Goal: Task Accomplishment & Management: Manage account settings

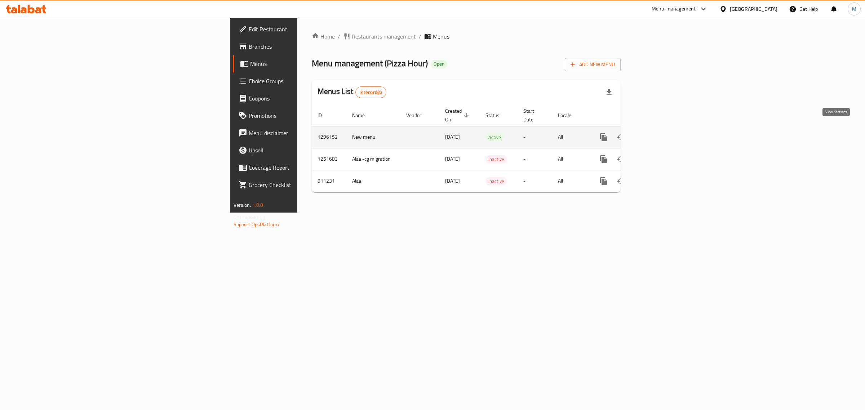
click at [664, 129] on link "enhanced table" at bounding box center [655, 137] width 17 height 17
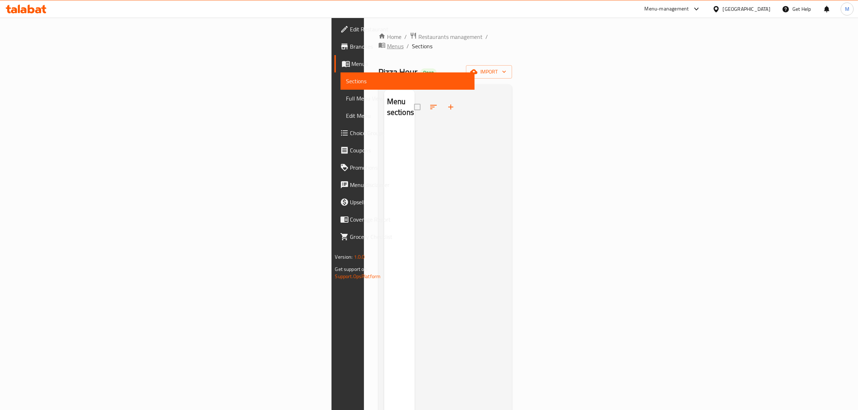
click at [387, 42] on span "Menus" at bounding box center [395, 46] width 17 height 9
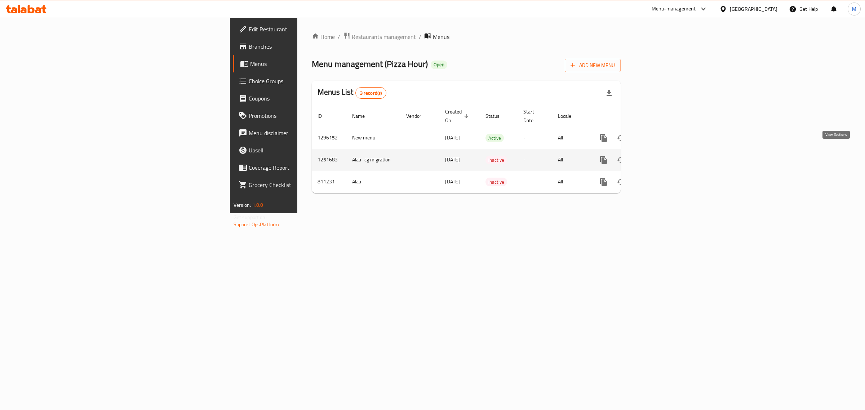
click at [660, 156] on icon "enhanced table" at bounding box center [656, 160] width 9 height 9
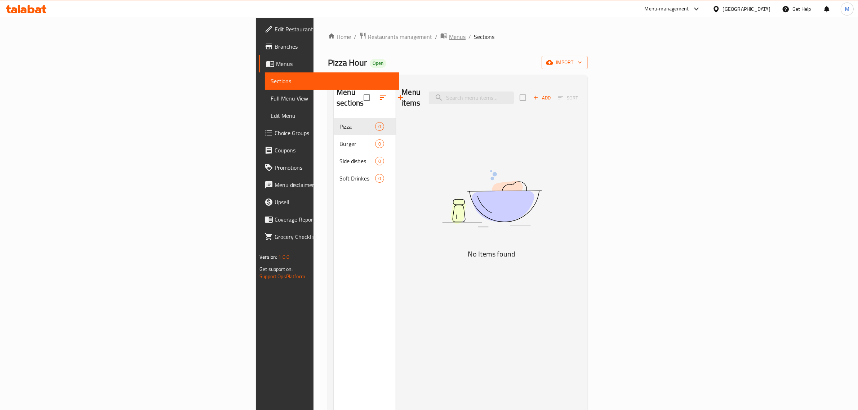
click at [449, 37] on span "Menus" at bounding box center [457, 36] width 17 height 9
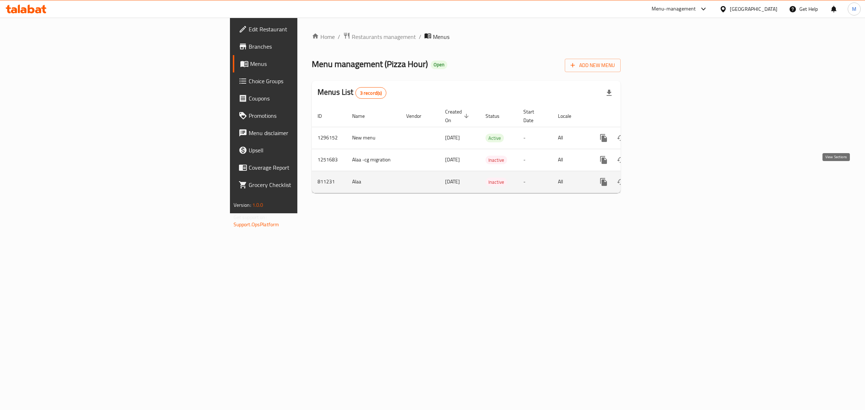
click at [664, 181] on link "enhanced table" at bounding box center [655, 181] width 17 height 17
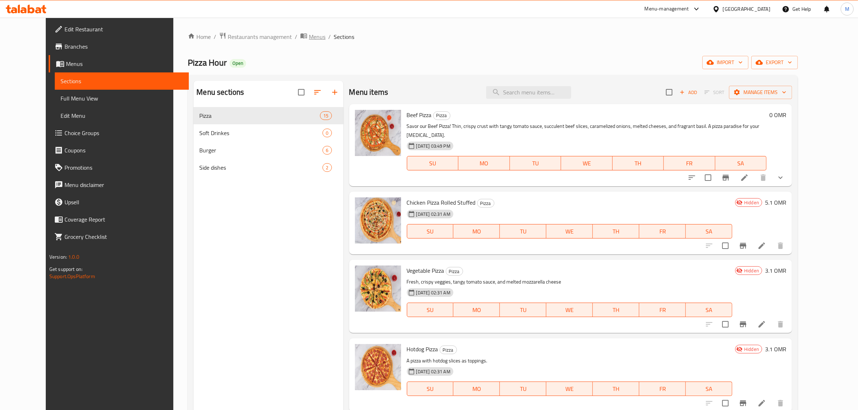
click at [309, 35] on span "Menus" at bounding box center [317, 36] width 17 height 9
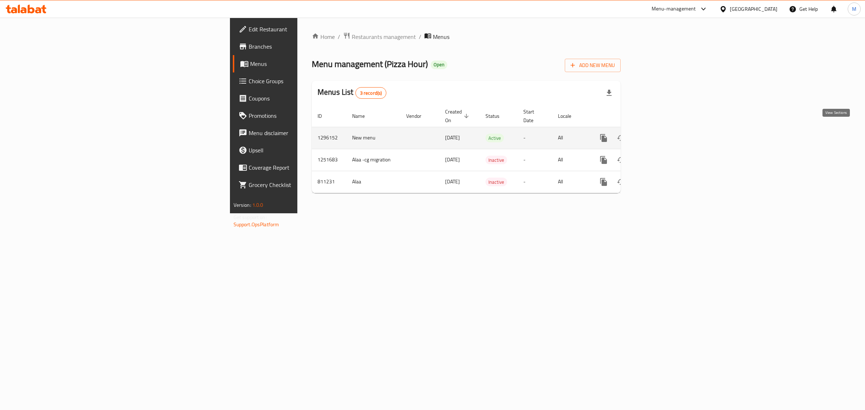
click at [660, 134] on icon "enhanced table" at bounding box center [656, 138] width 9 height 9
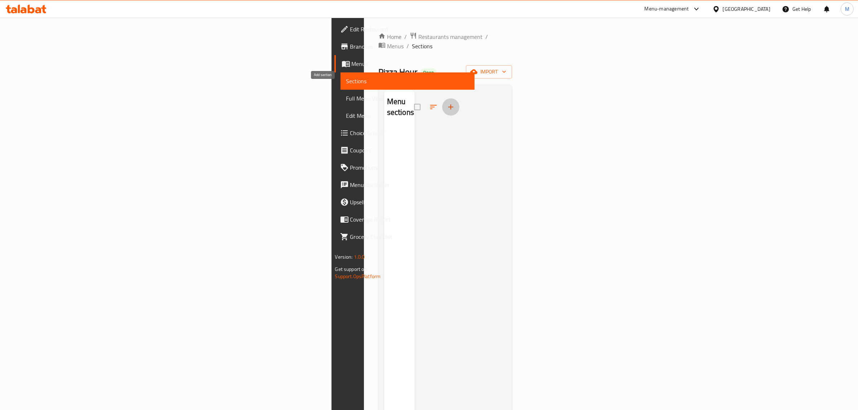
click at [447, 103] on icon "button" at bounding box center [451, 107] width 9 height 9
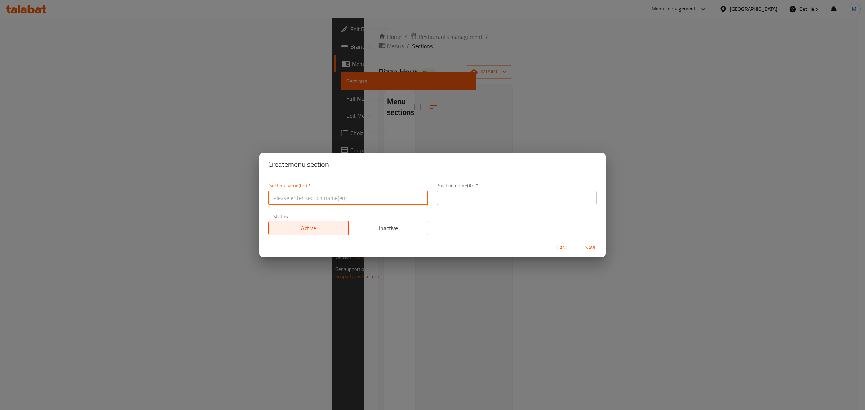
click at [374, 199] on input "text" at bounding box center [348, 198] width 160 height 14
type input "Pizza"
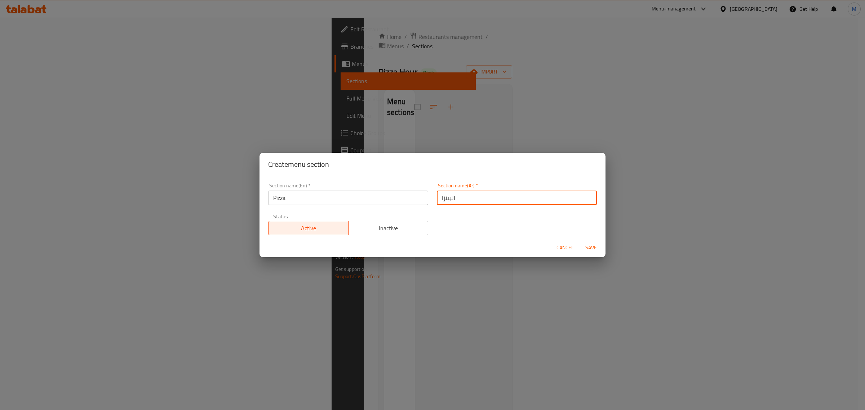
type input "البيتزا"
click at [602, 246] on button "Save" at bounding box center [591, 247] width 23 height 13
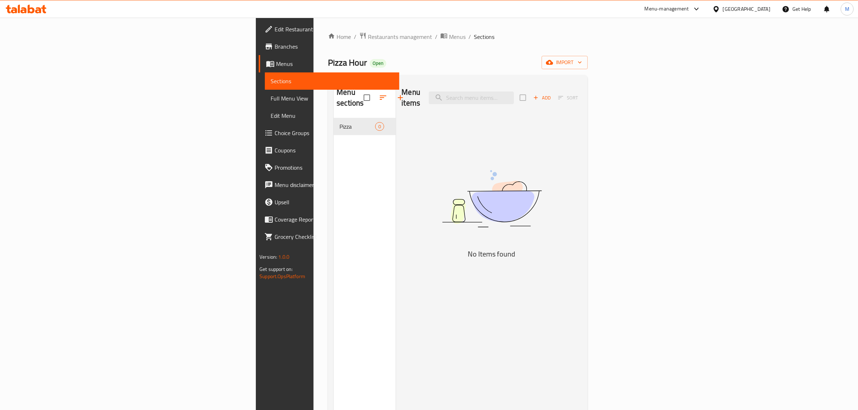
click at [539, 94] on icon "button" at bounding box center [536, 97] width 6 height 6
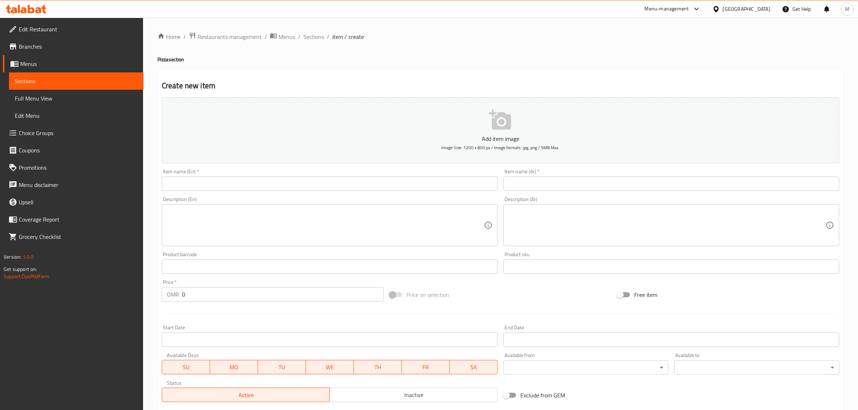
click at [604, 185] on div "Home / Restaurants management / Menus / Sections / item / create Pizza section …" at bounding box center [501, 263] width 686 height 463
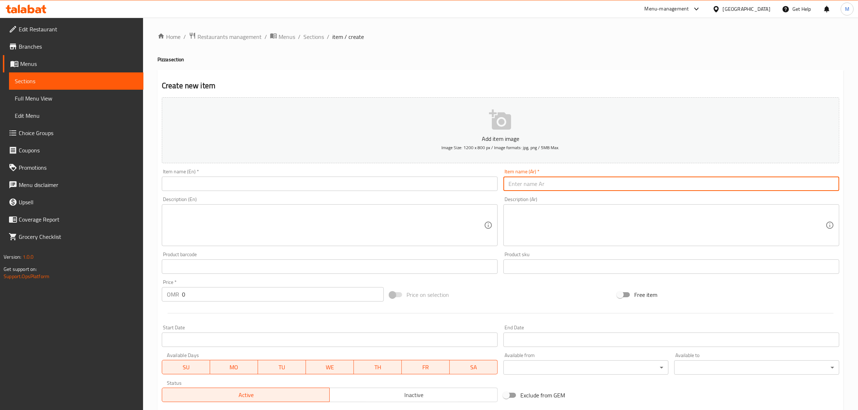
click at [604, 185] on input "text" at bounding box center [672, 184] width 336 height 14
type input "f"
type input "بيتزا دجاج أشارى"
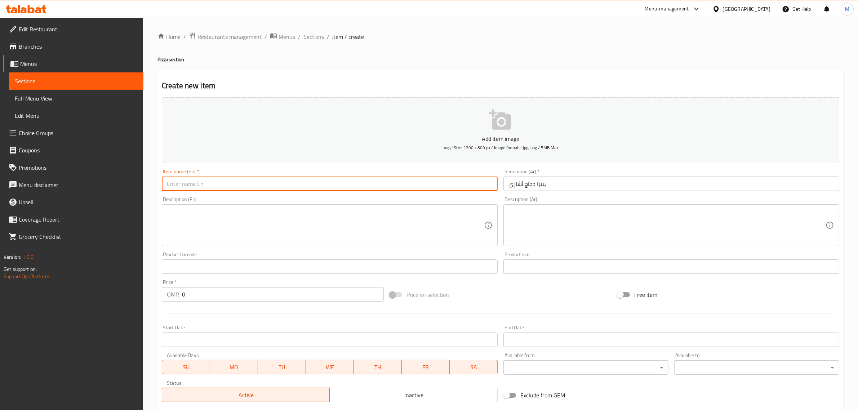
click at [369, 182] on input "text" at bounding box center [330, 184] width 336 height 14
type input "\"
type input "Ashari chicken pizza"
click at [554, 230] on textarea at bounding box center [667, 225] width 317 height 34
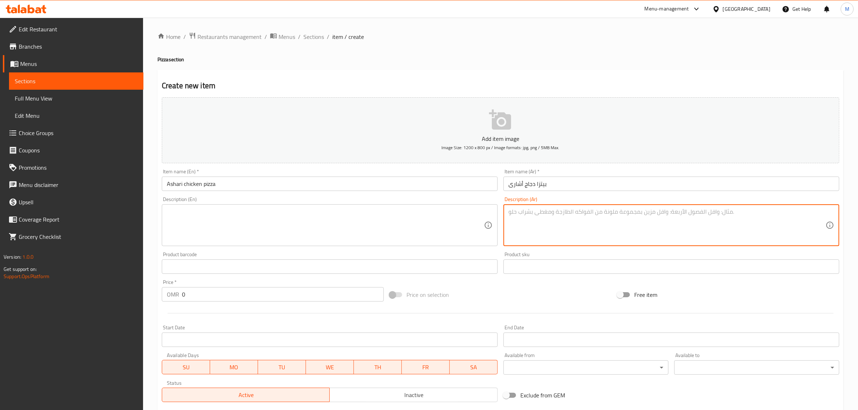
paste textarea "دجاج مشوي طماطم. فلفل. [GEOGRAPHIC_DATA] . زيتون أسود. صلصة حارة"
type textarea "دجاج مشوي طماطم. فلفل. [GEOGRAPHIC_DATA] . زيتون أسود. صلصة حارة"
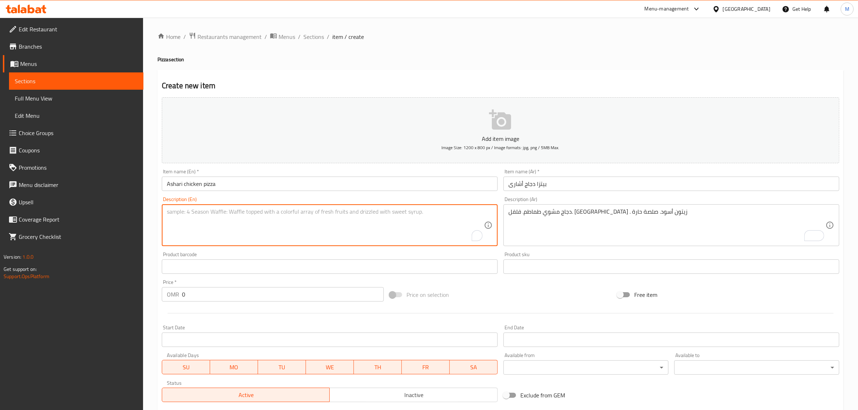
click at [398, 224] on textarea "To enrich screen reader interactions, please activate Accessibility in Grammarl…" at bounding box center [325, 225] width 317 height 34
paste textarea "Grilled chicken, tomatoes, peppers, onions, black olives, and hot sauce."
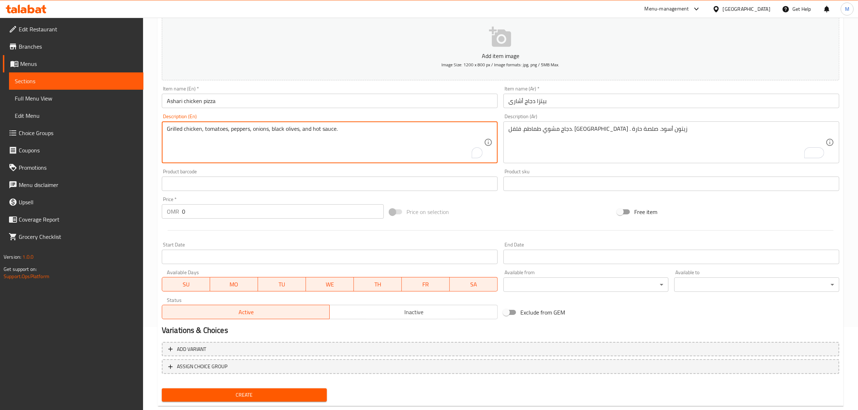
scroll to position [98, 0]
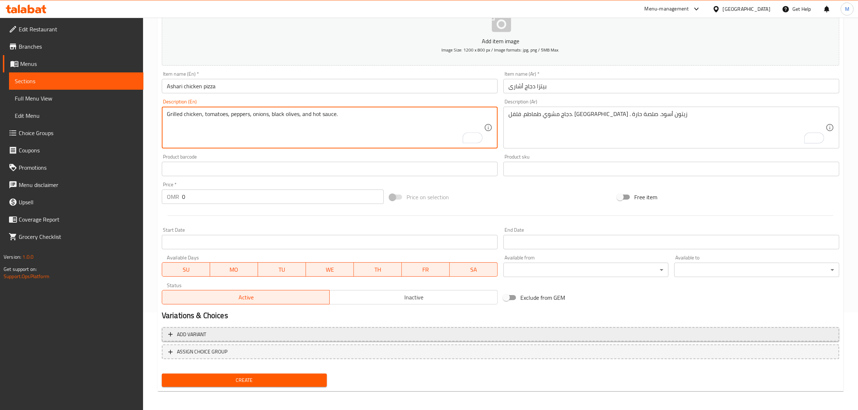
type textarea "Grilled chicken, tomatoes, peppers, onions, black olives, and hot sauce."
click at [320, 336] on span "Add variant" at bounding box center [500, 334] width 665 height 9
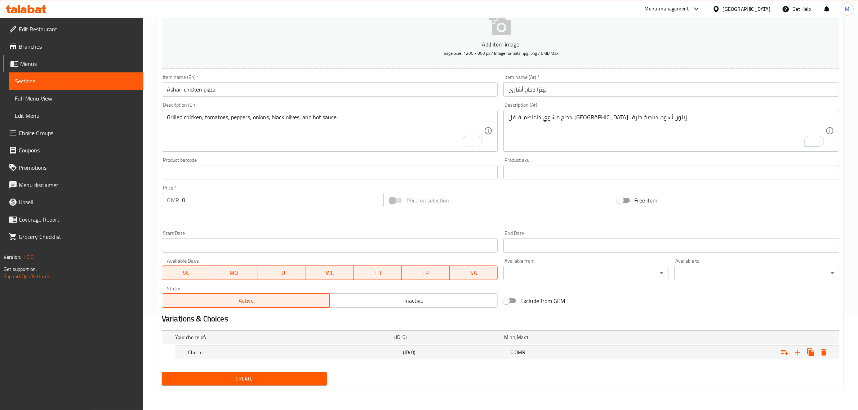
scroll to position [94, 0]
click at [798, 354] on icon "Expand" at bounding box center [798, 352] width 5 height 5
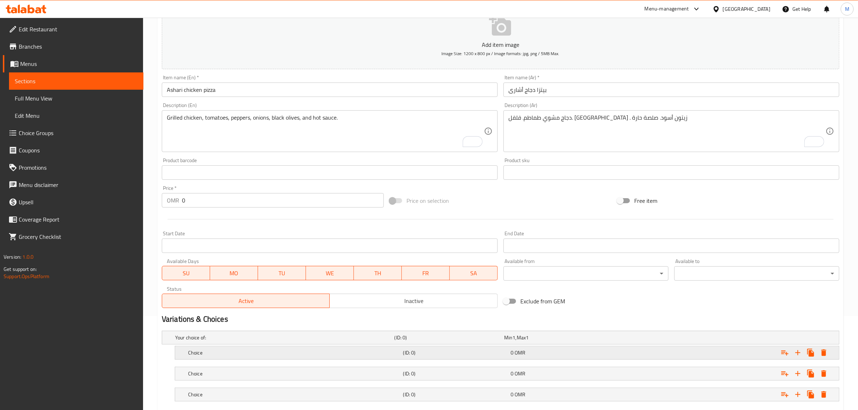
click at [460, 358] on div "Choice (ID: 0) 0 OMR" at bounding box center [509, 353] width 645 height 16
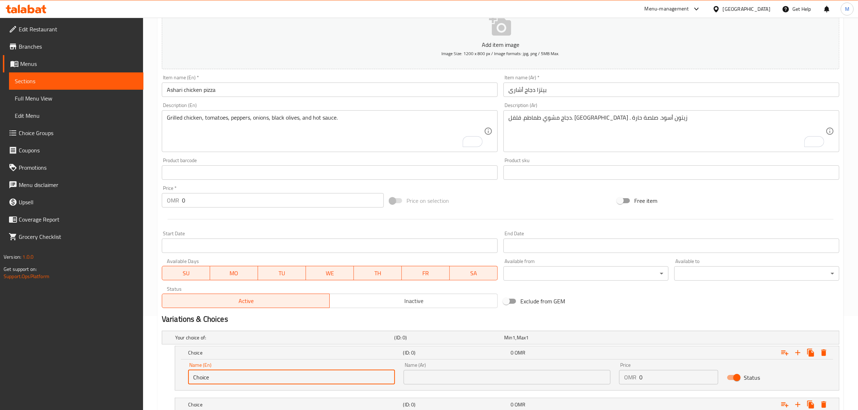
click at [311, 379] on input "Choice" at bounding box center [291, 377] width 207 height 14
type input "،"
type input "Large"
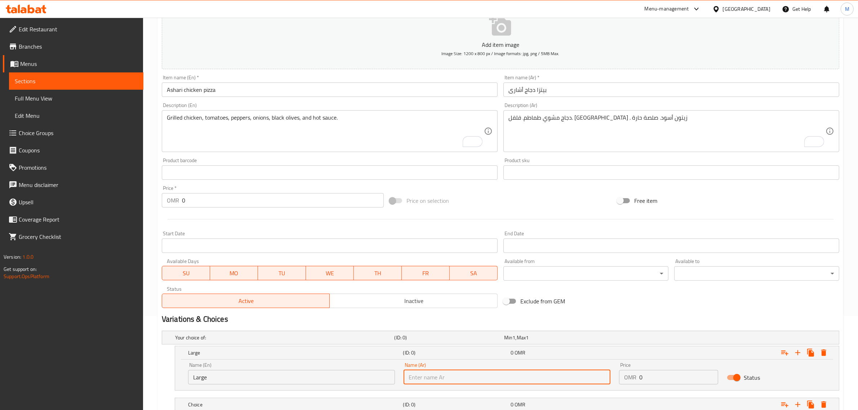
click at [485, 376] on input "text" at bounding box center [507, 377] width 207 height 14
type input ";"
type input "f"
type input "كبير"
click at [655, 369] on div "Price OMR 0 Price" at bounding box center [668, 374] width 99 height 22
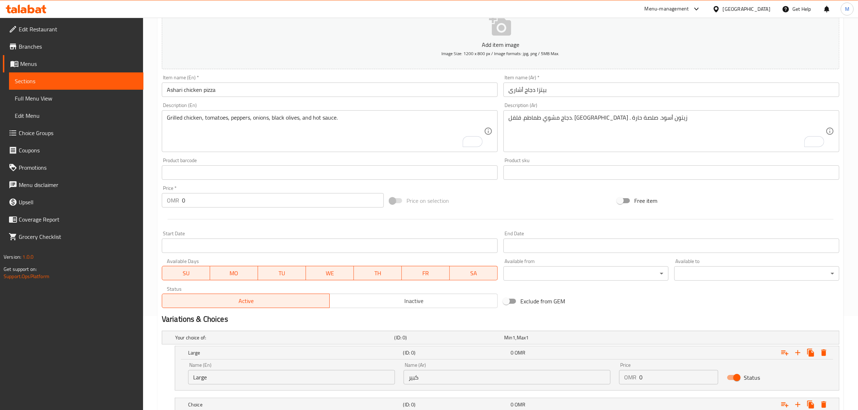
click at [656, 377] on input "0" at bounding box center [679, 377] width 79 height 14
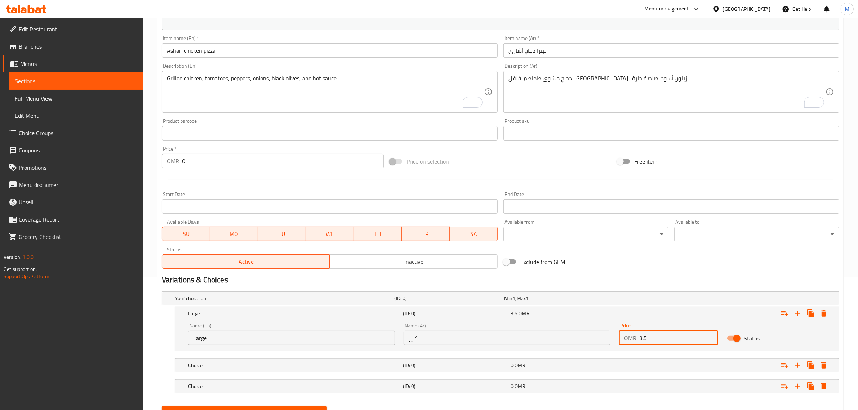
scroll to position [167, 0]
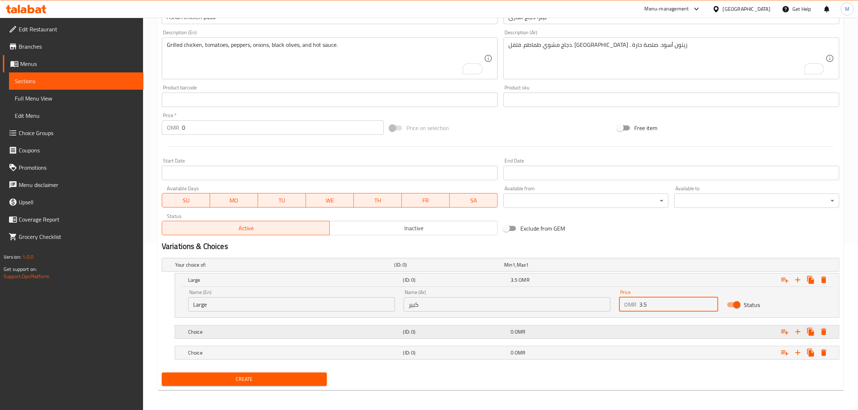
type input "3.5"
click at [361, 336] on div "Choice" at bounding box center [294, 332] width 215 height 10
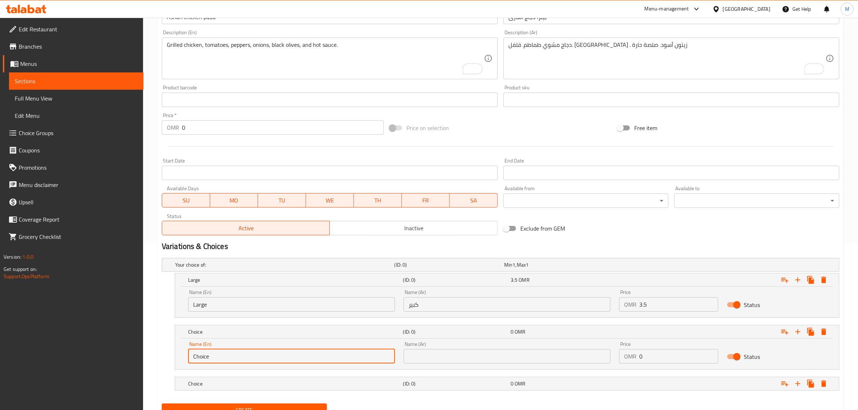
click at [314, 353] on input "Choice" at bounding box center [291, 356] width 207 height 14
type input "ة"
type input "Meduim"
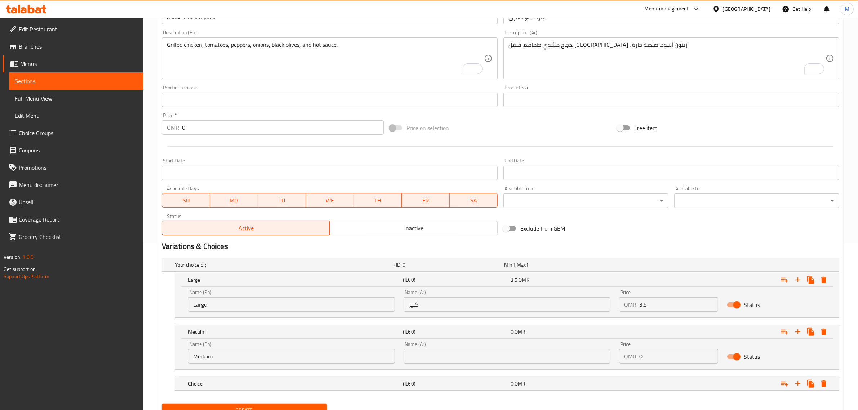
click at [462, 366] on div "Name (Ar) Name (Ar)" at bounding box center [507, 352] width 216 height 31
click at [467, 356] on input "text" at bounding box center [507, 356] width 207 height 14
type input "وسط"
click at [656, 300] on input "3.5" at bounding box center [679, 304] width 79 height 14
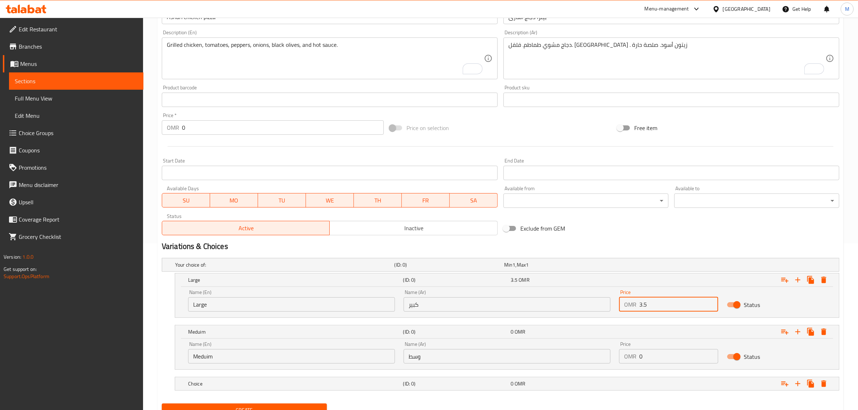
click at [656, 300] on input "3.5" at bounding box center [679, 304] width 79 height 14
click at [648, 362] on input "0" at bounding box center [679, 356] width 79 height 14
paste input "3.5"
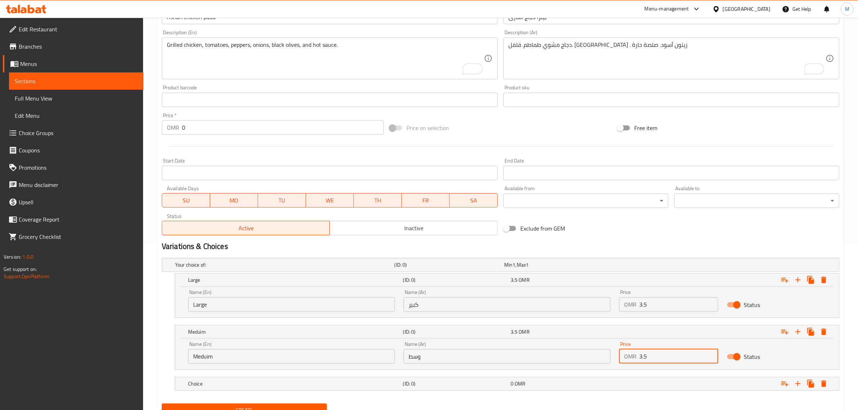
drag, startPoint x: 643, startPoint y: 356, endPoint x: 639, endPoint y: 356, distance: 4.3
click at [639, 356] on div "OMR 3.5 Price" at bounding box center [668, 356] width 99 height 14
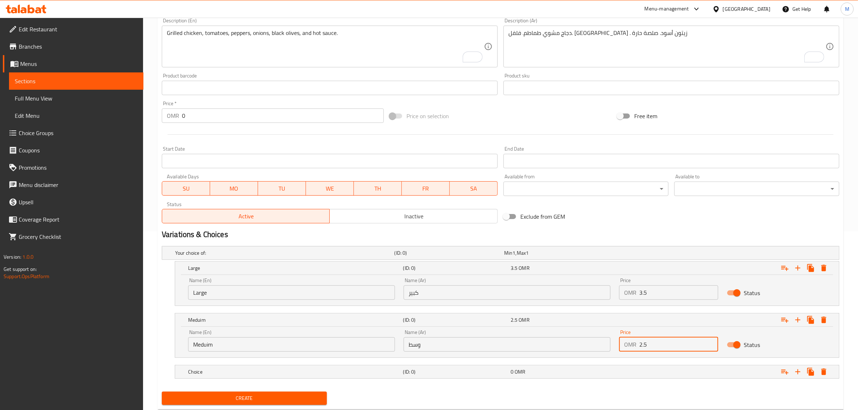
scroll to position [198, 0]
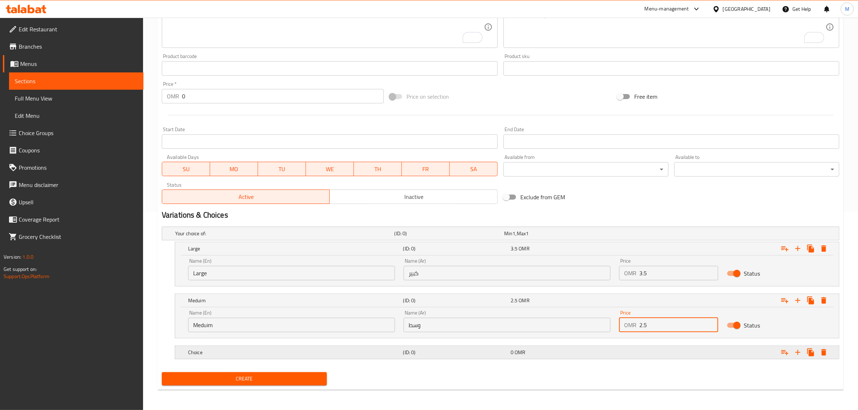
type input "2.5"
click at [283, 348] on div "Choice" at bounding box center [294, 353] width 215 height 10
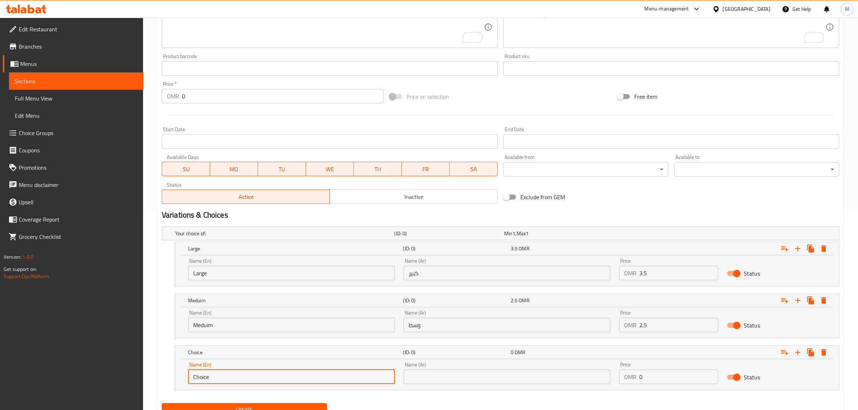
click at [260, 381] on input "Choice" at bounding box center [291, 377] width 207 height 14
type input "Small"
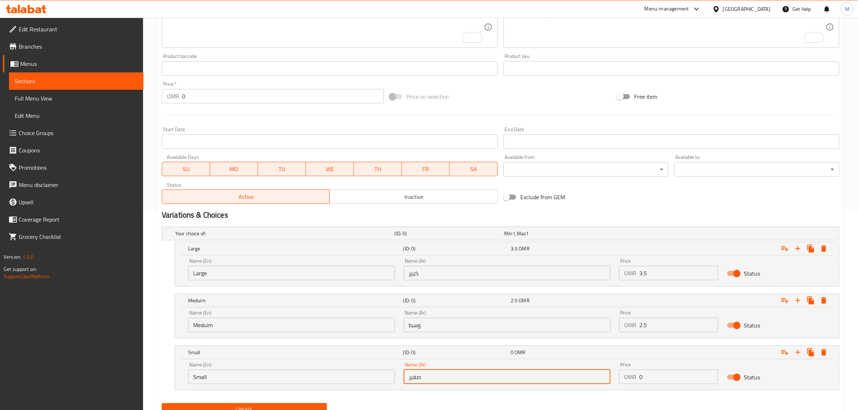
type input "صغير"
click at [663, 381] on input "0" at bounding box center [679, 377] width 79 height 14
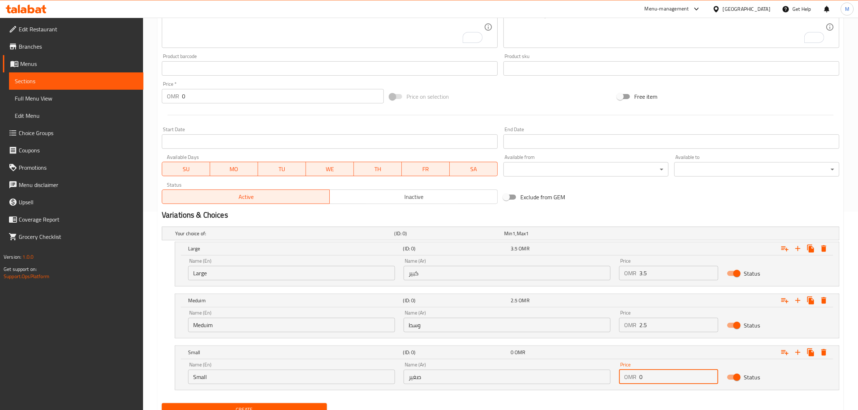
click at [663, 381] on input "0" at bounding box center [679, 377] width 79 height 14
click at [664, 374] on input "0" at bounding box center [679, 377] width 79 height 14
type input "1.5"
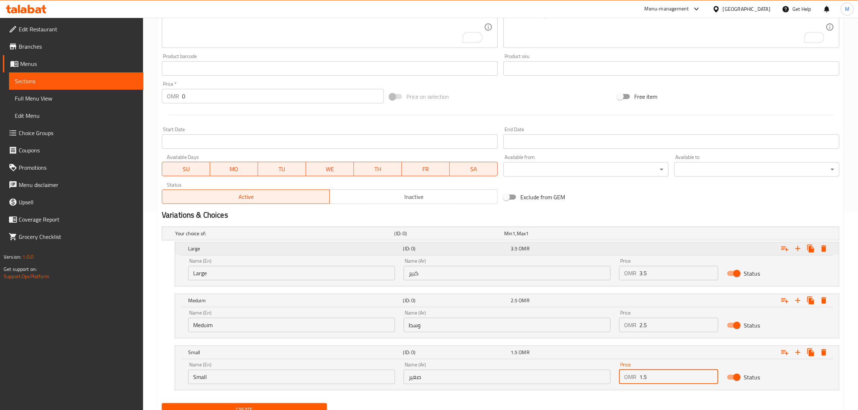
click at [368, 244] on div "Large" at bounding box center [294, 249] width 215 height 10
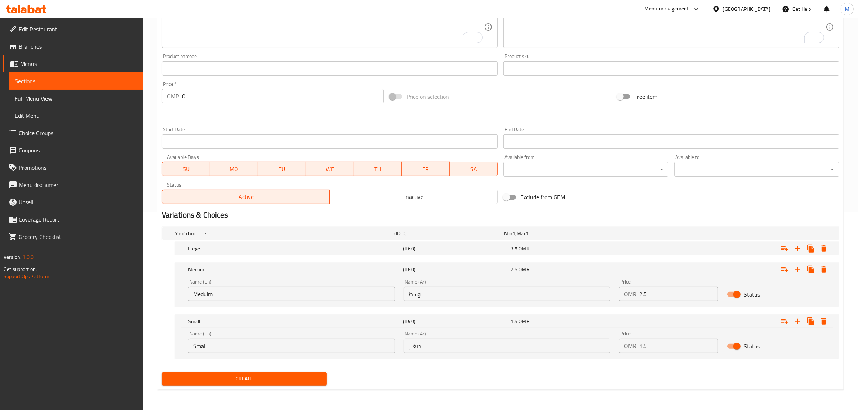
click at [301, 380] on span "Create" at bounding box center [245, 379] width 154 height 9
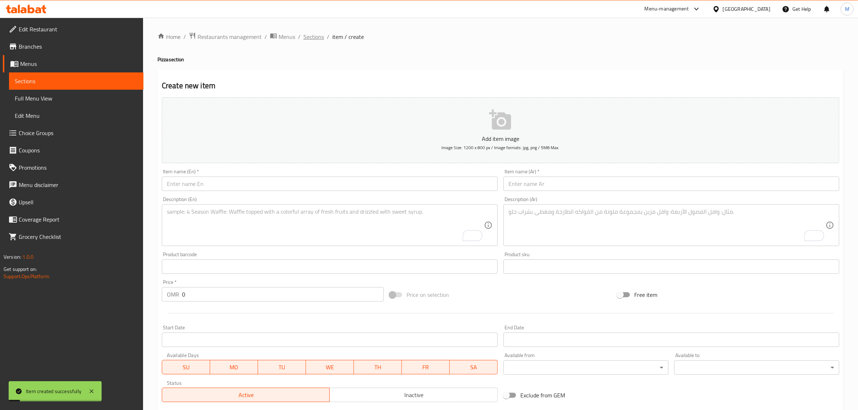
click at [307, 35] on span "Sections" at bounding box center [314, 36] width 21 height 9
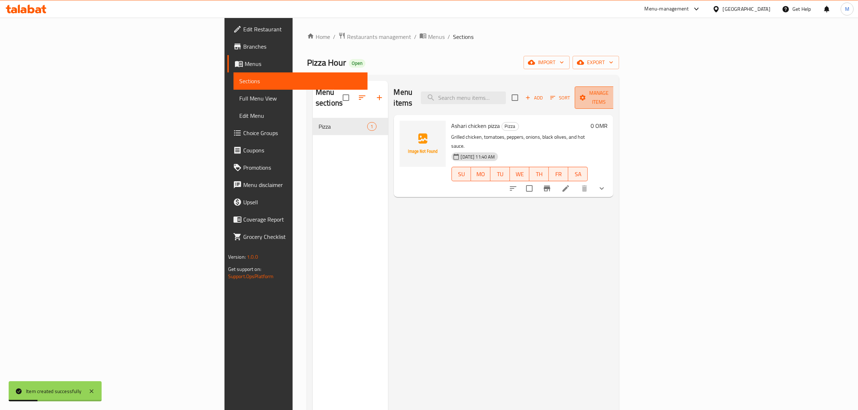
click at [618, 90] on span "Manage items" at bounding box center [599, 98] width 37 height 18
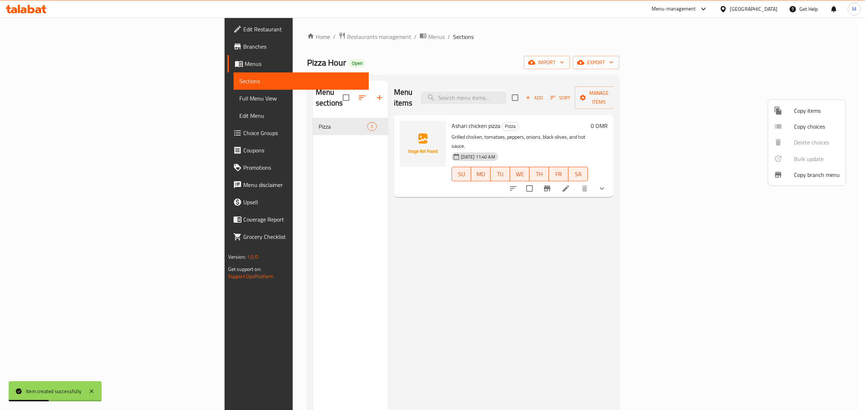
click at [802, 112] on span "Copy items" at bounding box center [817, 110] width 46 height 9
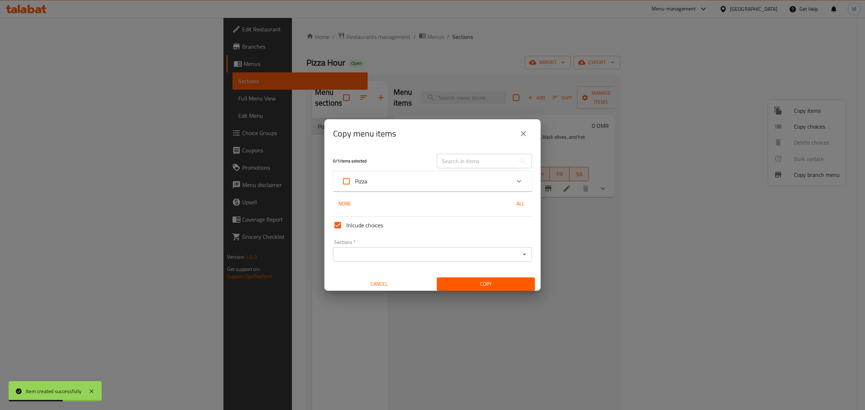
click at [350, 180] on input "Pizza" at bounding box center [346, 181] width 17 height 17
checkbox input "true"
click at [376, 250] on input "Sections   *" at bounding box center [426, 255] width 183 height 10
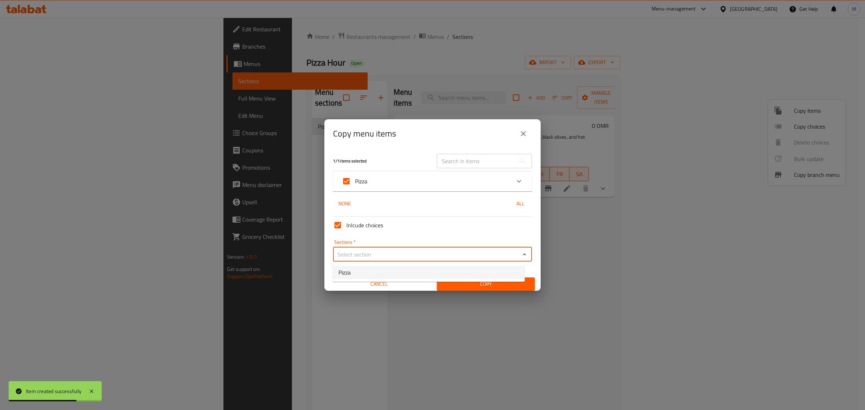
click at [377, 273] on li "Pizza" at bounding box center [429, 272] width 192 height 13
type input "Pizza"
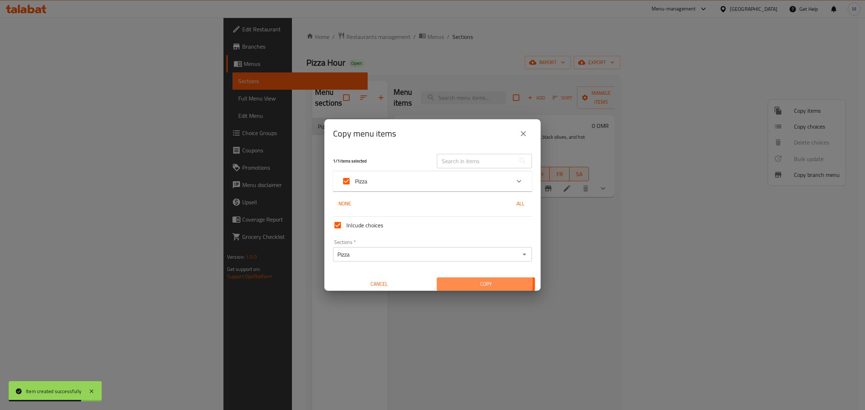
click at [463, 282] on span "Copy" at bounding box center [486, 284] width 87 height 9
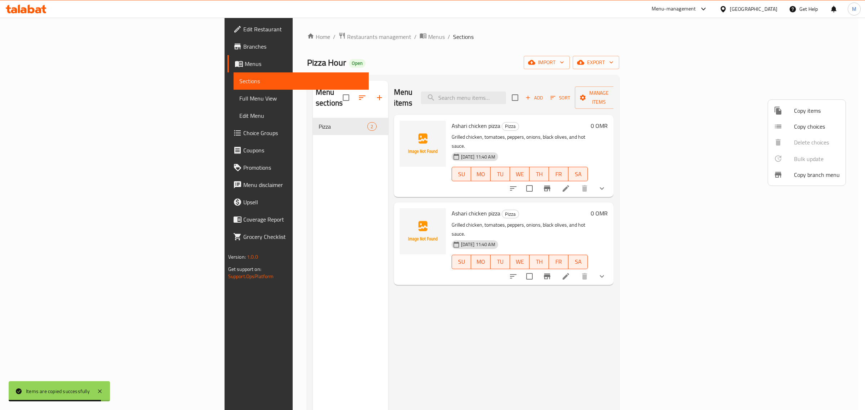
click at [788, 251] on div at bounding box center [432, 205] width 865 height 410
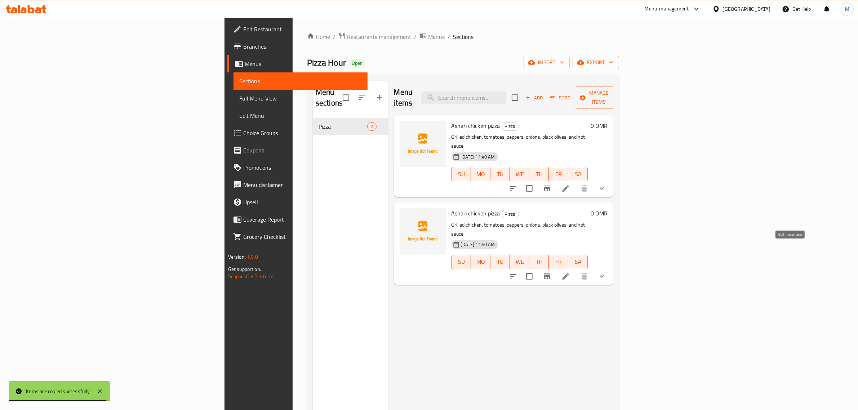
click at [569, 273] on icon at bounding box center [566, 276] width 6 height 6
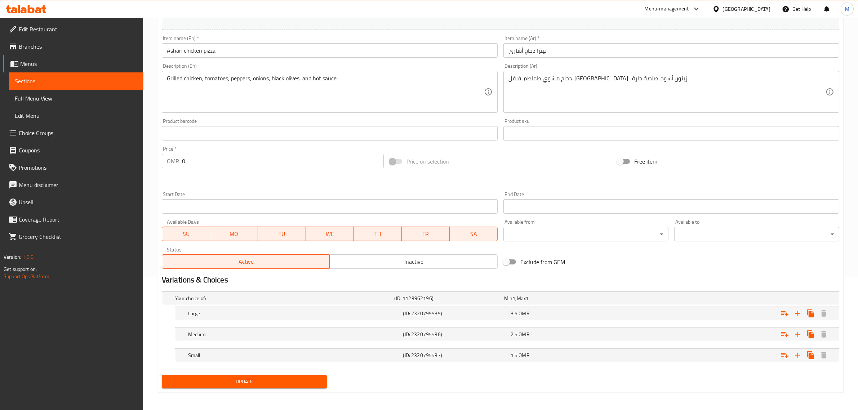
scroll to position [136, 0]
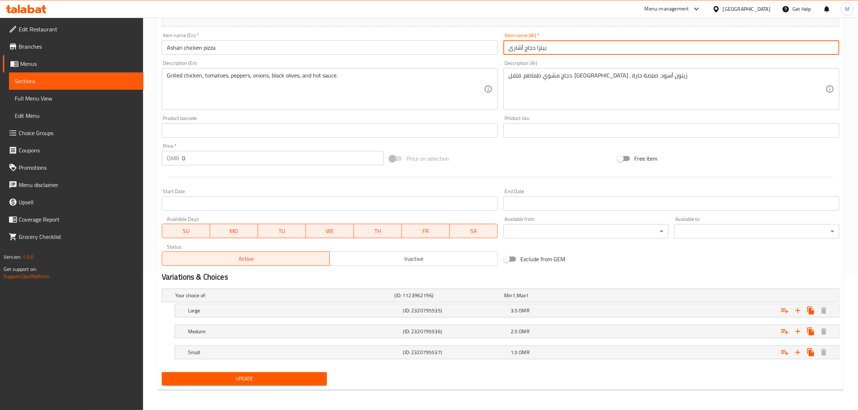
click at [540, 46] on input "بيتزا دجاج أشارى" at bounding box center [672, 47] width 336 height 14
paste input "طاطس عمان"
type input "بيتزا بطاطس [GEOGRAPHIC_DATA]"
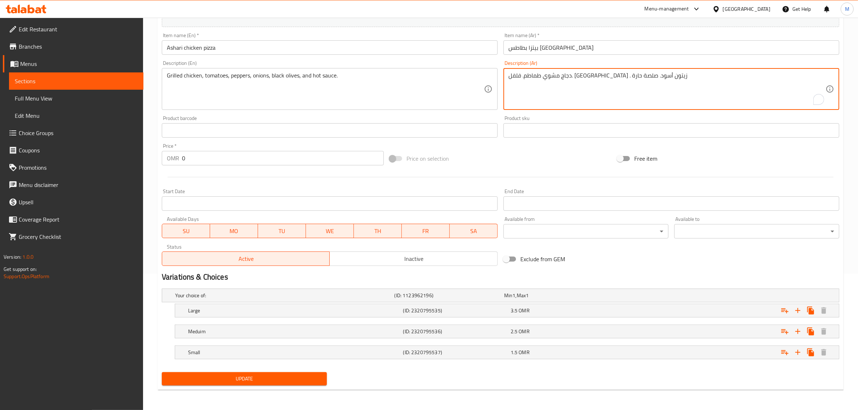
click at [575, 75] on textarea "دجاج مشوي طماطم. فلفل. بصل . زيتون أسود. صلصة حارة" at bounding box center [667, 89] width 317 height 34
paste textarea "خاص بجبنة الموزاريلا بطاطس عمان"
click at [540, 78] on textarea "دجاج خاص بجبنة الموزاريلا بطاطس عمان" at bounding box center [667, 89] width 317 height 34
click at [551, 80] on textarea "دجاج خاص بجبنة الموزاريلا و بطاطس [GEOGRAPHIC_DATA]" at bounding box center [667, 89] width 317 height 34
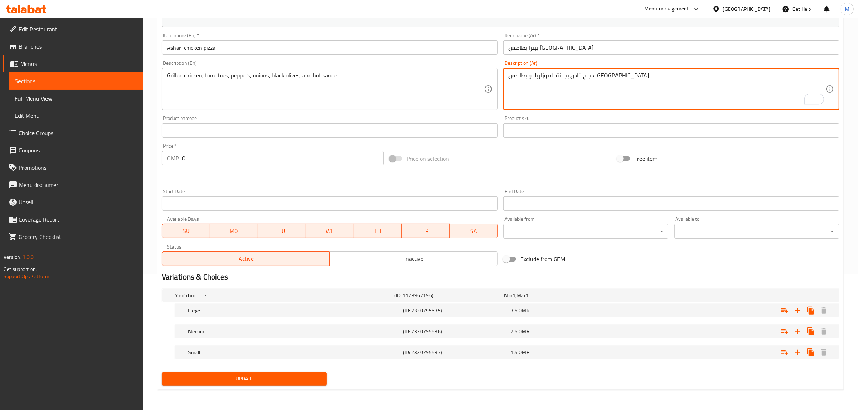
click at [551, 80] on textarea "دجاج خاص بجبنة الموزاريلا و بطاطس [GEOGRAPHIC_DATA]" at bounding box center [667, 89] width 317 height 34
type textarea "دجاج خاص بجبنة الموزاريلا و بطاطس [GEOGRAPHIC_DATA]"
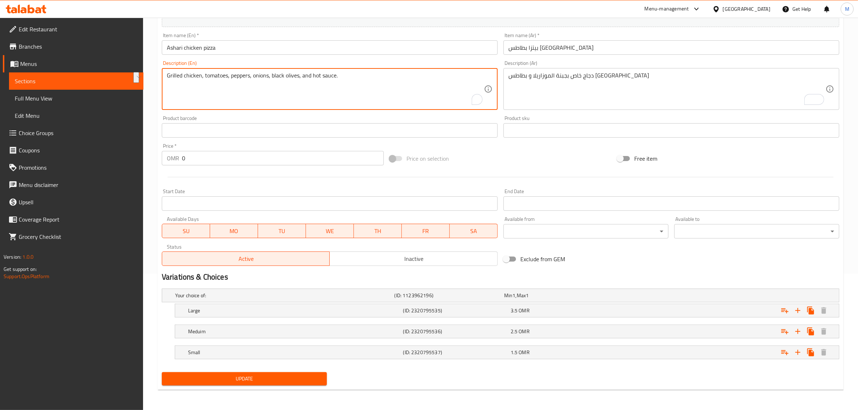
click at [343, 76] on textarea "Grilled chicken, tomatoes, peppers, onions, black olives, and hot sauce." at bounding box center [325, 89] width 317 height 34
paste textarea "Special chicken with mozzarella cheese and Omani potatoes"
type textarea "Special chicken with mozzarella cheese and Omani potatoes"
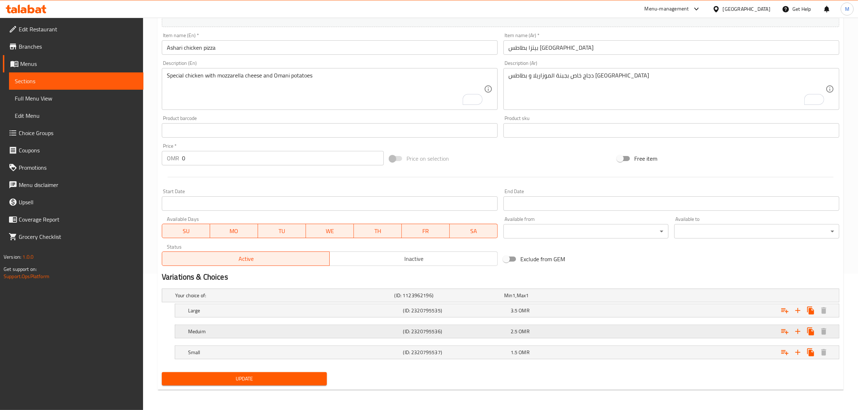
click at [513, 334] on span "2.5" at bounding box center [514, 331] width 7 height 9
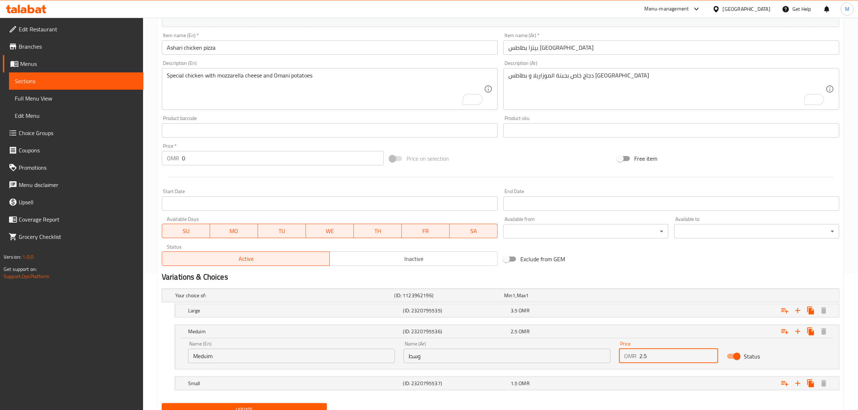
drag, startPoint x: 651, startPoint y: 361, endPoint x: 644, endPoint y: 361, distance: 6.9
click at [644, 361] on input "2.5" at bounding box center [679, 356] width 79 height 14
drag, startPoint x: 644, startPoint y: 361, endPoint x: 583, endPoint y: 337, distance: 65.6
click at [583, 337] on div "Meduim (ID: 2320795536) 2.5 OMR" at bounding box center [509, 332] width 645 height 16
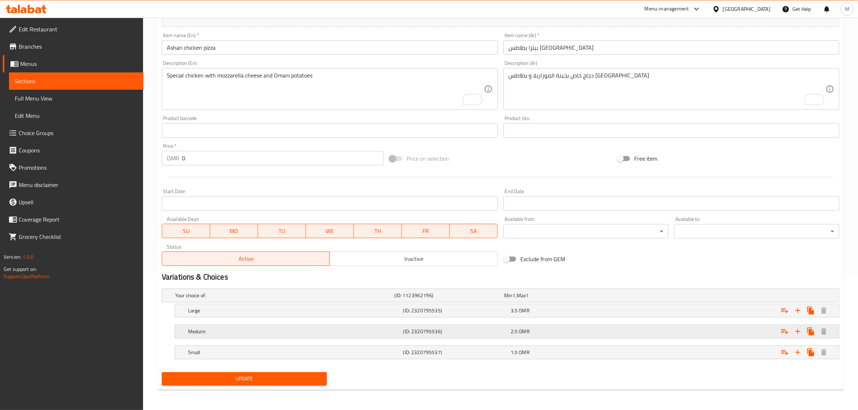
click at [654, 334] on div "Expand" at bounding box center [724, 332] width 215 height 16
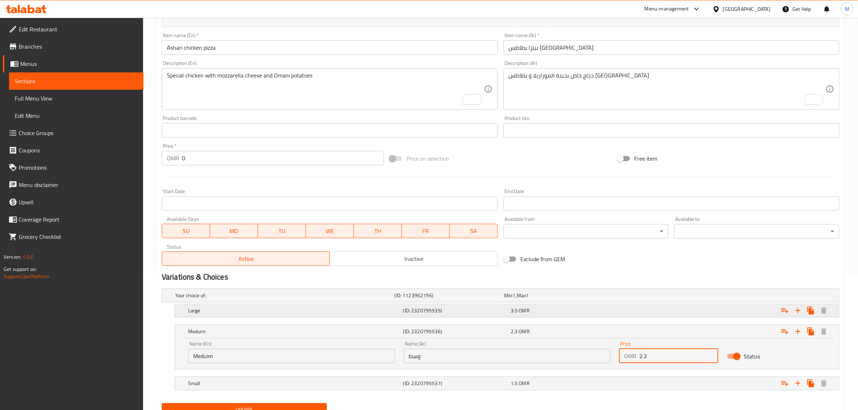
type input "2.3"
click at [502, 312] on h5 "(ID: 2320795535)" at bounding box center [455, 310] width 105 height 7
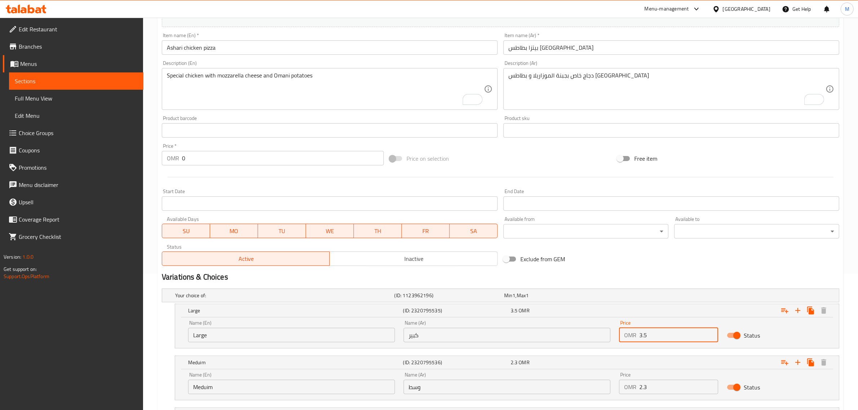
drag, startPoint x: 650, startPoint y: 334, endPoint x: 645, endPoint y: 335, distance: 4.7
click at [645, 335] on input "3.5" at bounding box center [679, 335] width 79 height 14
type input "3.3"
click at [619, 268] on div "Exclude from GEM" at bounding box center [615, 259] width 228 height 19
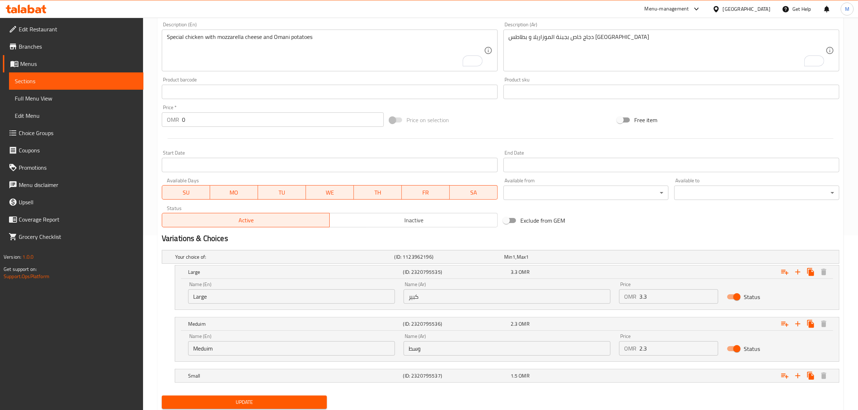
scroll to position [198, 0]
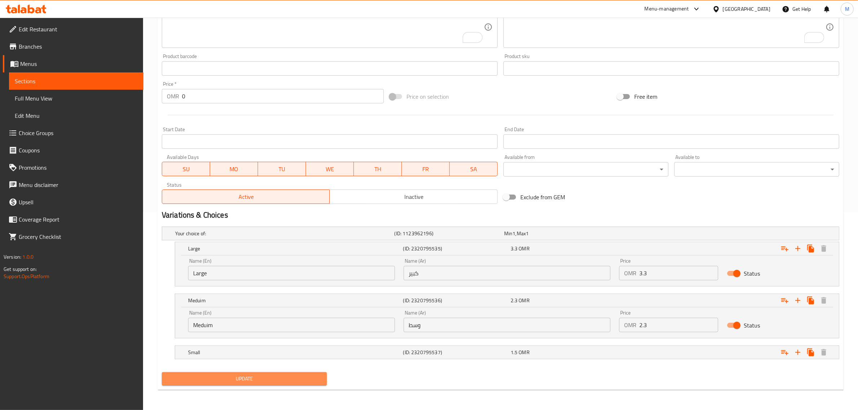
click at [311, 381] on span "Update" at bounding box center [245, 379] width 154 height 9
drag, startPoint x: 287, startPoint y: 383, endPoint x: 290, endPoint y: 380, distance: 4.1
click at [287, 383] on span "Update" at bounding box center [245, 379] width 154 height 9
click at [655, 349] on div "Expand" at bounding box center [724, 353] width 215 height 16
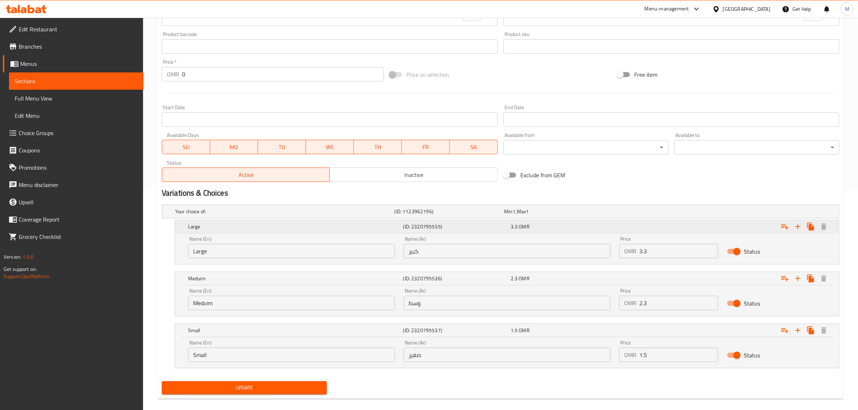
scroll to position [229, 0]
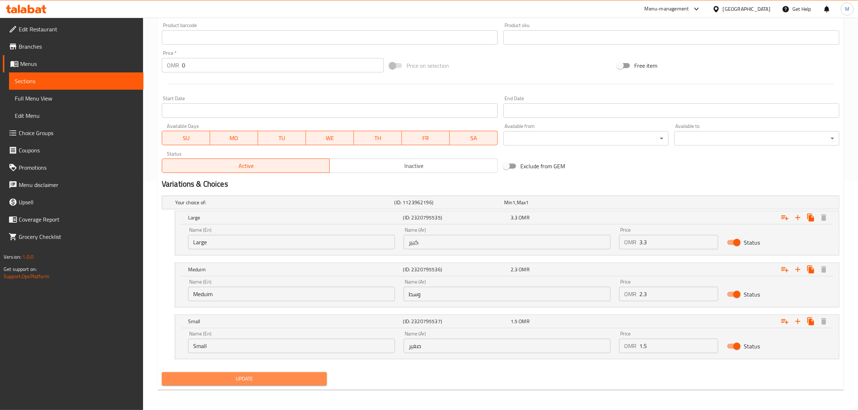
click at [292, 384] on button "Update" at bounding box center [244, 378] width 165 height 13
click at [246, 375] on span "Update" at bounding box center [245, 379] width 154 height 9
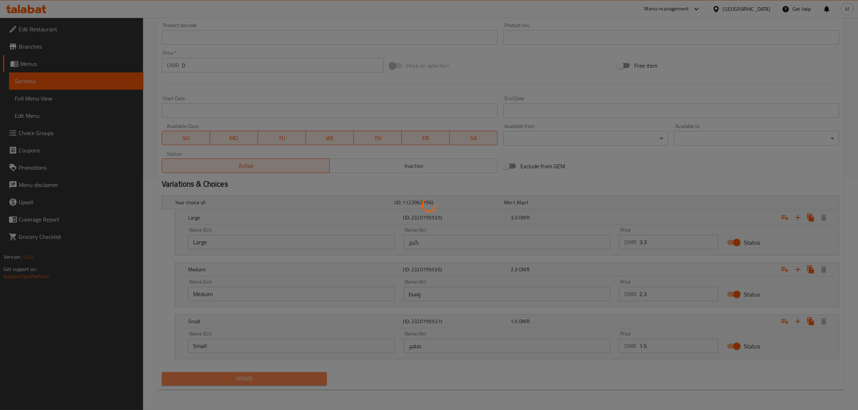
drag, startPoint x: 246, startPoint y: 375, endPoint x: 163, endPoint y: 256, distance: 145.1
click at [158, 260] on div at bounding box center [429, 205] width 858 height 410
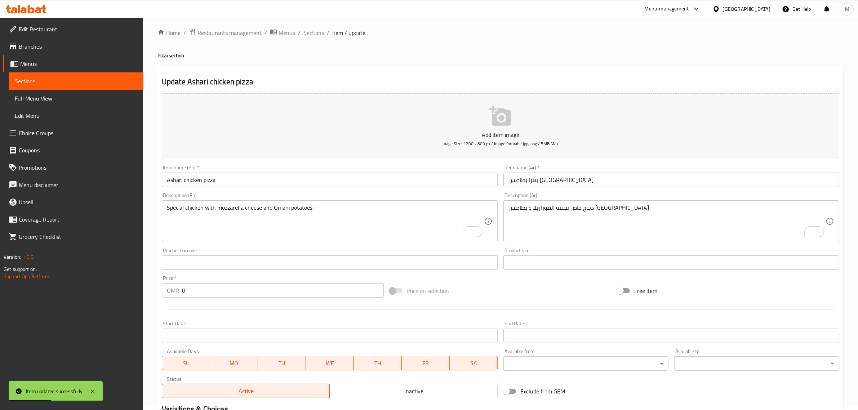
scroll to position [0, 0]
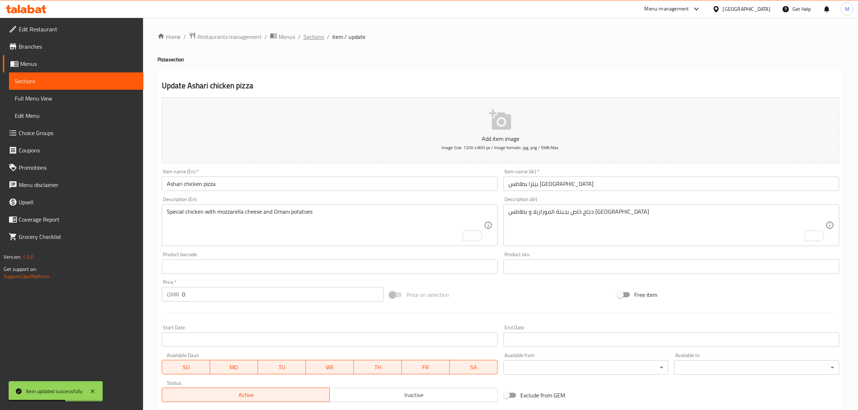
click at [314, 39] on span "Sections" at bounding box center [314, 36] width 21 height 9
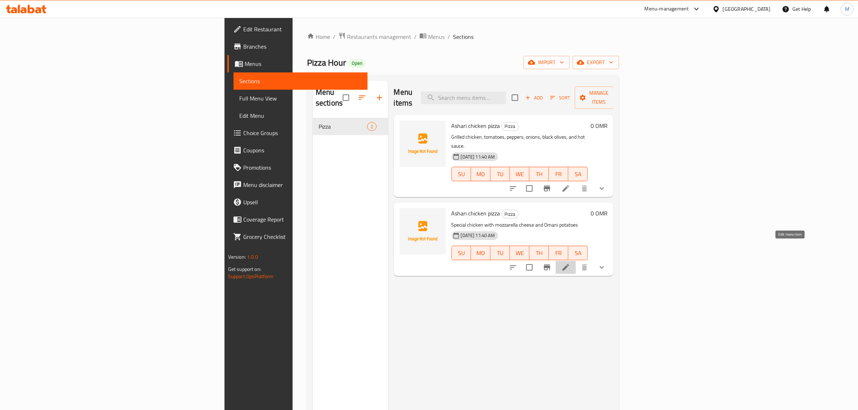
click at [569, 264] on icon at bounding box center [566, 267] width 6 height 6
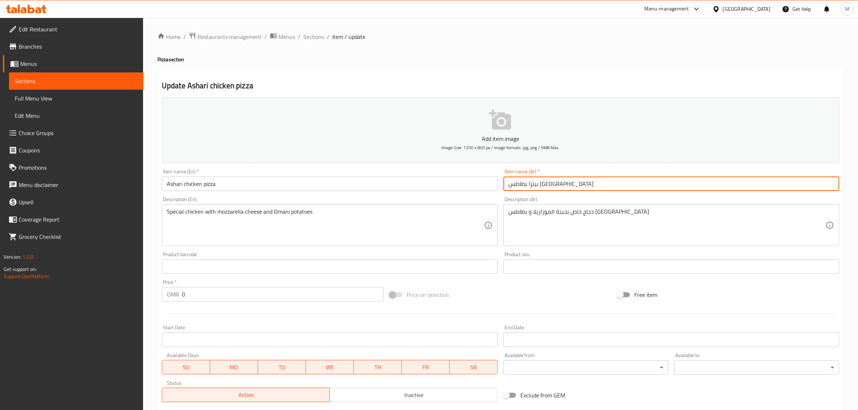
click at [555, 189] on input "بيتزا بطاطس [GEOGRAPHIC_DATA]" at bounding box center [672, 184] width 336 height 14
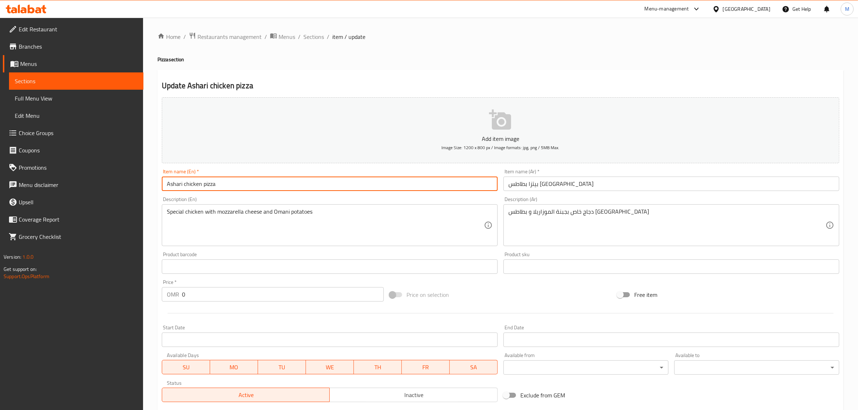
click at [380, 181] on input "Ashari chicken pizza" at bounding box center [330, 184] width 336 height 14
paste input "Oman Potato Pizza"
type input "Oman Potato Pizza"
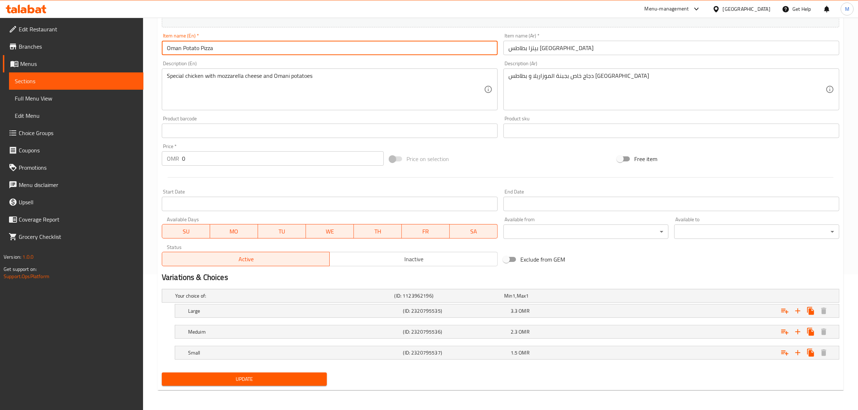
scroll to position [136, 0]
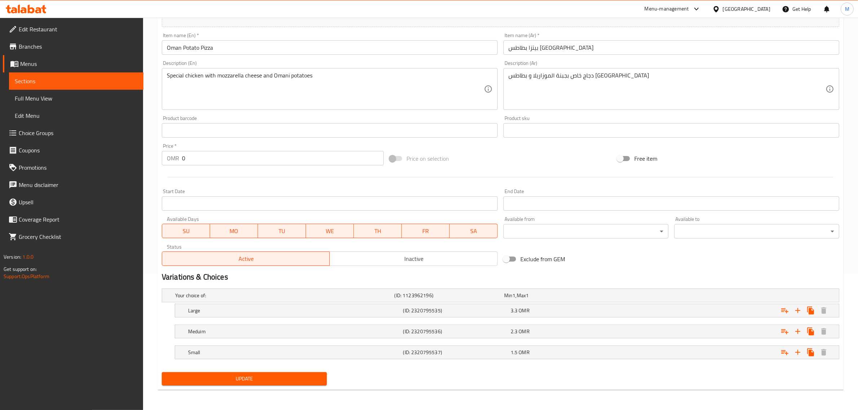
click at [278, 389] on div "Update Oman Potato Pizza Add item image Image Size: 1200 x 800 px / Image forma…" at bounding box center [501, 162] width 686 height 456
click at [281, 388] on div "Update" at bounding box center [244, 379] width 171 height 19
click at [289, 383] on span "Update" at bounding box center [245, 379] width 154 height 9
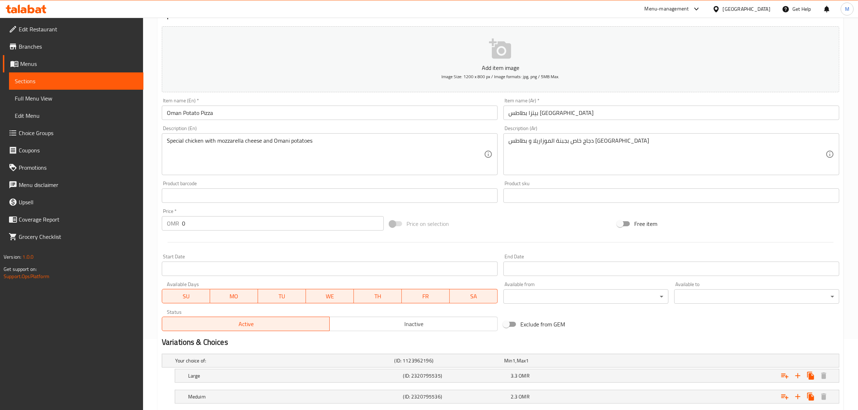
scroll to position [0, 0]
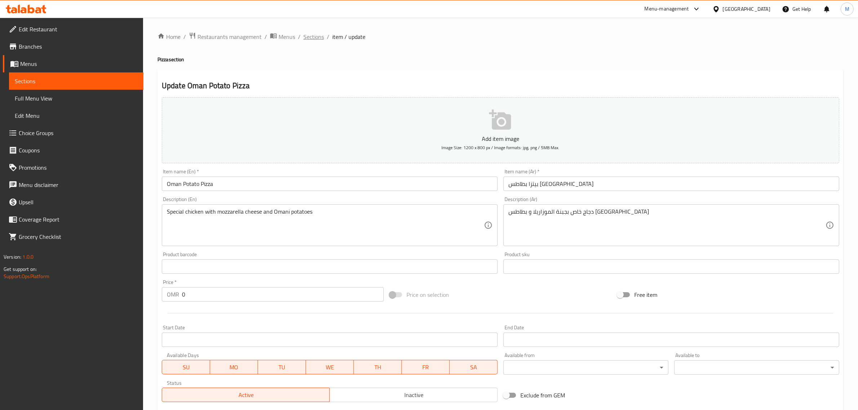
click at [306, 39] on span "Sections" at bounding box center [314, 36] width 21 height 9
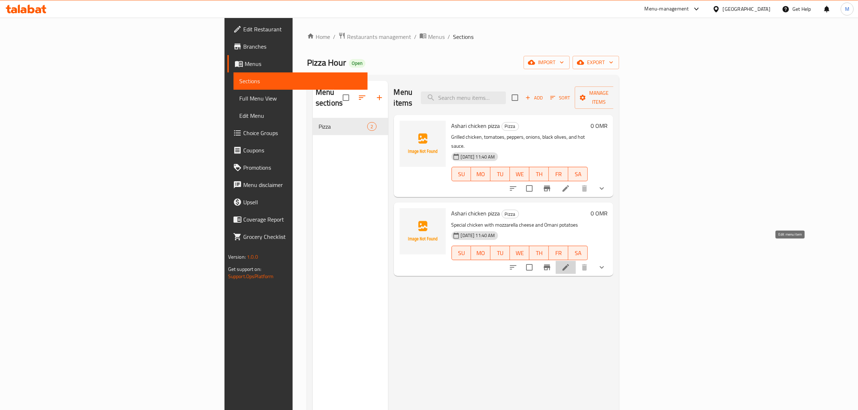
click at [570, 263] on icon at bounding box center [566, 267] width 9 height 9
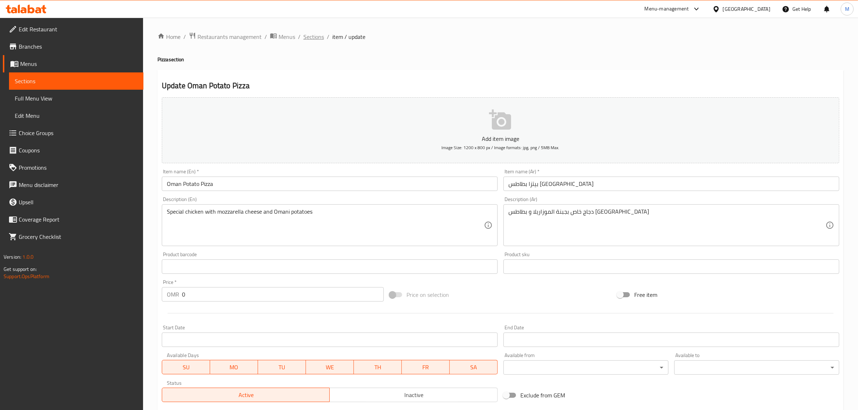
click at [315, 39] on span "Sections" at bounding box center [314, 36] width 21 height 9
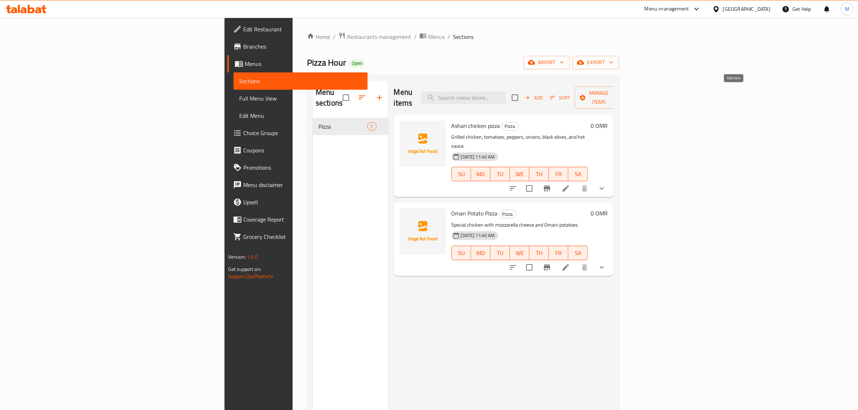
click at [544, 96] on span "Add" at bounding box center [534, 98] width 19 height 8
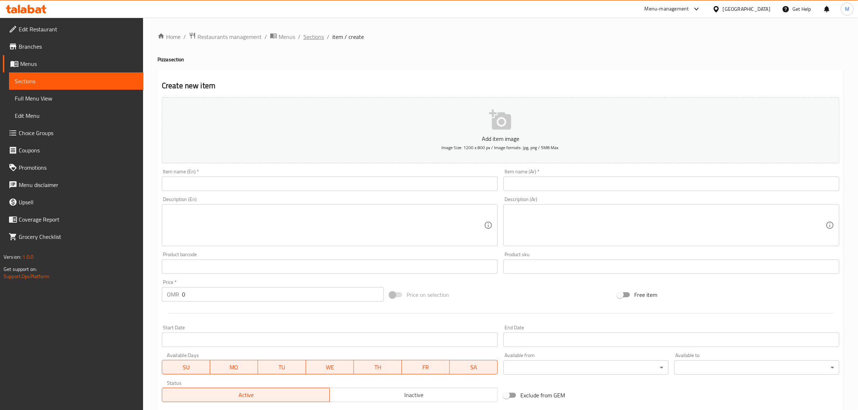
click at [316, 39] on span "Sections" at bounding box center [314, 36] width 21 height 9
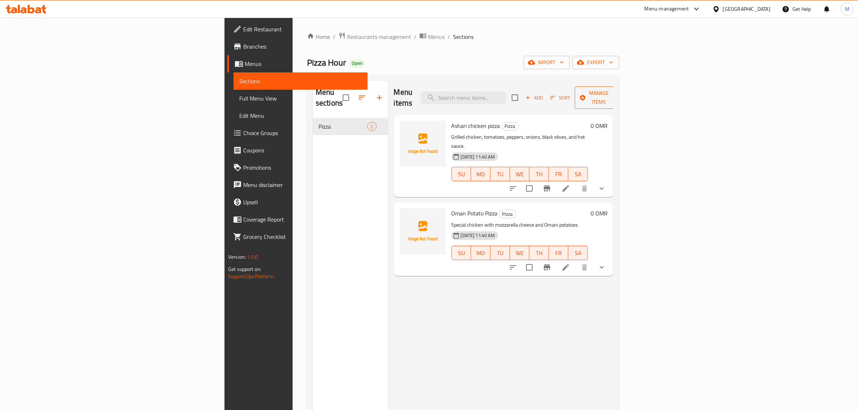
click at [623, 99] on button "Manage items" at bounding box center [599, 98] width 48 height 22
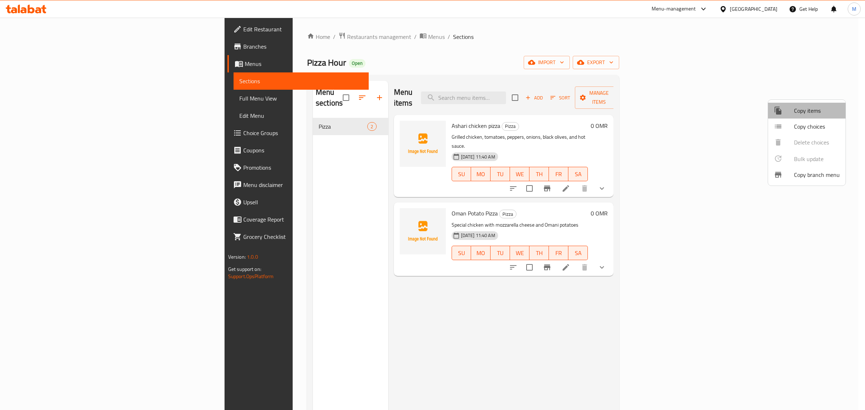
click at [798, 114] on span "Copy items" at bounding box center [817, 110] width 46 height 9
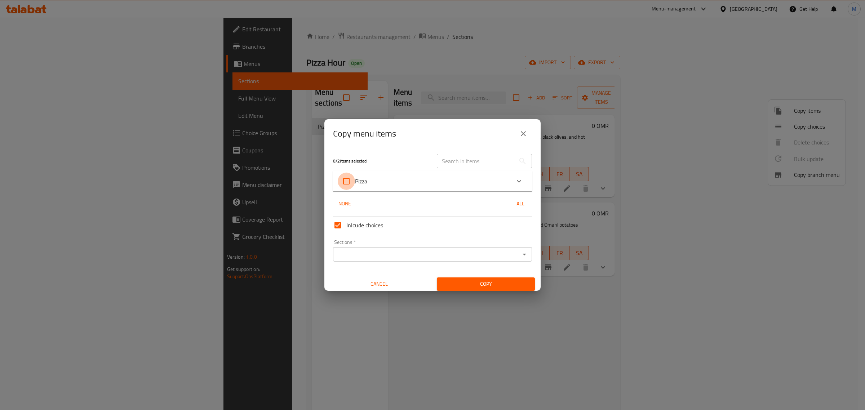
click at [352, 178] on input "Pizza" at bounding box center [346, 181] width 17 height 17
checkbox input "true"
click at [388, 258] on input "Sections   *" at bounding box center [426, 255] width 183 height 10
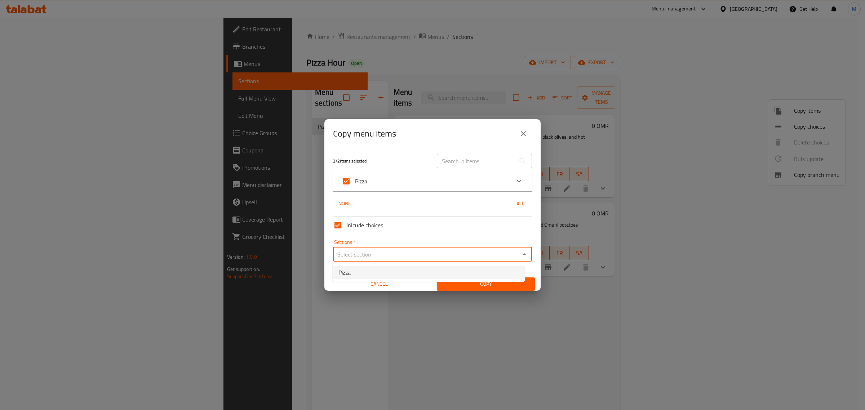
drag, startPoint x: 401, startPoint y: 281, endPoint x: 398, endPoint y: 279, distance: 3.7
click at [399, 280] on ul "Pizza" at bounding box center [429, 272] width 192 height 19
click at [398, 273] on li "Pizza" at bounding box center [429, 272] width 192 height 13
type input "Pizza"
click at [488, 283] on span "Copy" at bounding box center [486, 284] width 87 height 9
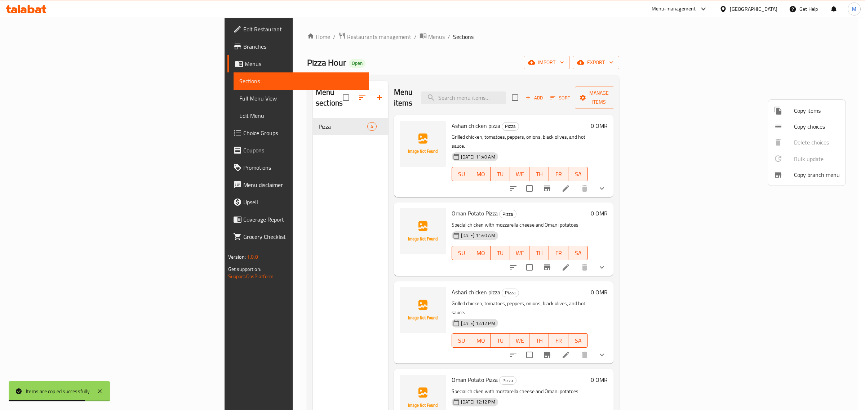
click at [790, 322] on div at bounding box center [432, 205] width 865 height 410
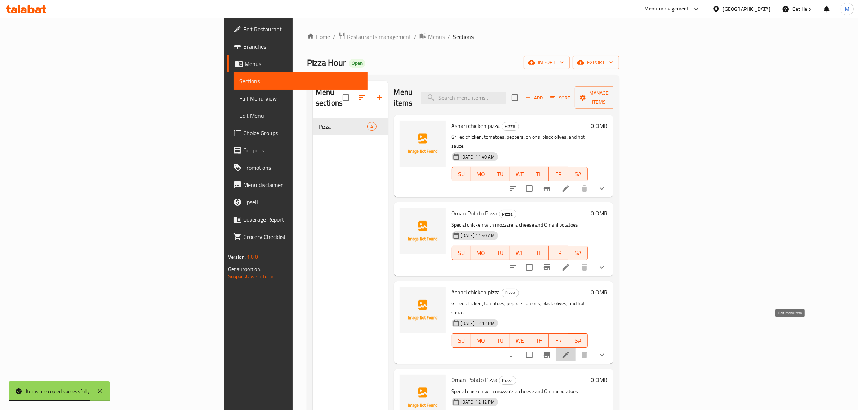
click at [569, 352] on icon at bounding box center [566, 355] width 6 height 6
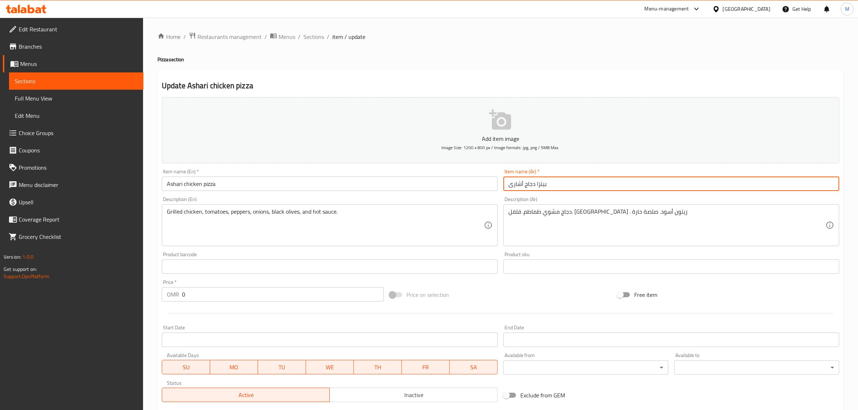
click at [532, 186] on input "بيتزا دجاج أشارى" at bounding box center [672, 184] width 336 height 14
drag, startPoint x: 532, startPoint y: 186, endPoint x: 500, endPoint y: 184, distance: 32.2
click at [500, 184] on div "Add item image Image Size: 1200 x 800 px / Image formats: jpg, png / 5MB Max. I…" at bounding box center [501, 249] width 684 height 311
type input "بيتزا الفطر"
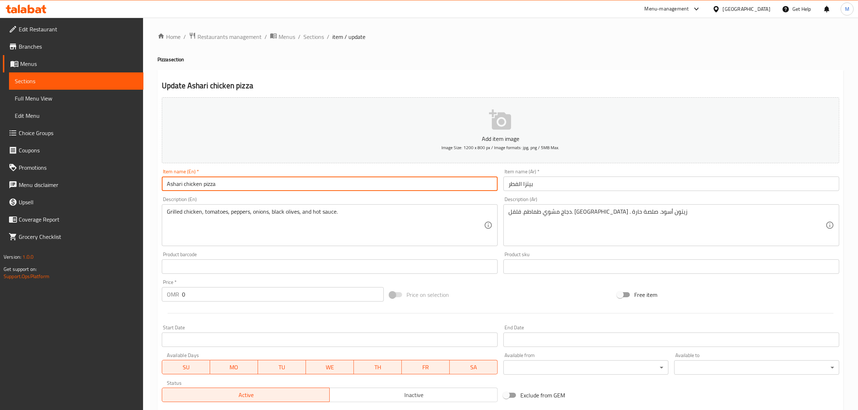
click at [169, 184] on input "Ashari chicken pizza" at bounding box center [330, 184] width 336 height 14
drag, startPoint x: 169, startPoint y: 184, endPoint x: 187, endPoint y: 184, distance: 18.0
click at [187, 184] on input "Ashari chicken pizza" at bounding box center [330, 184] width 336 height 14
type input "Mushroom pizza"
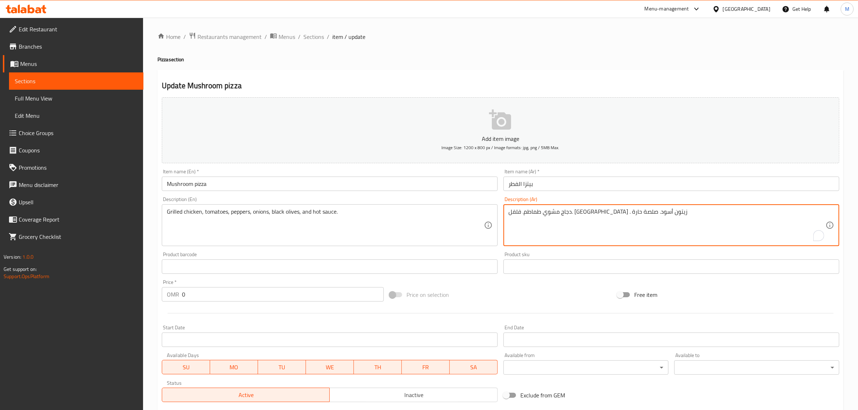
click at [588, 213] on textarea "دجاج مشوي طماطم. فلفل. بصل . زيتون أسود. صلصة حارة" at bounding box center [667, 225] width 317 height 34
type textarea "r"
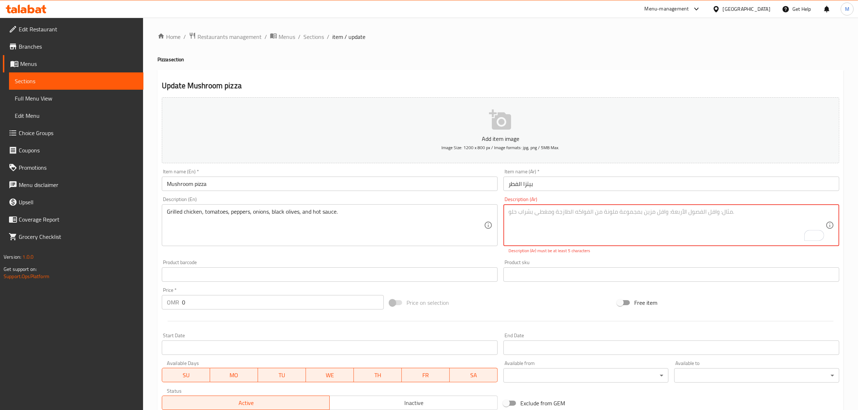
type textarea "r"
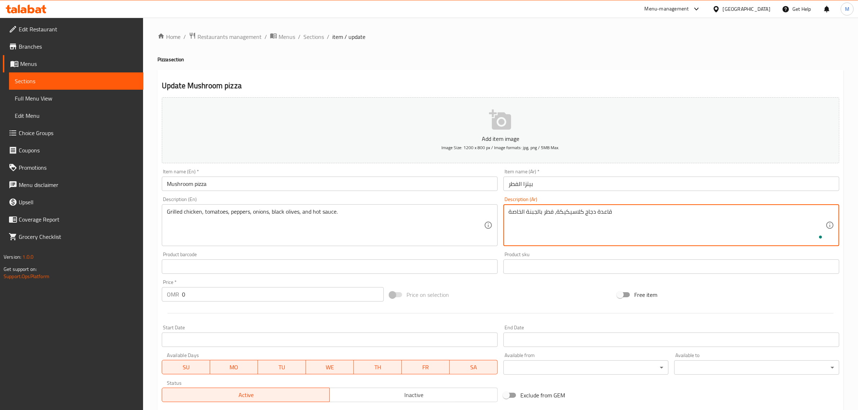
click at [588, 213] on textarea "قاعدة دجاج كلاسيكيكة، فطر بالجبنة الخاصة" at bounding box center [667, 225] width 317 height 34
type textarea "قاعدة دجاج كلاسيكيكة، فطر بالجبنة الخاصة"
click at [446, 204] on div "Grilled chicken, tomatoes, peppers, onions, black olives, and hot sauce. Descri…" at bounding box center [330, 225] width 336 height 42
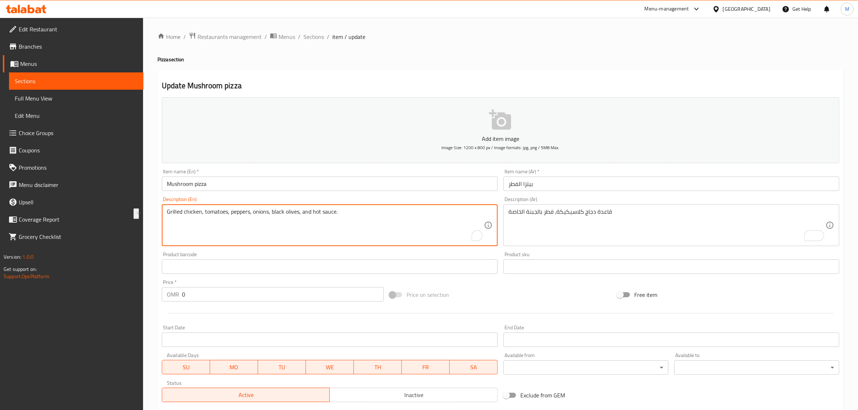
click at [447, 213] on textarea "Grilled chicken, tomatoes, peppers, onions, black olives, and hot sauce." at bounding box center [325, 225] width 317 height 34
paste textarea "Classic chicken base, mushrooms with special cheese"
type textarea "Classic chicken base, mushrooms with special cheese"
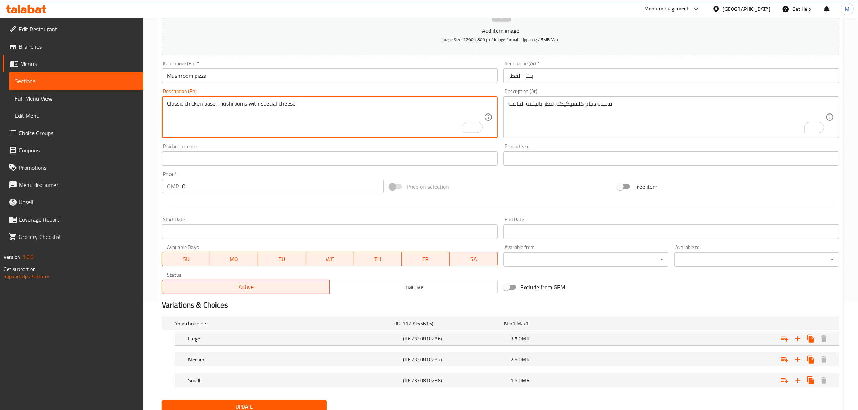
scroll to position [136, 0]
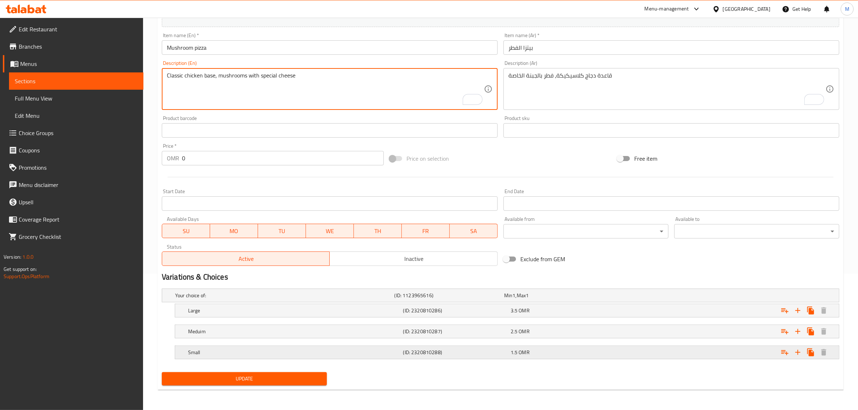
drag, startPoint x: 566, startPoint y: 336, endPoint x: 565, endPoint y: 354, distance: 18.1
click at [566, 339] on div "Meduim (ID: 2320810287) 2.5 OMR" at bounding box center [509, 332] width 645 height 16
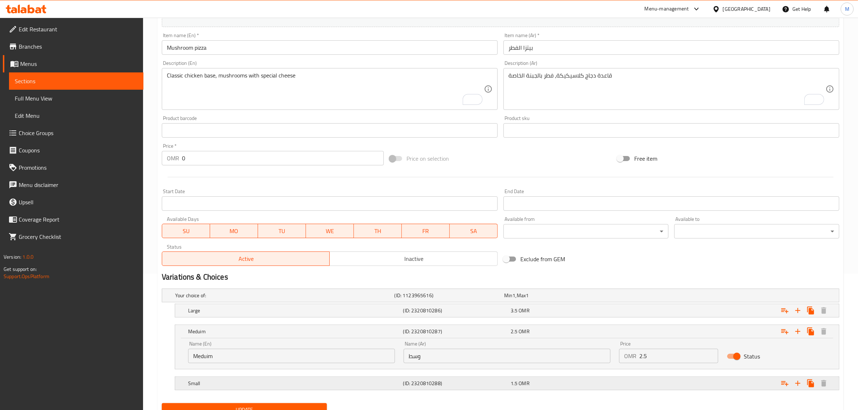
click at [586, 387] on div "1.5 OMR" at bounding box center [563, 383] width 105 height 7
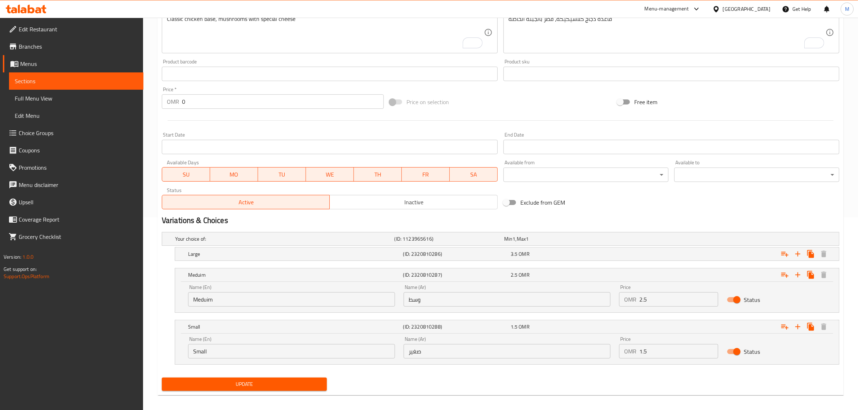
scroll to position [198, 0]
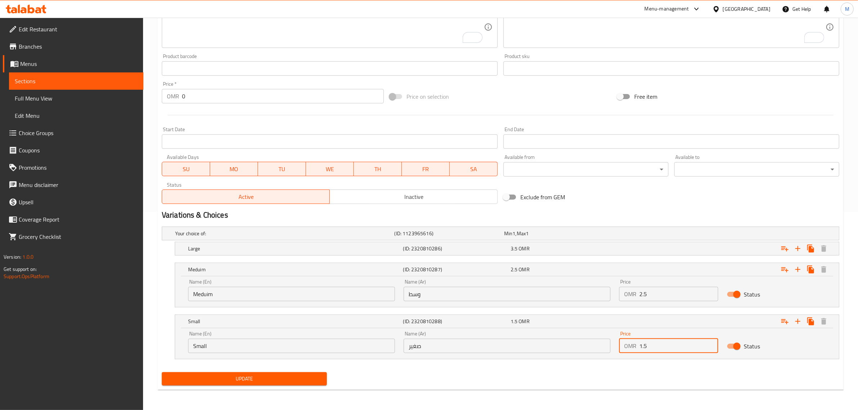
drag, startPoint x: 648, startPoint y: 345, endPoint x: 644, endPoint y: 345, distance: 3.6
click at [644, 345] on input "1.5" at bounding box center [679, 346] width 79 height 14
type input "1.7"
click at [593, 247] on div "3.5 OMR" at bounding box center [563, 248] width 105 height 7
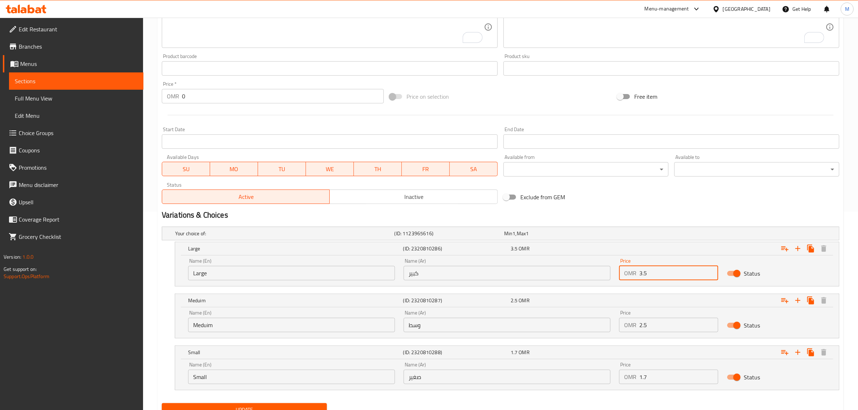
drag, startPoint x: 668, startPoint y: 268, endPoint x: 645, endPoint y: 275, distance: 23.7
click at [645, 275] on input "3.5" at bounding box center [679, 273] width 79 height 14
type input "3.6"
click at [597, 210] on h2 "Variations & Choices" at bounding box center [501, 215] width 678 height 11
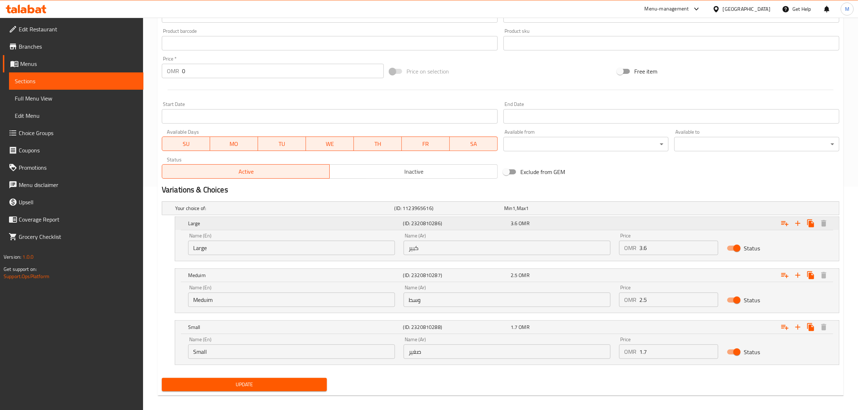
scroll to position [229, 0]
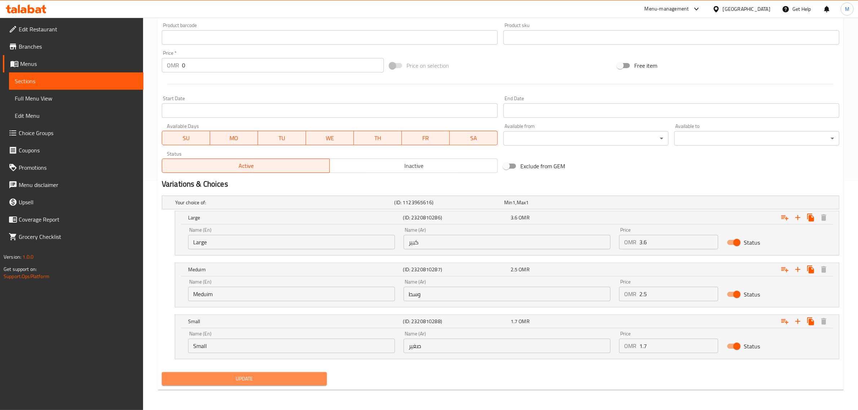
click at [296, 374] on button "Update" at bounding box center [244, 378] width 165 height 13
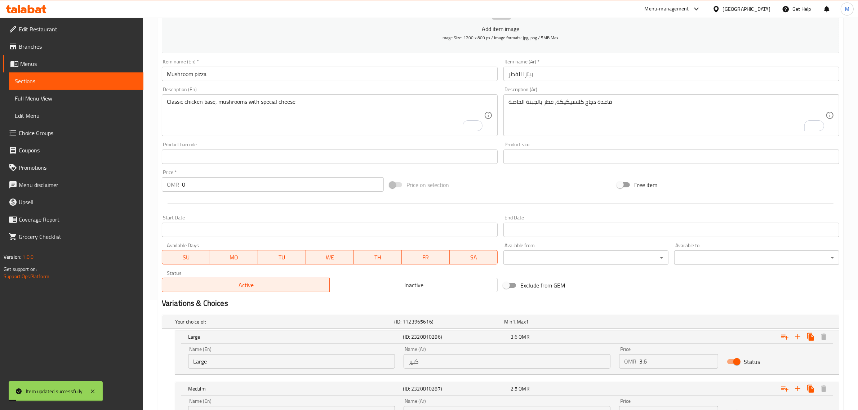
scroll to position [0, 0]
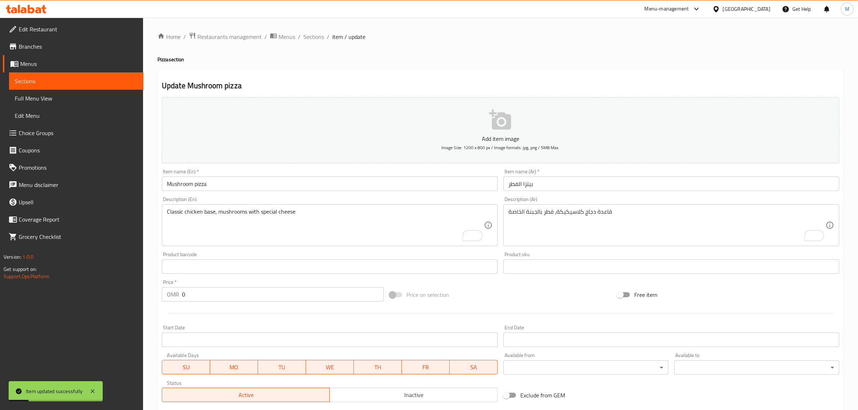
drag, startPoint x: 320, startPoint y: 38, endPoint x: 348, endPoint y: 54, distance: 32.5
click at [320, 38] on span "Sections" at bounding box center [314, 36] width 21 height 9
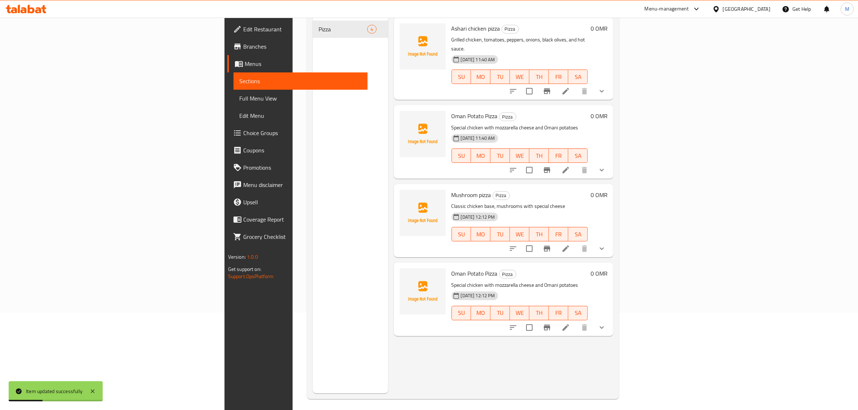
scroll to position [101, 0]
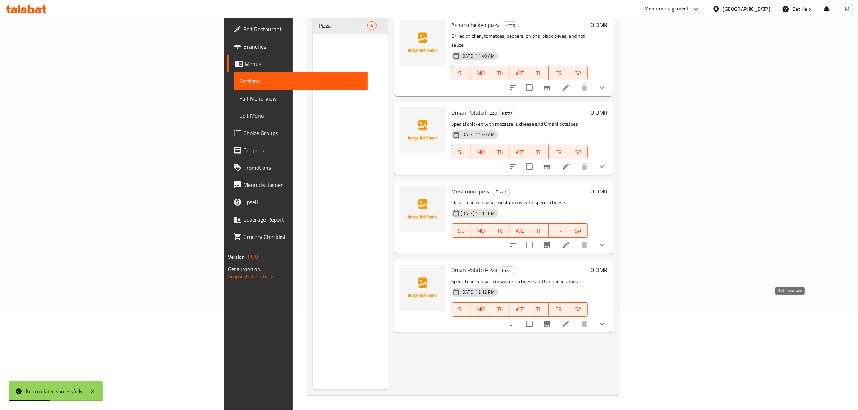
click at [569, 321] on icon at bounding box center [566, 324] width 6 height 6
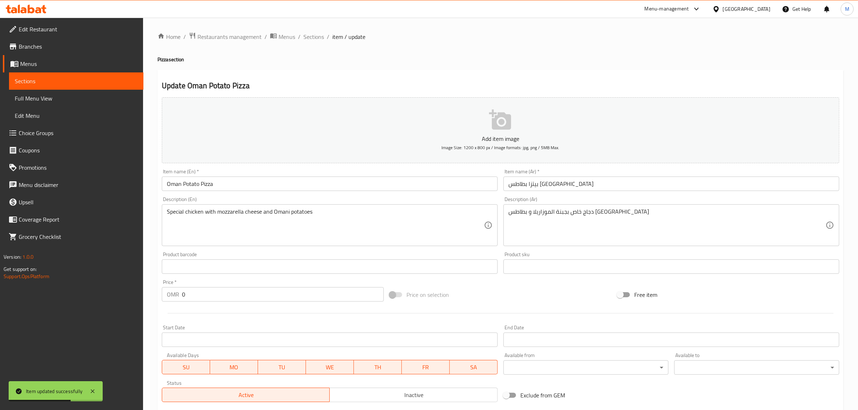
click at [534, 187] on input "بيتزا بطاطس عمان" at bounding box center [672, 184] width 336 height 14
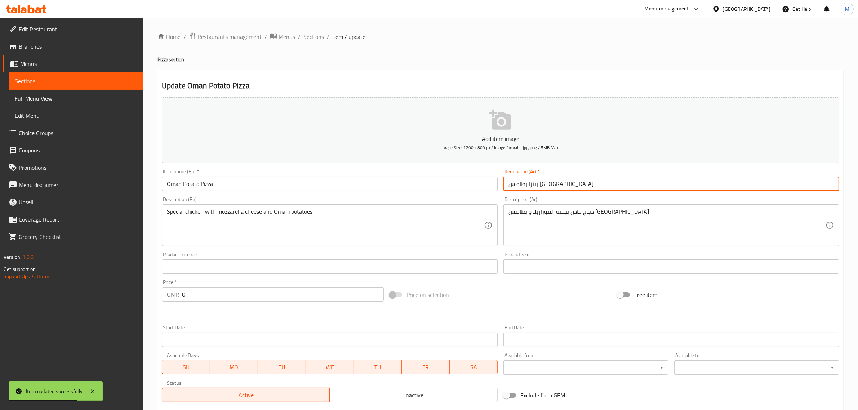
drag, startPoint x: 534, startPoint y: 187, endPoint x: 488, endPoint y: 185, distance: 45.8
click at [488, 185] on div "Add item image Image Size: 1200 x 800 px / Image formats: jpg, png / 5MB Max. I…" at bounding box center [501, 249] width 684 height 311
click at [529, 184] on input "بيتزا تيكا حارة خاصة" at bounding box center [672, 184] width 336 height 14
click at [527, 185] on input "بيتزا تيكا حارة خاصة" at bounding box center [672, 184] width 336 height 14
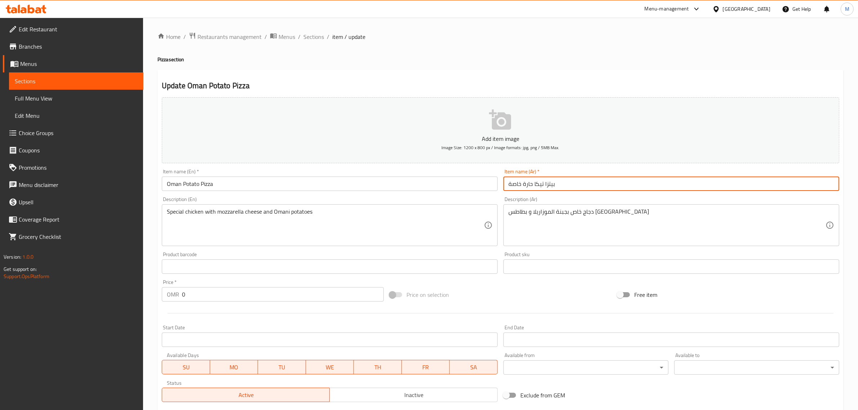
type input "بيتزا تيكا حارة خاصة"
click at [374, 181] on input "Oman Potato Pizza" at bounding box center [330, 184] width 336 height 14
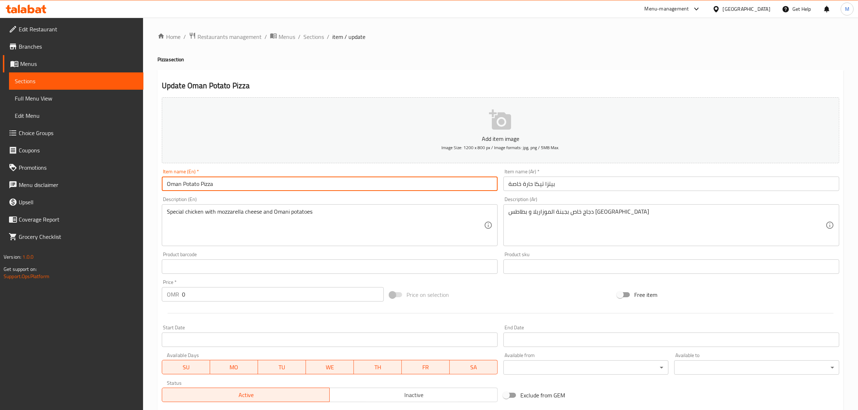
click at [374, 181] on input "Oman Potato Pizza" at bounding box center [330, 184] width 336 height 14
paste input "Special Spicy Tikka"
type input "Special Spicy Tikka Pizza"
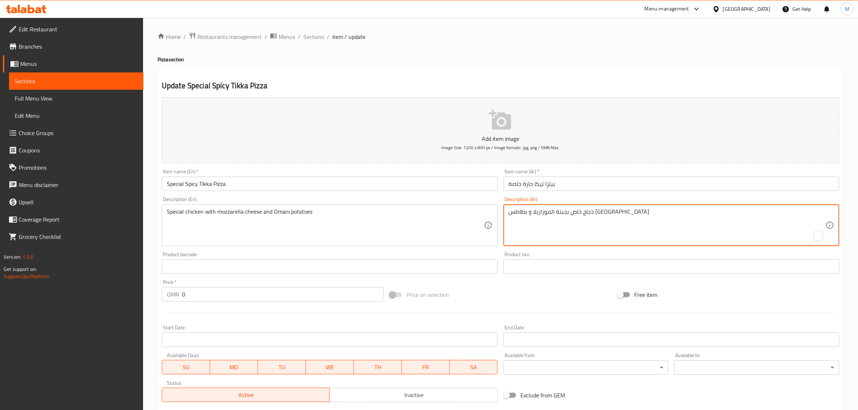
click at [589, 210] on textarea "دجاج خاص بجبنة الموزاريلا و بطاطس عمان" at bounding box center [667, 225] width 317 height 34
click at [632, 213] on textarea "دجاج، طماطم، فلفل، بصل، زيتون أخضر، صلصة رانش وصلصة حارة" at bounding box center [667, 225] width 317 height 34
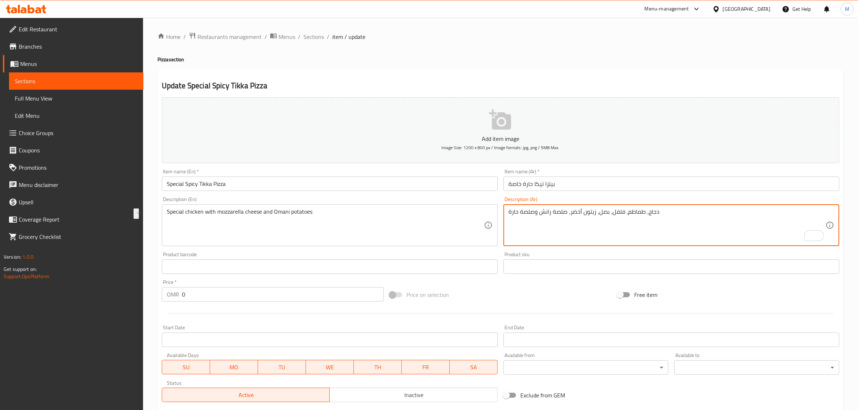
type textarea "دجاج، طماطم، فلفل، بصل، زيتون أخضر، صلصة رانش وصلصة حارة"
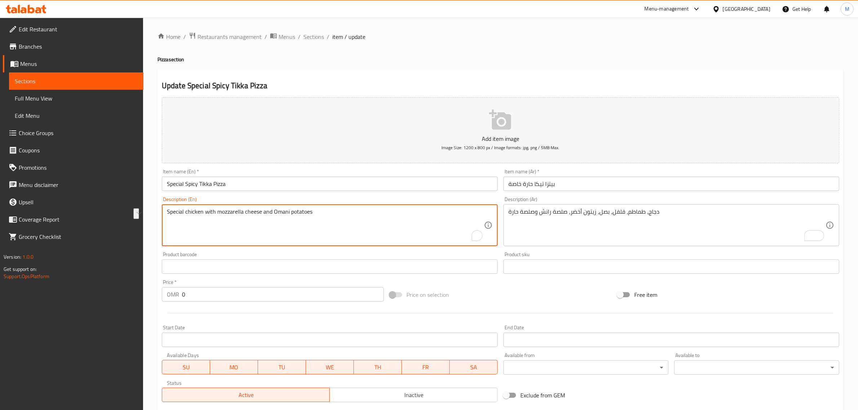
click at [376, 217] on textarea "Special chicken with mozzarella cheese and Omani potatoes" at bounding box center [325, 225] width 317 height 34
paste textarea "Chicken, tomatoes, peppers, onions, green olives, ranch sauce and hot sauce"
type textarea "Chicken, tomatoes, peppers, onions, green olives, ranch sauce and hot sauce"
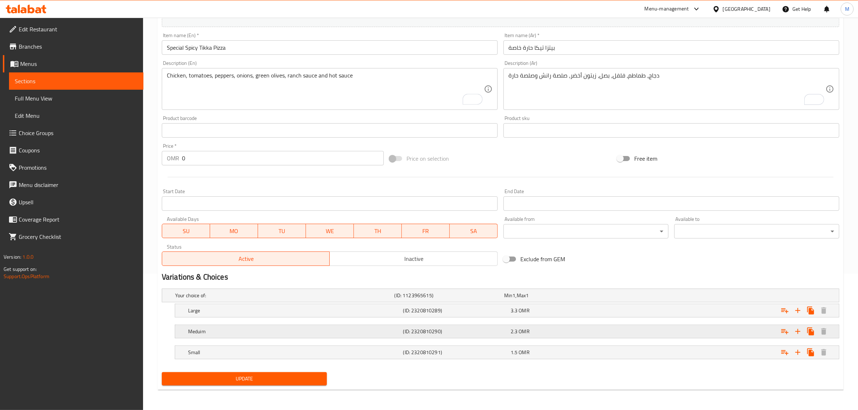
click at [554, 337] on div "Meduim (ID: 2320810290) 2.3 OMR" at bounding box center [509, 332] width 645 height 16
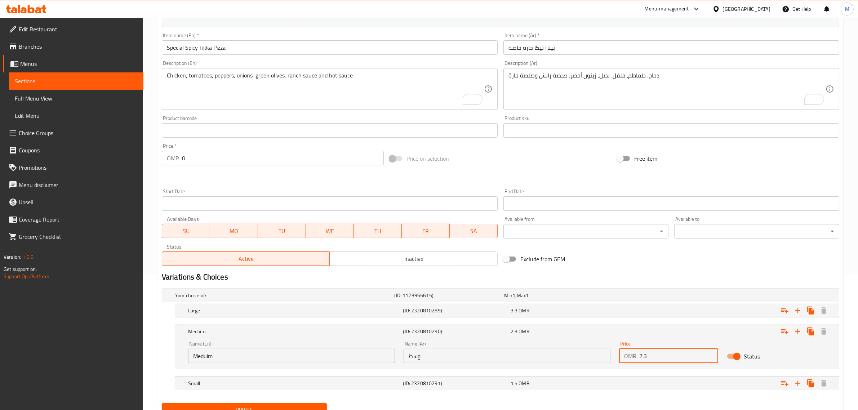
drag, startPoint x: 648, startPoint y: 354, endPoint x: 645, endPoint y: 358, distance: 4.4
click at [645, 358] on input "2.3" at bounding box center [679, 356] width 79 height 14
type input "2.5"
click at [626, 311] on div "Expand" at bounding box center [724, 311] width 215 height 16
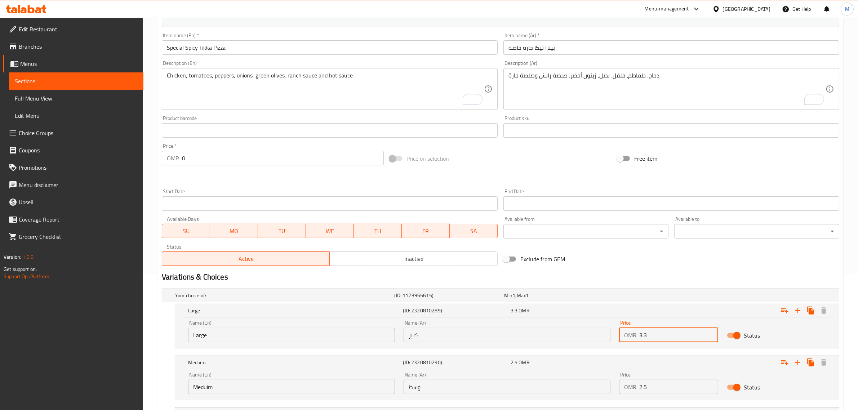
drag, startPoint x: 651, startPoint y: 340, endPoint x: 645, endPoint y: 338, distance: 6.7
click at [645, 338] on input "3.3" at bounding box center [679, 335] width 79 height 14
type input "3.5"
drag, startPoint x: 616, startPoint y: 243, endPoint x: 615, endPoint y: 250, distance: 6.1
click at [616, 246] on div "Add item image Image Size: 1200 x 800 px / Image formats: jpg, png / 5MB Max. I…" at bounding box center [501, 113] width 684 height 311
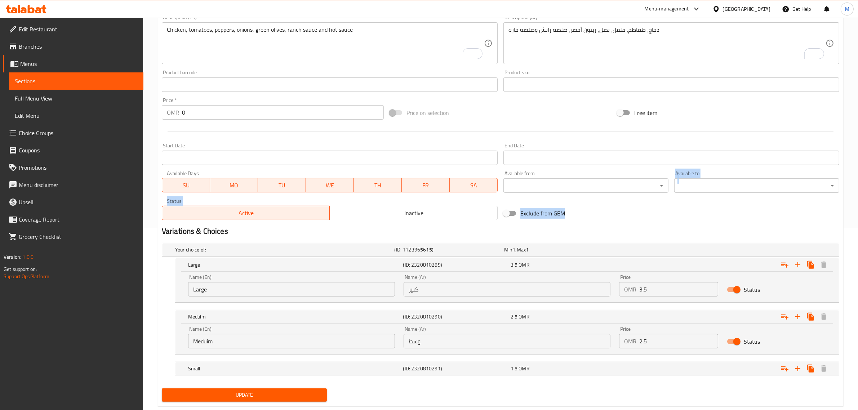
scroll to position [198, 0]
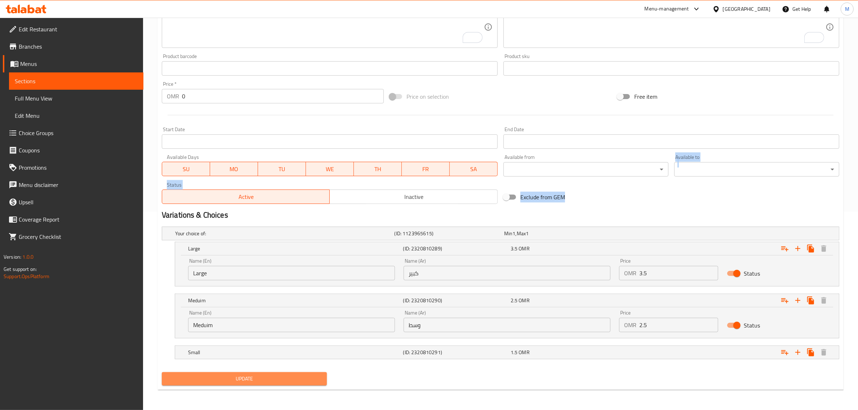
click at [263, 381] on span "Update" at bounding box center [245, 379] width 154 height 9
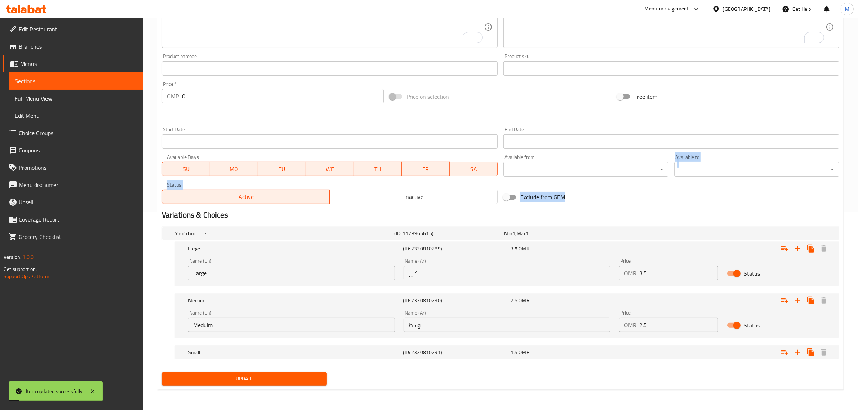
scroll to position [0, 0]
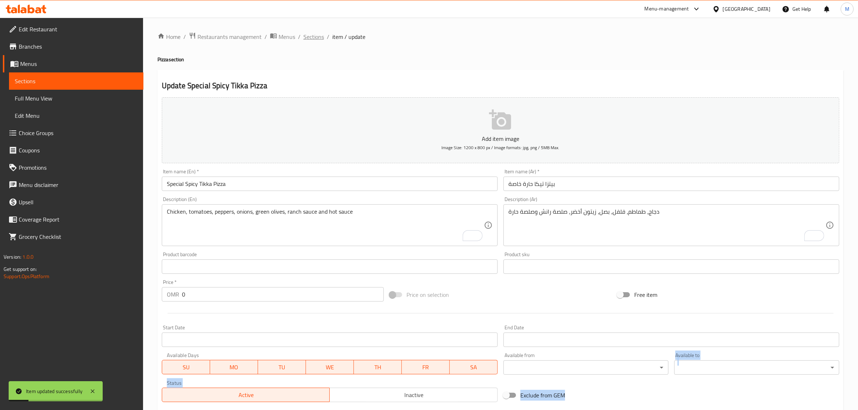
click at [311, 37] on span "Sections" at bounding box center [314, 36] width 21 height 9
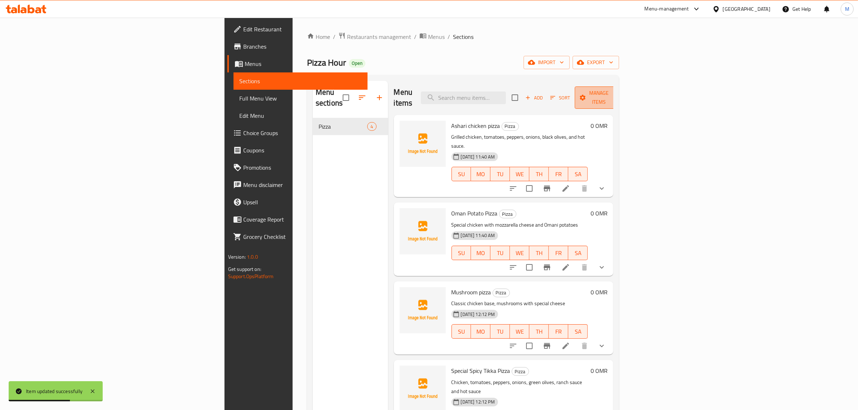
click at [618, 90] on span "Manage items" at bounding box center [599, 98] width 37 height 18
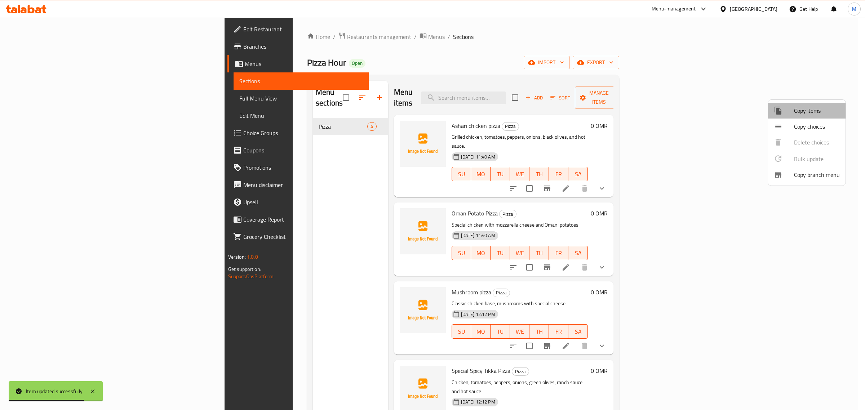
click at [807, 115] on li "Copy items" at bounding box center [807, 111] width 78 height 16
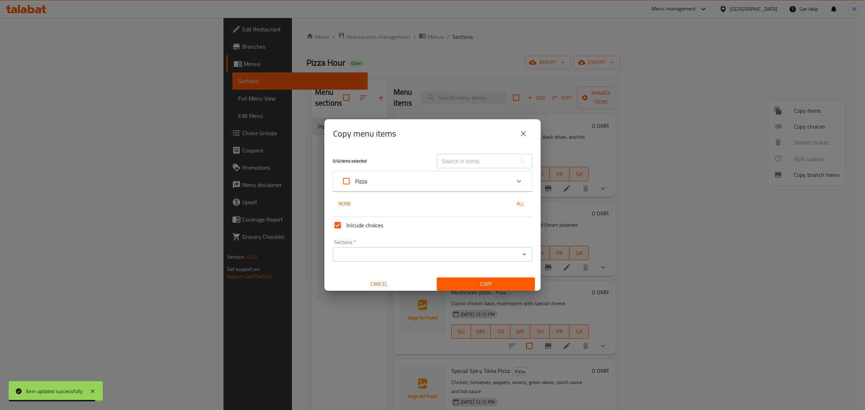
click at [348, 177] on input "Pizza" at bounding box center [346, 181] width 17 height 17
checkbox input "true"
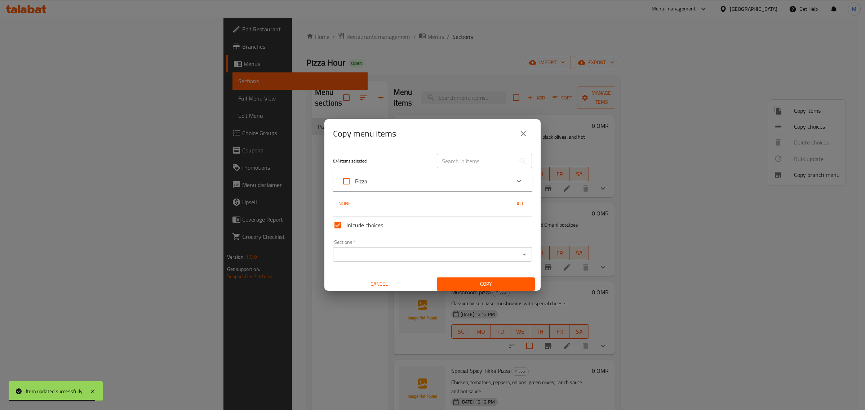
checkbox input "true"
click at [386, 258] on input "Sections   *" at bounding box center [426, 255] width 183 height 10
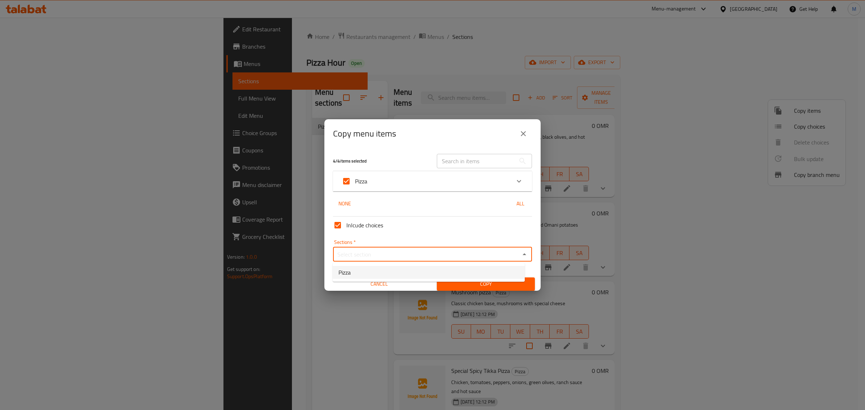
click at [373, 267] on li "Pizza" at bounding box center [429, 272] width 192 height 13
type input "Pizza"
click at [491, 282] on span "Copy" at bounding box center [486, 284] width 87 height 9
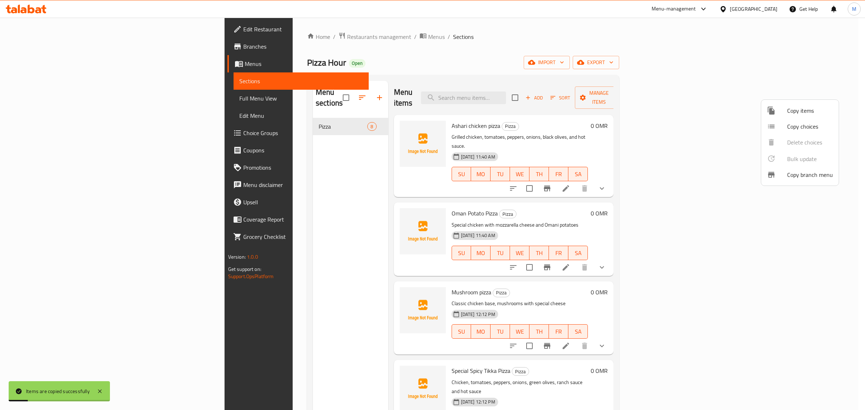
click at [410, 72] on div at bounding box center [432, 205] width 865 height 410
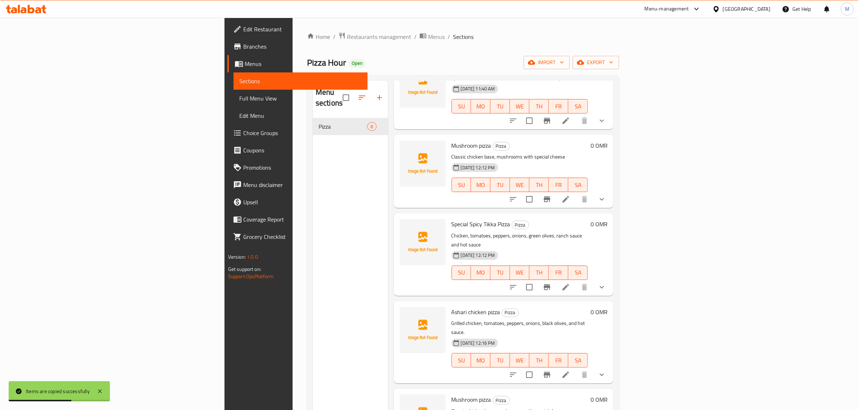
scroll to position [225, 0]
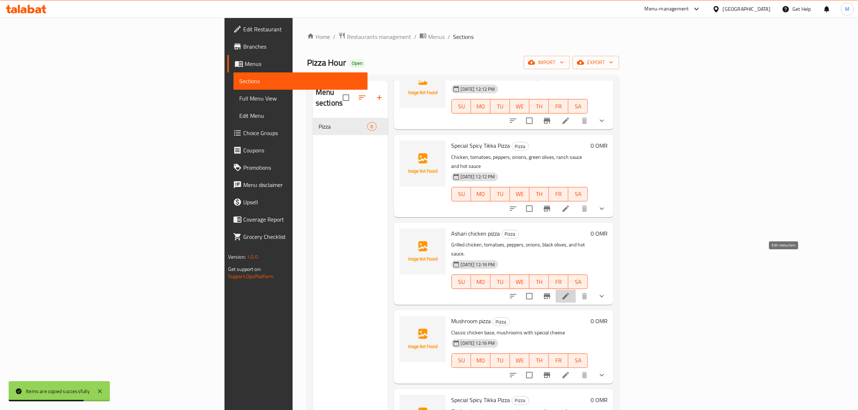
click at [570, 292] on icon at bounding box center [566, 296] width 9 height 9
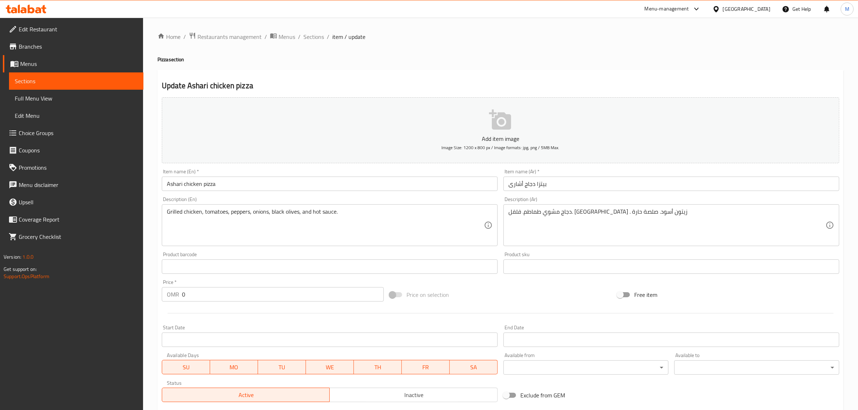
click at [529, 182] on input "بيتزا دجاج أشارى" at bounding box center [672, 184] width 336 height 14
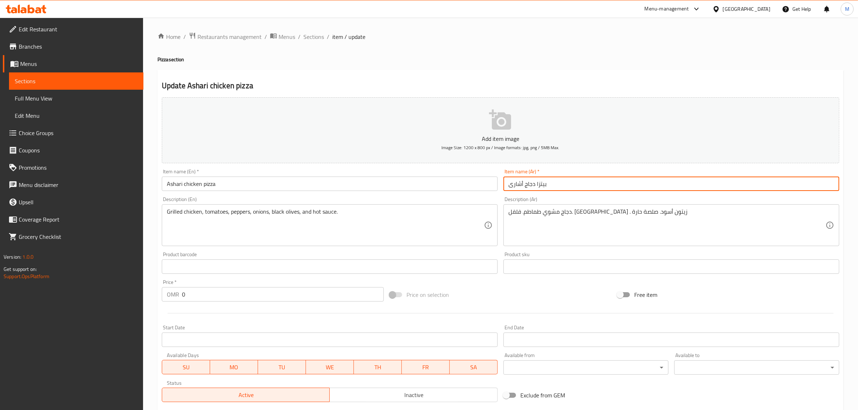
click at [529, 182] on input "بيتزا دجاج أشارى" at bounding box center [672, 184] width 336 height 14
click at [511, 185] on input "بيتزا دجاج أشارى" at bounding box center [672, 184] width 336 height 14
click at [511, 185] on input "بيتزا دجاج بالزبدة المكسيكىى" at bounding box center [672, 184] width 336 height 14
click at [510, 185] on input "بيتزا دجاج بالزبدة المكسيكىى" at bounding box center [672, 184] width 336 height 14
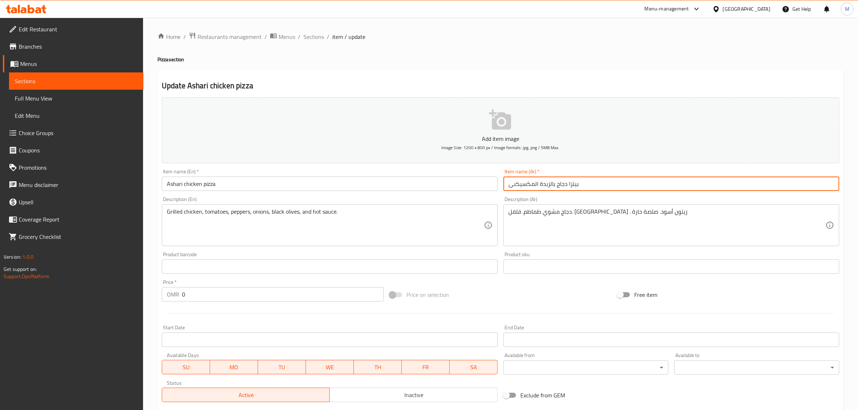
click at [510, 185] on input "بيتزا دجاج بالزبدة المكسيكىى" at bounding box center [672, 184] width 336 height 14
click at [556, 186] on input "بيتزا دجاج بالزبدة المكسيكىى" at bounding box center [672, 184] width 336 height 14
click at [556, 185] on input "بيتزا دجاج بالزبدة المكسيكىى" at bounding box center [672, 184] width 336 height 14
type input "بيتزا دجاج بالزبدة المكسيكىى"
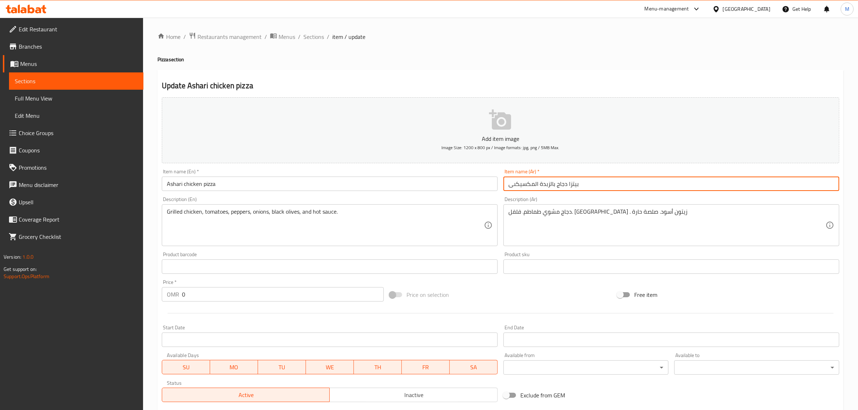
click at [308, 186] on input "Ashari chicken pizza" at bounding box center [330, 184] width 336 height 14
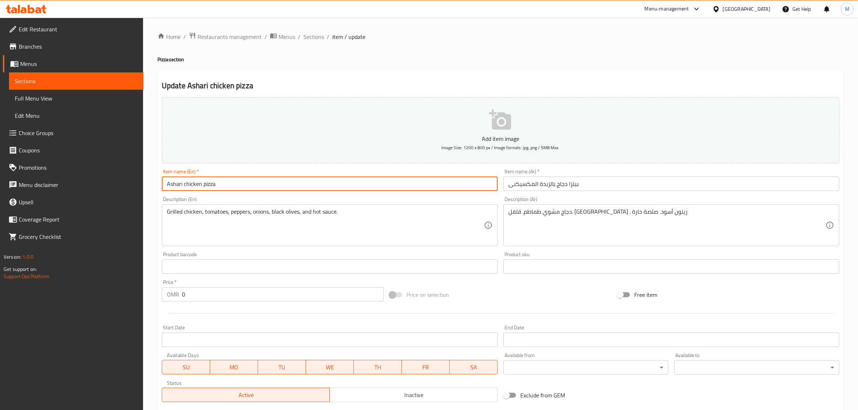
click at [308, 186] on input "Ashari chicken pizza" at bounding box center [330, 184] width 336 height 14
paste input "Mexican Butter Chicken Pizza"
type input "Mexican Butter Chicken Pizza"
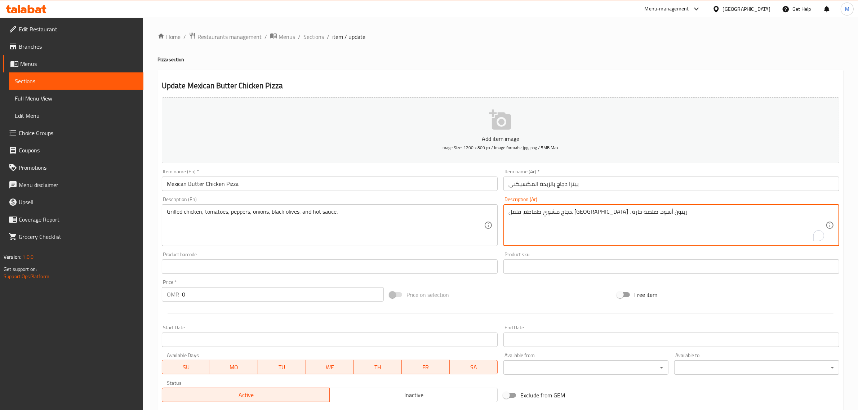
click at [624, 217] on textarea "دجاج مشوي طماطم. فلفل. [GEOGRAPHIC_DATA] . زيتون أسود. صلصة حارة" at bounding box center [667, 225] width 317 height 34
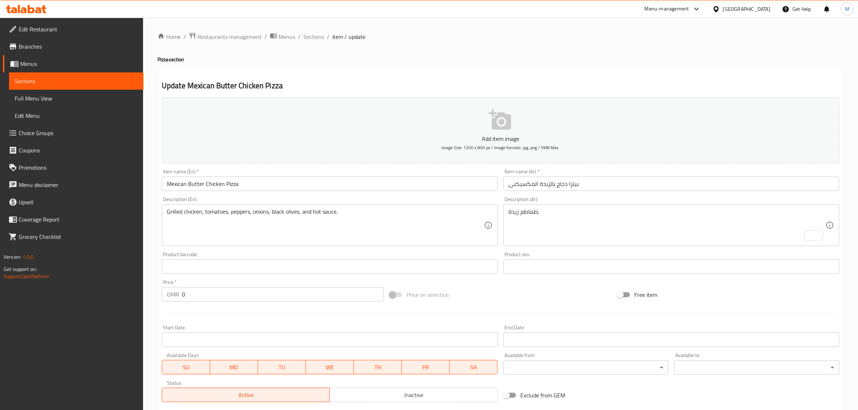
click at [619, 214] on textarea "طماطم زيدة،" at bounding box center [667, 225] width 317 height 34
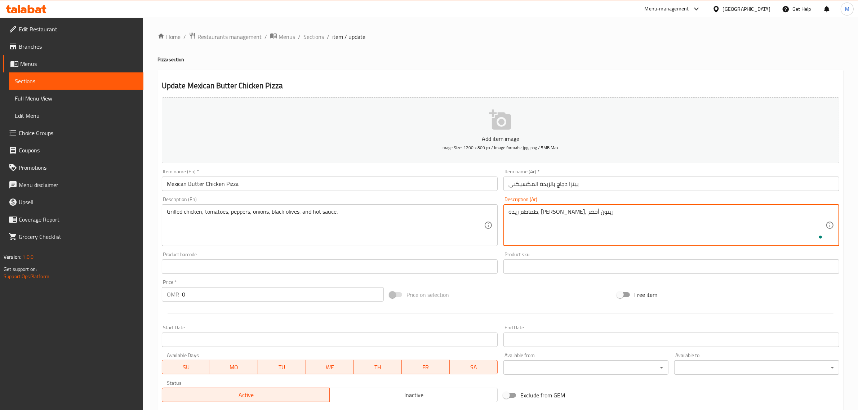
click at [619, 214] on textarea "طماطم زيدة، [PERSON_NAME]، زيتون أخضر" at bounding box center [667, 225] width 317 height 34
type textarea "طماطم زيدة، [PERSON_NAME]، زيتون أخضر"
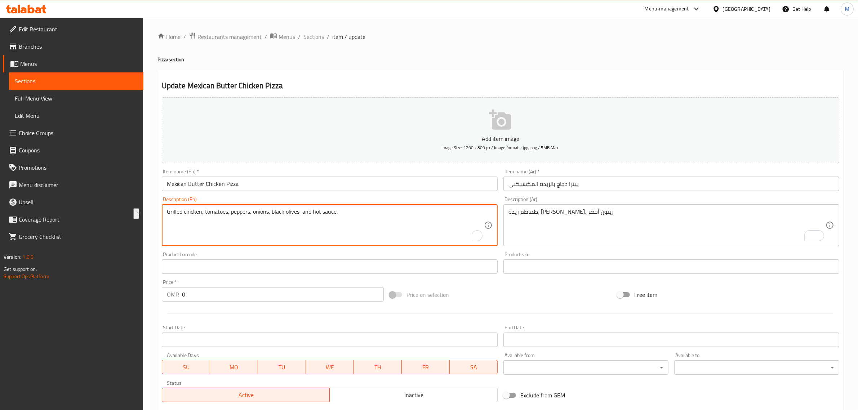
click at [393, 210] on textarea "Grilled chicken, tomatoes, peppers, onions, black olives, and hot sauce." at bounding box center [325, 225] width 317 height 34
paste textarea "Tomatoes, sweet peppers, green olives"
type textarea "Tomatoes, sweet peppers, green olives"
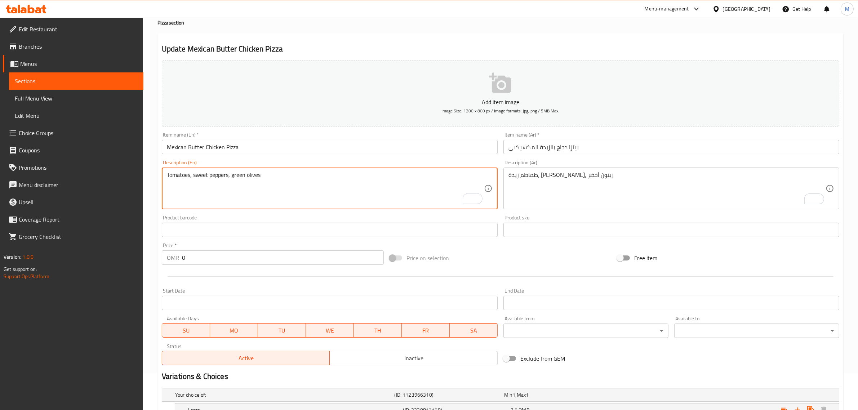
scroll to position [136, 0]
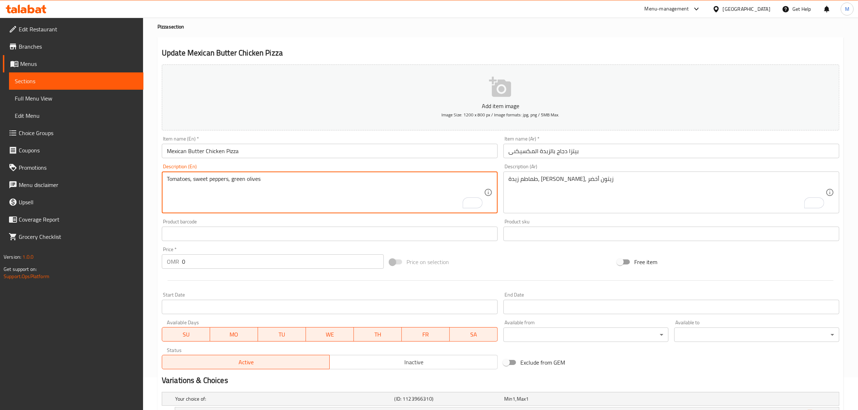
scroll to position [45, 0]
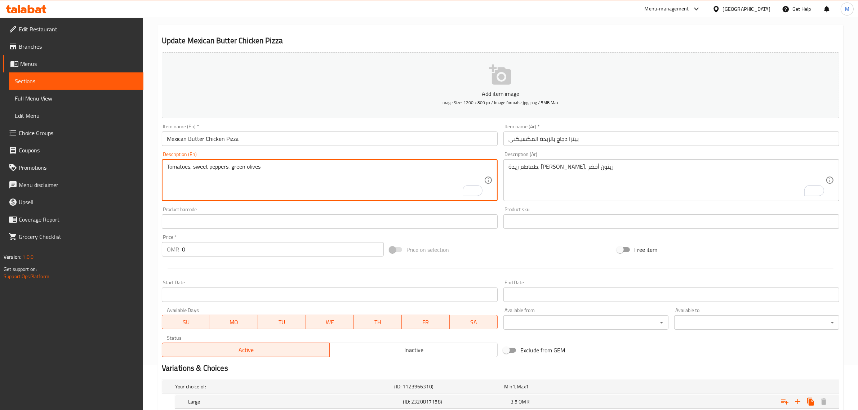
click at [372, 174] on textarea "Tomatoes, sweet peppers, green olives" at bounding box center [325, 180] width 317 height 34
type textarea "Grilled chicken, tomatoes, peppers, onions, black olives, and hot sauce."
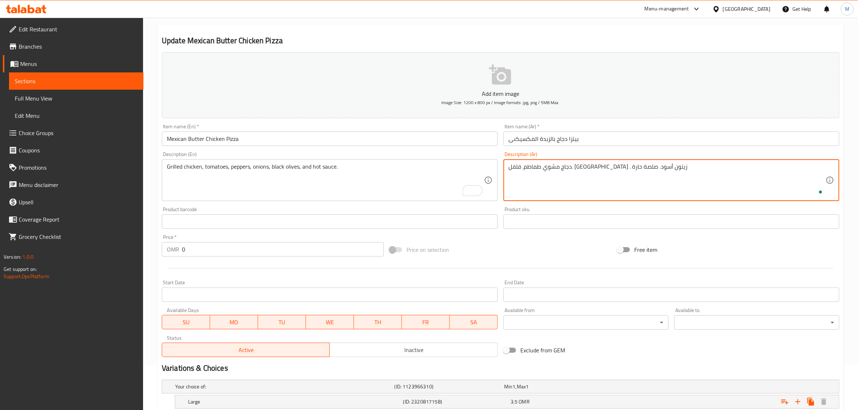
type textarea "دجاج مشوي طماطم. فلفل. [GEOGRAPHIC_DATA] . زيتون أسود. صلصة حارة"
type input "Ashari chicken pizza"
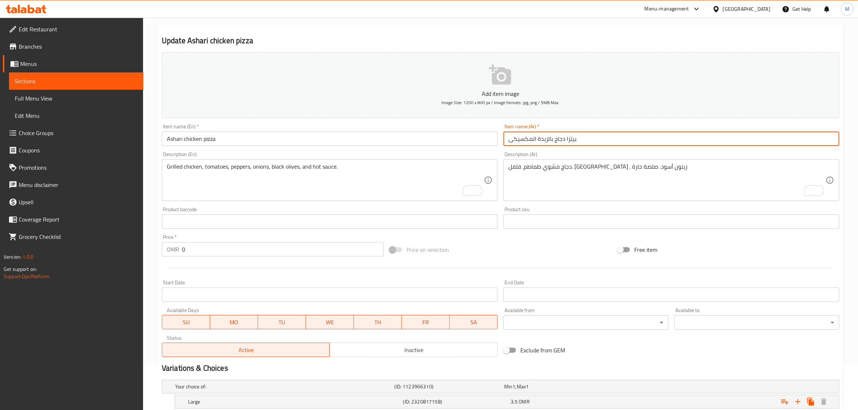
type input "بيتزا دجاج بالزبدة المكسيكىى"
type input "Mexican Butter Chicken Pizza"
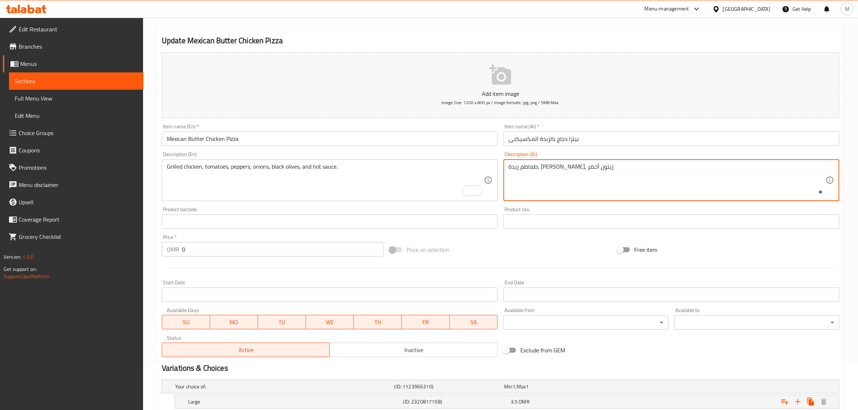
type textarea "طماطم زيدة، فلفل حلو، زيتون أخضر"
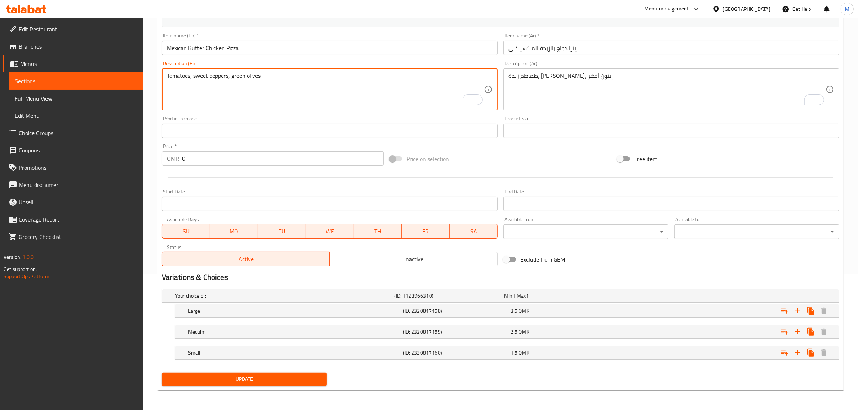
scroll to position [136, 0]
type textarea "Tomatoes, sweet peppers, green olives"
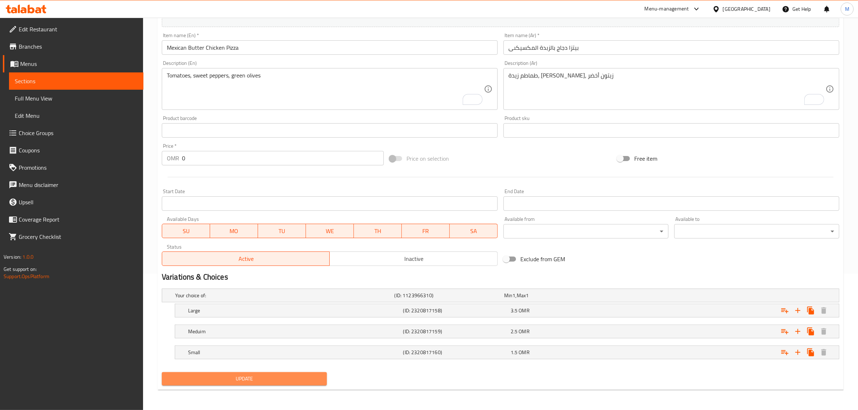
click at [271, 375] on span "Update" at bounding box center [245, 379] width 154 height 9
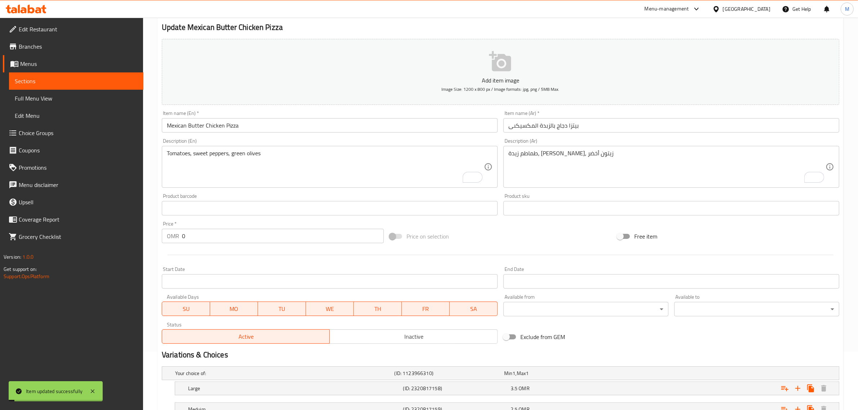
scroll to position [0, 0]
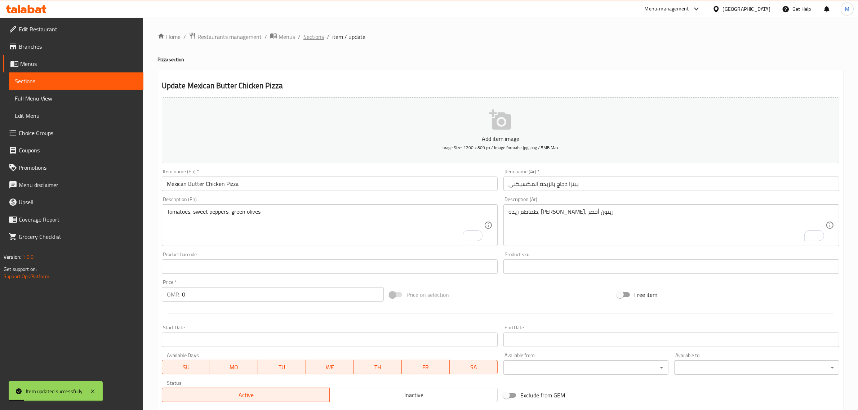
click at [313, 35] on span "Sections" at bounding box center [314, 36] width 21 height 9
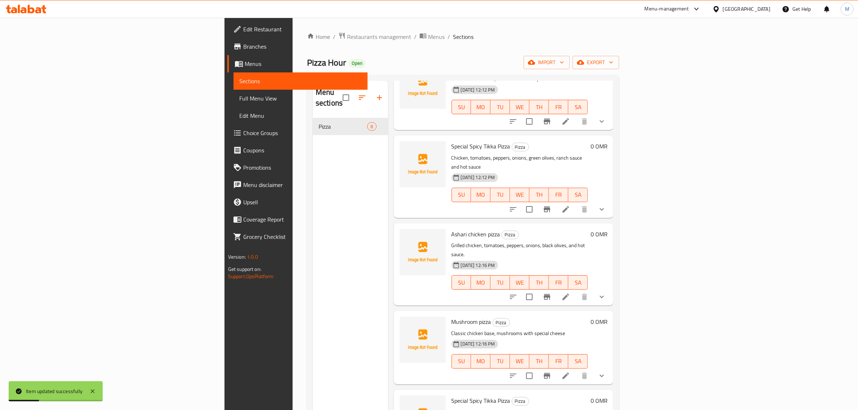
scroll to position [225, 0]
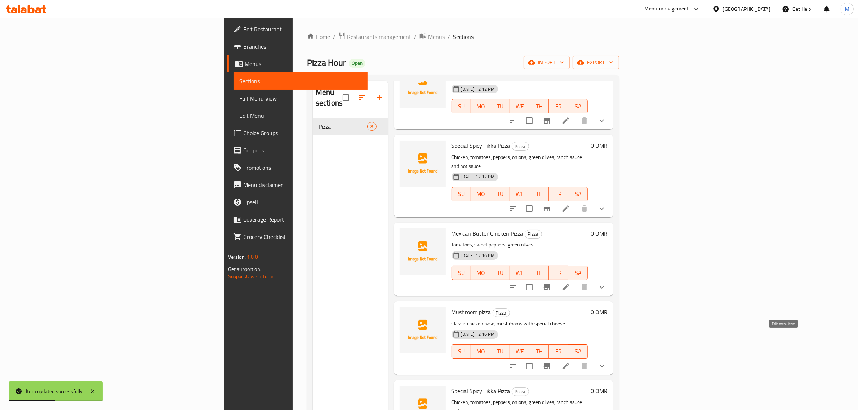
click at [569, 363] on icon at bounding box center [566, 366] width 6 height 6
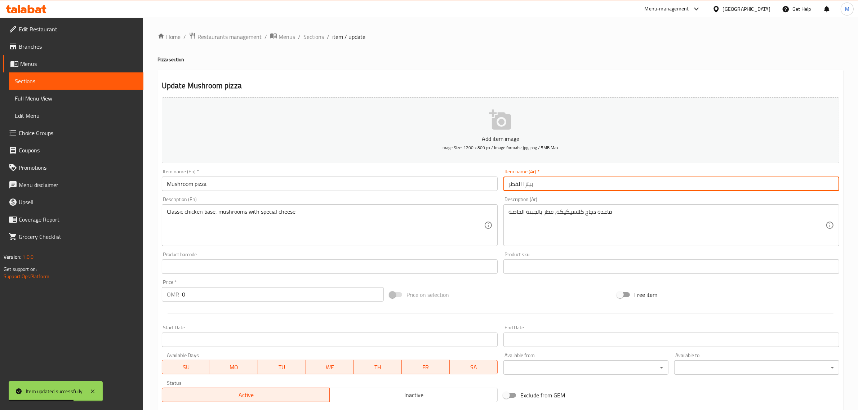
click at [513, 181] on input "بيتزا الفطر" at bounding box center [672, 184] width 336 height 14
click at [512, 181] on input "بيتزا الفطر" at bounding box center [672, 184] width 336 height 14
click at [519, 178] on input "بيتزا الفطر" at bounding box center [672, 184] width 336 height 14
type input "بيتزا تكة دجاج"
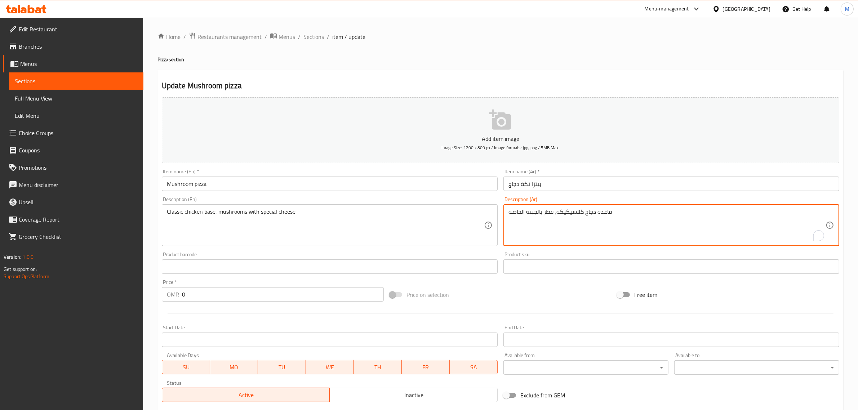
click at [579, 213] on textarea "قاعدة دجاج كلاسيكيكة، فطر بالجبنة الخاصة" at bounding box center [667, 225] width 317 height 34
click at [658, 211] on textarea "قطع من تكة الدجاج والخضار الطازج ممزوج بالطماطم والبصل وصوص ممزوج بالجبن" at bounding box center [667, 225] width 317 height 34
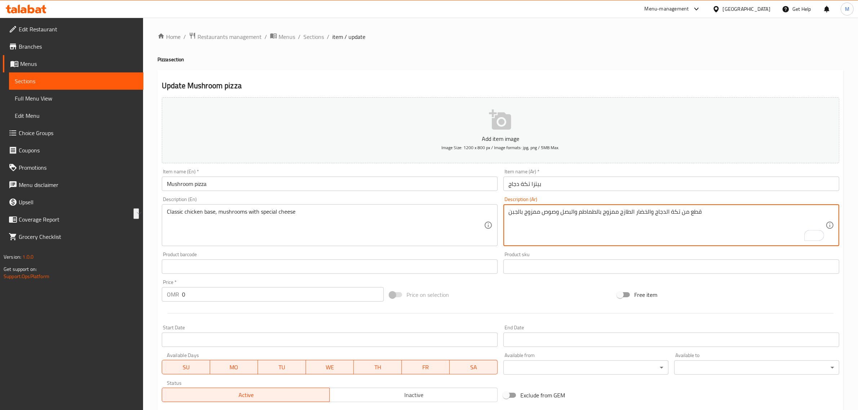
type textarea "قطع من تكة الدجاج والخضار الطازج ممزوج بالطماطم والبصل وصوص ممزوج بالجبن"
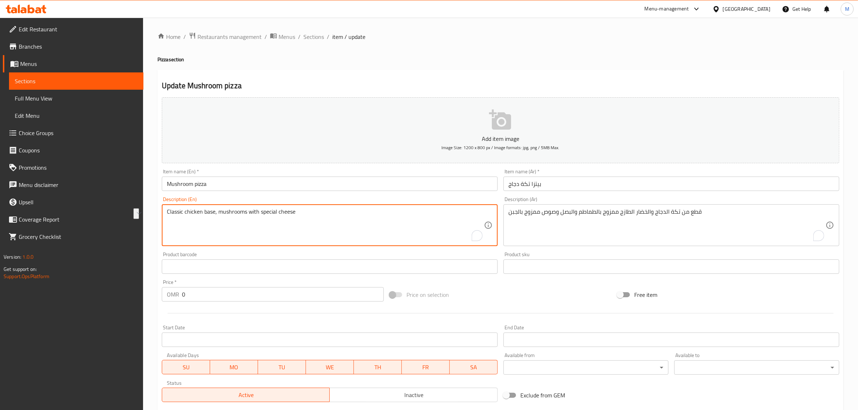
click at [432, 229] on textarea "Classic chicken base, mushrooms with special cheese" at bounding box center [325, 225] width 317 height 34
paste textarea "Pieces of chicken tikka and fresh vegetables mixed with tomatoes, onions and sa…"
type textarea "Pieces of chicken tikka and fresh vegetables mixed with tomatoes, onions and sa…"
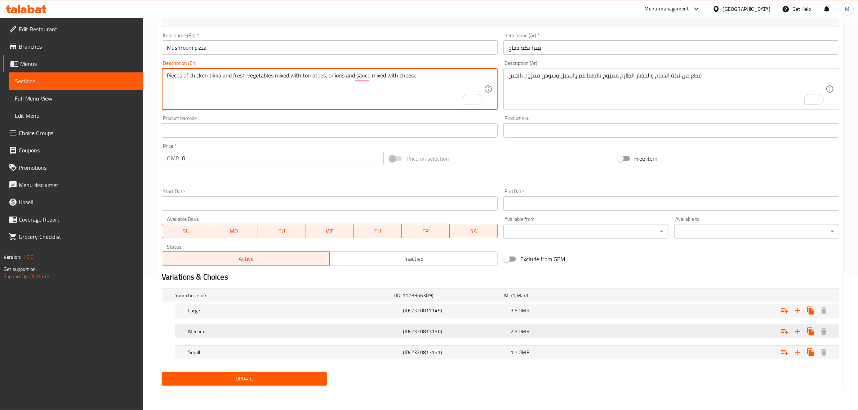
click at [549, 332] on div "2.5 OMR" at bounding box center [563, 331] width 105 height 7
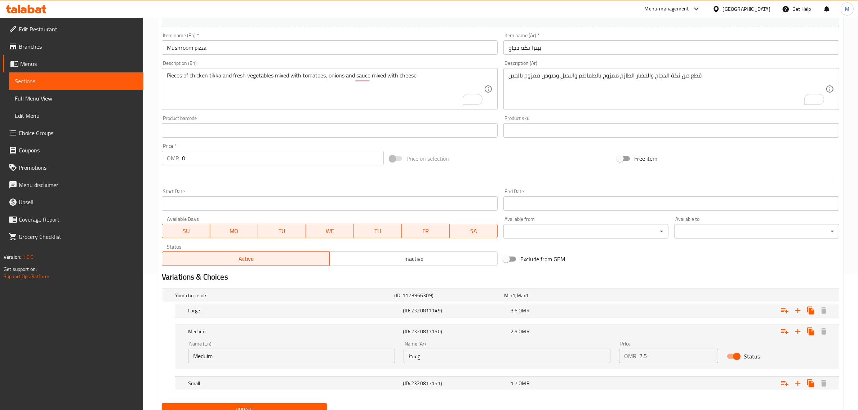
click at [658, 359] on input "2.5" at bounding box center [679, 356] width 79 height 14
type input "2.3"
click at [639, 313] on div "Expand" at bounding box center [724, 311] width 215 height 16
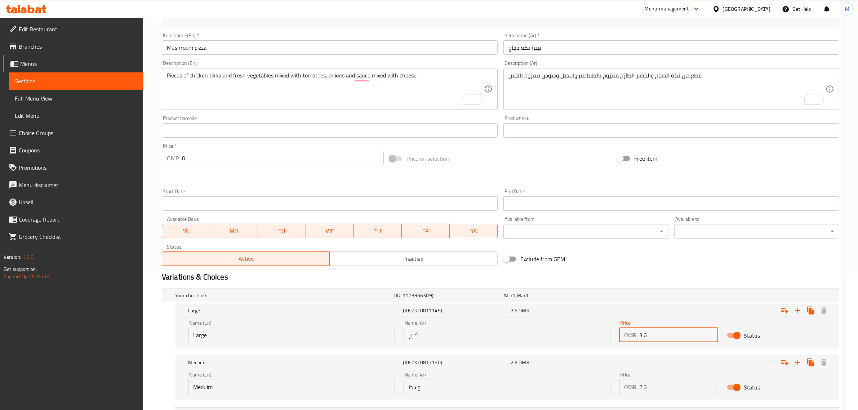
drag, startPoint x: 657, startPoint y: 333, endPoint x: 645, endPoint y: 334, distance: 12.7
click at [645, 334] on input "3.6" at bounding box center [679, 335] width 79 height 14
type input "3.3"
click at [612, 273] on h2 "Variations & Choices" at bounding box center [501, 277] width 678 height 11
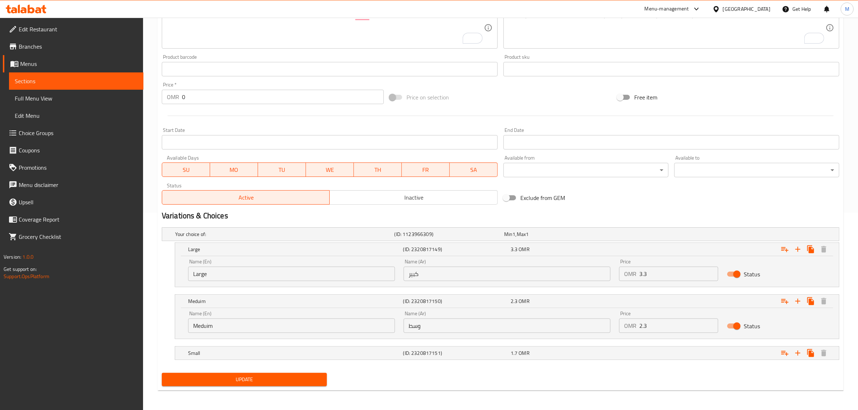
scroll to position [198, 0]
click at [645, 357] on div "Expand" at bounding box center [724, 353] width 215 height 16
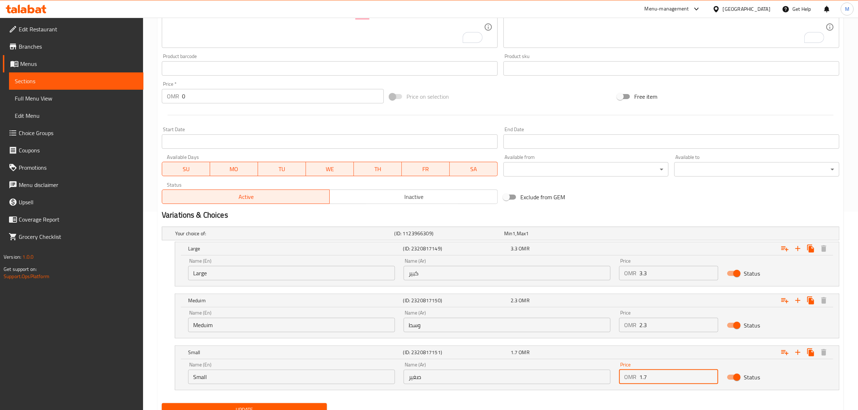
drag, startPoint x: 649, startPoint y: 375, endPoint x: 645, endPoint y: 375, distance: 4.0
click at [645, 375] on input "1.7" at bounding box center [679, 377] width 79 height 14
type input "1.5"
click at [685, 215] on h2 "Variations & Choices" at bounding box center [501, 215] width 678 height 11
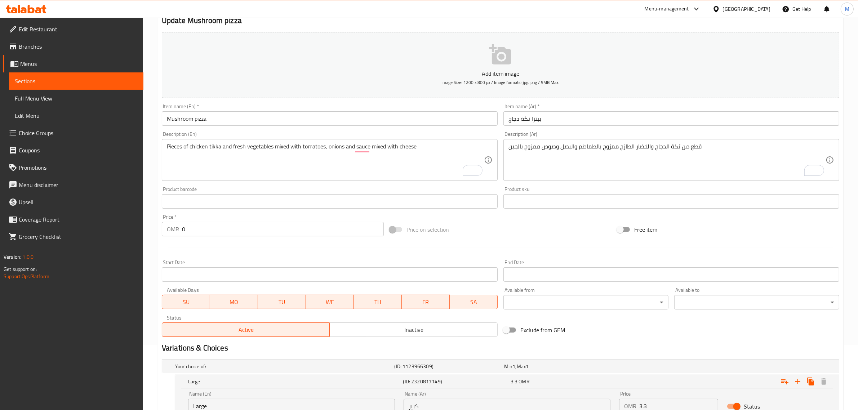
scroll to position [63, 0]
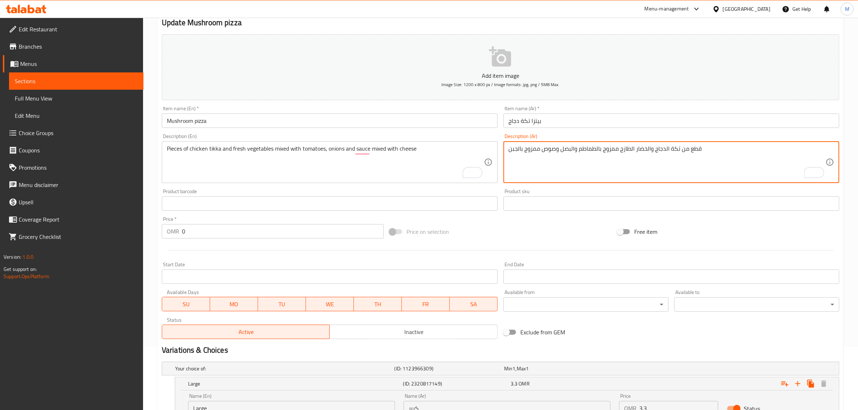
click at [559, 151] on textarea "قطع من تكة الدجاج والخضار الطازج ممزوج بالطماطم والبصل وصوص ممزوج بالجبن" at bounding box center [667, 162] width 317 height 34
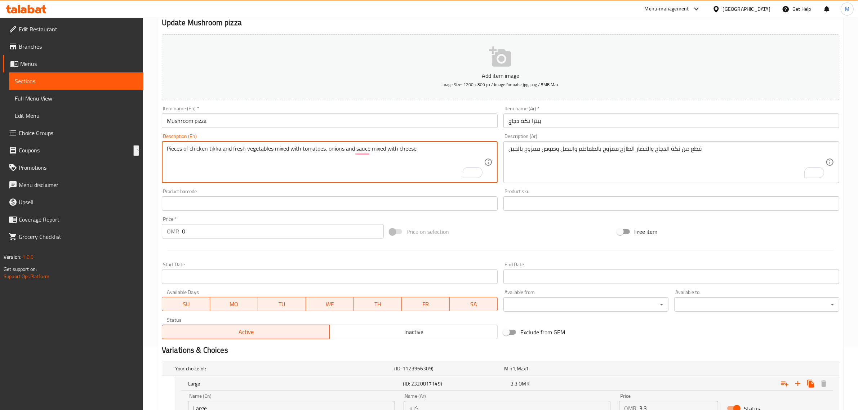
drag, startPoint x: 370, startPoint y: 169, endPoint x: 383, endPoint y: 160, distance: 16.5
click at [383, 160] on textarea "Pieces of chicken tikka and fresh vegetables mixed with tomatoes, onions and sa…" at bounding box center [325, 162] width 317 height 34
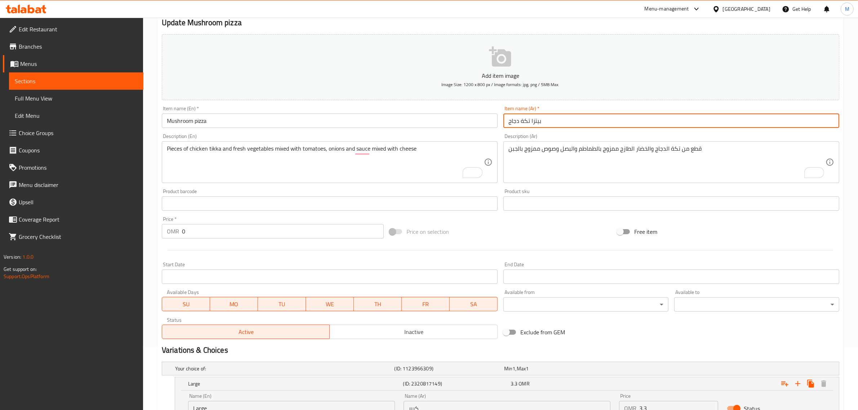
click at [544, 123] on input "بيتزا تكة دجاج" at bounding box center [672, 121] width 336 height 14
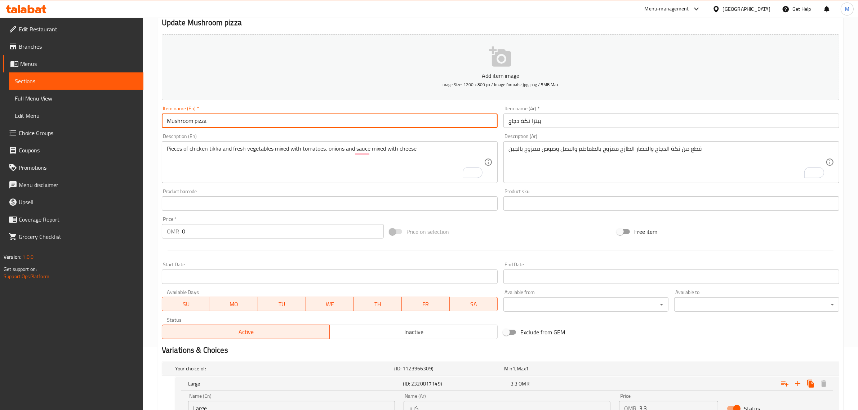
click at [305, 119] on input "Mushroom pizza" at bounding box center [330, 121] width 336 height 14
paste input "Chicken Tikka Pizza"
type input "Chicken Tikka Pizza"
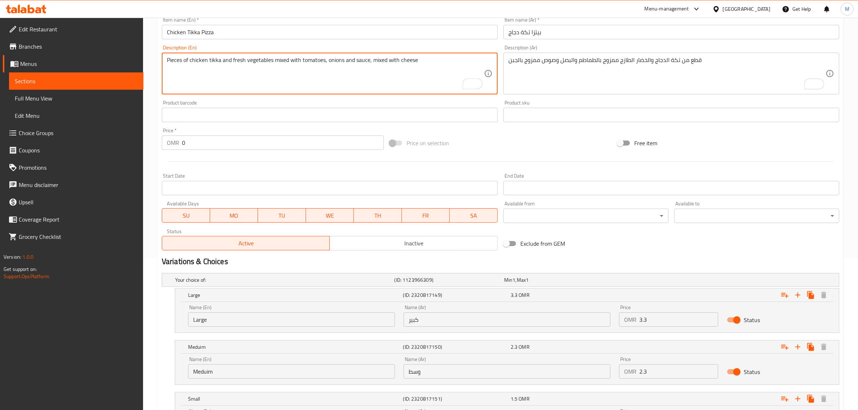
scroll to position [229, 0]
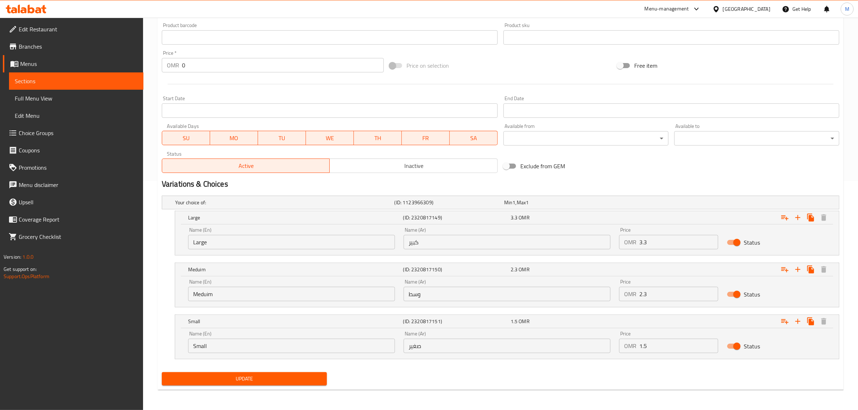
type textarea "Pieces of chicken tikka and fresh vegetables mixed with tomatoes, onions and sa…"
click at [273, 380] on span "Update" at bounding box center [245, 379] width 154 height 9
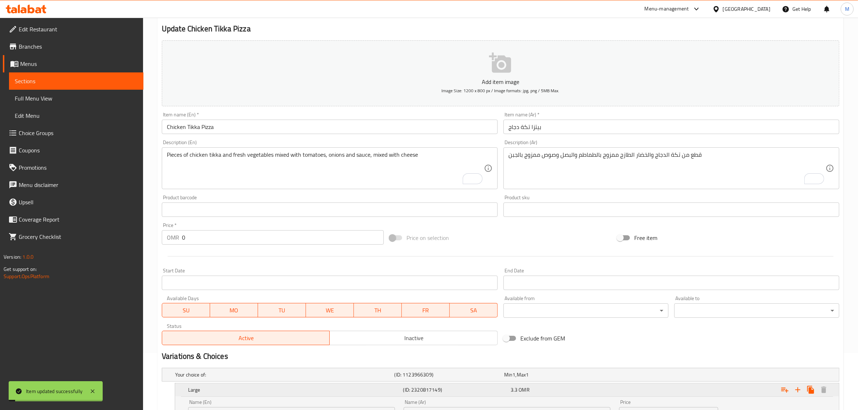
scroll to position [0, 0]
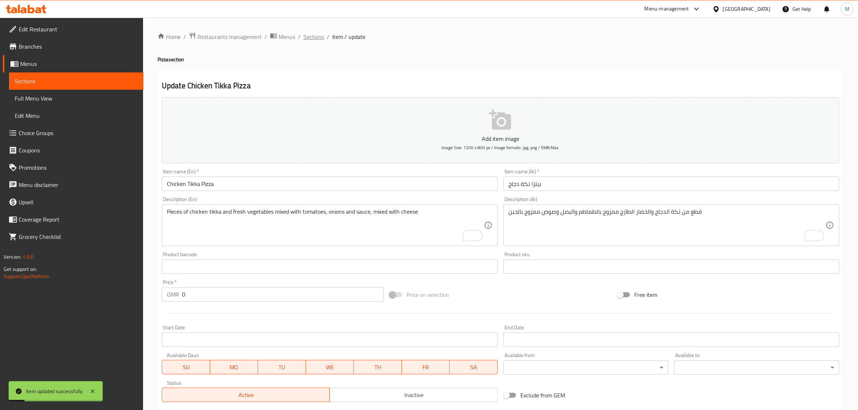
click at [316, 37] on span "Sections" at bounding box center [314, 36] width 21 height 9
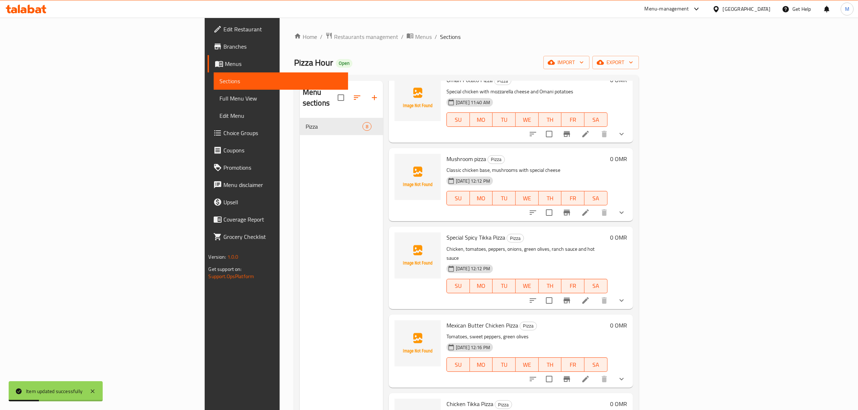
scroll to position [135, 0]
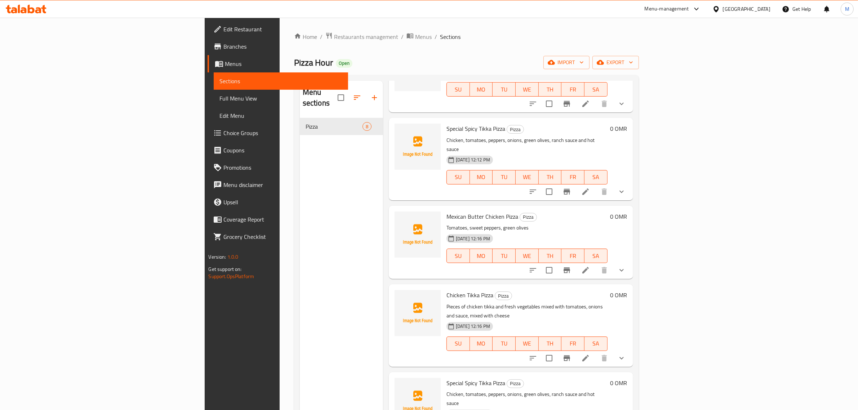
scroll to position [237, 0]
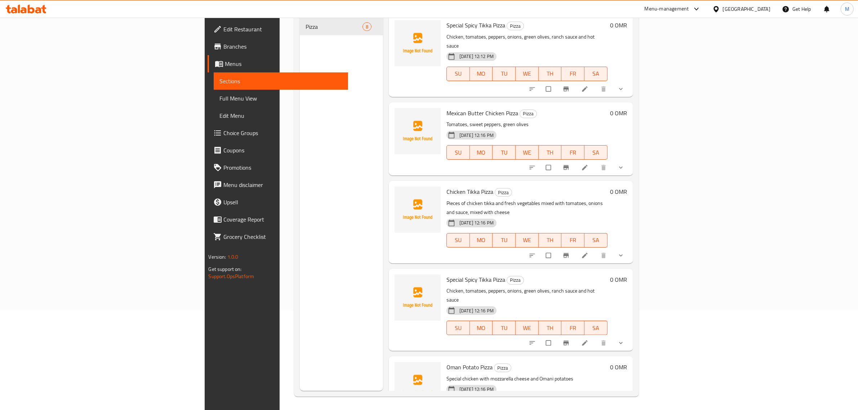
scroll to position [101, 0]
click at [596, 336] on li at bounding box center [586, 342] width 20 height 12
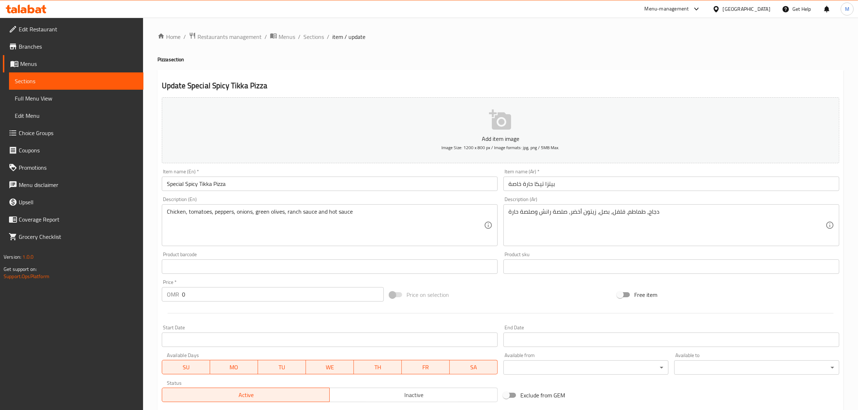
click at [538, 186] on input "بيتزا تيكا حارة خاصة" at bounding box center [672, 184] width 336 height 14
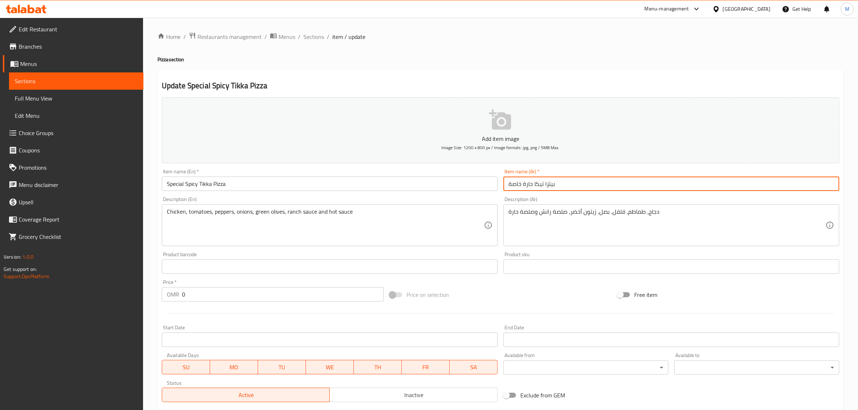
drag, startPoint x: 538, startPoint y: 186, endPoint x: 505, endPoint y: 185, distance: 33.6
click at [505, 185] on input "بيتزا تيكا حارة خاصة" at bounding box center [672, 184] width 336 height 14
type input "بيتزا بالنقانف"
click at [399, 185] on input "Special Spicy Tikka Pizza" at bounding box center [330, 184] width 336 height 14
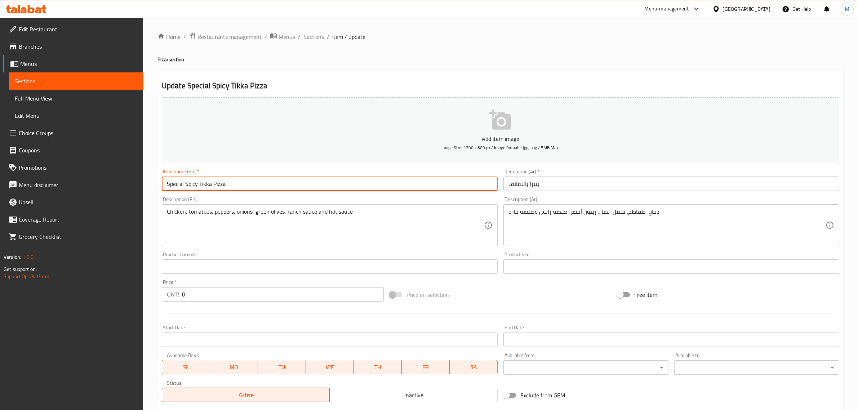
click at [399, 185] on input "Special Spicy Tikka Pizza" at bounding box center [330, 184] width 336 height 14
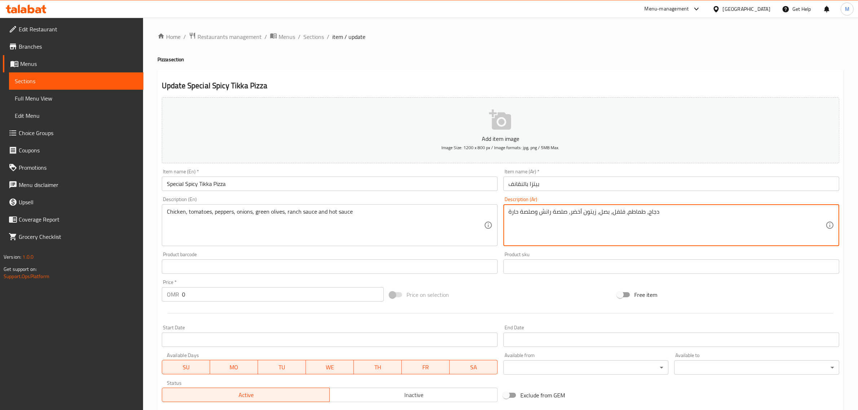
click at [652, 208] on textarea "دجاج، طماطم، فلفل، بصل، زيتون أخضر، صلصة رانش وصلصة حارة" at bounding box center [667, 225] width 317 height 34
type textarea "كمية وفيرة من شرائح النقانق، جبنة موتزاريلا، مع صلصة البيتزا الساخنة"
click at [560, 212] on textarea "كمية وفيرة من شرائح النقانق، جبنة موتزاريلا، مع صلصة البيتزا الساخنة" at bounding box center [667, 225] width 317 height 34
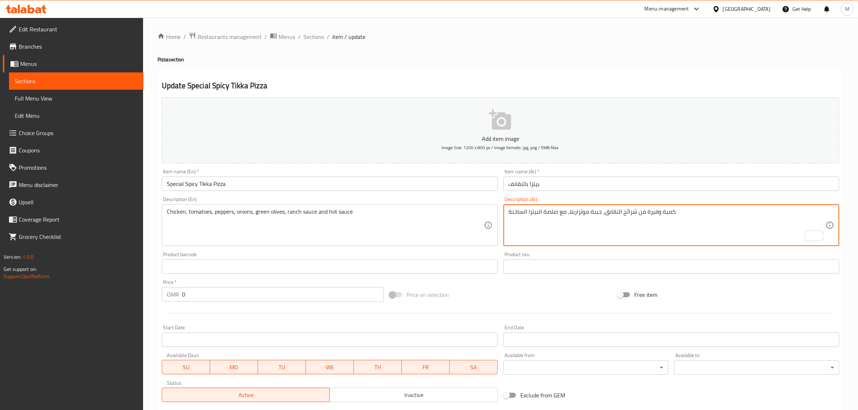
click at [560, 212] on textarea "كمية وفيرة من شرائح النقانق، جبنة موتزاريلا، مع صلصة البيتزا الساخنة" at bounding box center [667, 225] width 317 height 34
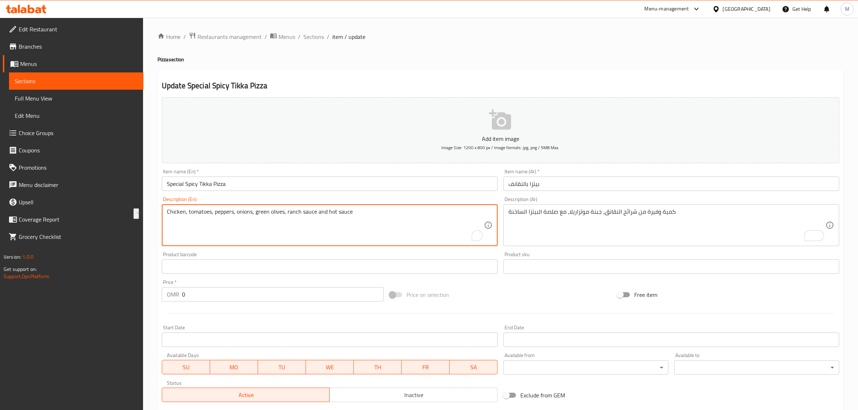
click at [420, 211] on textarea "Chicken, tomatoes, peppers, onions, green olives, ranch sauce and hot sauce" at bounding box center [325, 225] width 317 height 34
paste textarea "Generous amount of sausage slices, mozzarella cheese, with hot pizza"
type textarea "Generous amount of sausage slices, mozzarella cheese, with hot pizza sauce"
click at [177, 183] on input "Special Spicy Tikka Pizza" at bounding box center [330, 184] width 336 height 14
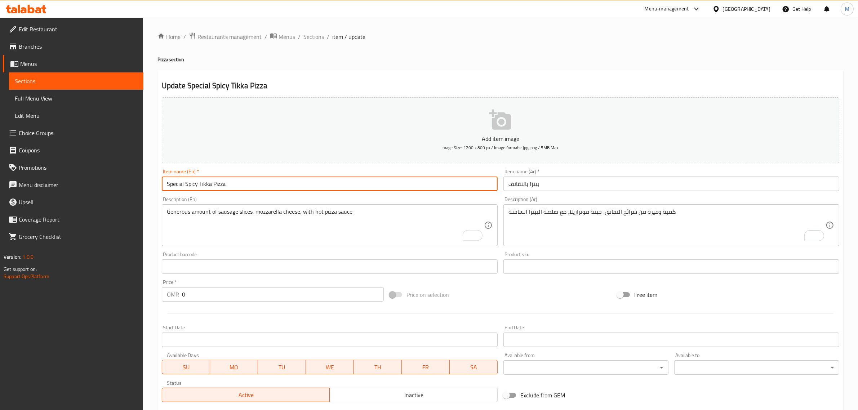
drag, startPoint x: 177, startPoint y: 183, endPoint x: 210, endPoint y: 183, distance: 32.8
click at [210, 183] on input "Special Spicy Tikka Pizza" at bounding box center [330, 184] width 336 height 14
type input "Hotdog Pizza"
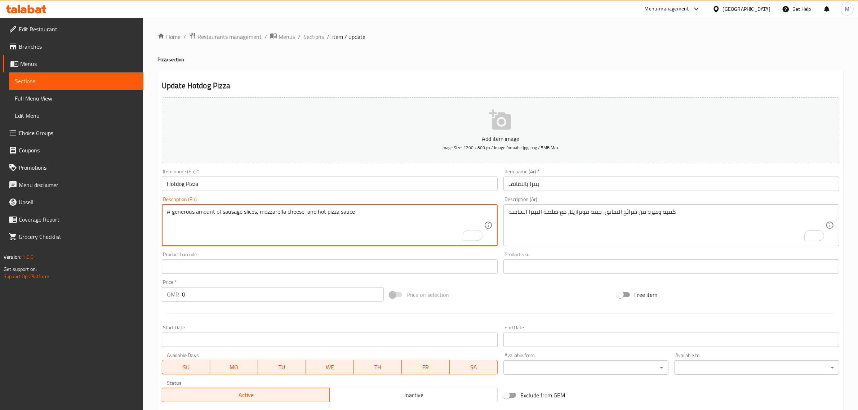
type textarea "A generous amount of sausage slices, mozzarella cheese, and hot pizza sauce"
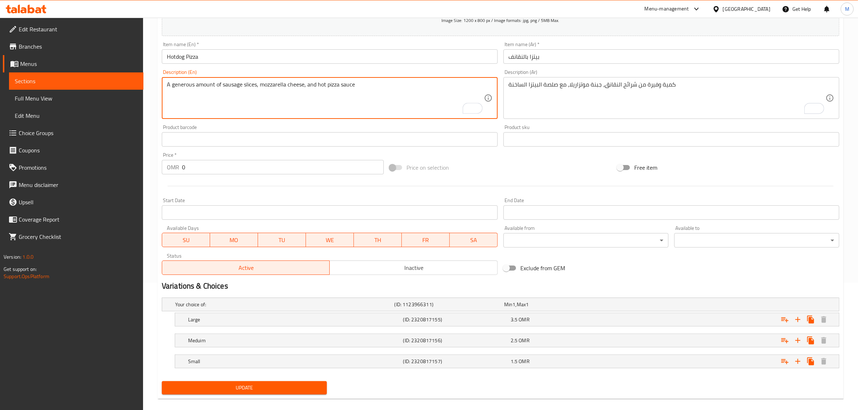
scroll to position [136, 0]
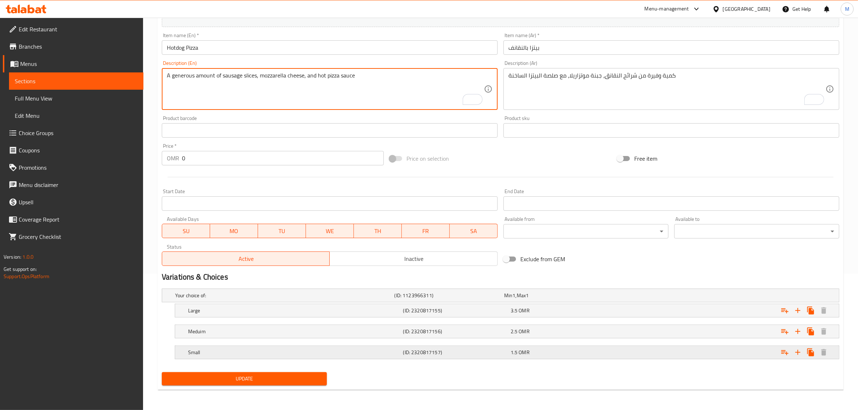
click at [551, 348] on div "1.5 OMR" at bounding box center [562, 353] width 107 height 10
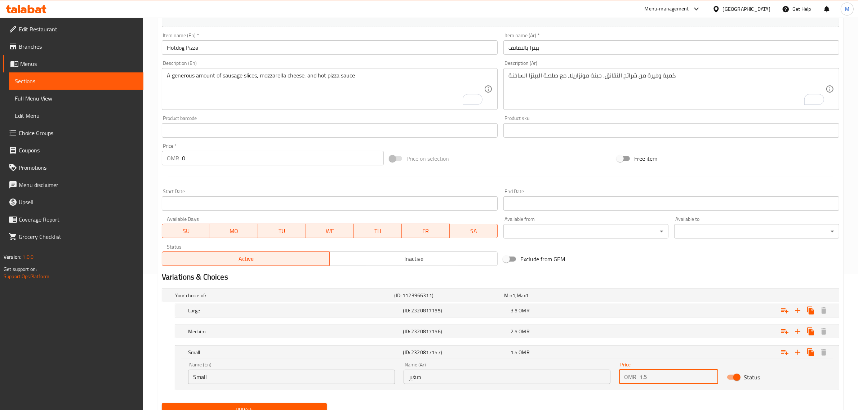
click at [667, 372] on input "1.5" at bounding box center [679, 377] width 79 height 14
click at [667, 374] on input "1.5" at bounding box center [679, 377] width 79 height 14
type input "1"
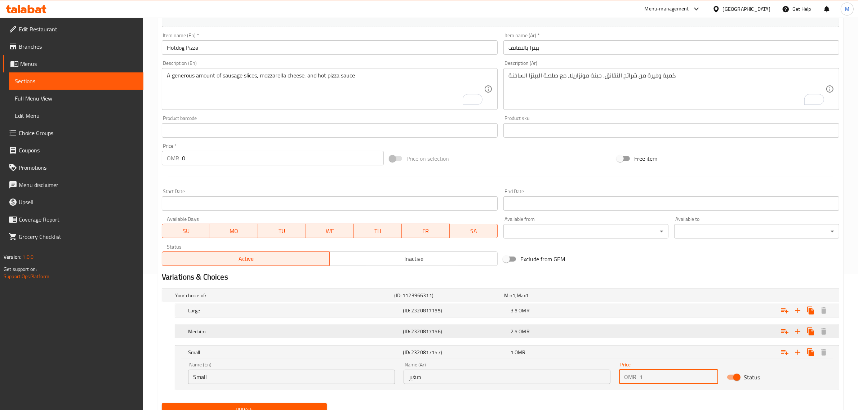
click at [612, 332] on div "2.5 OMR" at bounding box center [563, 331] width 105 height 7
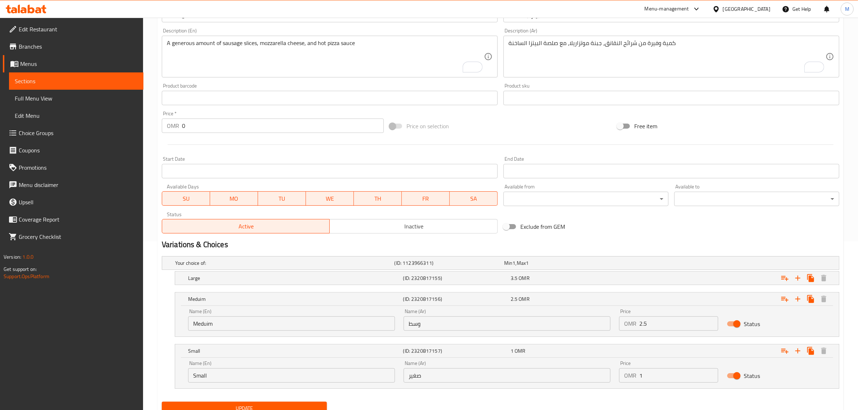
scroll to position [198, 0]
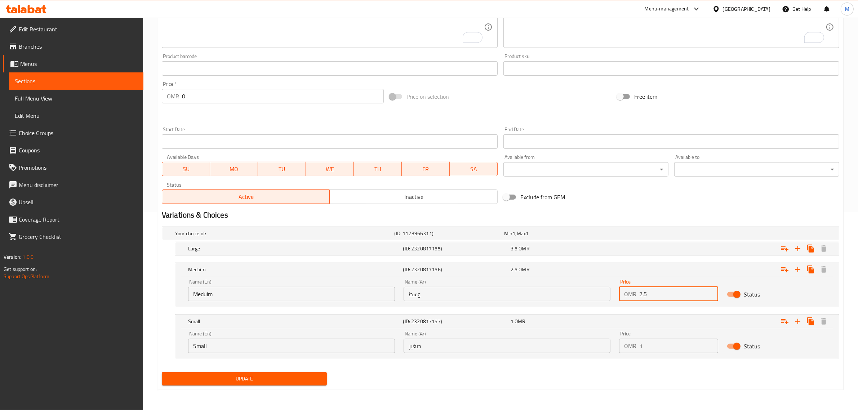
click at [662, 296] on input "2.5" at bounding box center [679, 294] width 79 height 14
type input "1.8"
click at [618, 252] on div "Expand" at bounding box center [724, 249] width 215 height 16
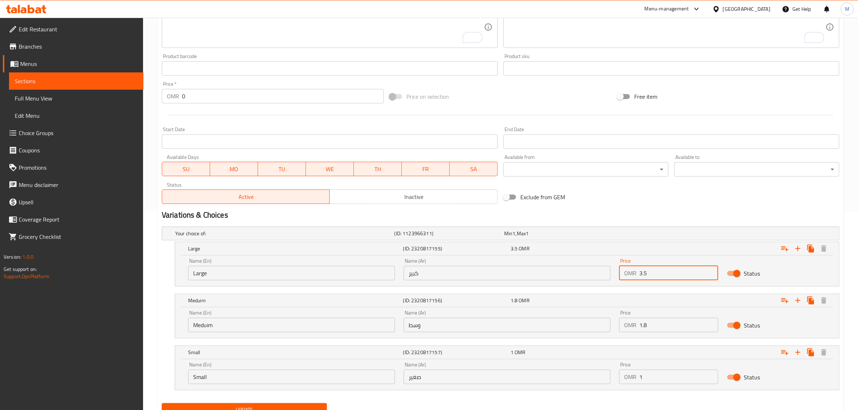
click at [657, 273] on input "3.5" at bounding box center [679, 273] width 79 height 14
type input "2.5"
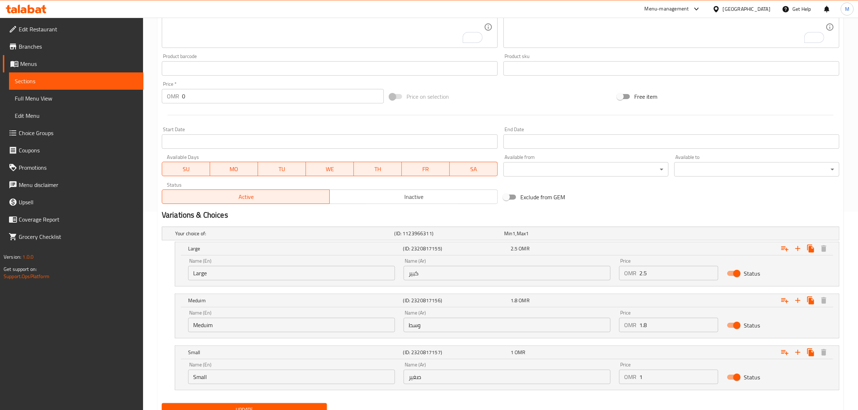
click at [594, 210] on h2 "Variations & Choices" at bounding box center [501, 215] width 678 height 11
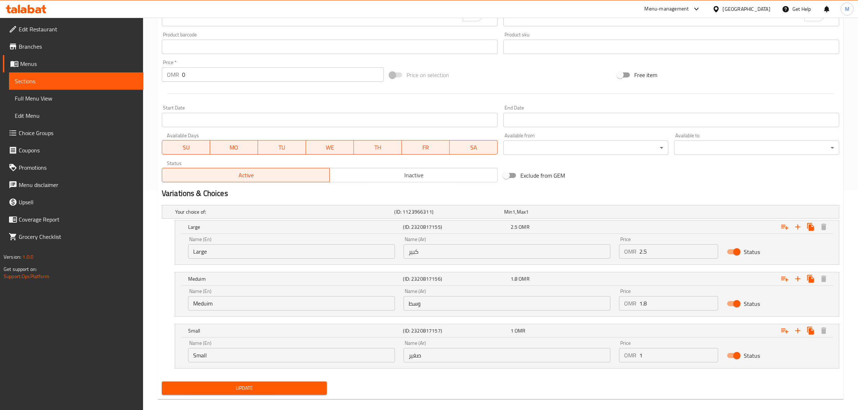
scroll to position [229, 0]
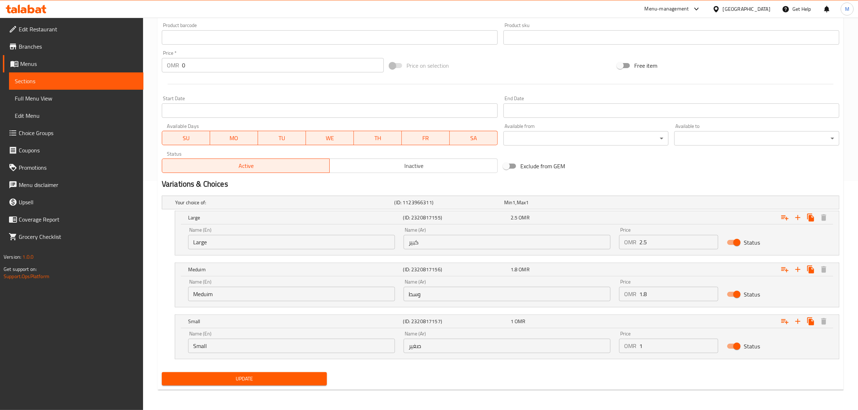
click at [278, 372] on div "Update" at bounding box center [244, 379] width 171 height 19
click at [279, 381] on span "Update" at bounding box center [245, 379] width 154 height 9
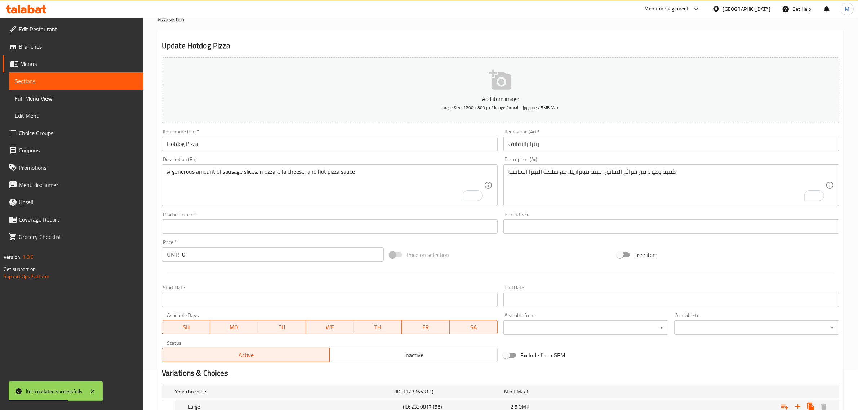
scroll to position [0, 0]
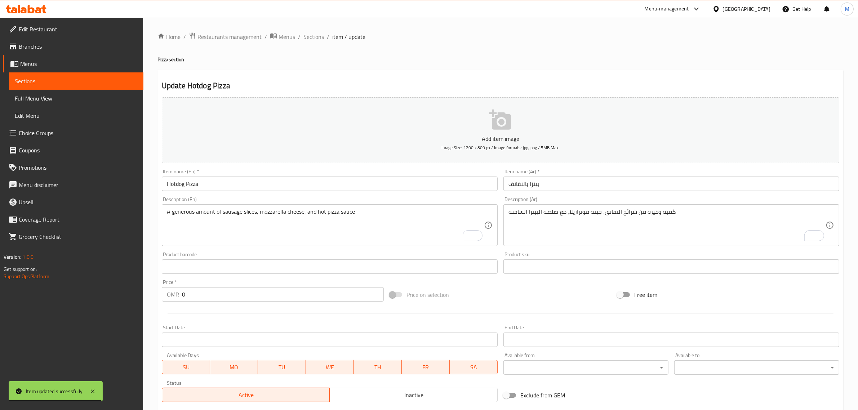
click at [512, 184] on input "بيتزا بالنقانف" at bounding box center [672, 184] width 336 height 14
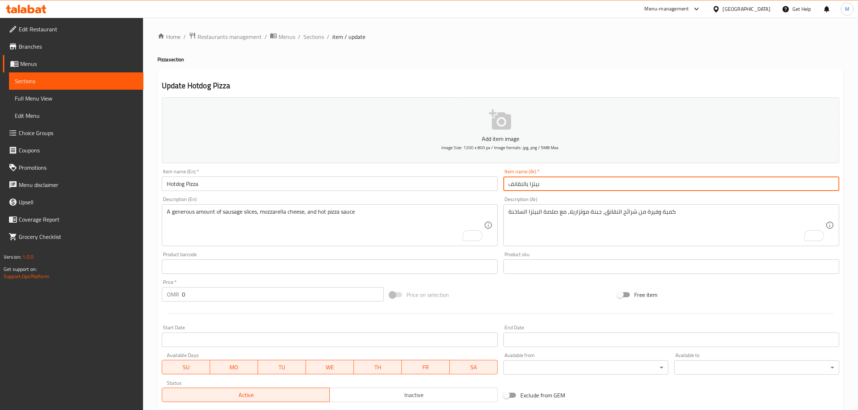
click at [512, 187] on input "بيتزا بالنقانف" at bounding box center [672, 184] width 336 height 14
click at [510, 187] on input "بيتزا بالنقانف" at bounding box center [672, 184] width 336 height 14
click at [523, 183] on input "بيتزا بالنقانف" at bounding box center [672, 184] width 336 height 14
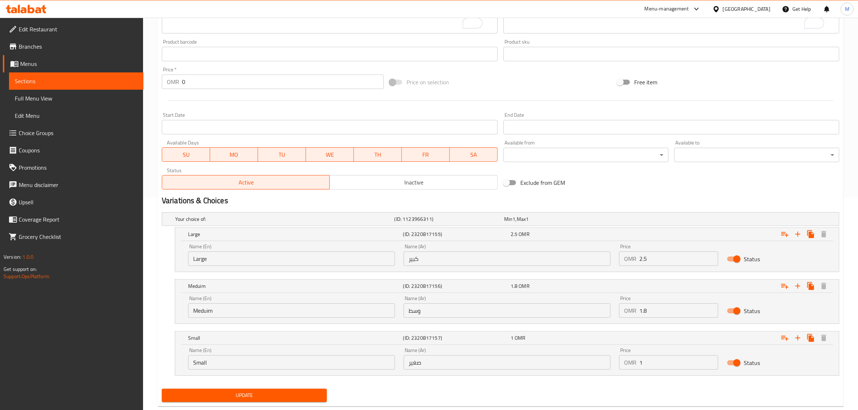
scroll to position [229, 0]
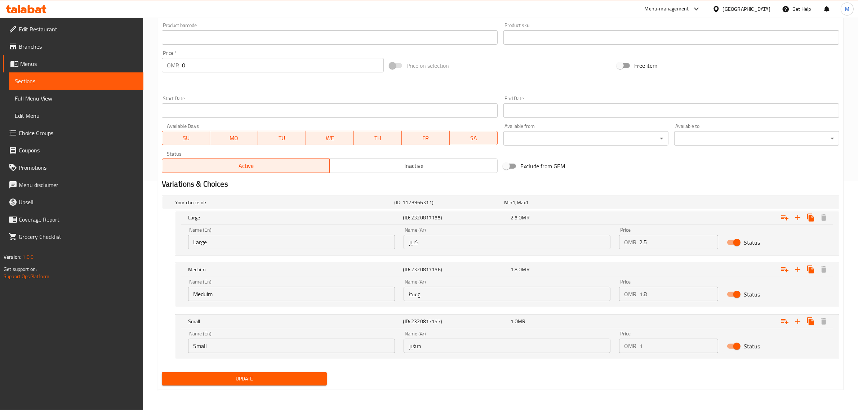
type input "بيتزا بالنقانق"
click at [300, 377] on span "Update" at bounding box center [245, 379] width 154 height 9
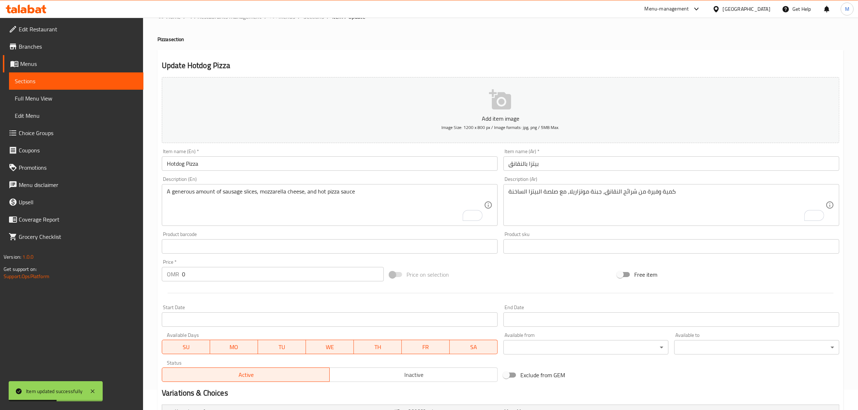
scroll to position [0, 0]
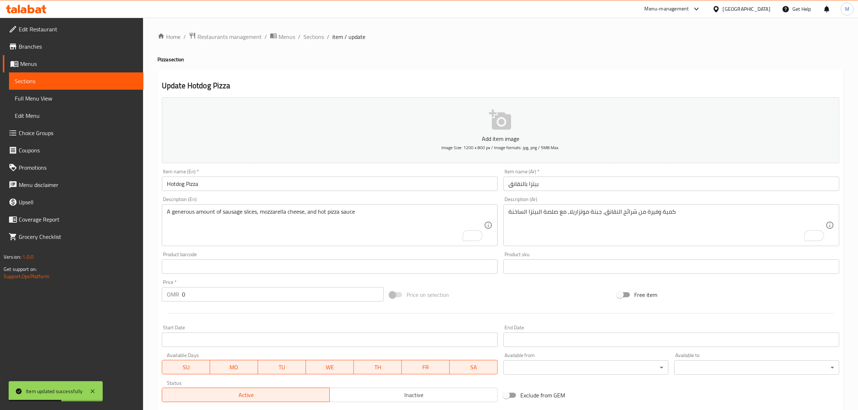
click at [309, 44] on div "Home / Restaurants management / Menus / Sections / item / update Pizza section …" at bounding box center [501, 328] width 686 height 593
click at [311, 36] on span "Sections" at bounding box center [314, 36] width 21 height 9
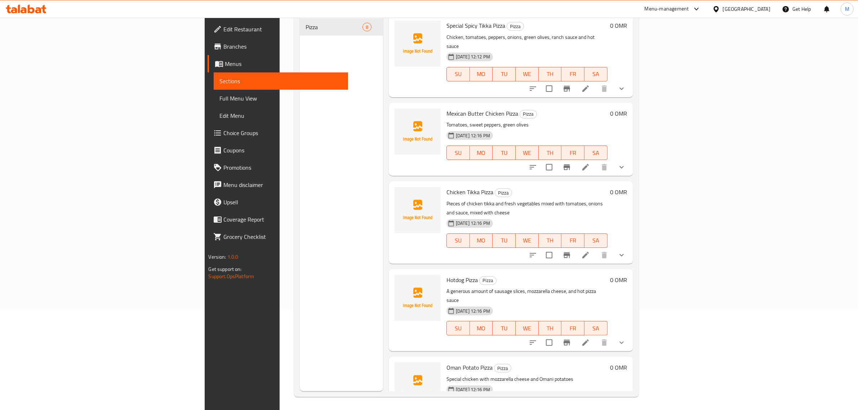
scroll to position [101, 0]
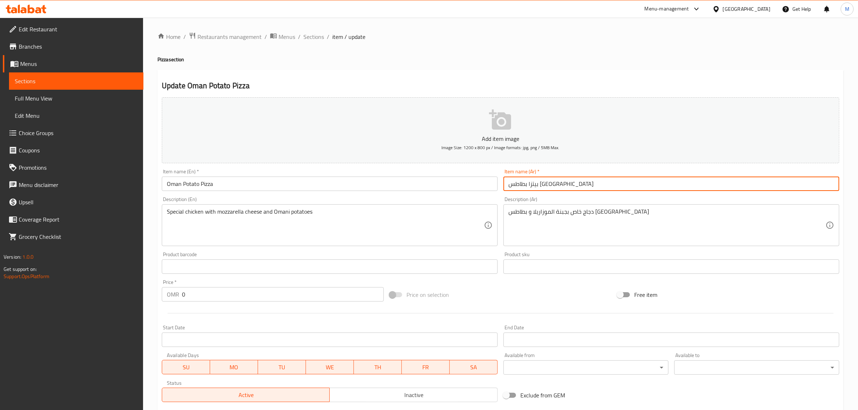
click at [533, 186] on input "بيتزا بطاطس [GEOGRAPHIC_DATA]" at bounding box center [672, 184] width 336 height 14
drag, startPoint x: 533, startPoint y: 186, endPoint x: 512, endPoint y: 187, distance: 20.6
click at [512, 187] on input "بيتزا بطاطس [GEOGRAPHIC_DATA]" at bounding box center [672, 184] width 336 height 14
click at [511, 187] on input "بيتزا بطاطس [GEOGRAPHIC_DATA]" at bounding box center [672, 184] width 336 height 14
click at [534, 186] on input "بيتزا بطاطس [GEOGRAPHIC_DATA]" at bounding box center [672, 184] width 336 height 14
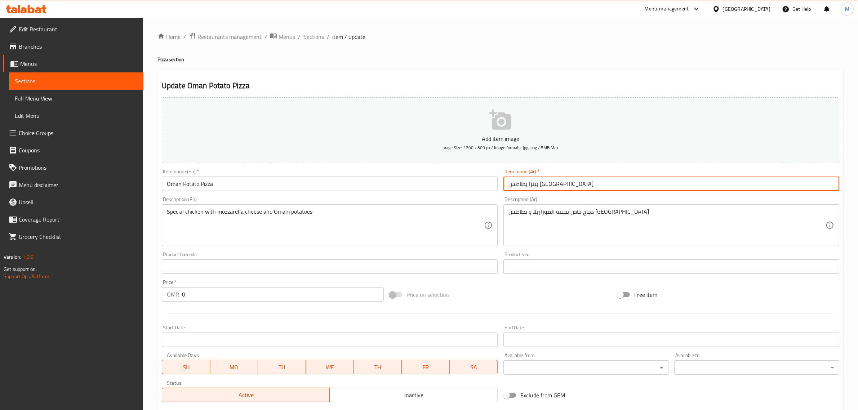
drag, startPoint x: 540, startPoint y: 186, endPoint x: 500, endPoint y: 186, distance: 39.3
click at [501, 186] on div "Item name (Ar)   * بيتزا بطاطس عمان Item name (Ar) *" at bounding box center [672, 180] width 342 height 28
drag, startPoint x: 541, startPoint y: 185, endPoint x: 505, endPoint y: 189, distance: 35.9
click at [505, 189] on input "بيتزا بطاطس [GEOGRAPHIC_DATA]" at bounding box center [672, 184] width 336 height 14
type input "بيتزا فاهيتا"
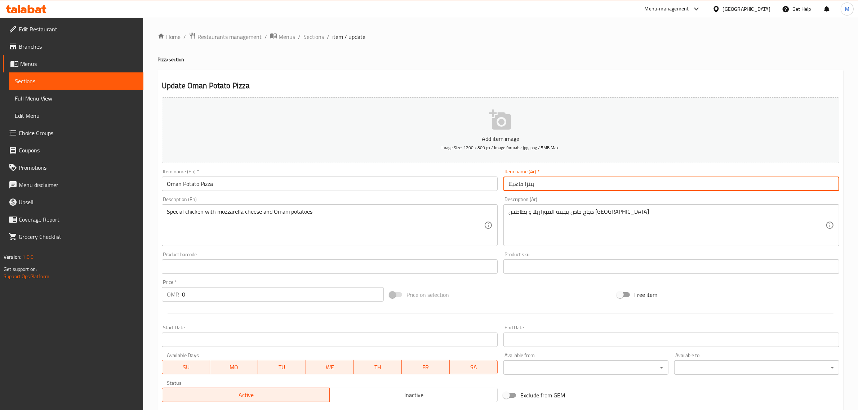
click at [177, 183] on input "Oman Potato Pizza" at bounding box center [330, 184] width 336 height 14
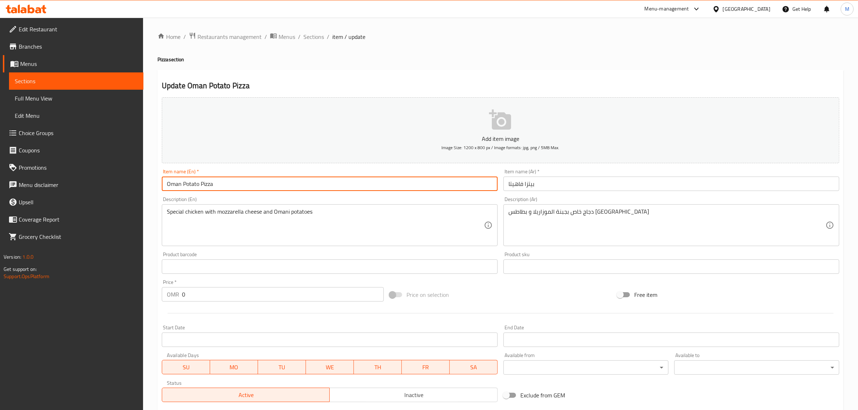
drag, startPoint x: 177, startPoint y: 183, endPoint x: 187, endPoint y: 184, distance: 10.5
click at [187, 184] on input "Oman Potato Pizza" at bounding box center [330, 184] width 336 height 14
type input "Fajita Pizza"
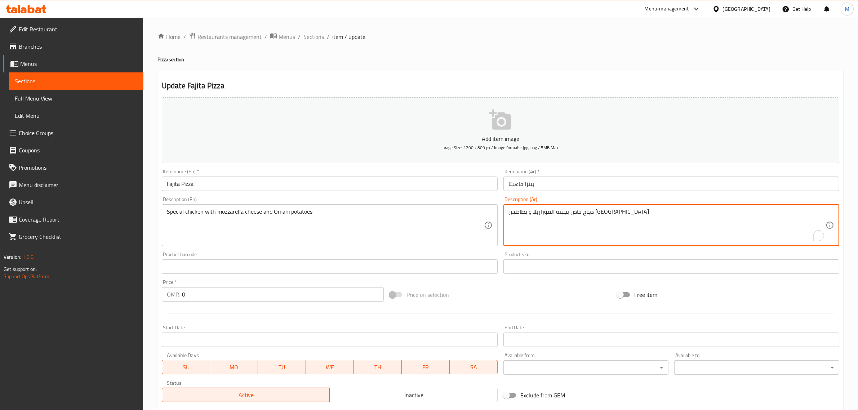
click at [582, 215] on textarea "دجاج خاص بجبنة الموزاريلا و بطاطس عمان" at bounding box center [667, 225] width 317 height 34
type textarea "h"
click at [584, 215] on textarea "الدجاج المبشور المتبل ببهارات الفاهيتا والبصل المقلى، الفلفل الرومى، الفلفل الر…" at bounding box center [667, 225] width 317 height 34
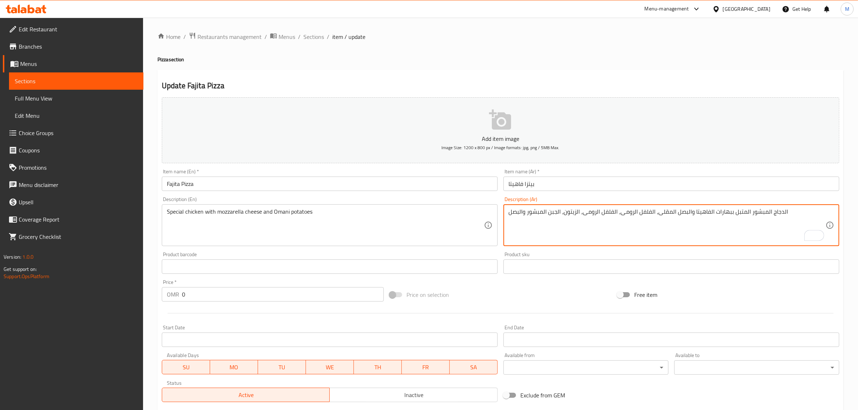
click at [584, 215] on textarea "الدجاج المبشور المتبل ببهارات الفاهيتا والبصل المقلى، الفلفل الرومى، الفلفل الر…" at bounding box center [667, 225] width 317 height 34
type textarea "الدجاج المبشور المتبل ببهارات الفاهيتا والبصل المقلى، الفلفل الرومى، الفلفل الر…"
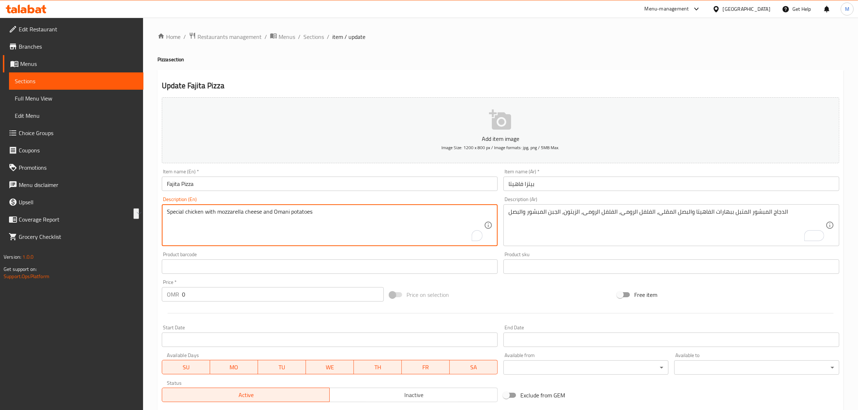
click at [350, 217] on textarea "Special chicken with mozzarella cheese and Omani potatoes" at bounding box center [325, 225] width 317 height 34
paste textarea "hredded chicken marinated in fajita spices, sautéed onions, bell peppers, olive…"
type textarea "Shredded chicken marinated in fajita spices, sautéed onions, bell peppers, oliv…"
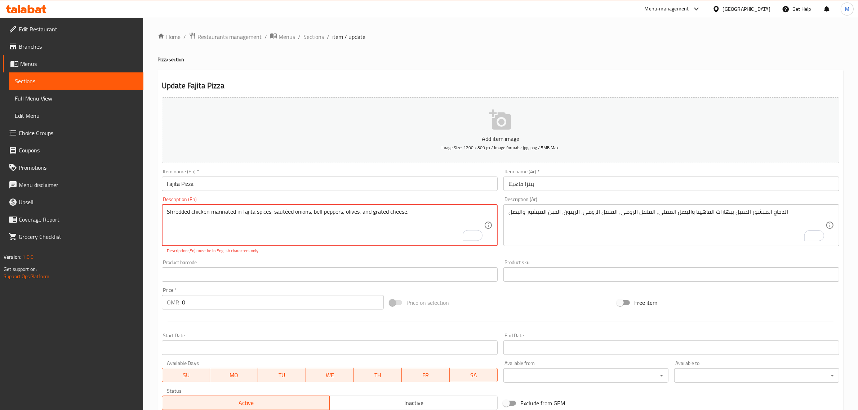
click at [417, 213] on textarea "Shredded chicken marinated in fajita spices, sautéed onions, bell peppers, oliv…" at bounding box center [325, 225] width 317 height 34
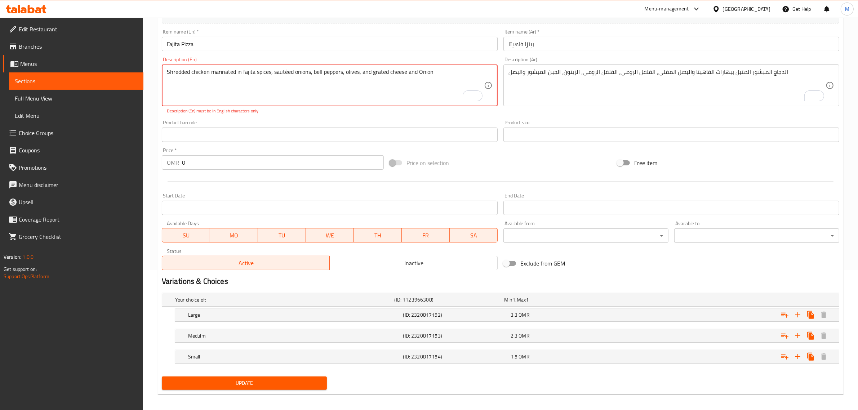
scroll to position [144, 0]
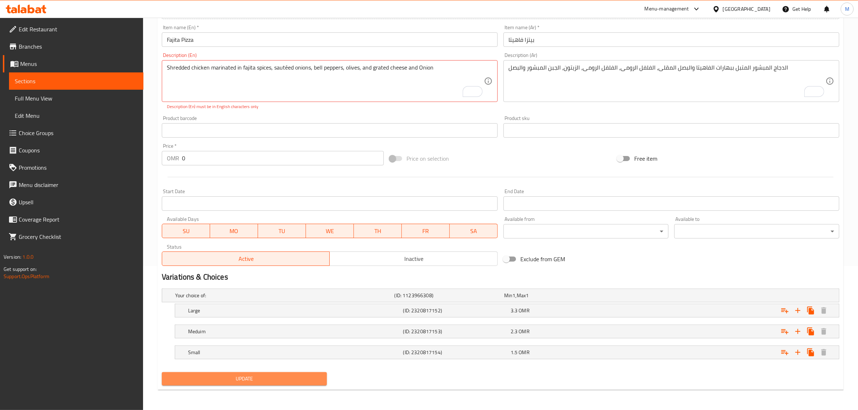
click at [271, 381] on span "Update" at bounding box center [245, 379] width 154 height 9
click at [286, 70] on textarea "Shredded chicken marinated in fajita spices, sautéed onions, bell peppers, oliv…" at bounding box center [325, 81] width 317 height 34
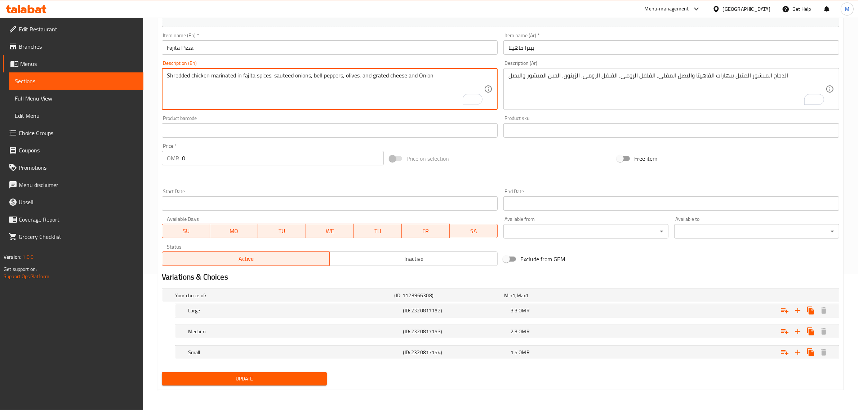
type textarea "Shredded chicken marinated in fajita spices, sauteed onions, bell peppers, oliv…"
click at [289, 386] on div "Update" at bounding box center [244, 379] width 171 height 19
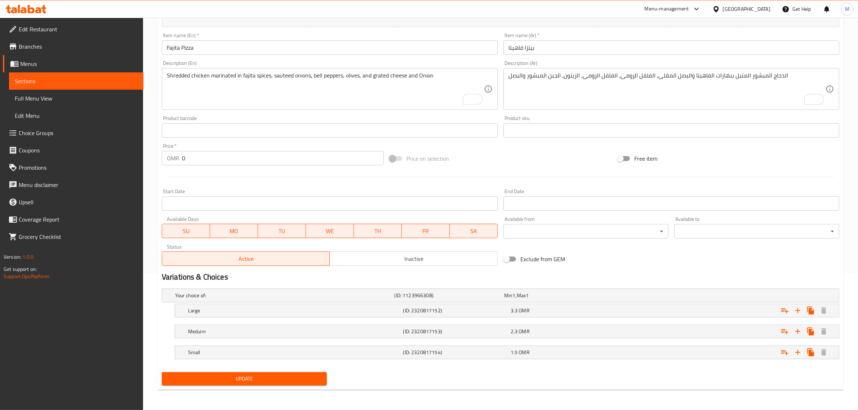
click at [288, 384] on button "Update" at bounding box center [244, 378] width 165 height 13
click at [307, 374] on button "Update" at bounding box center [244, 378] width 165 height 13
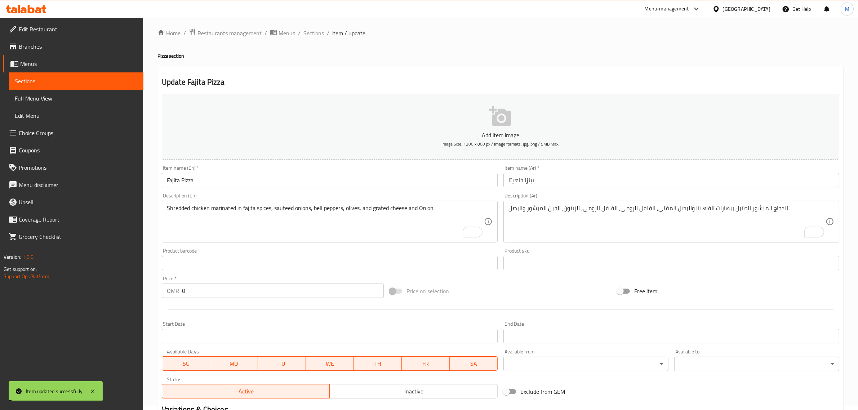
scroll to position [0, 0]
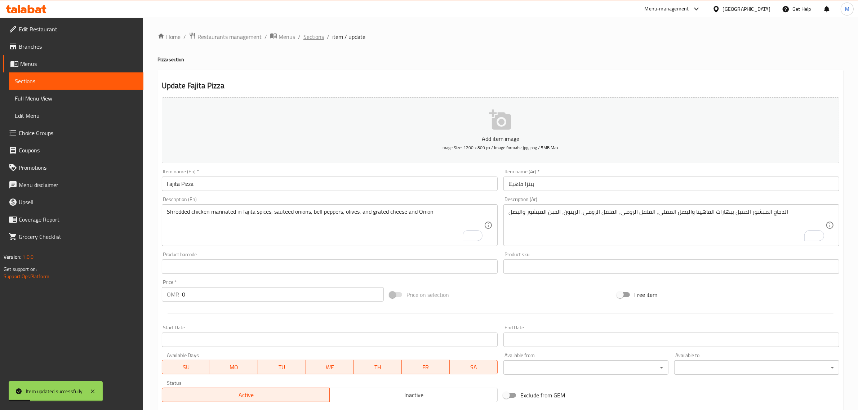
click at [320, 35] on span "Sections" at bounding box center [314, 36] width 21 height 9
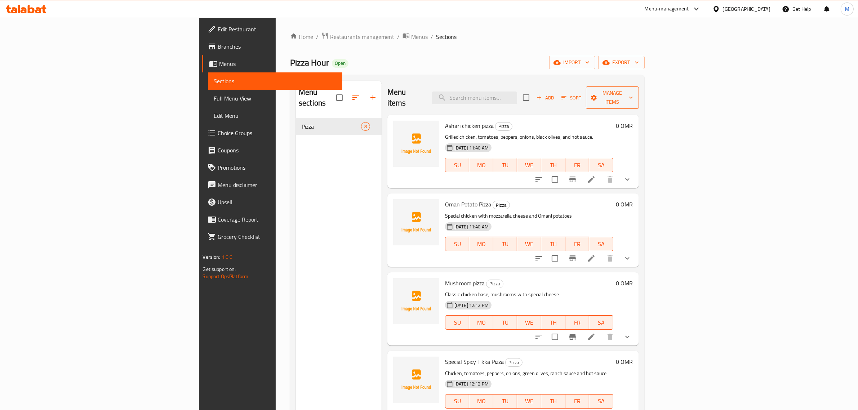
click at [639, 97] on button "Manage items" at bounding box center [612, 98] width 53 height 22
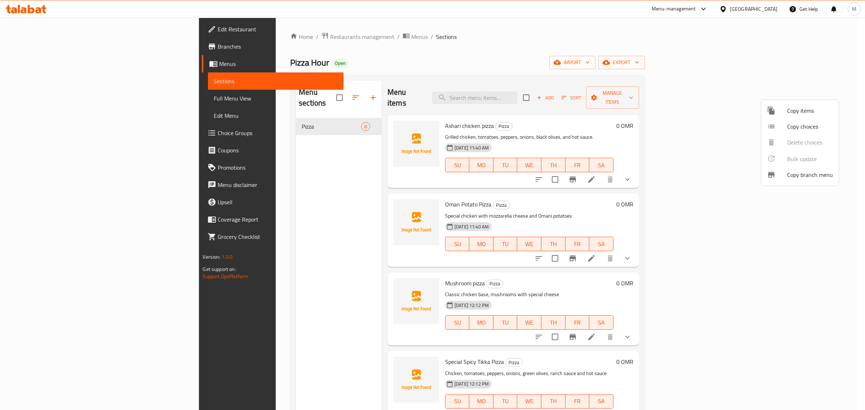
click at [800, 106] on span "Copy items" at bounding box center [810, 110] width 46 height 9
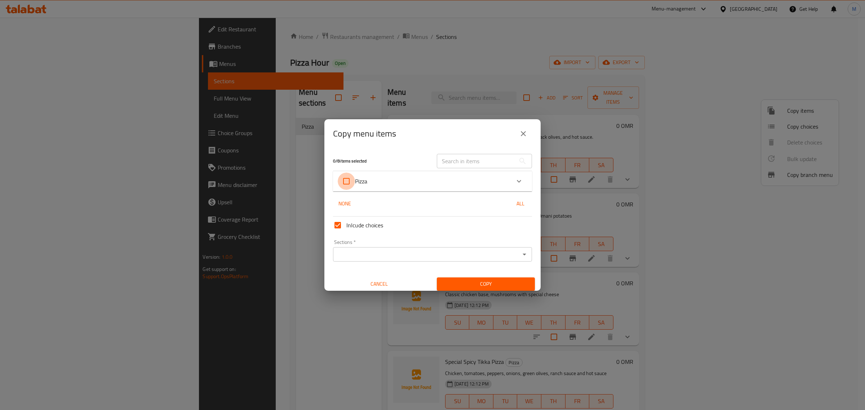
click at [346, 181] on input "Pizza" at bounding box center [346, 181] width 17 height 17
checkbox input "true"
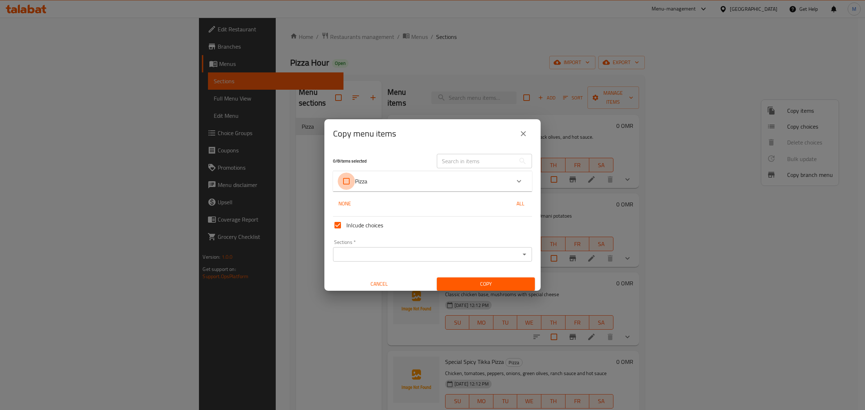
checkbox input "true"
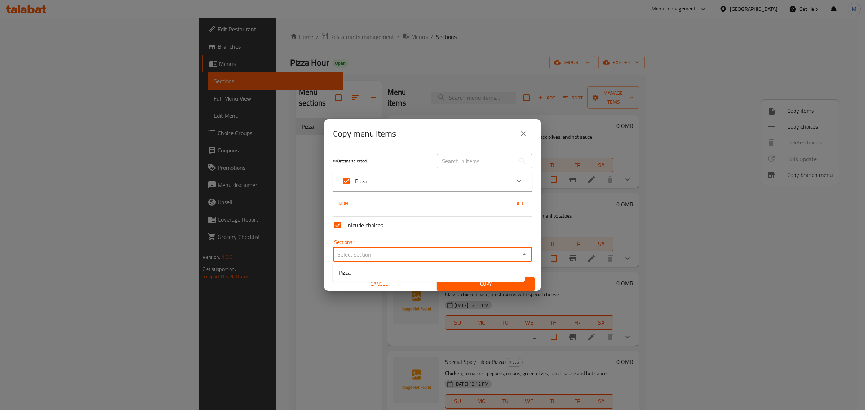
click at [374, 255] on input "Sections   *" at bounding box center [426, 255] width 183 height 10
click at [375, 271] on li "Pizza" at bounding box center [429, 272] width 192 height 13
type input "Pizza"
click at [476, 287] on span "Copy" at bounding box center [486, 284] width 87 height 9
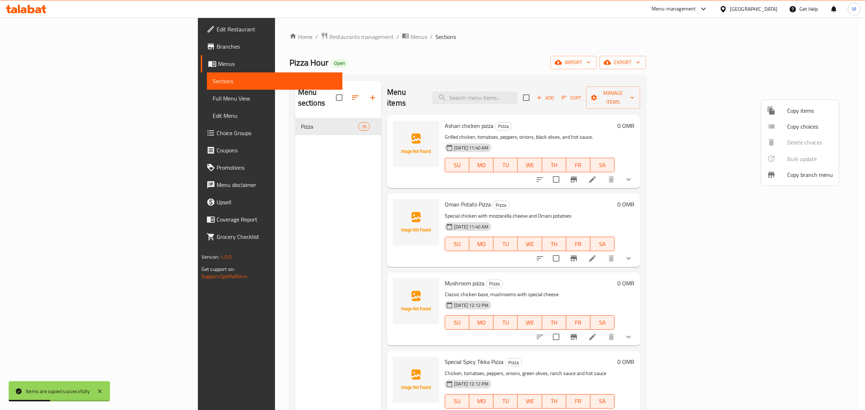
click at [673, 197] on div at bounding box center [432, 205] width 865 height 410
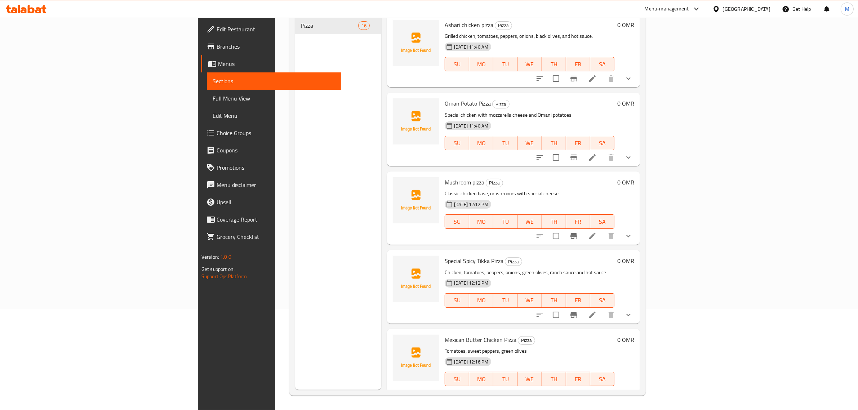
scroll to position [695, 0]
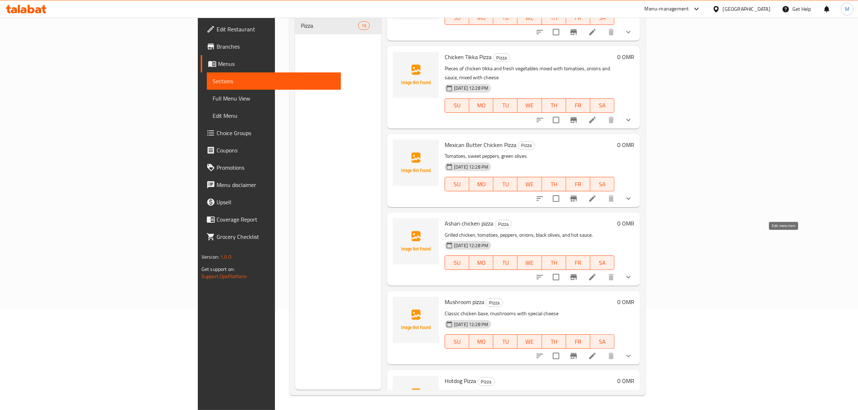
click at [596, 274] on icon at bounding box center [592, 277] width 6 height 6
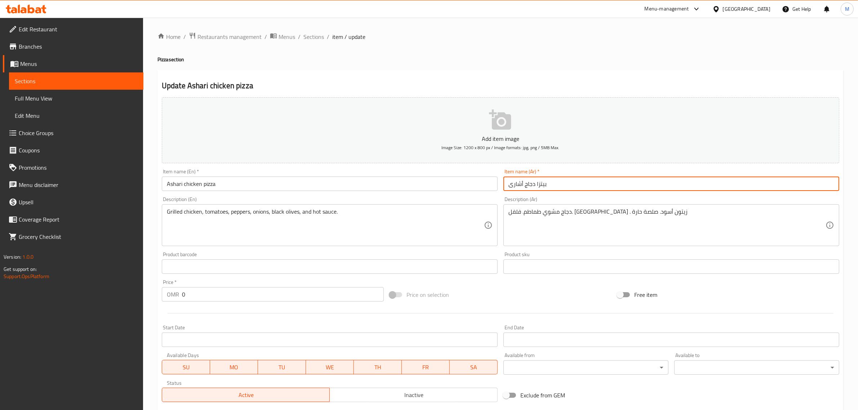
drag, startPoint x: 534, startPoint y: 186, endPoint x: 524, endPoint y: 187, distance: 9.7
click at [521, 186] on input "بيتزا دجاج أشارى" at bounding box center [672, 184] width 336 height 14
drag, startPoint x: 534, startPoint y: 187, endPoint x: 499, endPoint y: 186, distance: 35.0
click at [499, 186] on div "Add item image Image Size: 1200 x 800 px / Image formats: jpg, png / 5MB Max. I…" at bounding box center [501, 249] width 684 height 311
type input "بيتزا لحم بالزبدة"
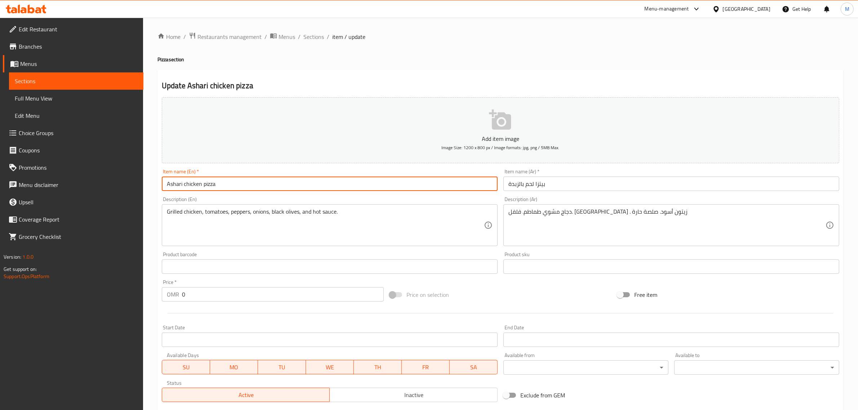
click at [429, 181] on input "Ashari chicken pizza" at bounding box center [330, 184] width 336 height 14
click at [429, 180] on input "Ashari chicken pizza" at bounding box center [330, 184] width 336 height 14
type input "ل"
type input "Butter Beef Pizza"
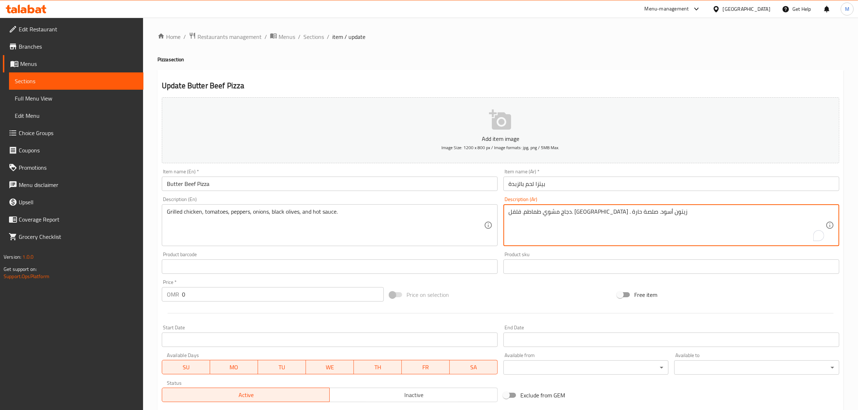
click at [654, 213] on textarea "دجاج مشوي طماطم. فلفل. بصل . زيتون أسود. صلصة حارة" at bounding box center [667, 225] width 317 height 34
type textarea "r"
click at [654, 213] on textarea "قطع من لحم بالزبدة، الخضار الطازج، ممزوج بالزيتون، وجبنة الموتزاريلا الغنية، ,و…" at bounding box center [667, 225] width 317 height 34
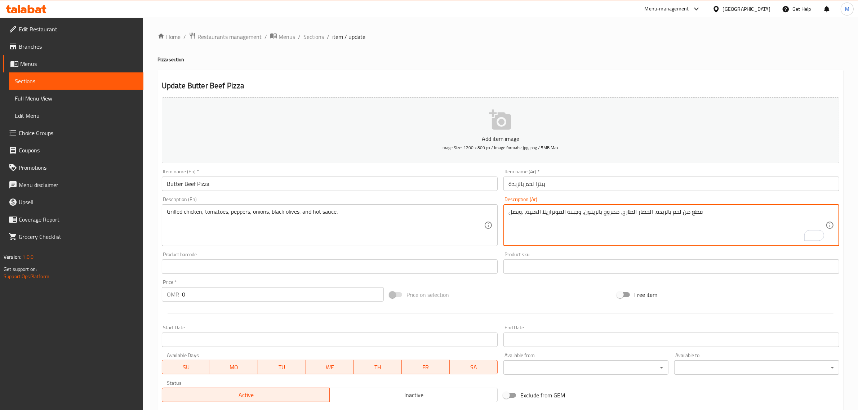
click at [654, 213] on textarea "قطع من لحم بالزبدة، الخضار الطازج، ممزوج بالزيتون، وجبنة الموتزاريلا الغنية، ,و…" at bounding box center [667, 225] width 317 height 34
type textarea "قطع من لحم بالزبدة، الخضار الطازج، ممزوج بالزيتون، وجبنة الموتزاريلا الغنية، ,و…"
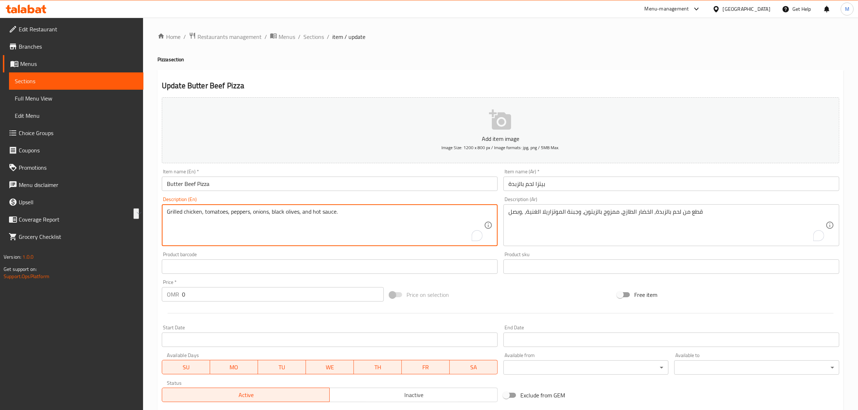
click at [405, 211] on textarea "Grilled chicken, tomatoes, peppers, onions, black olives, and hot sauce." at bounding box center [325, 225] width 317 height 34
paste textarea "Pieces of meat with butter, fresh vegetables, mixed with olives, rich mozzarell…"
type textarea "Pieces of meat with butter, fresh vegetables, mixed with olives, rich mozzarell…"
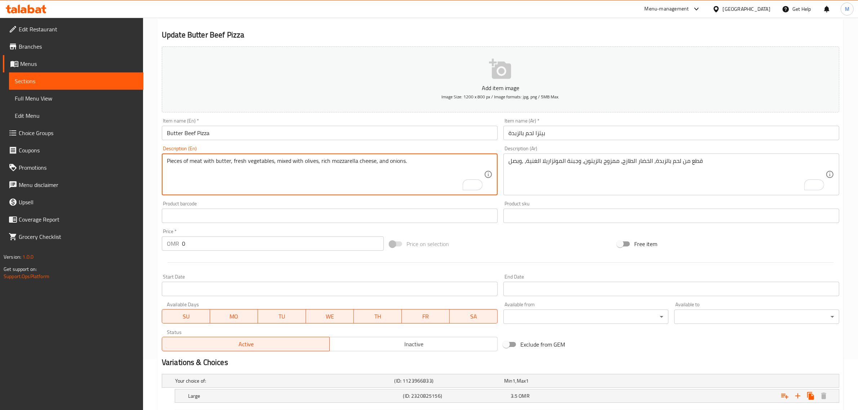
scroll to position [136, 0]
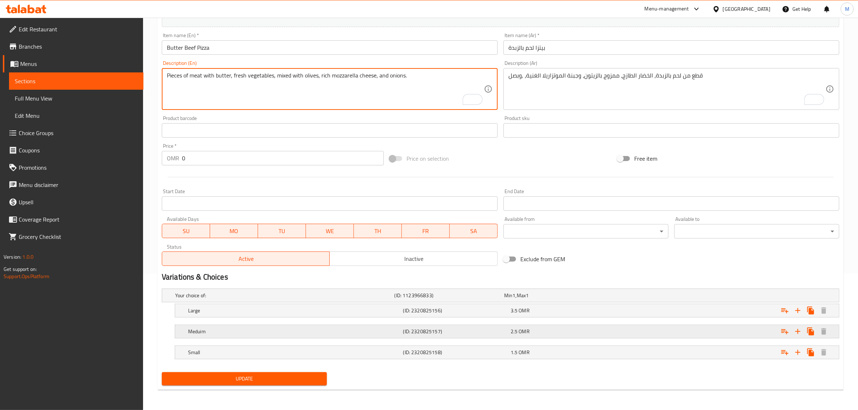
click at [625, 326] on div "Expand" at bounding box center [724, 332] width 215 height 16
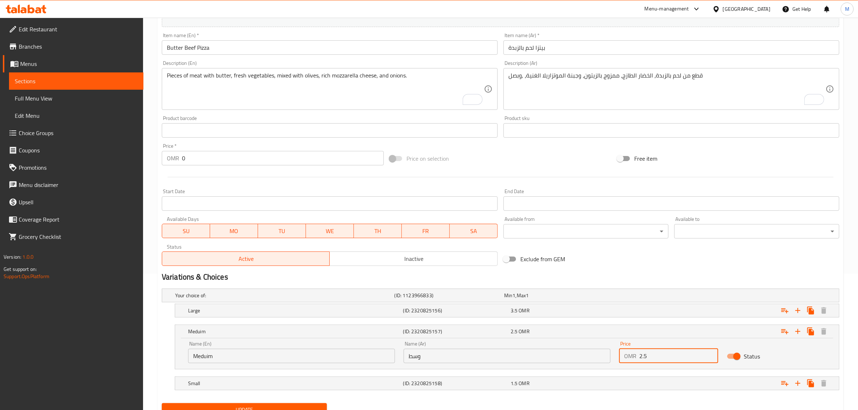
drag, startPoint x: 654, startPoint y: 356, endPoint x: 645, endPoint y: 357, distance: 9.1
click at [645, 357] on input "2.5" at bounding box center [679, 356] width 79 height 14
type input "2.7"
click at [556, 309] on div "3.5 OMR" at bounding box center [563, 310] width 105 height 7
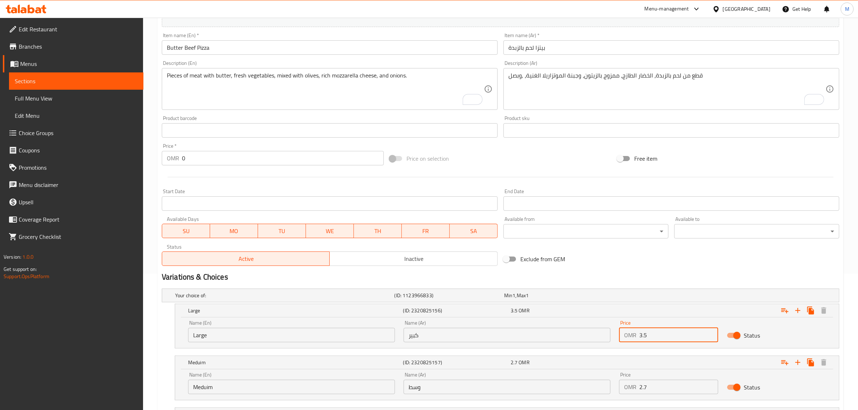
drag, startPoint x: 654, startPoint y: 339, endPoint x: 644, endPoint y: 338, distance: 10.1
click at [644, 338] on input "3.5" at bounding box center [679, 335] width 79 height 14
type input "3.8"
click at [642, 272] on h2 "Variations & Choices" at bounding box center [501, 277] width 678 height 11
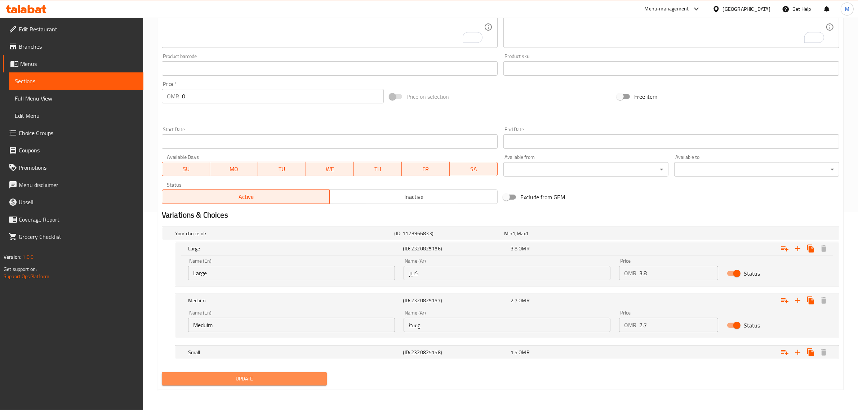
click at [282, 383] on span "Update" at bounding box center [245, 379] width 154 height 9
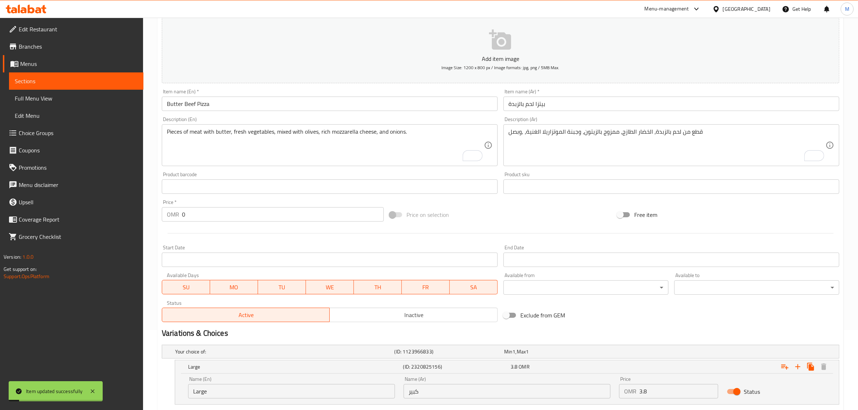
scroll to position [0, 0]
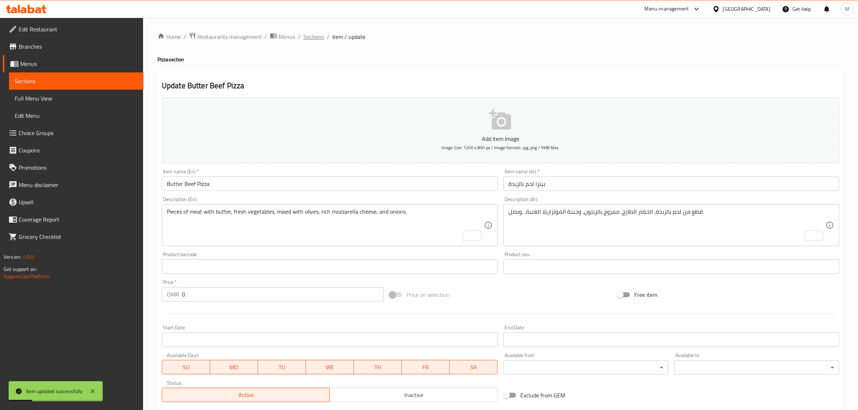
click at [309, 41] on span "Sections" at bounding box center [314, 36] width 21 height 9
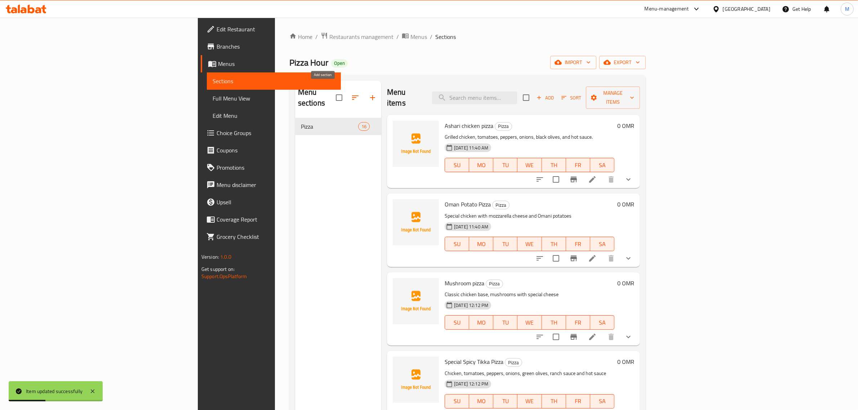
click at [368, 93] on icon "button" at bounding box center [372, 97] width 9 height 9
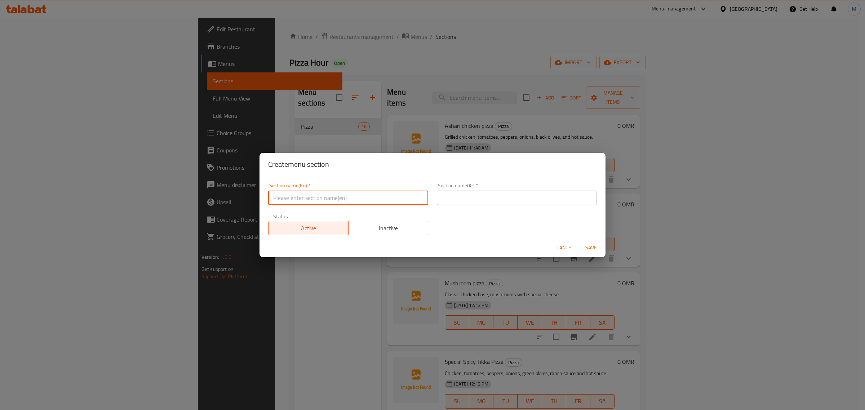
click at [347, 205] on input "text" at bounding box center [348, 198] width 160 height 14
type input "]"
type input "D"
type input "Pizza"
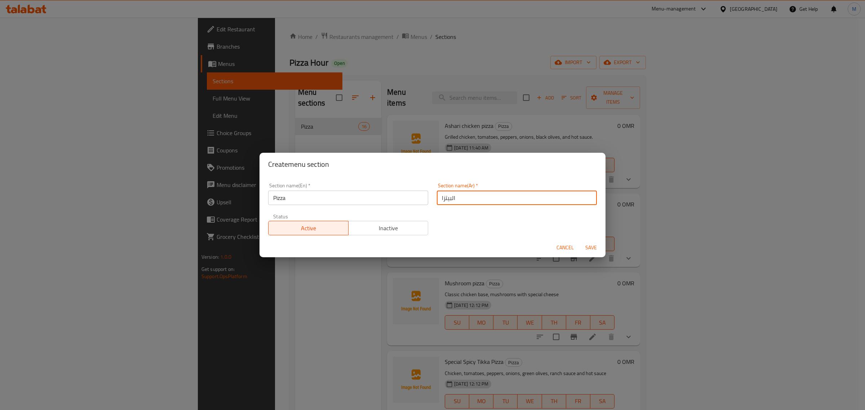
type input "البيتزا"
click at [363, 209] on div "Section name(En)   * Pizza Section name(En) *" at bounding box center [348, 194] width 169 height 31
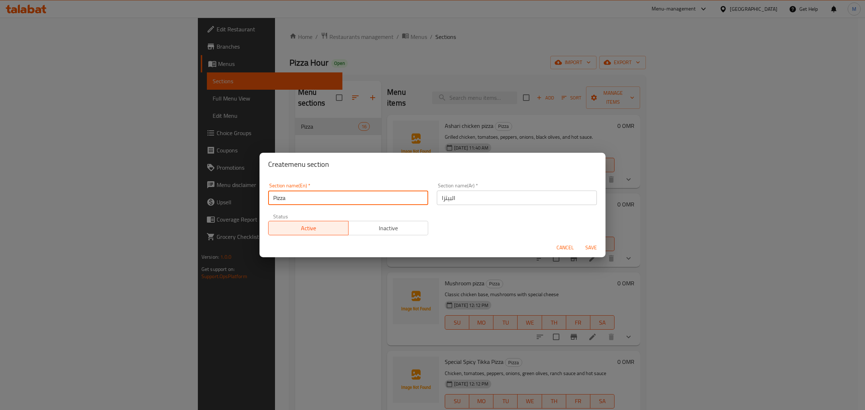
click at [365, 200] on input "Pizza" at bounding box center [348, 198] width 160 height 14
type input "Pizza ."
click at [597, 252] on span "Save" at bounding box center [591, 247] width 17 height 9
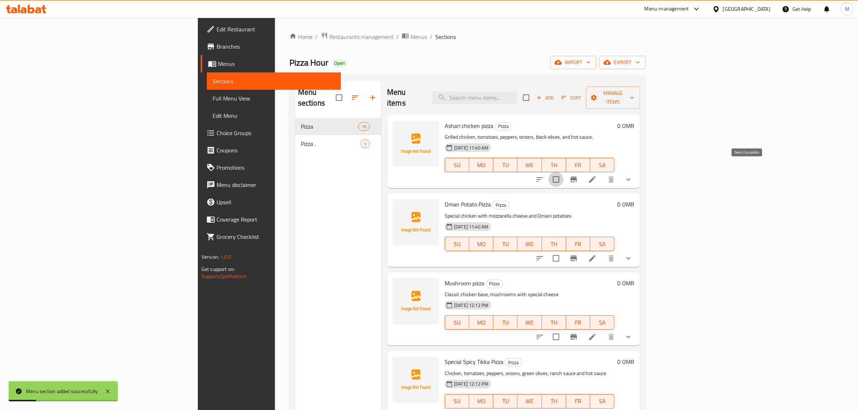
click at [564, 177] on input "checkbox" at bounding box center [556, 179] width 15 height 15
checkbox input "true"
click at [564, 252] on input "checkbox" at bounding box center [556, 258] width 15 height 15
checkbox input "true"
drag, startPoint x: 740, startPoint y: 338, endPoint x: 748, endPoint y: 330, distance: 11.5
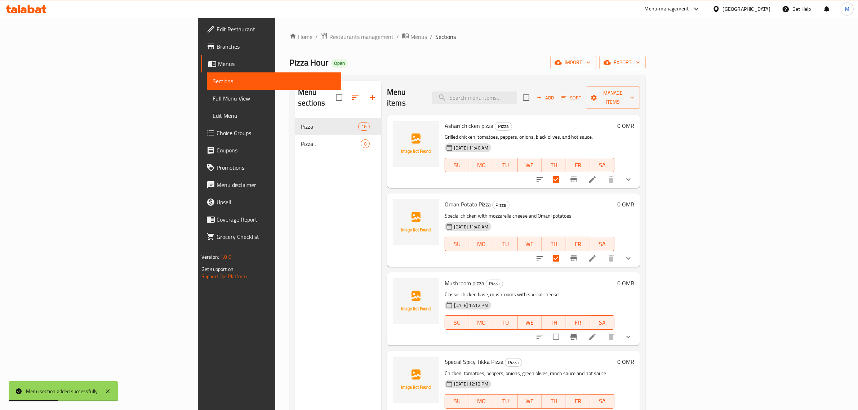
click at [640, 338] on div "Menu items Add Sort Manage items Ashari chicken pizza Pizza Grilled chicken, to…" at bounding box center [510, 286] width 259 height 410
click at [564, 330] on input "checkbox" at bounding box center [556, 337] width 15 height 15
checkbox input "true"
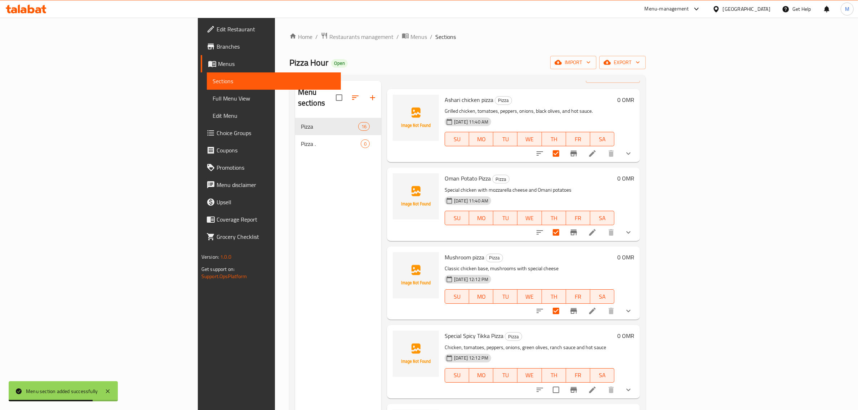
scroll to position [45, 0]
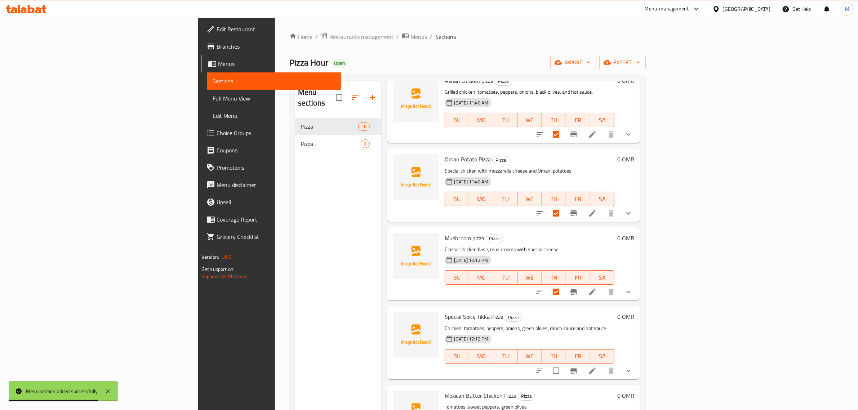
click at [564, 363] on input "checkbox" at bounding box center [556, 370] width 15 height 15
checkbox input "true"
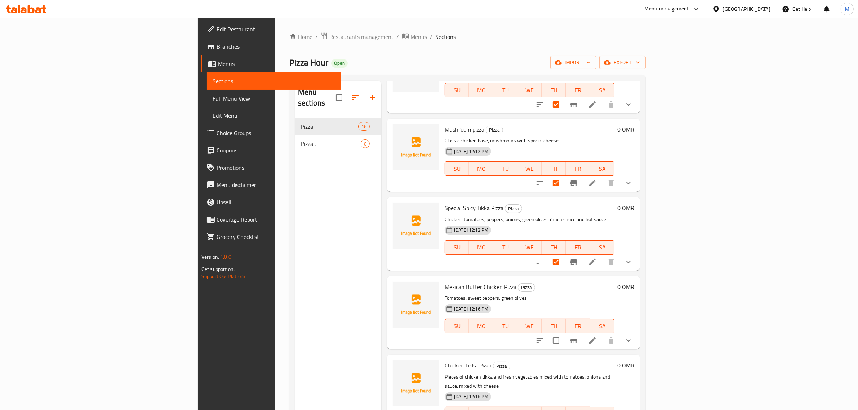
scroll to position [225, 0]
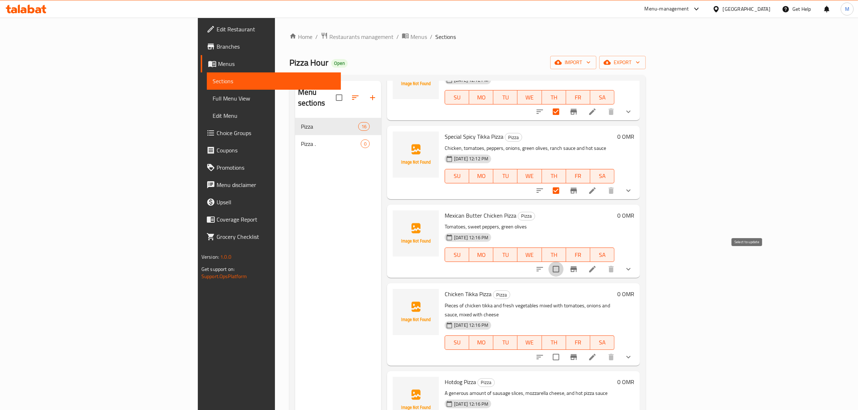
click at [564, 262] on input "checkbox" at bounding box center [556, 269] width 15 height 15
checkbox input "true"
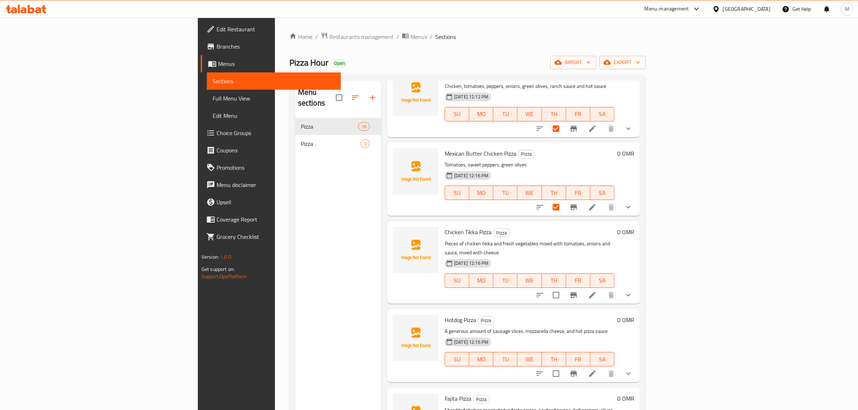
scroll to position [315, 0]
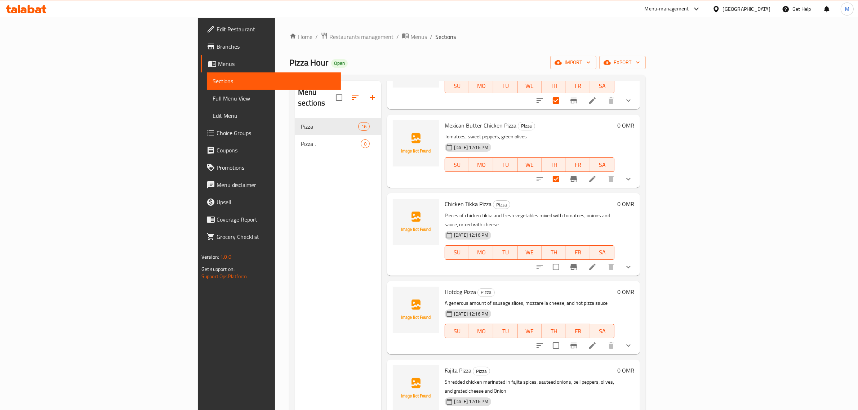
click at [564, 260] on input "checkbox" at bounding box center [556, 267] width 15 height 15
checkbox input "true"
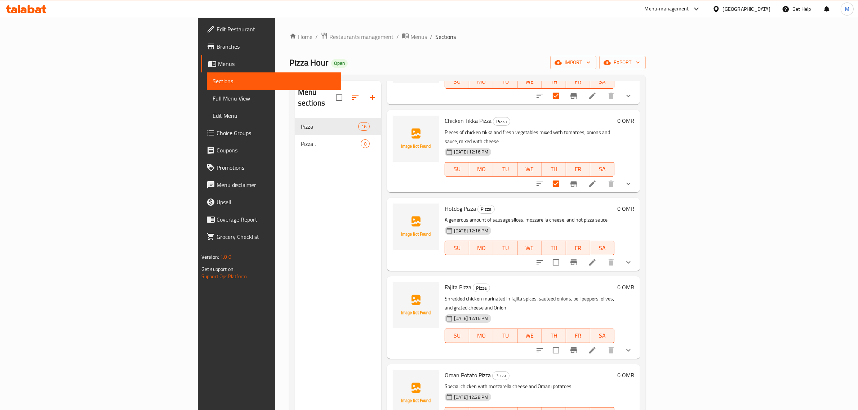
scroll to position [406, 0]
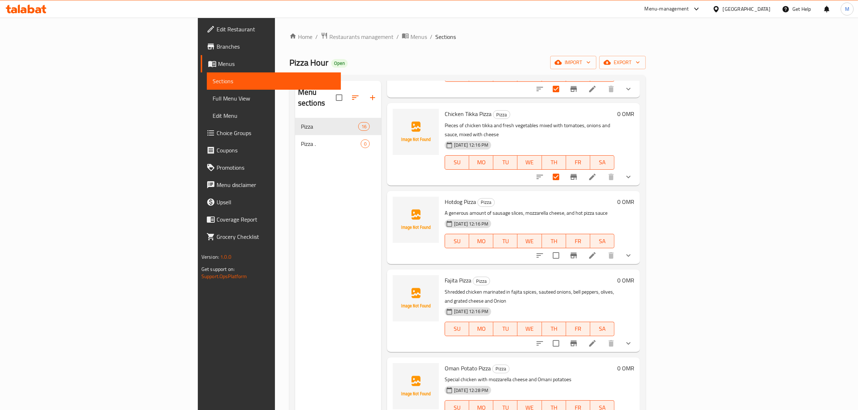
click at [564, 248] on input "checkbox" at bounding box center [556, 255] width 15 height 15
checkbox input "true"
click at [564, 336] on input "checkbox" at bounding box center [556, 343] width 15 height 15
checkbox input "true"
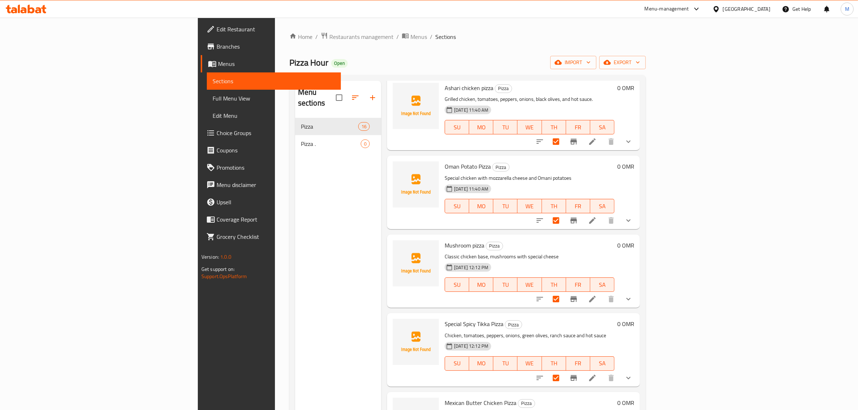
scroll to position [0, 0]
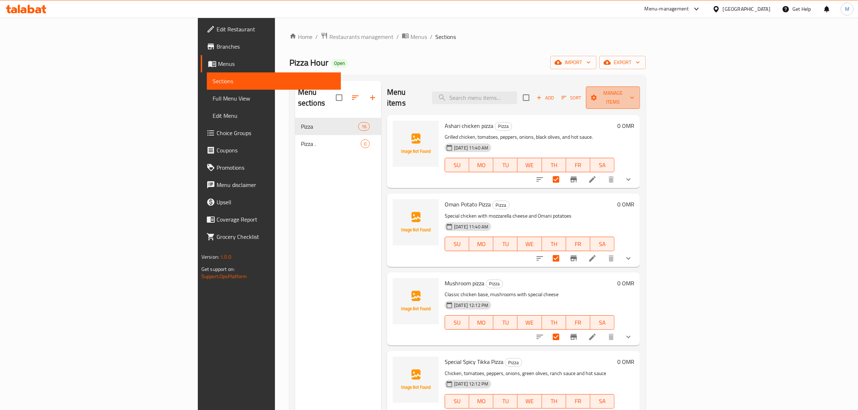
click at [635, 93] on span "Manage items" at bounding box center [613, 98] width 43 height 18
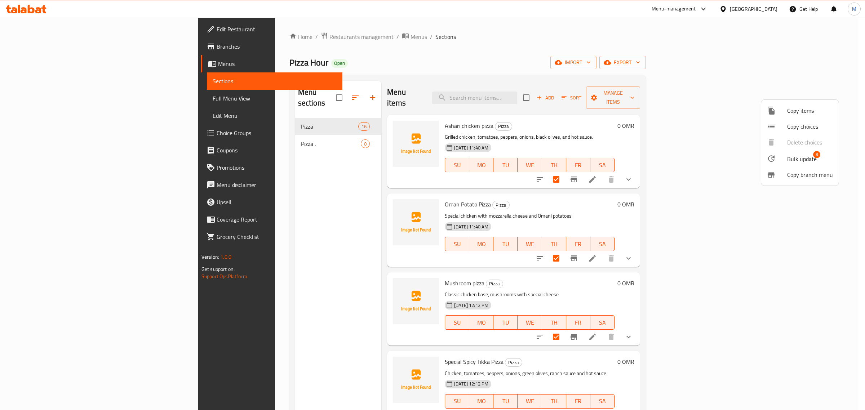
click at [788, 156] on span "Bulk update" at bounding box center [802, 159] width 30 height 9
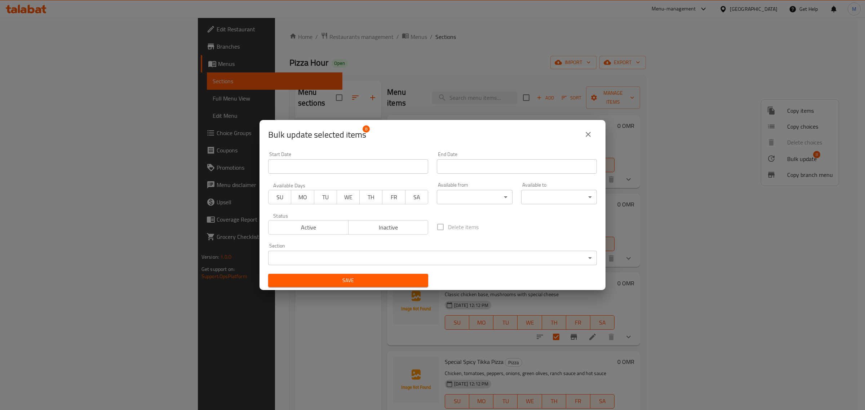
click at [374, 172] on input "Start Date" at bounding box center [348, 166] width 160 height 14
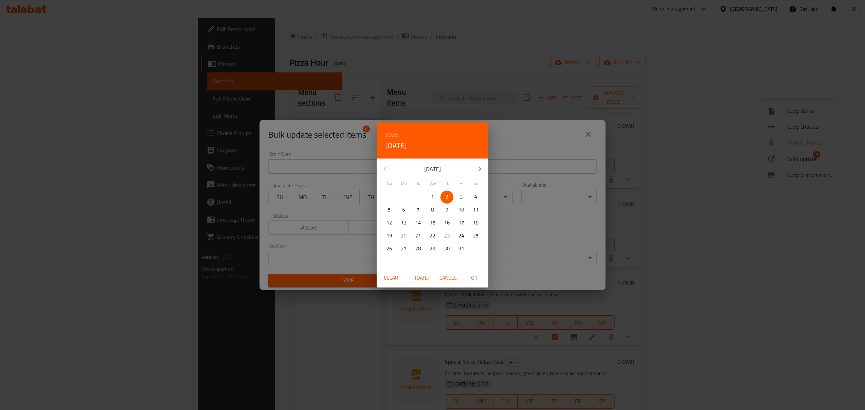
click at [323, 237] on div "2025 Thu, Oct 2 October 2025 Su Mo Tu We Th Fr Sa 28 29 30 1 2 3 4 5 6 7 8 9 10…" at bounding box center [432, 205] width 865 height 410
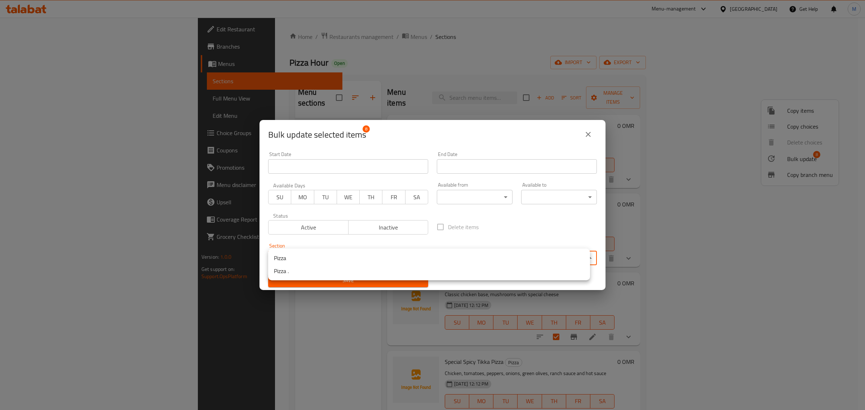
drag, startPoint x: 394, startPoint y: 264, endPoint x: 385, endPoint y: 255, distance: 12.2
click at [392, 262] on body "​ Menu-management Oman Get Help M Edit Restaurant Branches Menus Sections Full …" at bounding box center [432, 214] width 865 height 393
click at [332, 274] on li "Pizza ." at bounding box center [429, 271] width 322 height 13
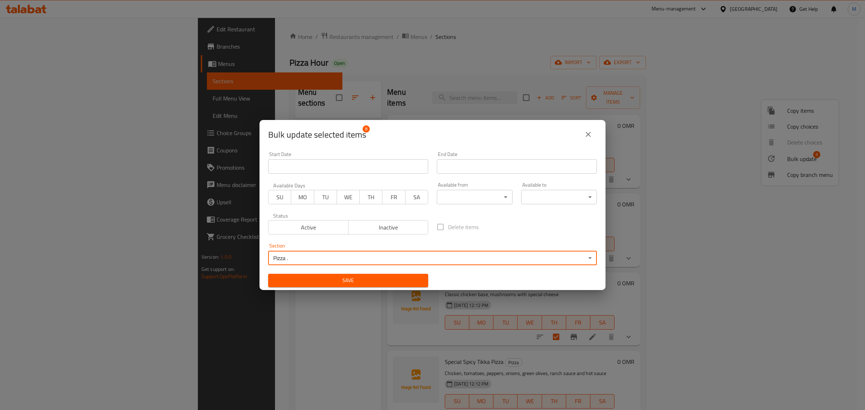
click at [335, 278] on span "Save" at bounding box center [348, 280] width 149 height 9
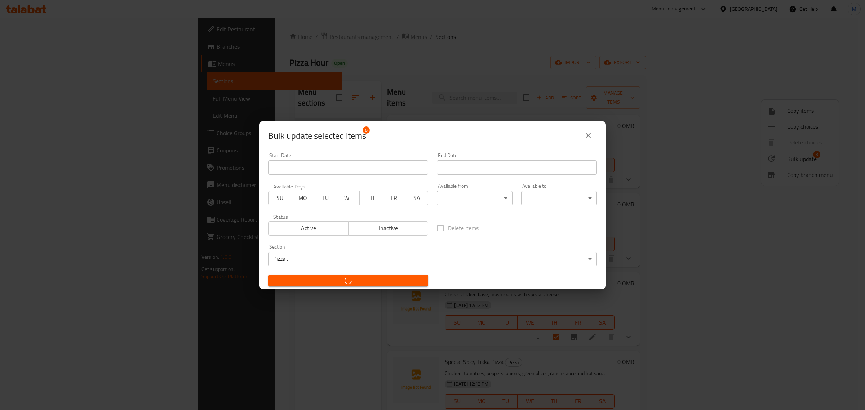
checkbox input "false"
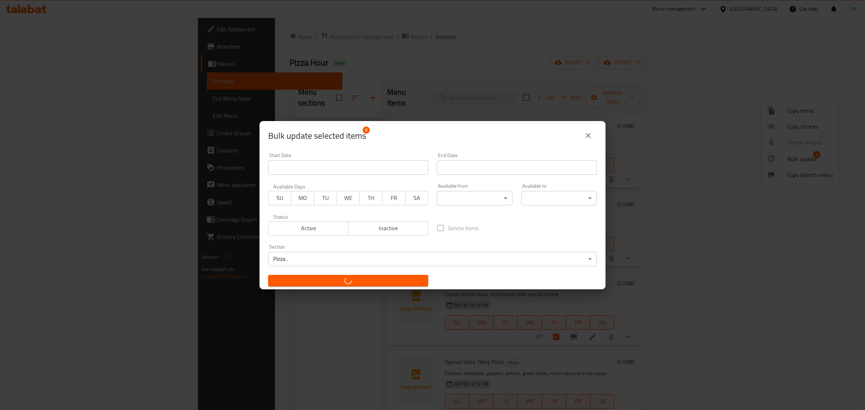
checkbox input "false"
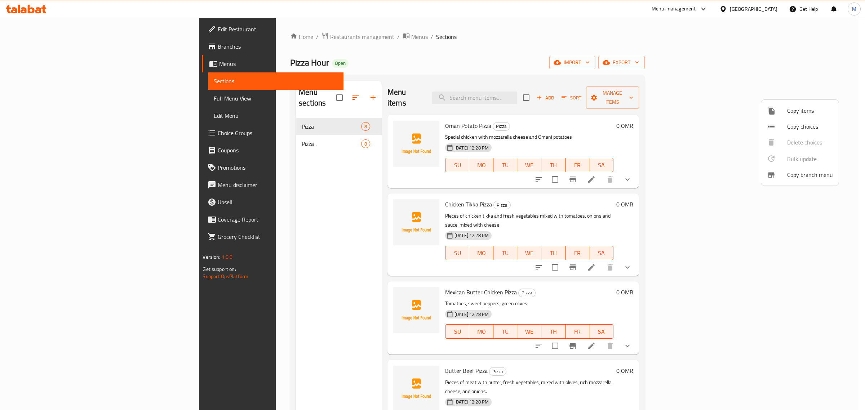
click at [462, 80] on div at bounding box center [432, 205] width 865 height 410
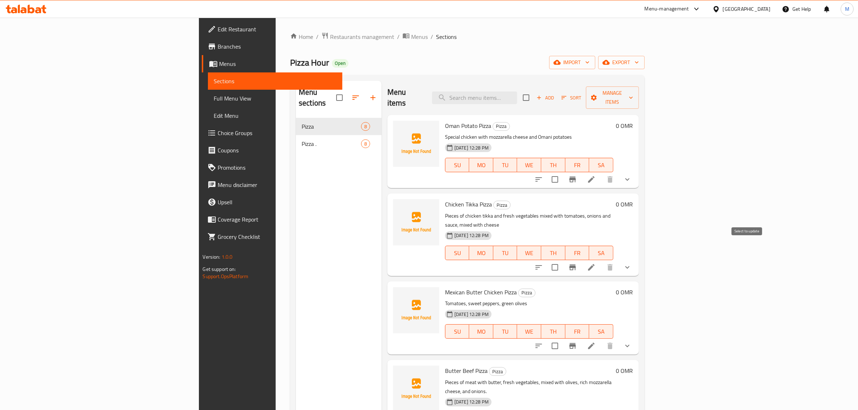
click at [563, 260] on input "checkbox" at bounding box center [555, 267] width 15 height 15
checkbox input "true"
click at [633, 96] on span "Manage items" at bounding box center [612, 98] width 41 height 18
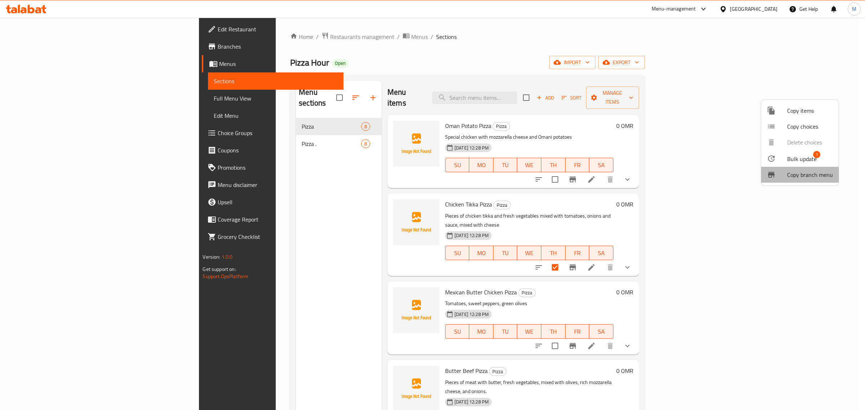
click at [799, 167] on li "Copy branch menu" at bounding box center [800, 175] width 78 height 16
click at [798, 155] on span "Bulk update" at bounding box center [802, 159] width 30 height 9
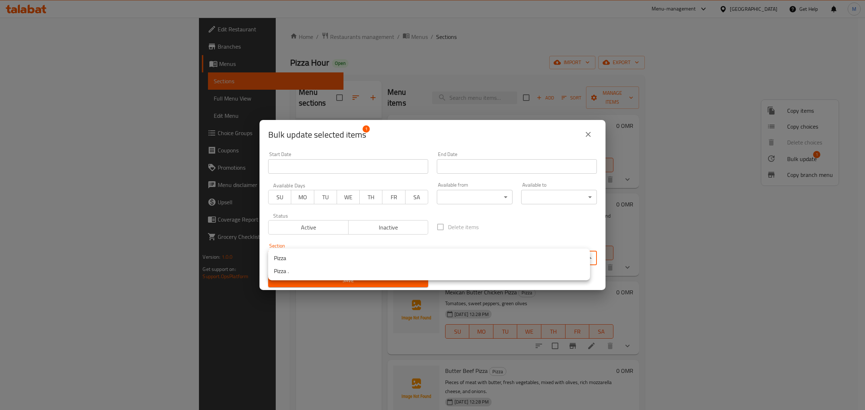
click at [350, 256] on body "​ Menu-management Oman Get Help M Edit Restaurant Branches Menus Sections Full …" at bounding box center [432, 214] width 865 height 393
click at [323, 269] on li "Pizza ." at bounding box center [429, 271] width 322 height 13
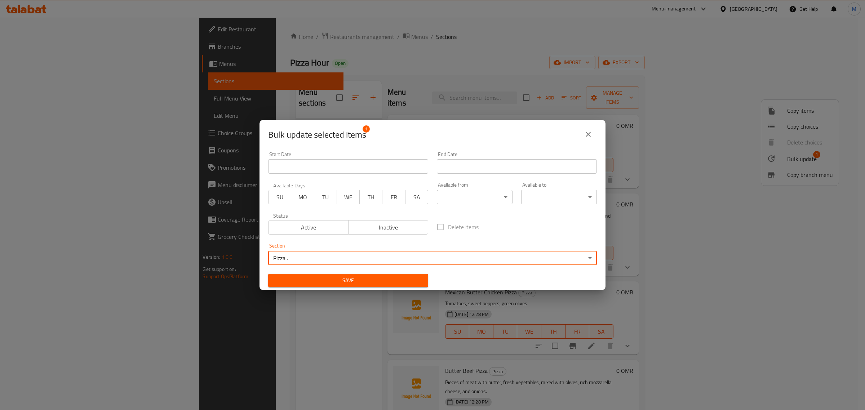
click at [325, 281] on span "Save" at bounding box center [348, 280] width 149 height 9
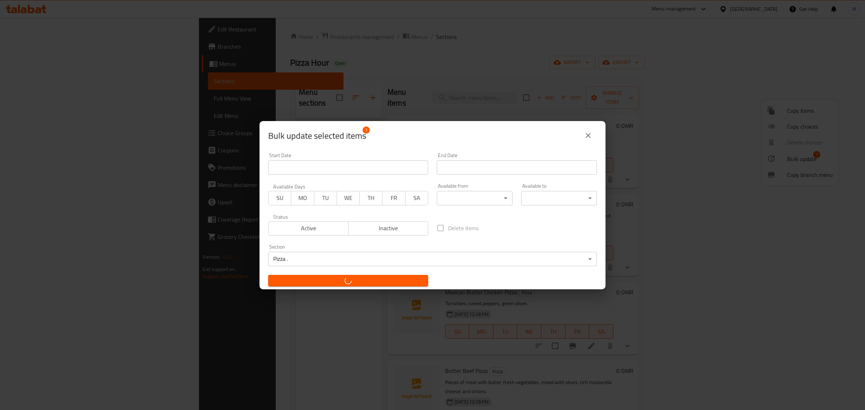
checkbox input "false"
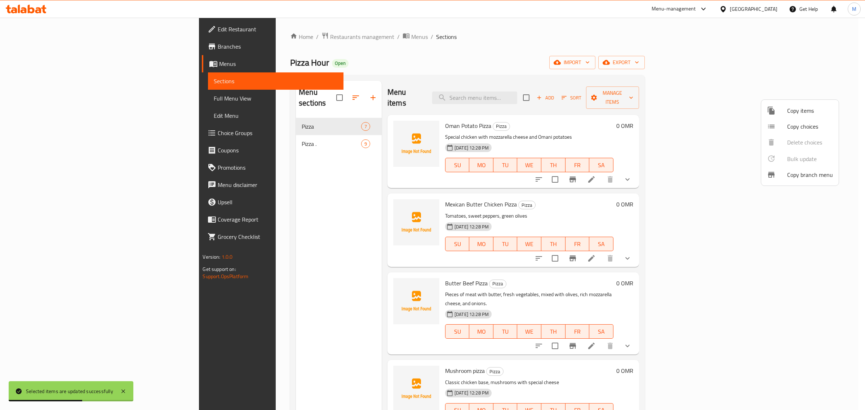
click at [269, 136] on div at bounding box center [432, 205] width 865 height 410
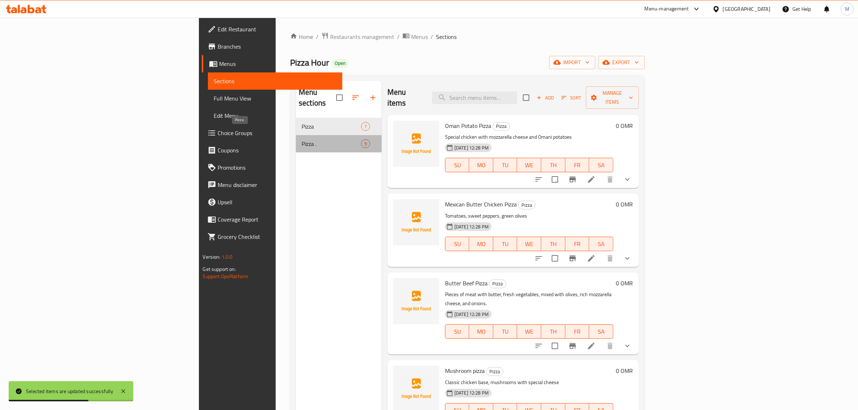
click at [302, 140] on span "Pizza ." at bounding box center [331, 144] width 59 height 9
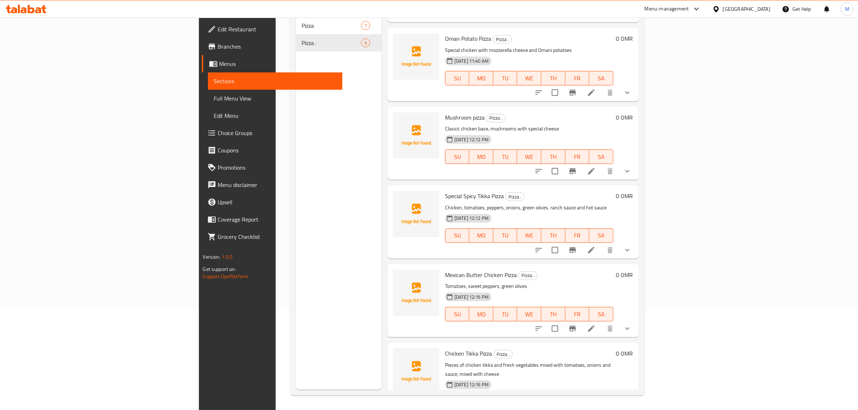
scroll to position [316, 0]
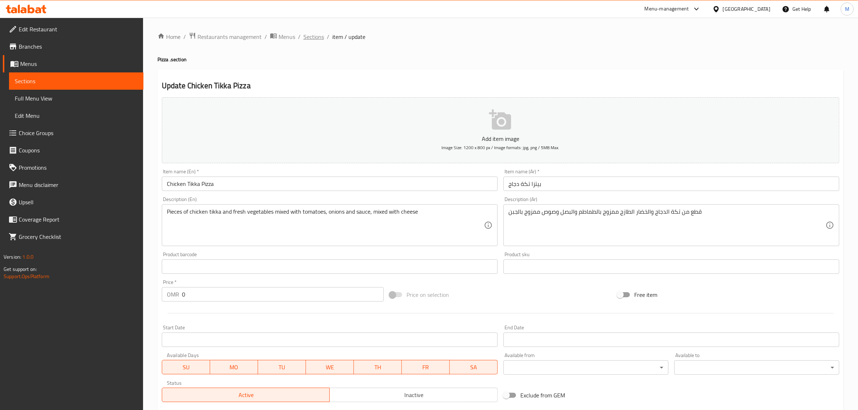
click at [309, 36] on span "Sections" at bounding box center [314, 36] width 21 height 9
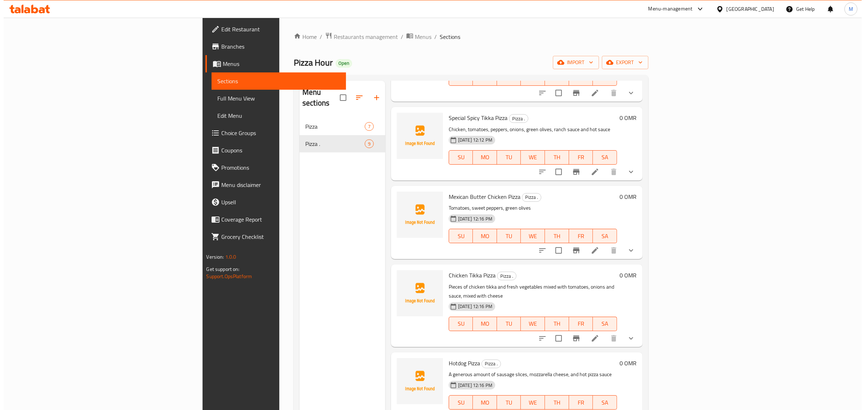
scroll to position [270, 0]
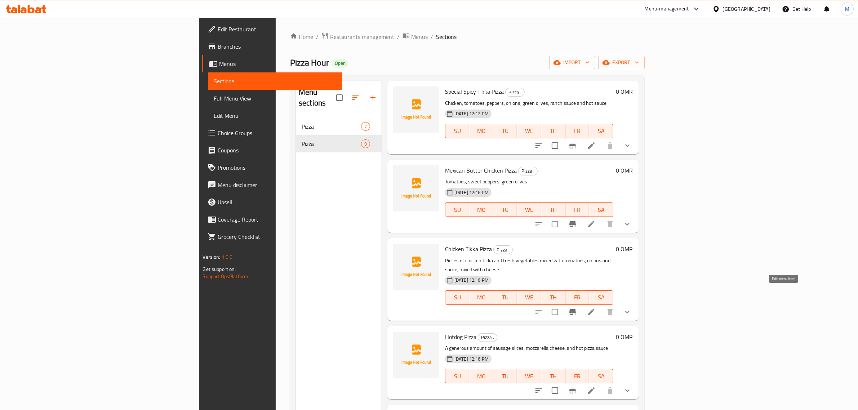
click at [596, 308] on icon at bounding box center [591, 312] width 9 height 9
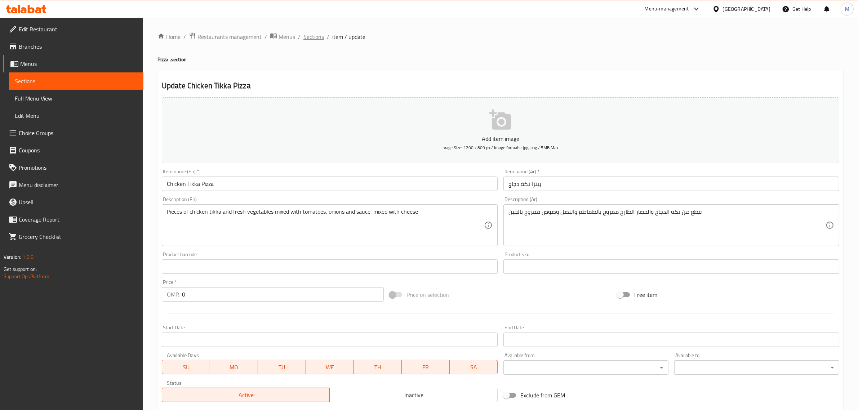
click at [311, 42] on div "Home / Restaurants management / Menus / Sections / item / update Pizza . sectio…" at bounding box center [501, 282] width 686 height 500
click at [312, 41] on span "Sections" at bounding box center [314, 36] width 21 height 9
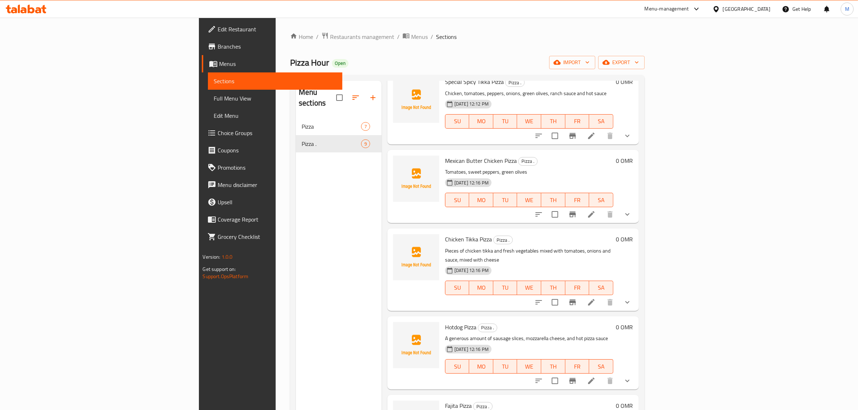
scroll to position [315, 0]
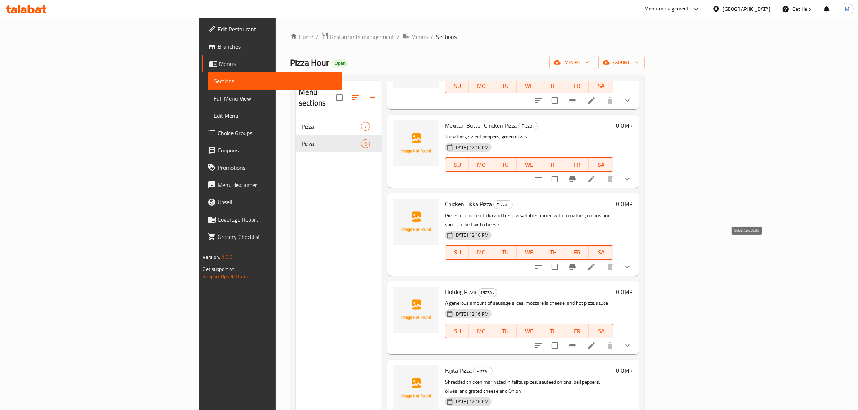
click at [563, 260] on input "checkbox" at bounding box center [555, 267] width 15 height 15
checkbox input "true"
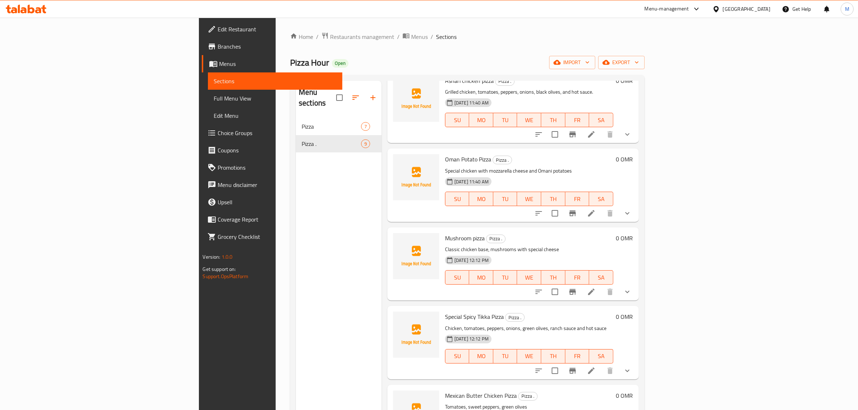
scroll to position [0, 0]
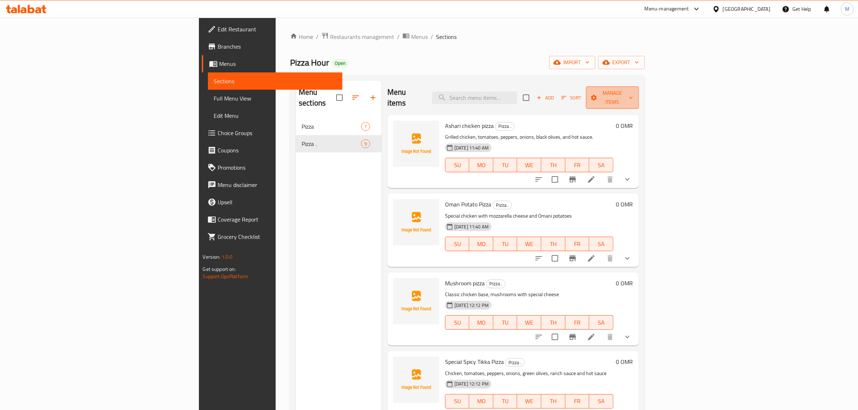
drag, startPoint x: 797, startPoint y: 98, endPoint x: 800, endPoint y: 96, distance: 3.9
click at [639, 96] on button "Manage items" at bounding box center [612, 98] width 53 height 22
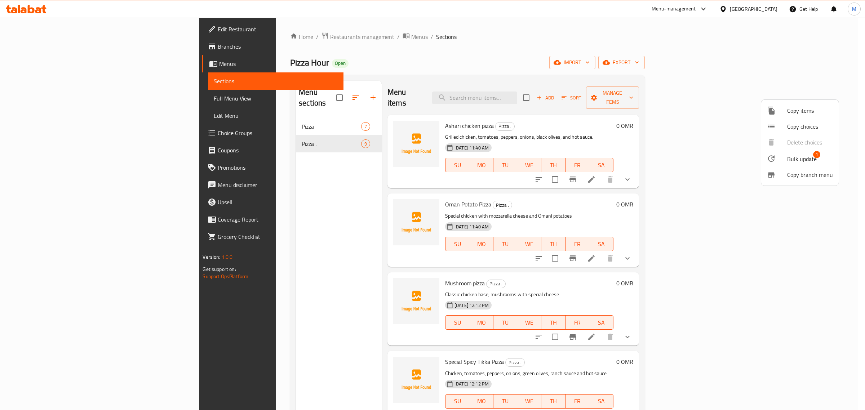
click at [791, 167] on li "Copy branch menu" at bounding box center [800, 175] width 78 height 16
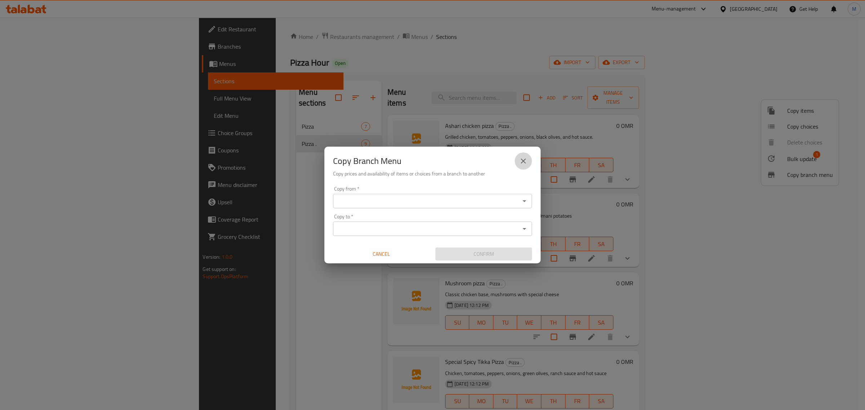
click at [526, 159] on icon "close" at bounding box center [523, 161] width 9 height 9
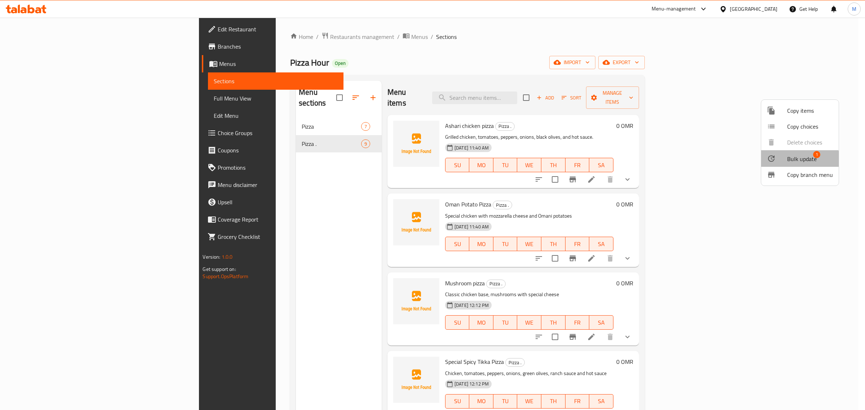
click at [795, 164] on li "Bulk update 1" at bounding box center [800, 158] width 78 height 17
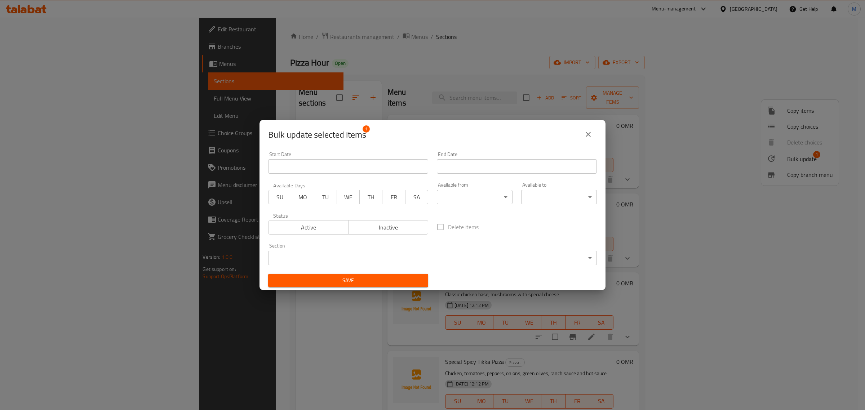
click at [397, 254] on body "​ Menu-management Oman Get Help M Edit Restaurant Branches Menus Sections Full …" at bounding box center [432, 214] width 865 height 393
click at [325, 260] on li "Pizza" at bounding box center [429, 258] width 322 height 13
click at [337, 281] on span "Save" at bounding box center [348, 280] width 149 height 9
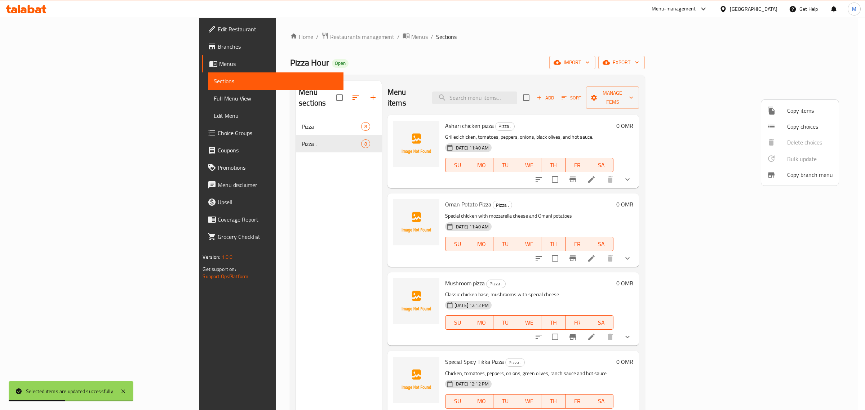
click at [272, 116] on div at bounding box center [432, 205] width 865 height 410
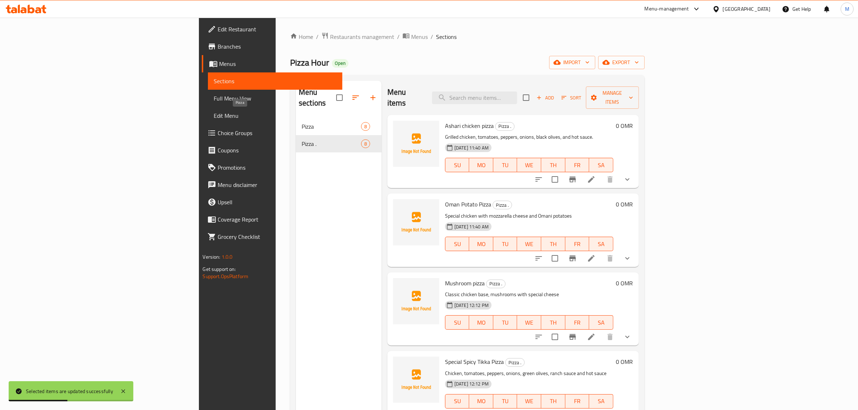
click at [302, 122] on span "Pizza" at bounding box center [331, 126] width 59 height 9
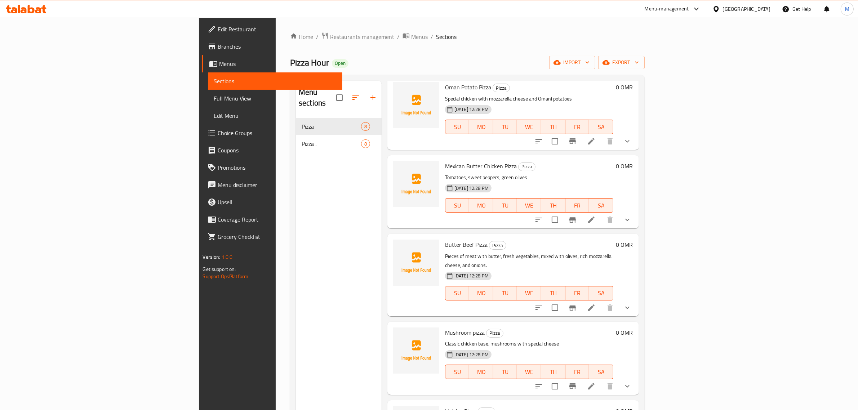
scroll to position [135, 0]
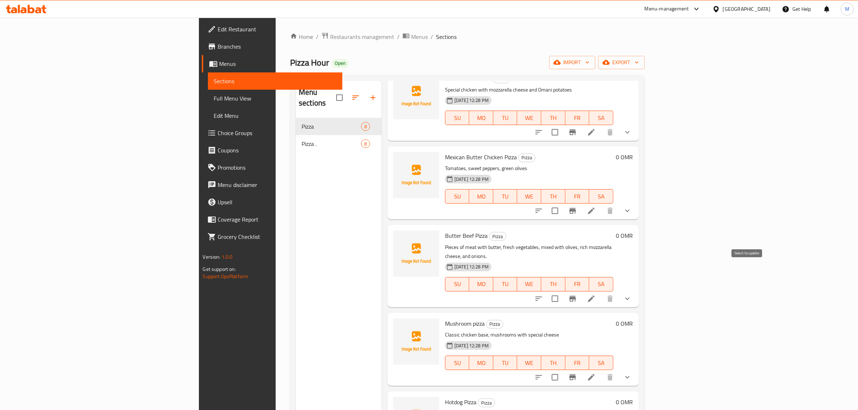
click at [563, 291] on input "checkbox" at bounding box center [555, 298] width 15 height 15
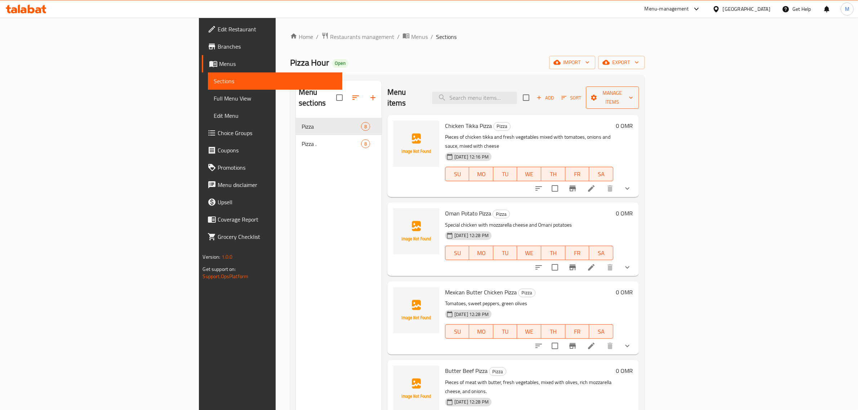
click at [639, 97] on button "Manage items" at bounding box center [612, 98] width 53 height 22
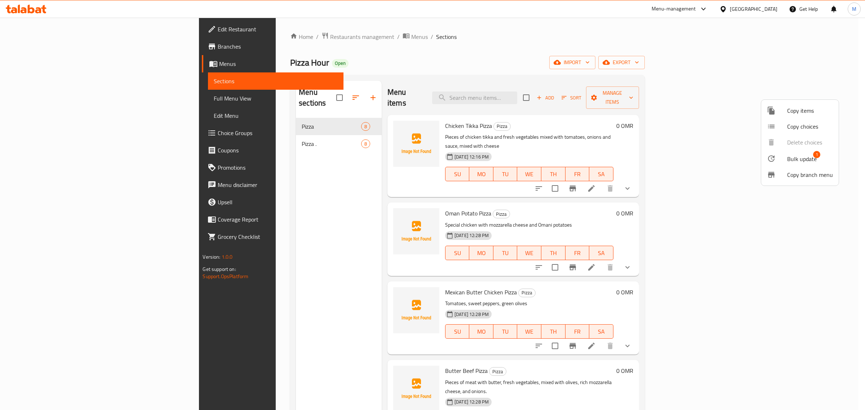
click at [798, 162] on span "Bulk update" at bounding box center [802, 159] width 30 height 9
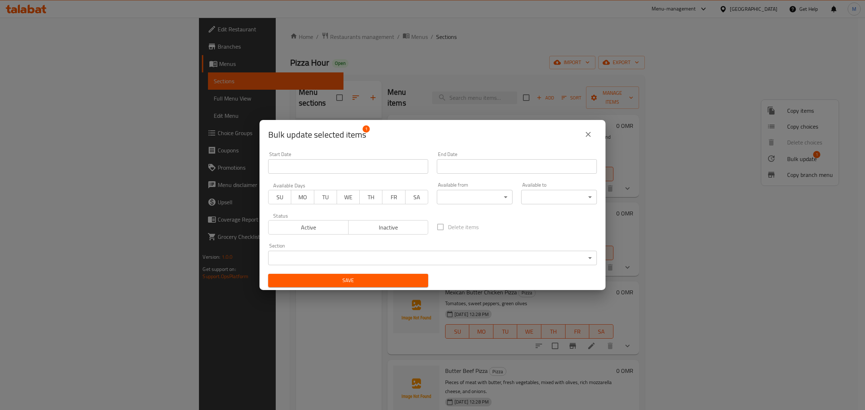
click at [432, 259] on body "​ Menu-management Oman Get Help M Edit Restaurant Branches Menus Sections Full …" at bounding box center [432, 214] width 865 height 393
click at [330, 268] on li "Pizza ." at bounding box center [429, 271] width 322 height 13
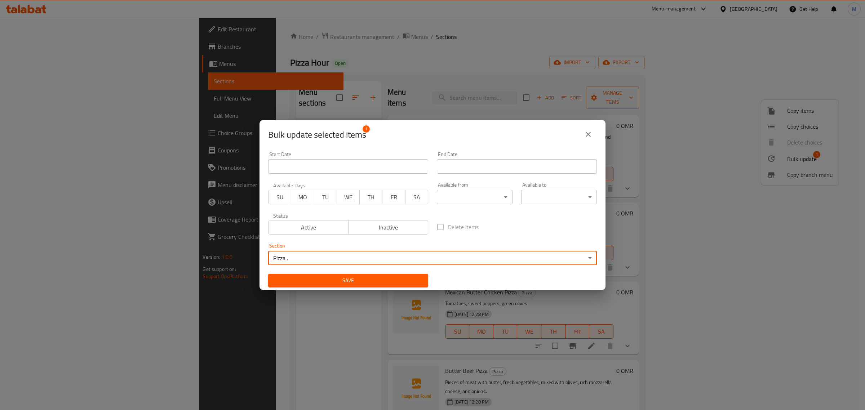
click at [341, 274] on button "Save" at bounding box center [348, 280] width 160 height 13
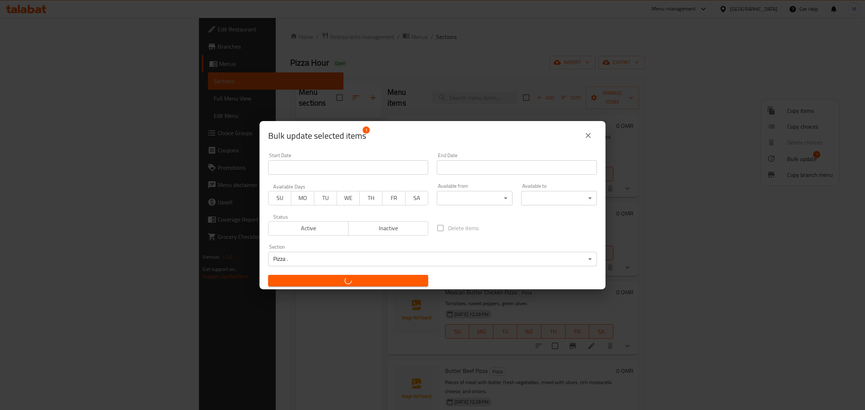
checkbox input "false"
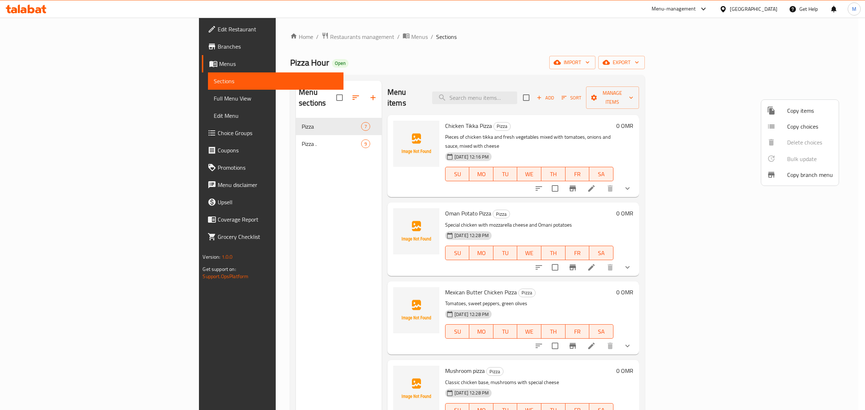
click at [220, 139] on div at bounding box center [432, 205] width 865 height 410
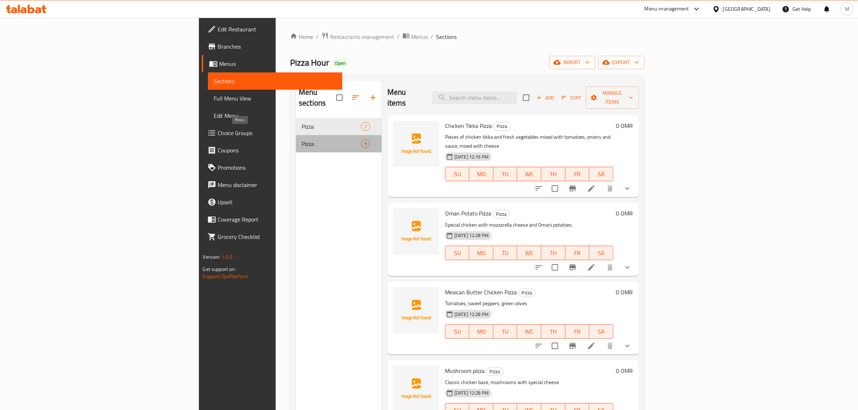
click at [302, 140] on span "Pizza ." at bounding box center [331, 144] width 59 height 9
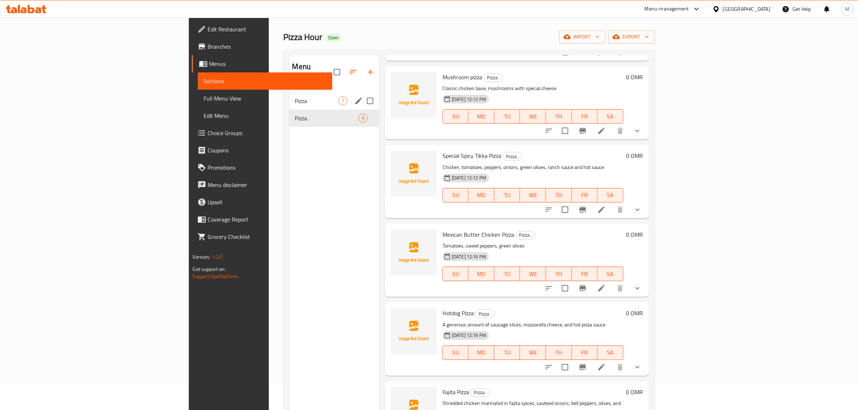
scroll to position [11, 0]
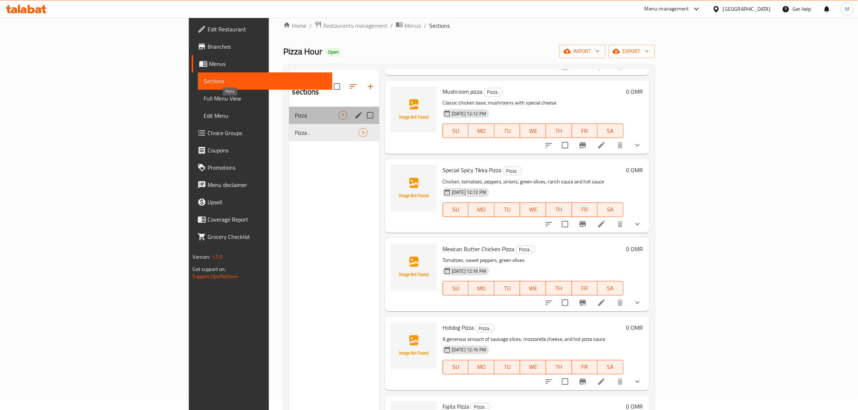
click at [295, 111] on span "Pizza" at bounding box center [316, 115] width 43 height 9
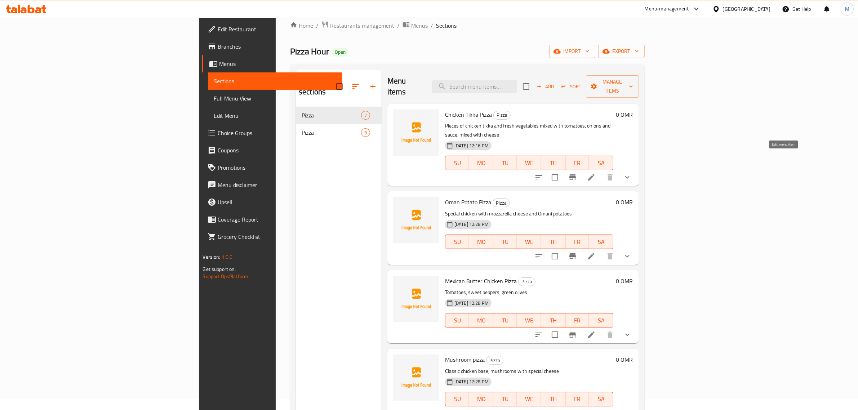
click at [596, 173] on icon at bounding box center [591, 177] width 9 height 9
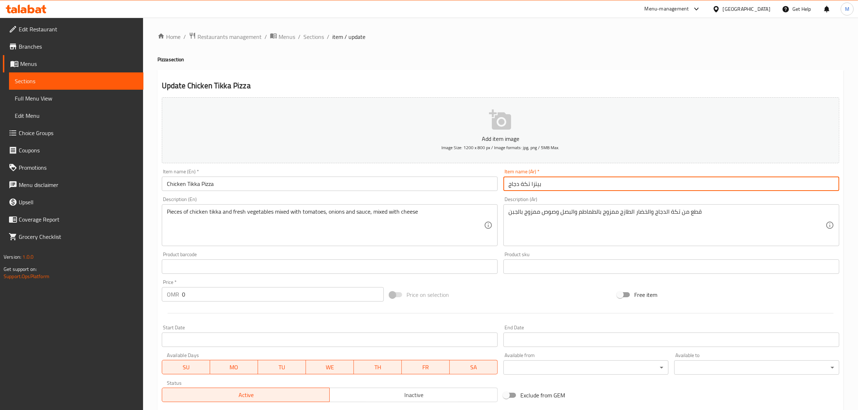
click at [521, 183] on input "بيتزا تكة دجاج" at bounding box center [672, 184] width 336 height 14
click at [522, 183] on input "بيتزا تكة دجاج" at bounding box center [672, 184] width 336 height 14
click at [524, 183] on input "بيتزا تكة دجاج" at bounding box center [672, 184] width 336 height 14
drag, startPoint x: 524, startPoint y: 183, endPoint x: 509, endPoint y: 185, distance: 14.9
click at [509, 185] on input "بيتزا تكة دجاج" at bounding box center [672, 184] width 336 height 14
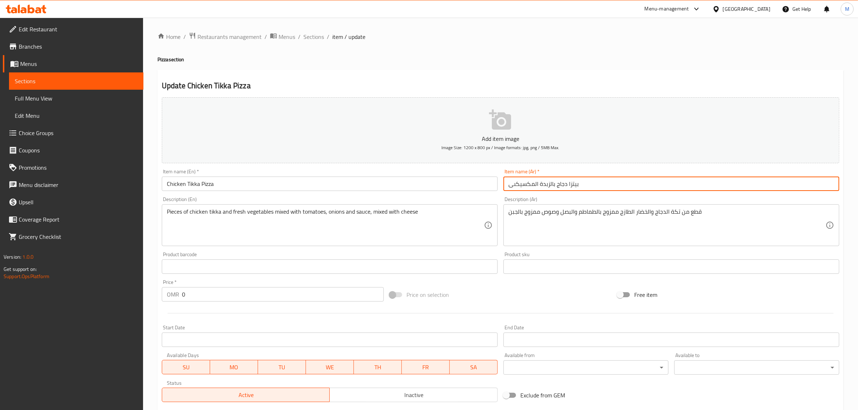
click at [523, 178] on input "بيتزا دجاج بالزبدة المكسيكىى" at bounding box center [672, 184] width 336 height 14
type input "بيتزا دجاج بالزبدة"
click at [202, 183] on input "Chicken Tikka Pizza" at bounding box center [330, 184] width 336 height 14
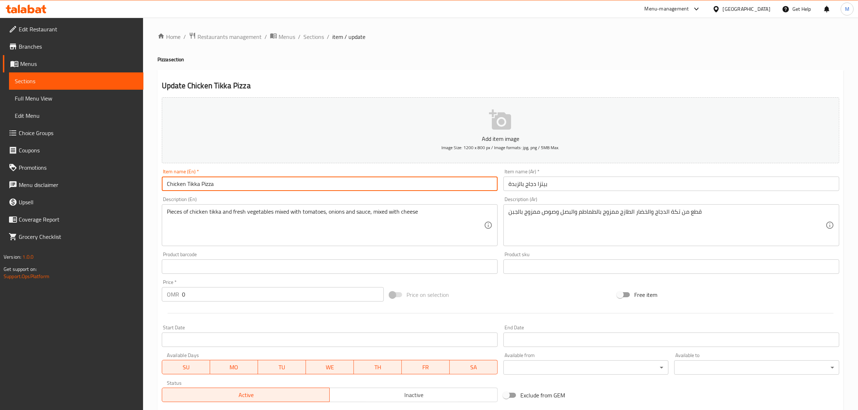
click at [203, 183] on input "Chicken Tikka Pizza" at bounding box center [330, 184] width 336 height 14
type input "ِ"
type input "Chicken Butter Pizza"
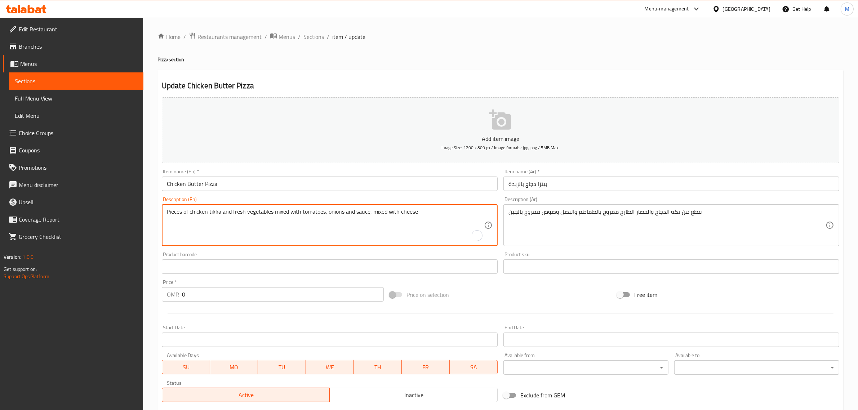
click at [356, 221] on textarea "Pieces of chicken tikka and fresh vegetables mixed with tomatoes, onions and sa…" at bounding box center [325, 225] width 317 height 34
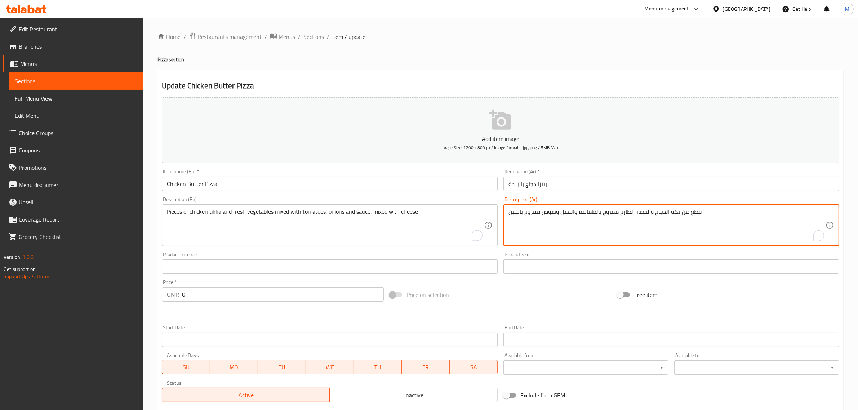
click at [700, 209] on textarea "قطع من تكة الدجاج والخضار الطازج ممزوج بالطماطم والبصل وصوص ممزوج بالجبن" at bounding box center [667, 225] width 317 height 34
type textarea "r"
type textarea "قطع من الدجاج بالزبدة والخضار الطازج، ممزوج بالزيتون، وجبنة الموتزاريلا الغنية"
click at [621, 217] on textarea "قطع من الدجاج بالزبدة والخضار الطازج، ممزوج بالزيتون، وجبنة الموتزاريلا الغنية" at bounding box center [667, 225] width 317 height 34
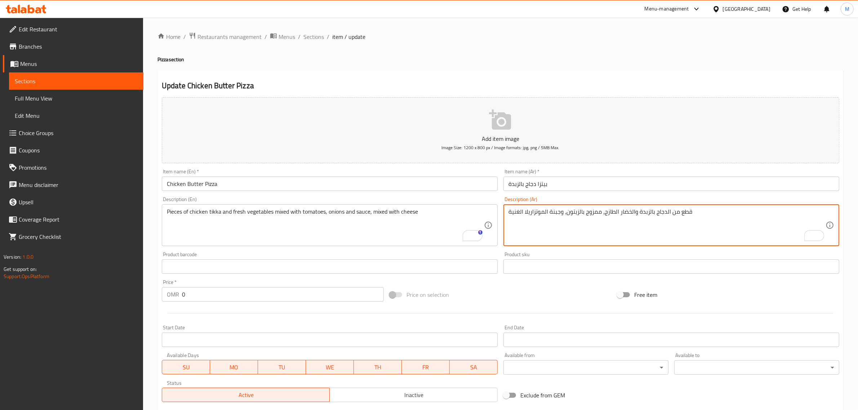
click at [621, 217] on textarea "قطع من الدجاج بالزبدة والخضار الطازج، ممزوج بالزيتون، وجبنة الموتزاريلا الغنية" at bounding box center [667, 225] width 317 height 34
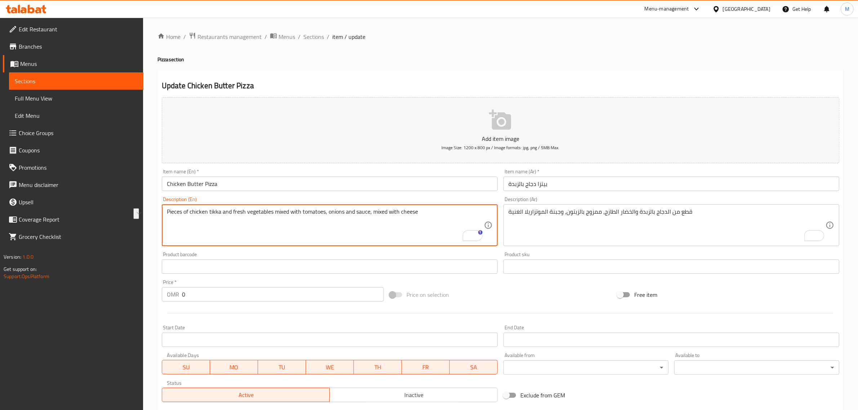
click at [412, 224] on textarea "Pieces of chicken tikka and fresh vegetables mixed with tomatoes, onions and sa…" at bounding box center [325, 225] width 317 height 34
paste textarea "buttered chicken and fresh vegetables, mixed with olives and rich mozzarella ch…"
type textarea "Pieces of buttered chicken and fresh vegetables, mixed with olives and rich moz…"
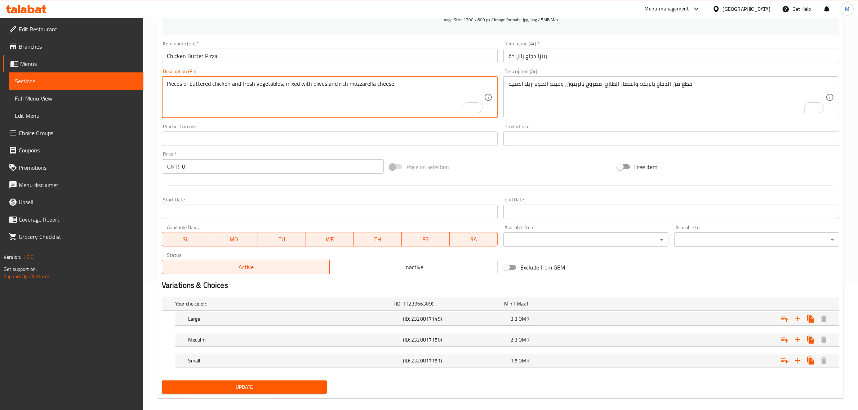
scroll to position [136, 0]
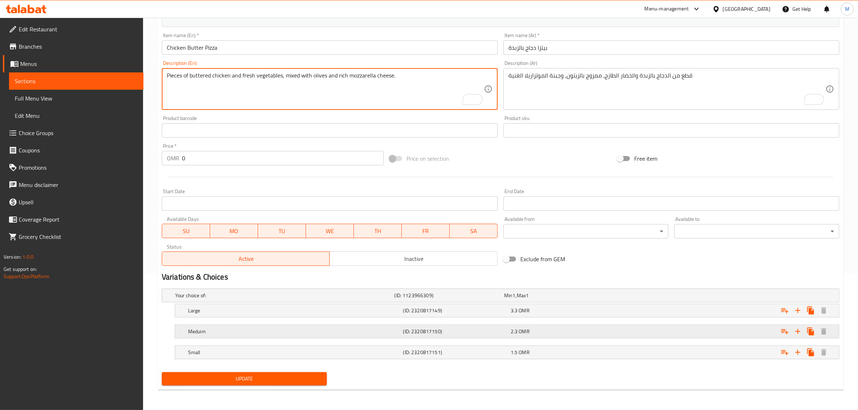
click at [552, 332] on div "2.3 OMR" at bounding box center [563, 331] width 105 height 7
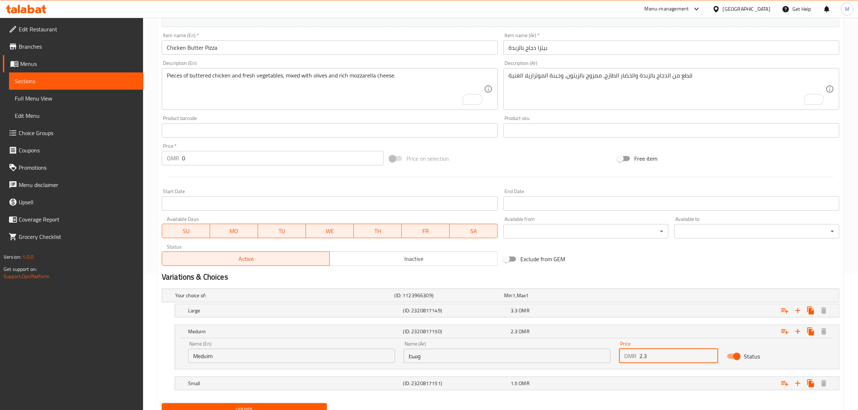
drag, startPoint x: 656, startPoint y: 352, endPoint x: 644, endPoint y: 355, distance: 13.0
click at [644, 355] on input "2.3" at bounding box center [679, 356] width 79 height 14
type input "2.5"
click at [578, 308] on div "3.3 OMR" at bounding box center [563, 310] width 105 height 7
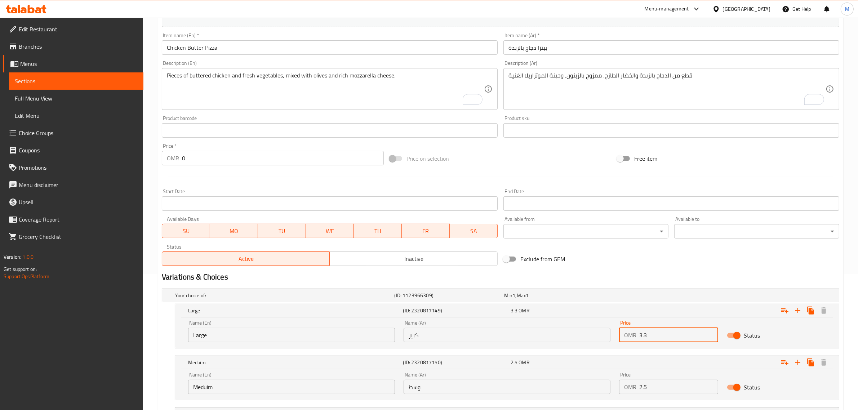
drag, startPoint x: 658, startPoint y: 339, endPoint x: 644, endPoint y: 340, distance: 14.8
click at [644, 340] on input "3.3" at bounding box center [679, 335] width 79 height 14
type input "3.5"
click at [552, 268] on div "Exclude from GEM" at bounding box center [615, 259] width 228 height 19
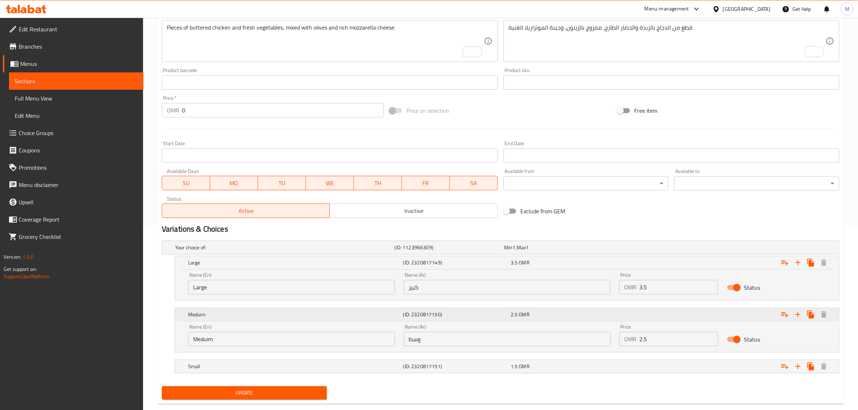
scroll to position [198, 0]
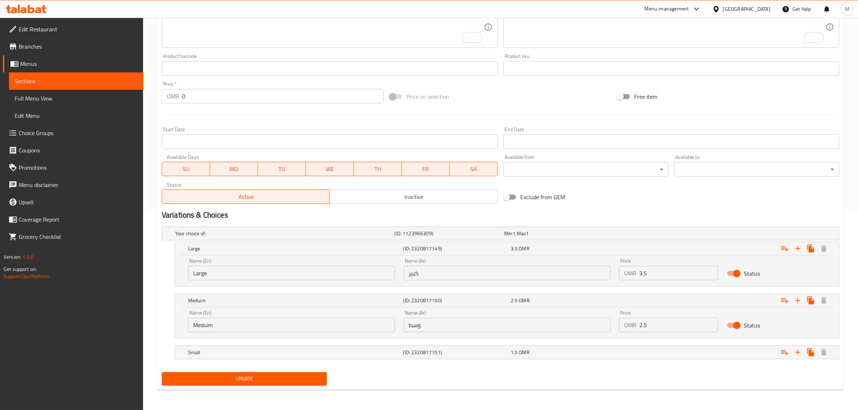
click at [288, 375] on span "Update" at bounding box center [245, 379] width 154 height 9
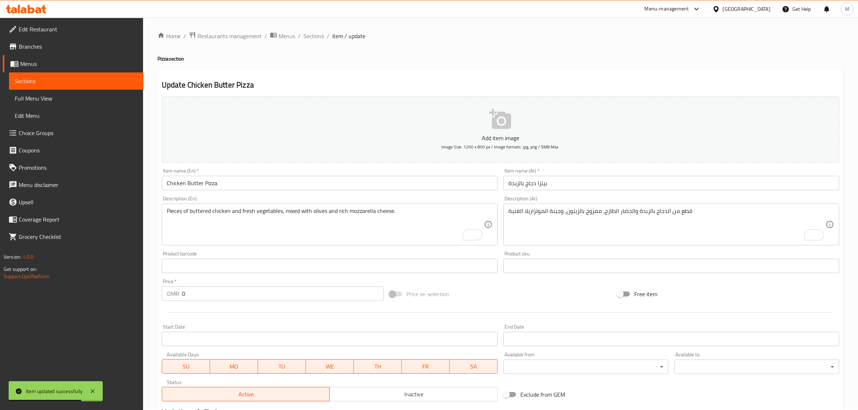
scroll to position [0, 0]
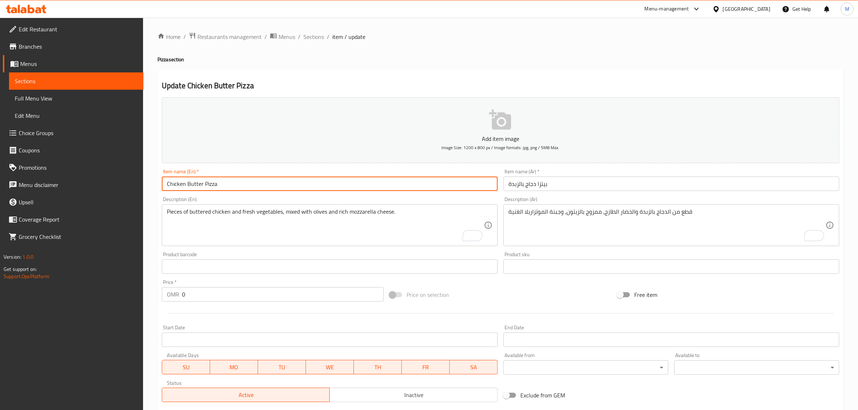
click at [199, 186] on input "Chicken Butter Pizza" at bounding box center [330, 184] width 336 height 14
click at [304, 35] on span "Sections" at bounding box center [314, 36] width 21 height 9
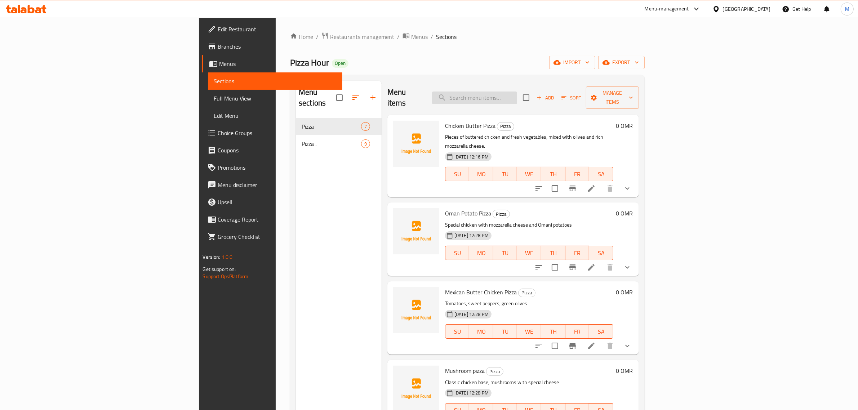
click at [517, 98] on input "search" at bounding box center [474, 98] width 85 height 13
click at [463, 90] on div "Menu items Add Sort Manage items" at bounding box center [514, 98] width 252 height 34
click at [563, 181] on input "checkbox" at bounding box center [555, 188] width 15 height 15
click at [633, 96] on span "Manage items" at bounding box center [612, 98] width 41 height 18
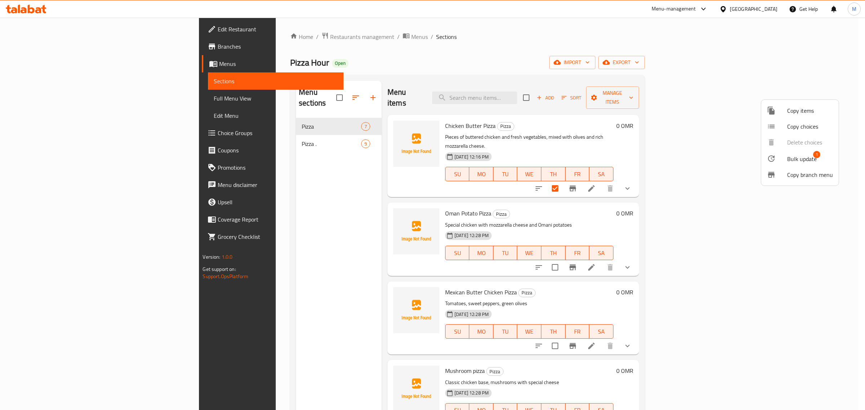
click at [798, 155] on span "Bulk update" at bounding box center [802, 159] width 30 height 9
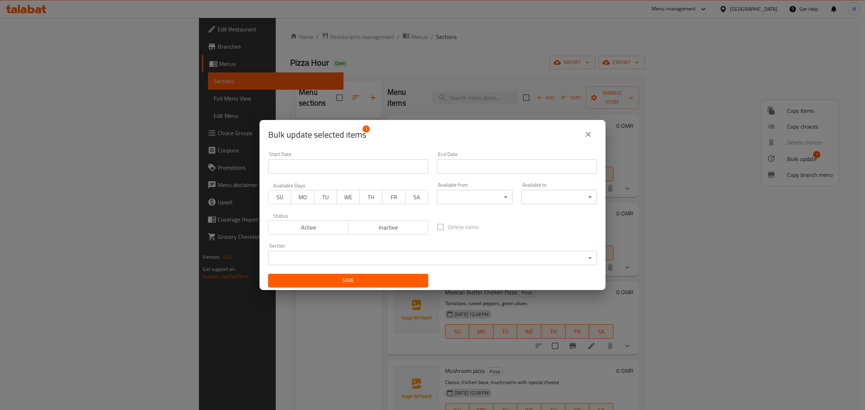
click at [400, 252] on body "​ Menu-management [GEOGRAPHIC_DATA] Get Help M Edit Restaurant Branches Menus S…" at bounding box center [432, 214] width 865 height 393
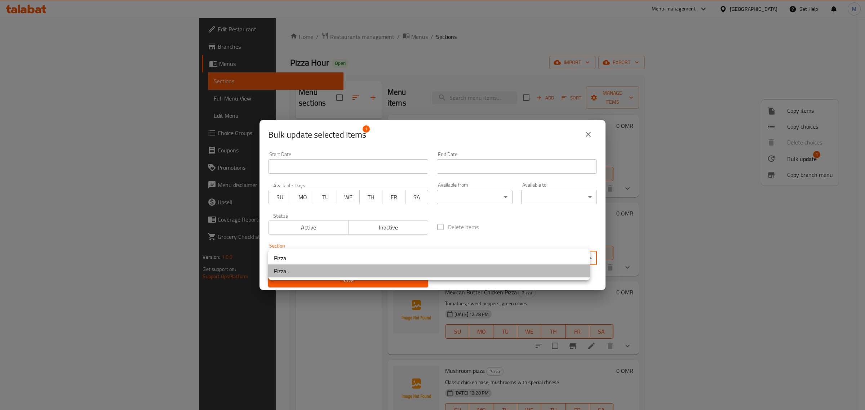
click at [320, 274] on li "Pizza ." at bounding box center [429, 271] width 322 height 13
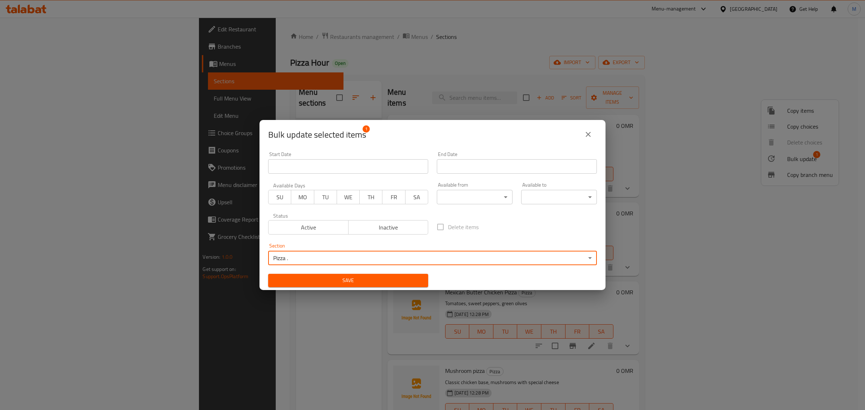
click at [335, 278] on span "Save" at bounding box center [348, 280] width 149 height 9
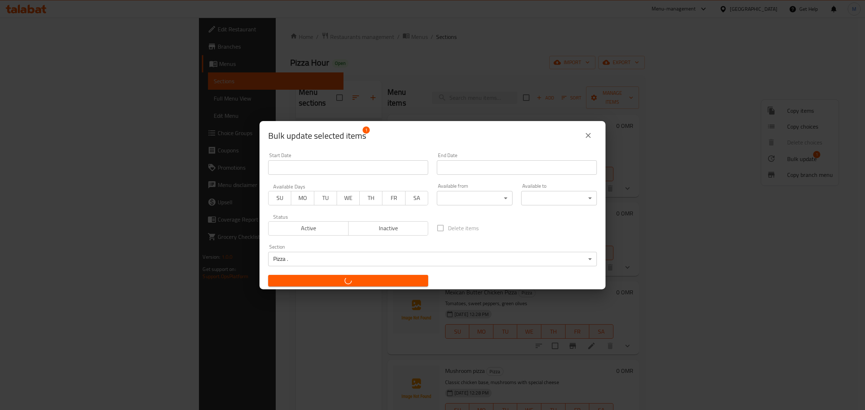
checkbox input "false"
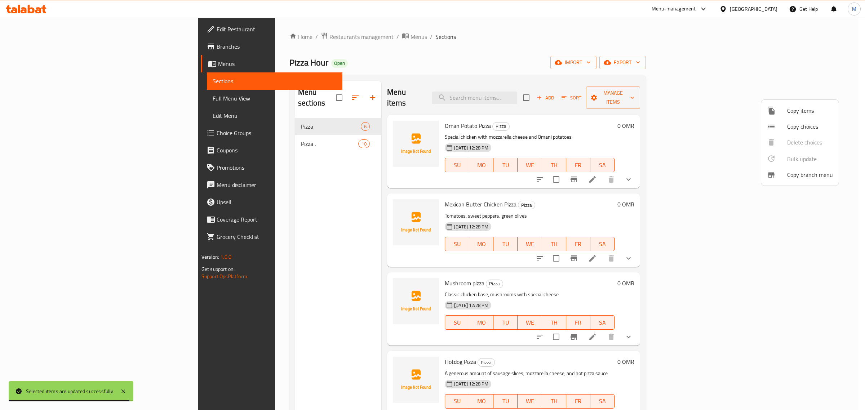
click at [737, 178] on div at bounding box center [432, 205] width 865 height 410
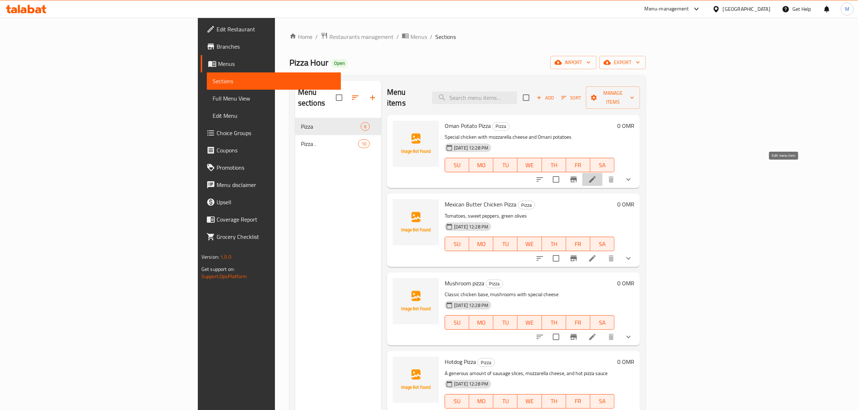
click at [597, 175] on icon at bounding box center [592, 179] width 9 height 9
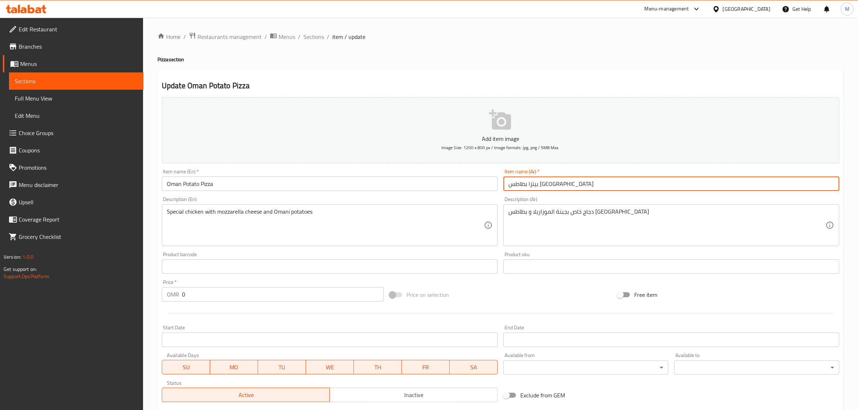
click at [548, 184] on input "بيتزا بطاطس [GEOGRAPHIC_DATA]" at bounding box center [672, 184] width 336 height 14
type input "ل"
click at [535, 191] on div "Item name (Ar)   * بيتزا ميت لافرز وسط Item name (Ar) *" at bounding box center [672, 180] width 342 height 28
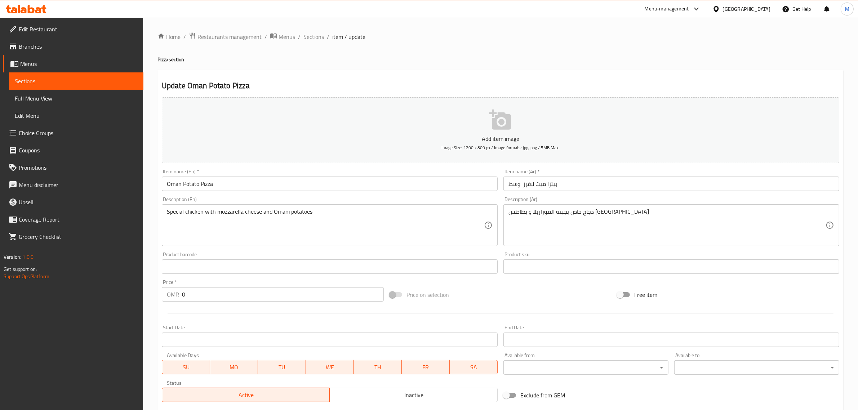
click at [540, 187] on input "بيتزا ميت لافرز وسط" at bounding box center [672, 184] width 336 height 14
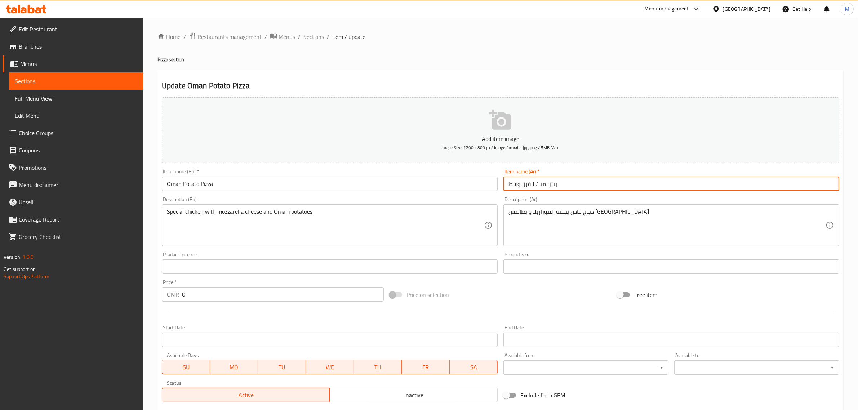
click at [540, 187] on input "بيتزا ميت لافرز وسط" at bounding box center [672, 184] width 336 height 14
drag, startPoint x: 540, startPoint y: 187, endPoint x: 516, endPoint y: 187, distance: 23.8
click at [516, 187] on input "بيتزا ميت لافرز وسط" at bounding box center [672, 184] width 336 height 14
type input "بيتزا ميكس"
click at [431, 184] on input "Oman Potato Pizza" at bounding box center [330, 184] width 336 height 14
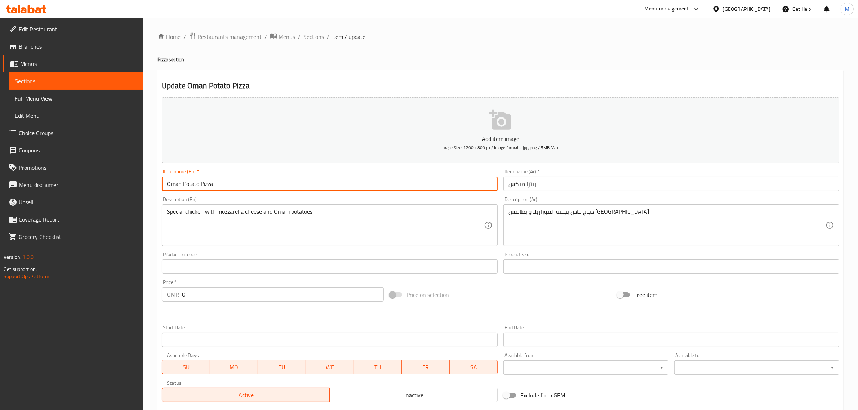
click at [431, 184] on input "Oman Potato Pizza" at bounding box center [330, 184] width 336 height 14
type input "Mix Pizza"
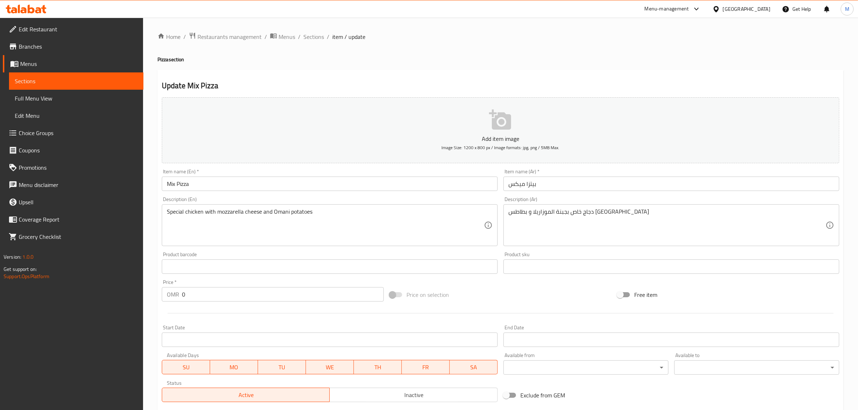
click at [595, 206] on div "دجاج خاص بجبنة الموزاريلا و بطاطس عمان Description (Ar)" at bounding box center [672, 225] width 336 height 42
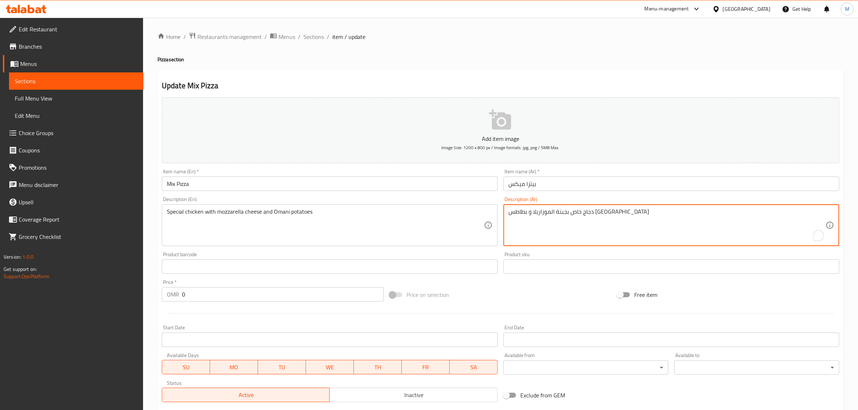
click at [595, 206] on div "دجاج خاص بجبنة الموزاريلا و بطاطس عمان Description (Ar)" at bounding box center [672, 225] width 336 height 42
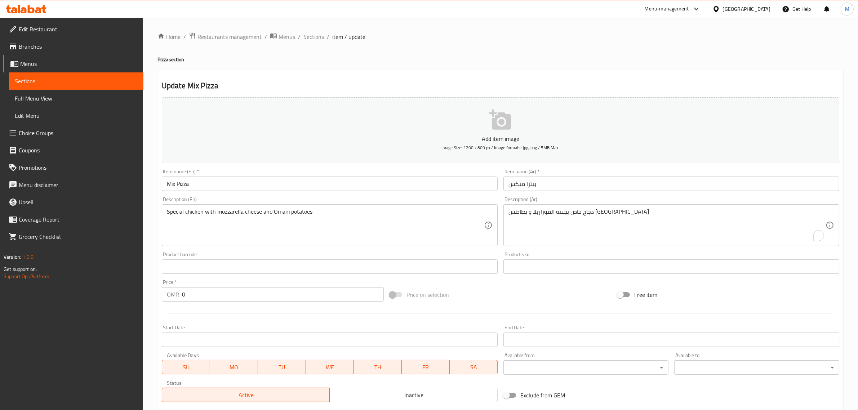
click at [594, 207] on div "دجاج خاص بجبنة الموزاريلا و بطاطس عمان Description (Ar)" at bounding box center [672, 225] width 336 height 42
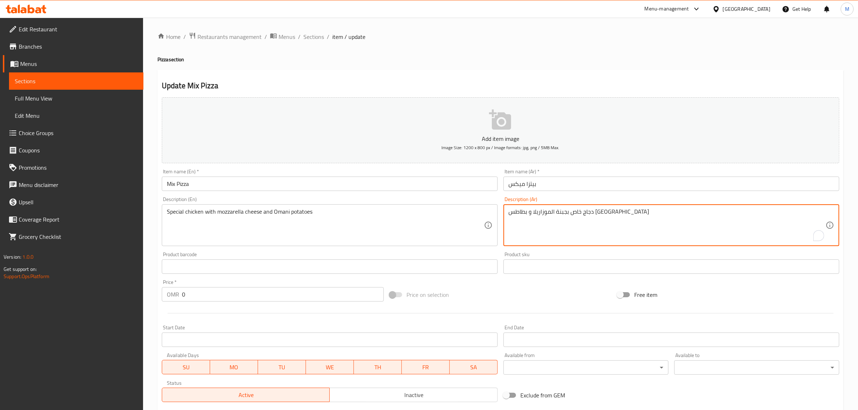
click at [595, 209] on textarea "دجاج خاص بجبنة الموزاريلا و بطاطس [GEOGRAPHIC_DATA]" at bounding box center [667, 225] width 317 height 34
type textarea "r"
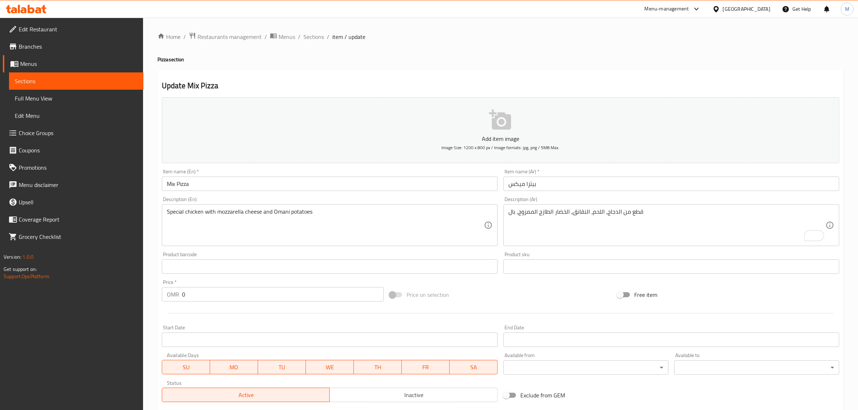
drag, startPoint x: 685, startPoint y: 198, endPoint x: 684, endPoint y: 210, distance: 11.6
click at [684, 199] on div "Description (Ar) قطع من الدجاج، اللحم، النقانق، الخضار الطازج الممزوج، بال Desc…" at bounding box center [672, 221] width 336 height 49
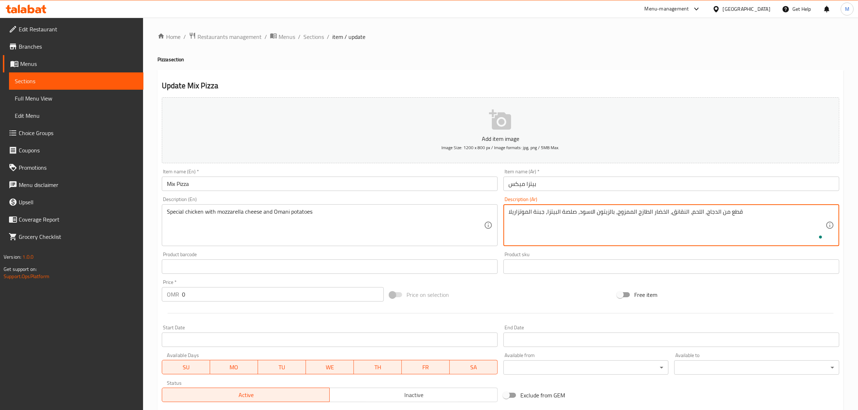
click at [655, 209] on textarea "قطع من الدجاج، اللحم، النقانق، الخضار الطازج الممزوج، بالزيتون الاسود، صلصة الب…" at bounding box center [667, 225] width 317 height 34
type textarea "قطع من الدجاج، اللحم، النقانق، الخضار الطازج الممزوج، بالزيتون الاسود، صلصة الب…"
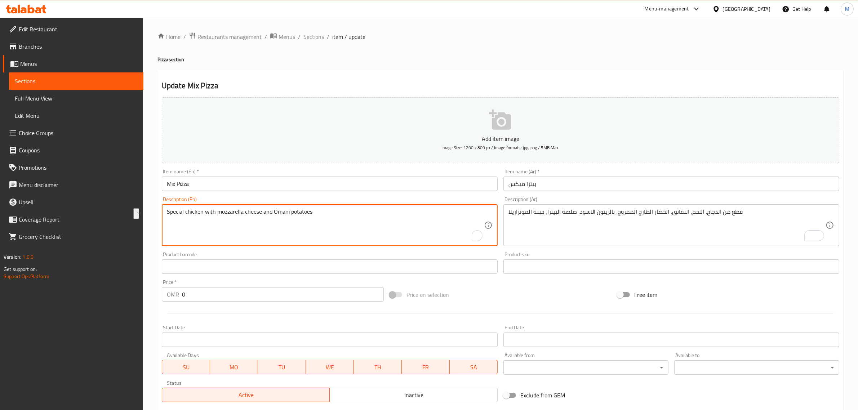
click at [359, 217] on textarea "Special chicken with mozzarella cheese and Omani potatoes" at bounding box center [325, 225] width 317 height 34
paste textarea "Pieces of buttered chicken and fresh vegetables, mixed with olives and rich moz…"
type textarea "Pieces of buttered chicken and fresh vegetables, mixed with olives and rich moz…"
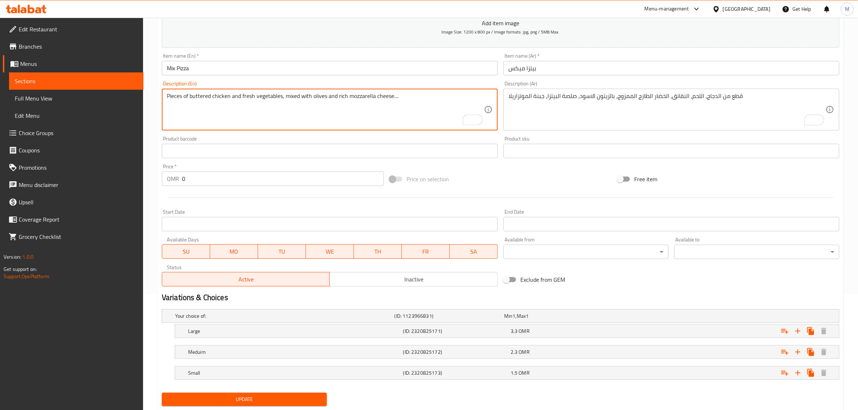
scroll to position [136, 0]
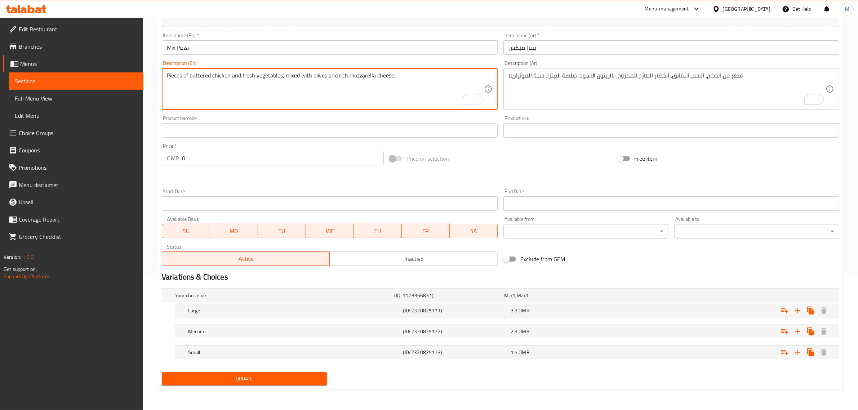
click at [555, 366] on nav at bounding box center [501, 364] width 678 height 6
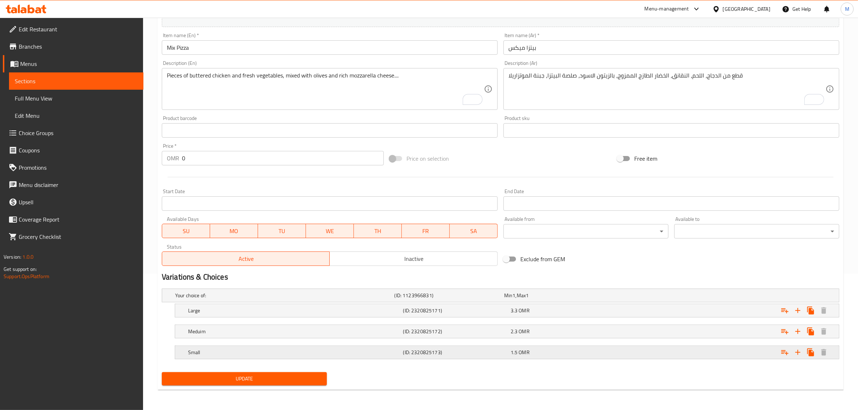
click at [562, 356] on div "1.5 OMR" at bounding box center [563, 352] width 105 height 7
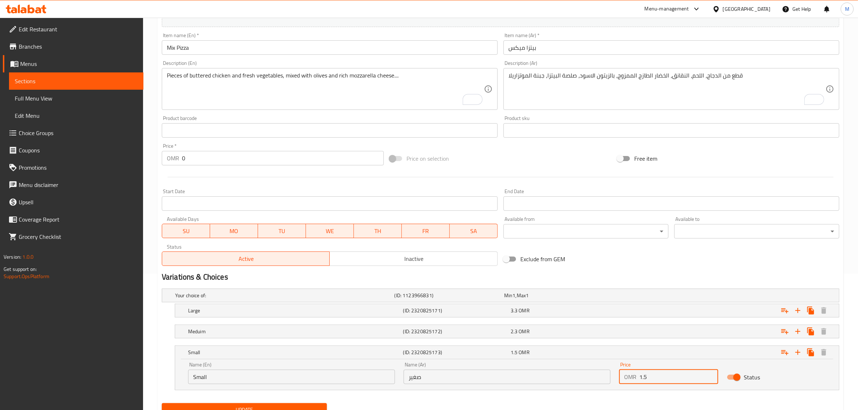
drag, startPoint x: 655, startPoint y: 375, endPoint x: 641, endPoint y: 379, distance: 14.4
click at [641, 379] on input "1.5" at bounding box center [679, 377] width 79 height 14
type input "1.8"
click at [653, 336] on div "Expand" at bounding box center [724, 332] width 215 height 16
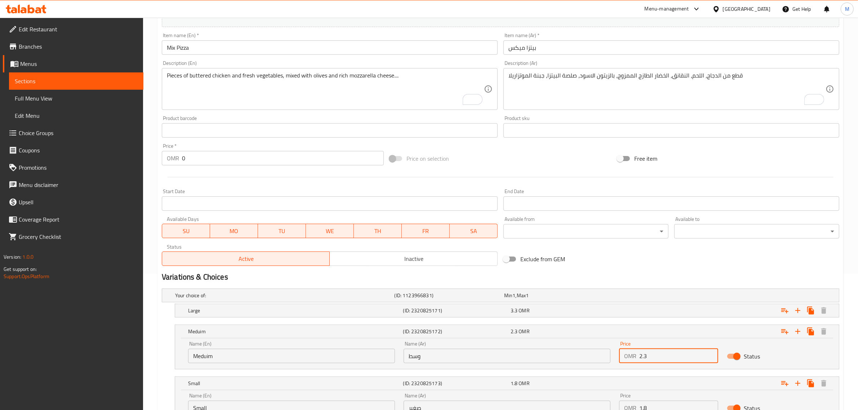
click at [652, 349] on input "2.3" at bounding box center [679, 356] width 79 height 14
type input "2.8"
click at [620, 312] on div "Expand" at bounding box center [724, 311] width 215 height 16
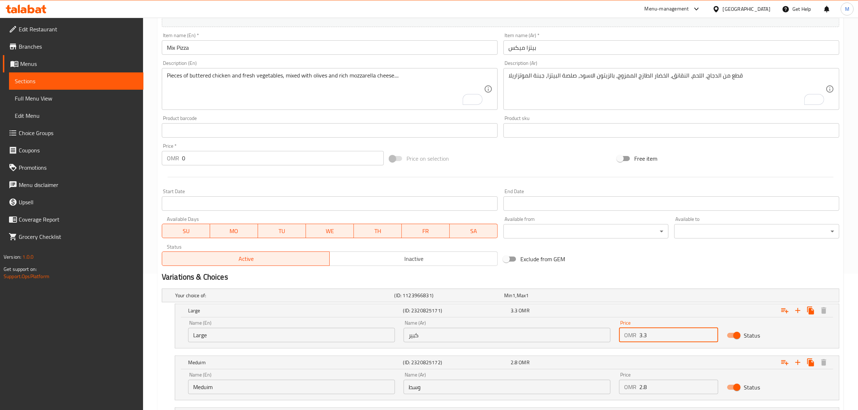
drag, startPoint x: 650, startPoint y: 332, endPoint x: 644, endPoint y: 333, distance: 6.2
click at [644, 333] on input "3.3" at bounding box center [679, 335] width 79 height 14
type input "3.8"
click at [579, 276] on h2 "Variations & Choices" at bounding box center [501, 277] width 678 height 11
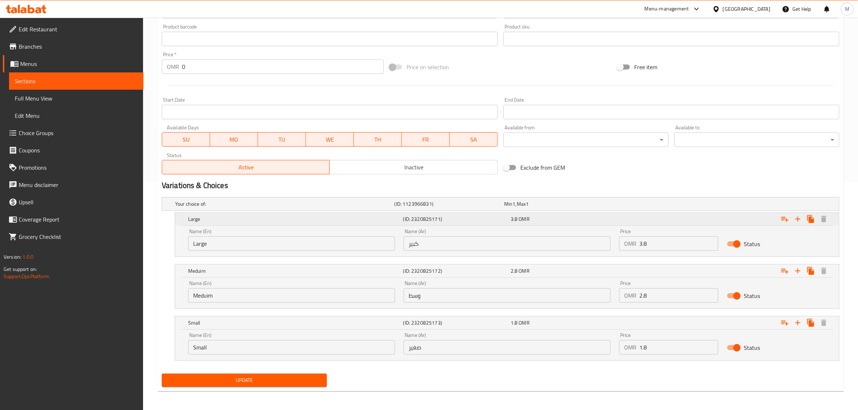
scroll to position [229, 0]
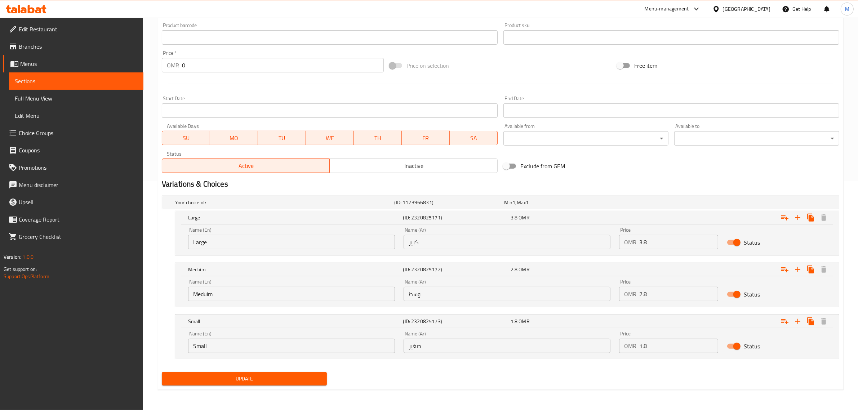
click at [301, 394] on div "Home / Restaurants management / Menus / Sections / item / update Pizza section …" at bounding box center [501, 99] width 686 height 593
click at [307, 377] on span "Update" at bounding box center [245, 379] width 154 height 9
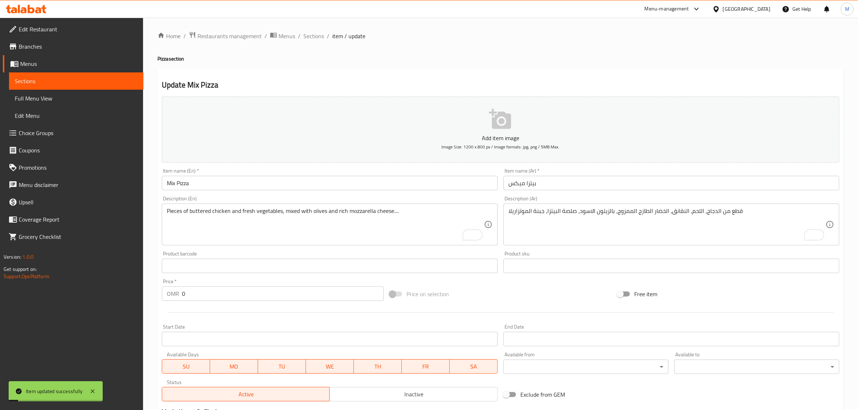
scroll to position [0, 0]
click at [318, 38] on span "Sections" at bounding box center [314, 36] width 21 height 9
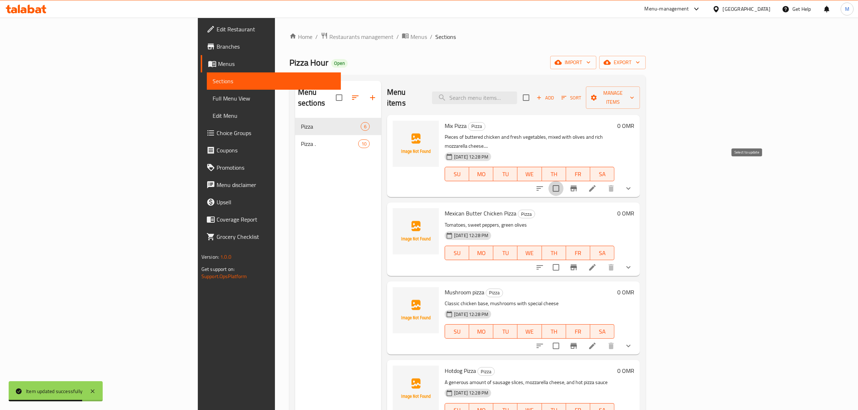
drag, startPoint x: 752, startPoint y: 173, endPoint x: 749, endPoint y: 173, distance: 4.0
click at [564, 181] on input "checkbox" at bounding box center [556, 188] width 15 height 15
click at [598, 94] on icon "button" at bounding box center [594, 97] width 7 height 7
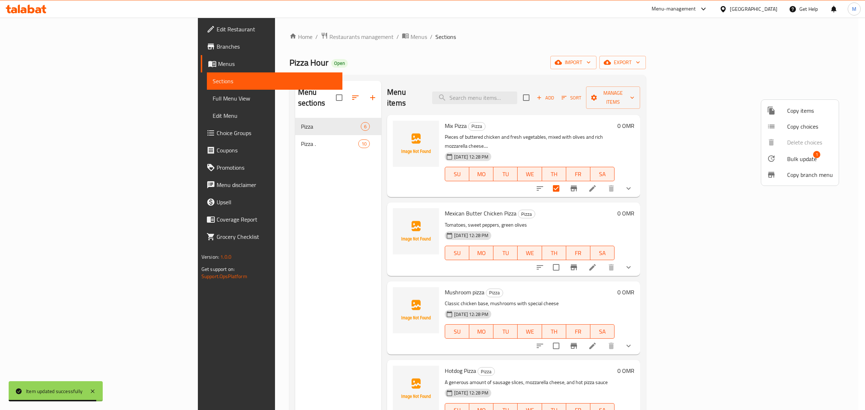
click at [787, 155] on span "Bulk update" at bounding box center [802, 159] width 30 height 9
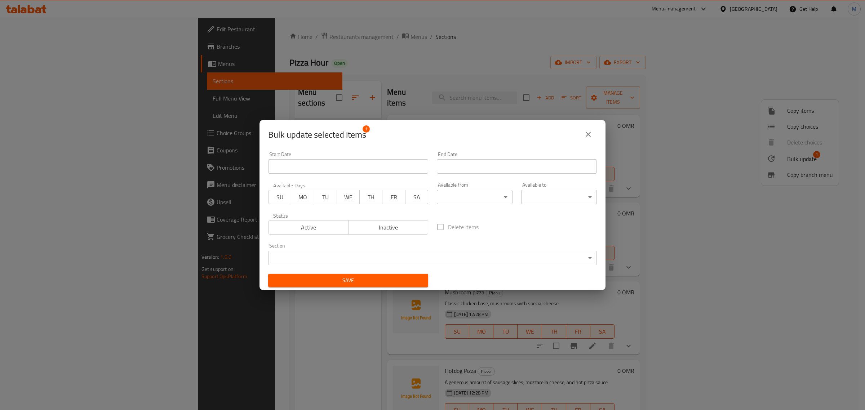
click at [429, 258] on body "​ Menu-management Oman Get Help M Edit Restaurant Branches Menus Sections Full …" at bounding box center [432, 214] width 865 height 393
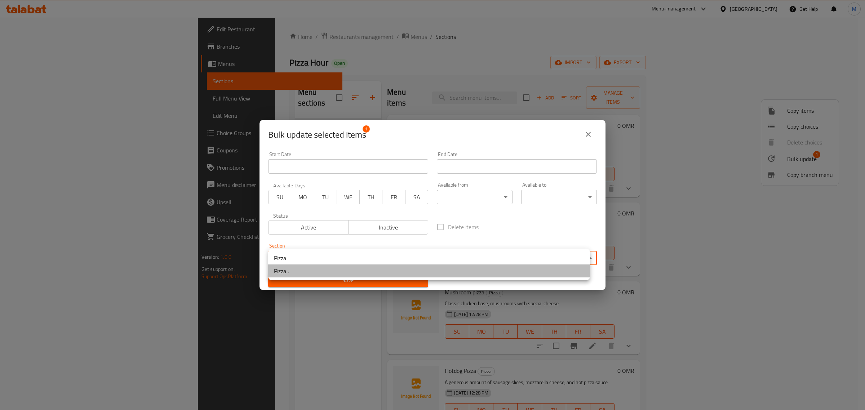
click at [361, 273] on li "Pizza ." at bounding box center [429, 271] width 322 height 13
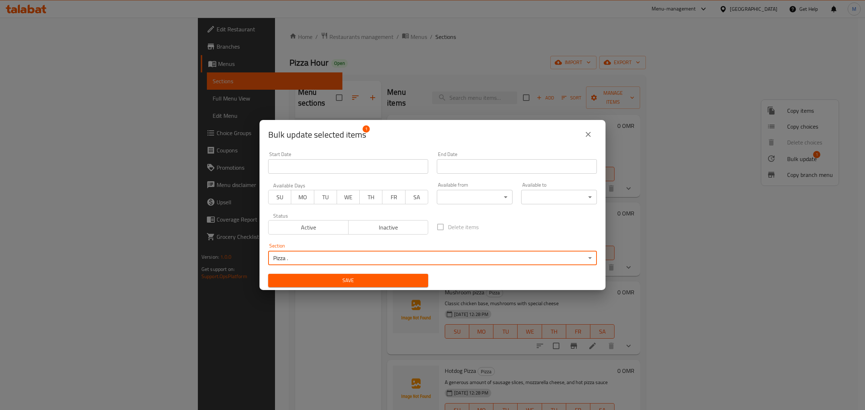
click at [356, 275] on button "Save" at bounding box center [348, 280] width 160 height 13
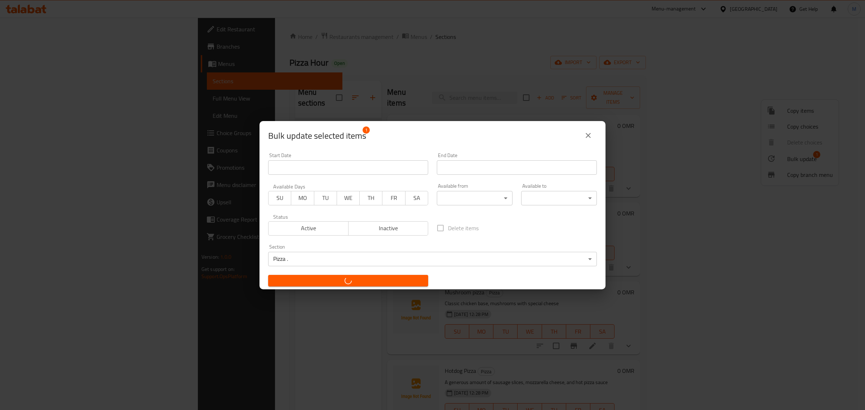
checkbox input "false"
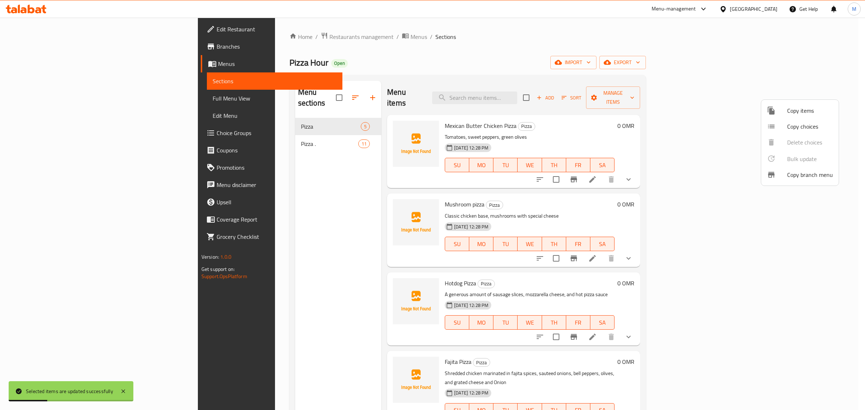
click at [668, 134] on div at bounding box center [432, 205] width 865 height 410
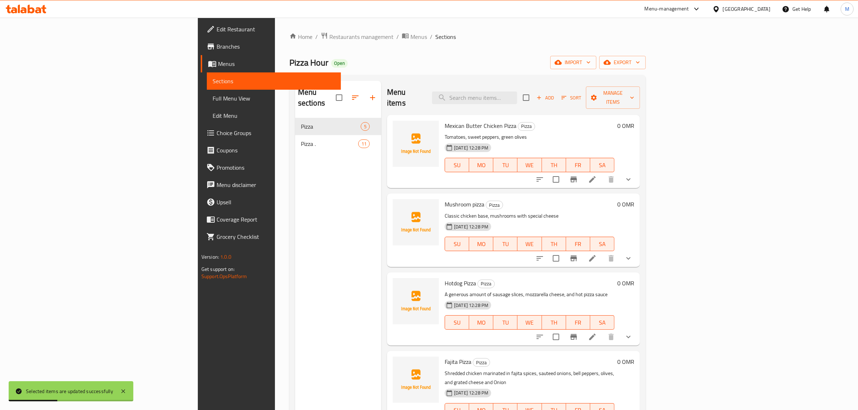
click at [597, 175] on icon at bounding box center [592, 179] width 9 height 9
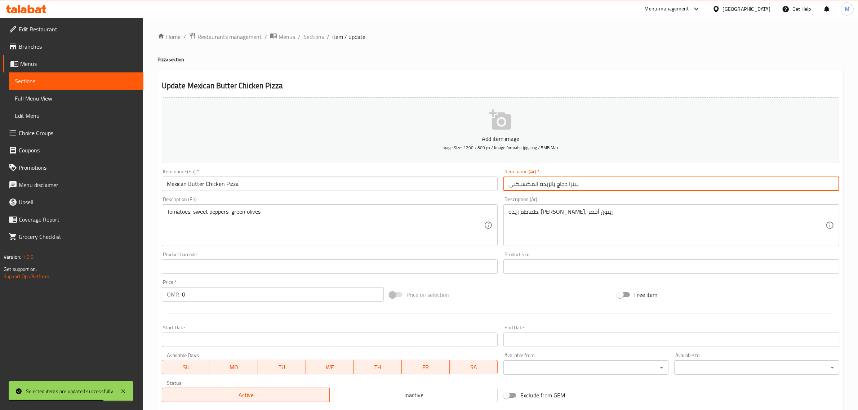
drag, startPoint x: 566, startPoint y: 186, endPoint x: 499, endPoint y: 183, distance: 67.5
click at [499, 183] on div "Add item image Image Size: 1200 x 800 px / Image formats: jpg, png / 5MB Max. I…" at bounding box center [501, 249] width 684 height 311
type input "[PERSON_NAME]"
drag, startPoint x: 326, startPoint y: 172, endPoint x: 329, endPoint y: 175, distance: 4.6
click at [326, 172] on div "Item name (En)   * Mexican Butter Chicken Pizza Item name (En) *" at bounding box center [330, 180] width 336 height 22
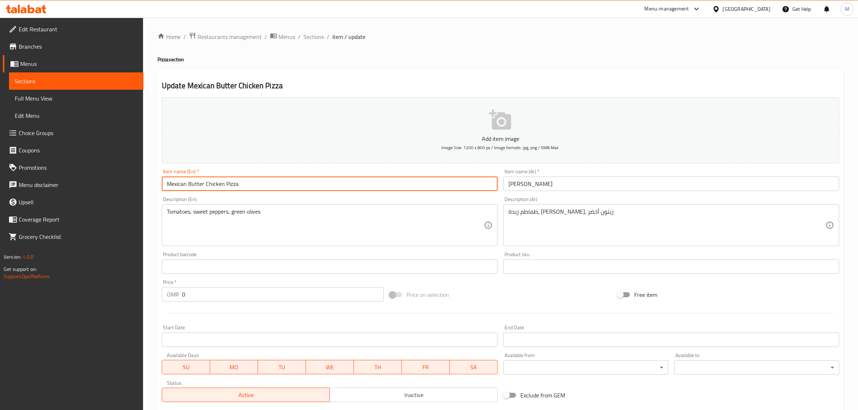
click at [336, 183] on input "Mexican Butter Chicken Pizza" at bounding box center [330, 184] width 336 height 14
drag, startPoint x: 222, startPoint y: 185, endPoint x: 161, endPoint y: 182, distance: 61.7
click at [161, 182] on div "Item name (En)   * Mexican Butter Chicken Pizza Item name (En) *" at bounding box center [330, 180] width 342 height 28
type input "Super Pizza"
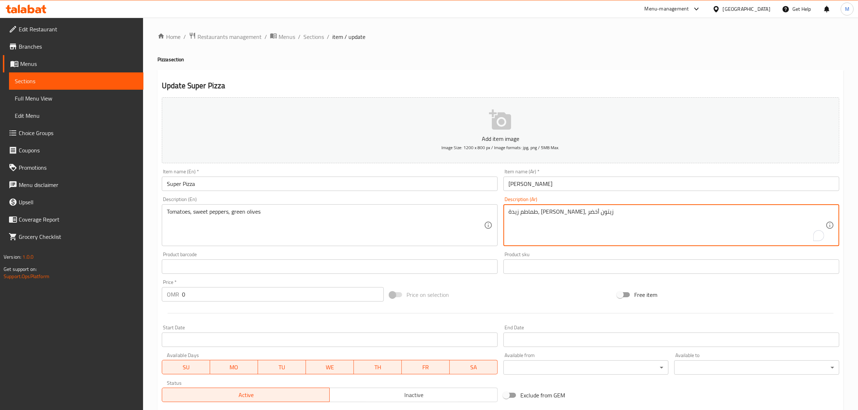
click at [613, 220] on textarea "طماطم زيدة، فلفل حلو، زيتون أخضر" at bounding box center [667, 225] width 317 height 34
click at [614, 220] on textarea "طماطم زيدة، فلفل حلو، زيتون أخضر" at bounding box center [667, 225] width 317 height 34
type textarea "r"
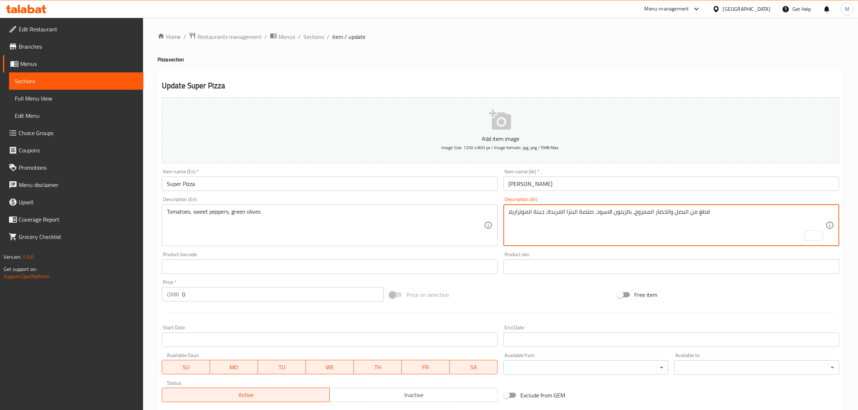
click at [613, 211] on textarea "قطع من البصل والخضار الممزوج، بالزيتون الاسود، صلصة البتزا الفريدة، جبنة الموتز…" at bounding box center [667, 225] width 317 height 34
type textarea "قطع من البصل والخضار الممزوج، بالزيتون الاسود، صلصة البتزا الفريدة، جبنة الموتز…"
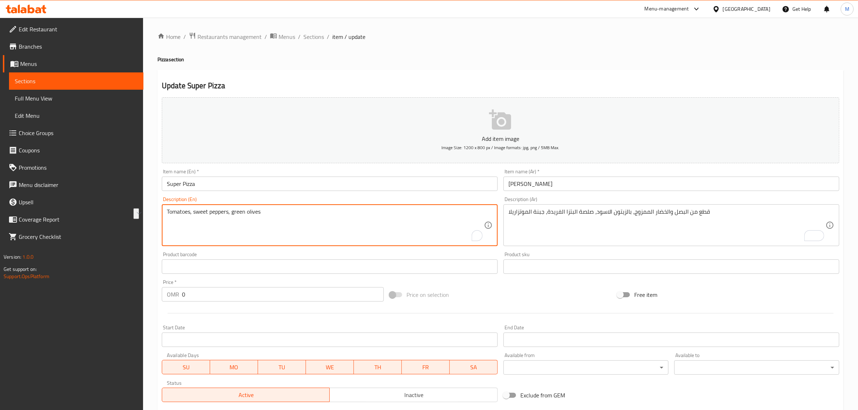
click at [400, 216] on textarea "Tomatoes, sweet peppers, green olives" at bounding box center [325, 225] width 317 height 34
paste textarea "Pieces of mixed onions and vegetables, with black olives, unique pizza sauce, m…"
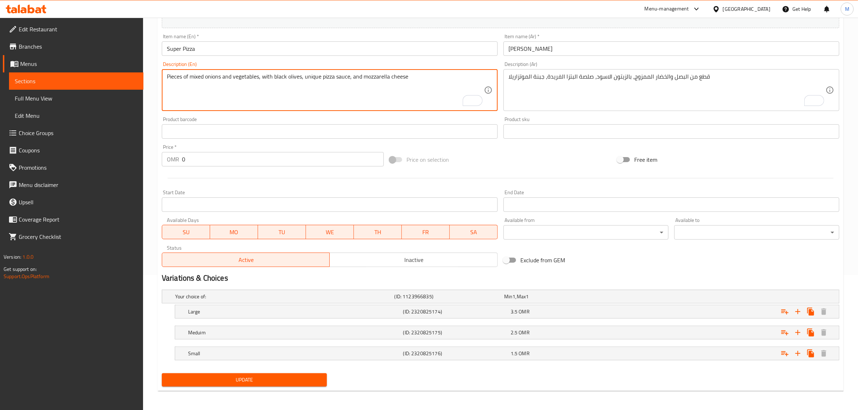
scroll to position [136, 0]
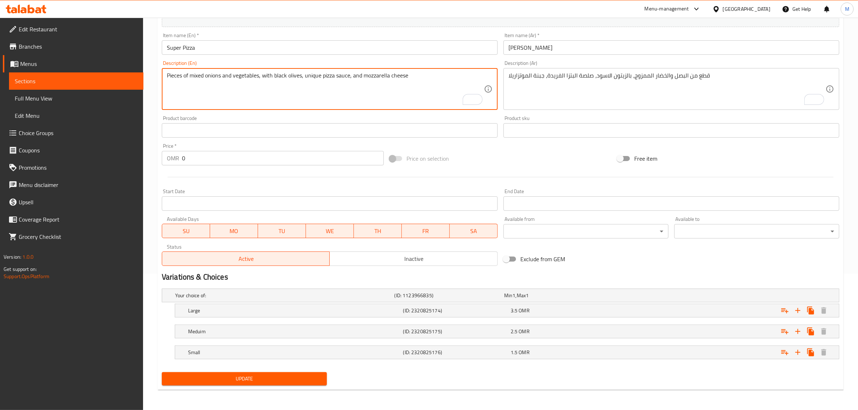
type textarea "Pieces of mixed onions and vegetables, with black olives, unique pizza sauce, a…"
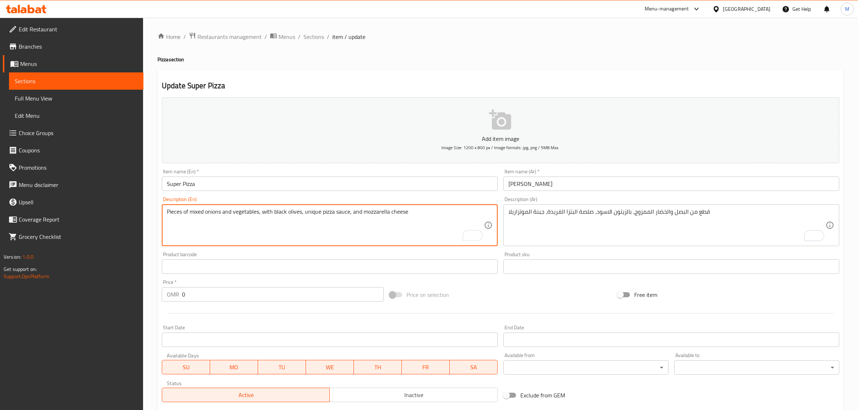
scroll to position [136, 0]
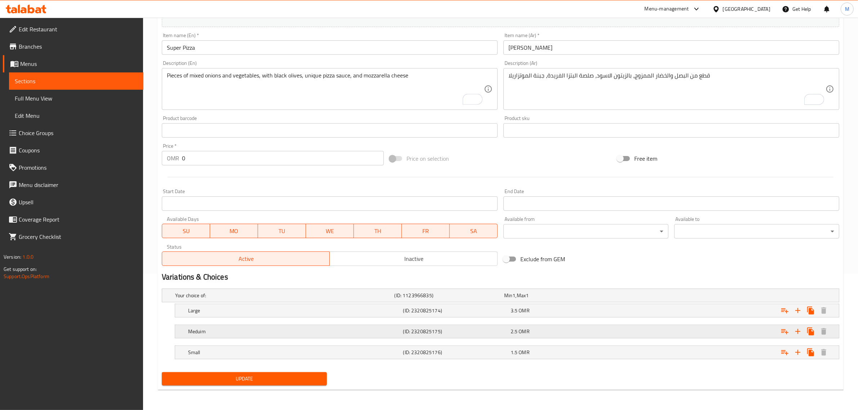
click at [591, 330] on div "2.5 OMR" at bounding box center [563, 331] width 105 height 7
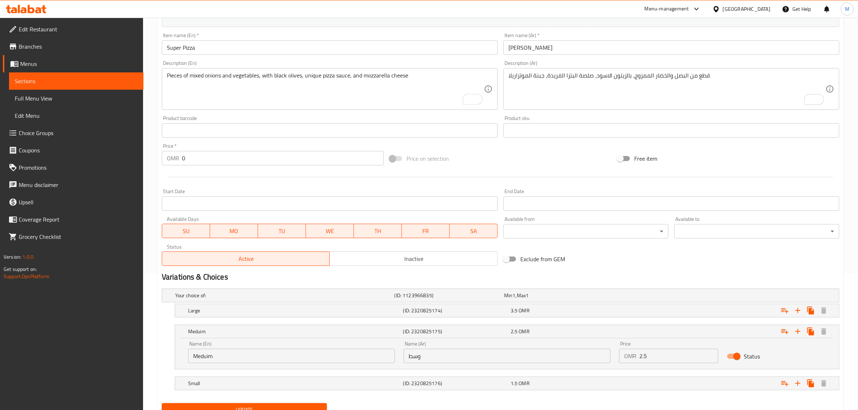
click at [680, 354] on input "2.5" at bounding box center [679, 356] width 79 height 14
type input "2.33"
drag, startPoint x: 633, startPoint y: 319, endPoint x: 630, endPoint y: 315, distance: 5.5
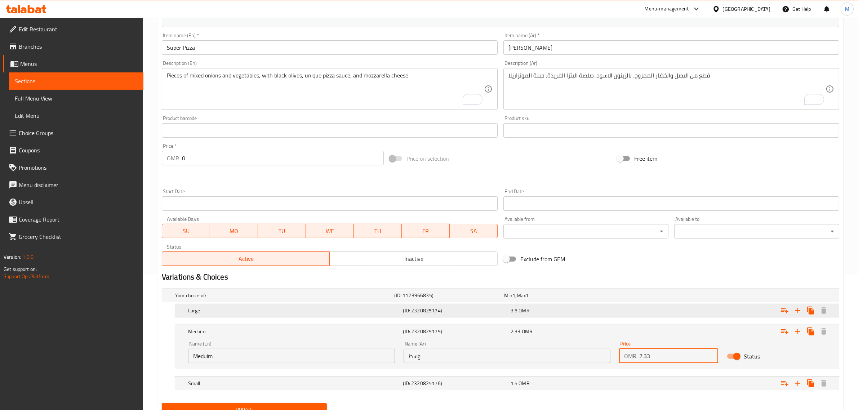
click at [633, 319] on nav at bounding box center [501, 322] width 678 height 6
click at [630, 315] on div "Expand" at bounding box center [724, 311] width 215 height 16
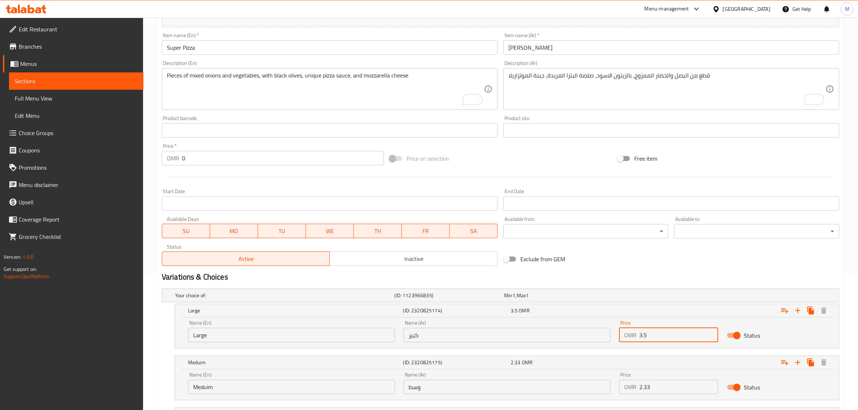
drag, startPoint x: 671, startPoint y: 339, endPoint x: 644, endPoint y: 336, distance: 26.9
click at [644, 336] on input "3.5" at bounding box center [679, 335] width 79 height 14
type input "3.3"
click at [646, 259] on div "Exclude from GEM" at bounding box center [615, 259] width 228 height 19
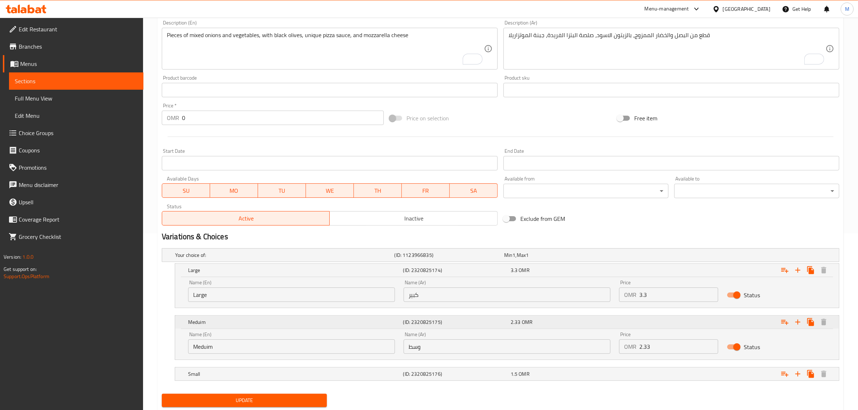
scroll to position [198, 0]
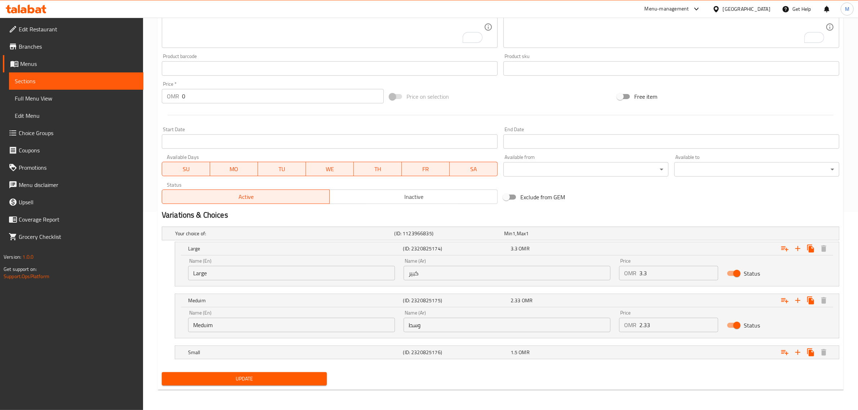
click at [255, 380] on span "Update" at bounding box center [245, 379] width 154 height 9
drag, startPoint x: 651, startPoint y: 330, endPoint x: 648, endPoint y: 325, distance: 6.0
click at [648, 325] on input "2.33" at bounding box center [679, 325] width 79 height 14
type input "2.3"
click at [568, 385] on div "Update" at bounding box center [501, 379] width 684 height 19
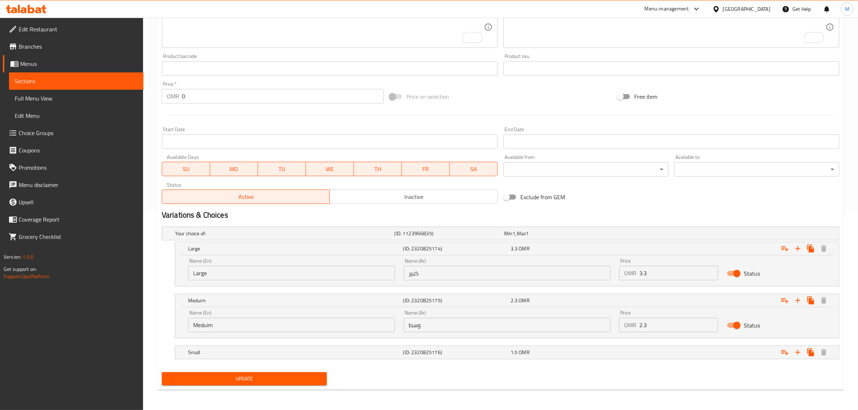
click at [299, 372] on div "Update" at bounding box center [244, 379] width 171 height 19
click at [305, 383] on span "Update" at bounding box center [245, 379] width 154 height 9
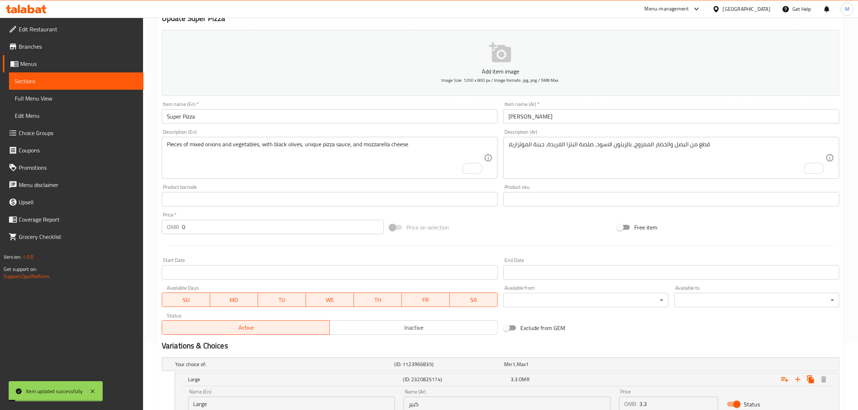
scroll to position [0, 0]
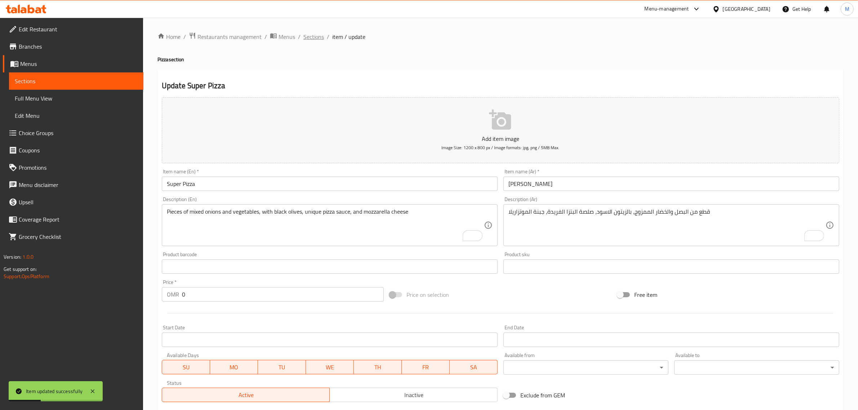
click at [321, 38] on span "Sections" at bounding box center [314, 36] width 21 height 9
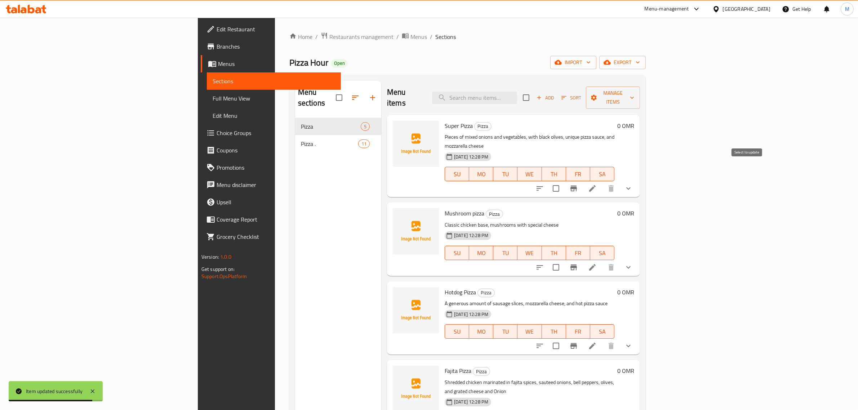
click at [564, 181] on input "checkbox" at bounding box center [556, 188] width 15 height 15
click at [635, 89] on span "Manage items" at bounding box center [613, 98] width 43 height 18
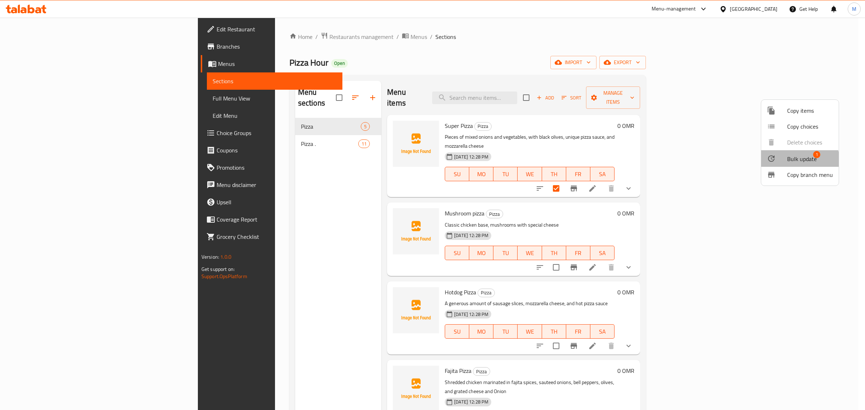
click at [790, 163] on span "Bulk update" at bounding box center [802, 159] width 30 height 9
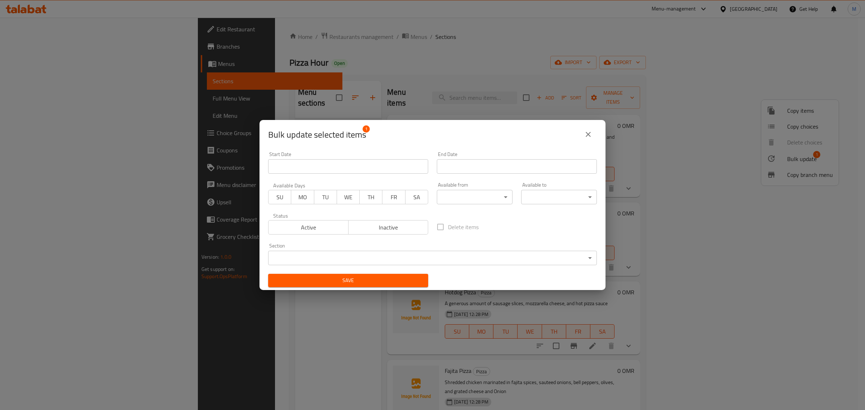
click at [338, 255] on body "​ Menu-management [GEOGRAPHIC_DATA] Get Help M Edit Restaurant Branches Menus S…" at bounding box center [432, 214] width 865 height 393
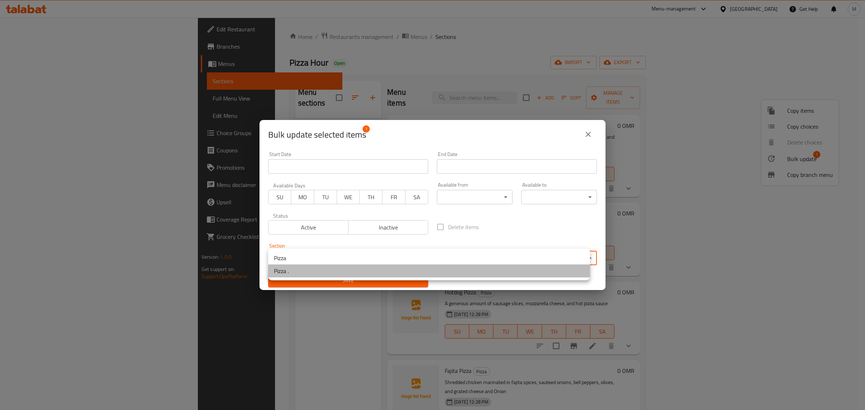
click at [324, 271] on li "Pizza ." at bounding box center [429, 271] width 322 height 13
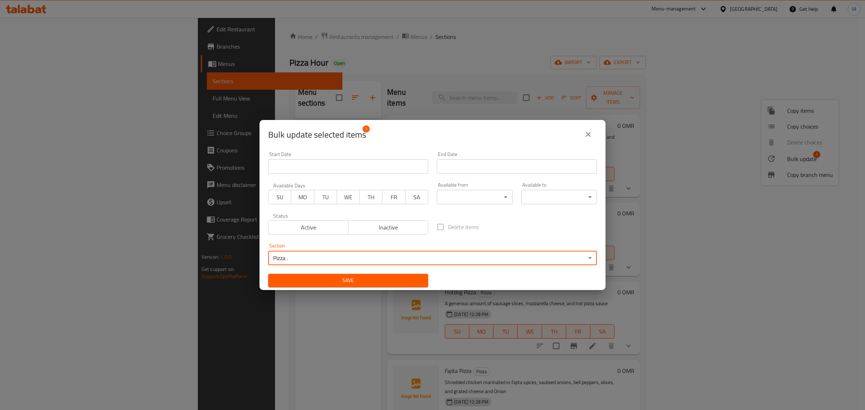
click at [328, 281] on span "Save" at bounding box center [348, 280] width 149 height 9
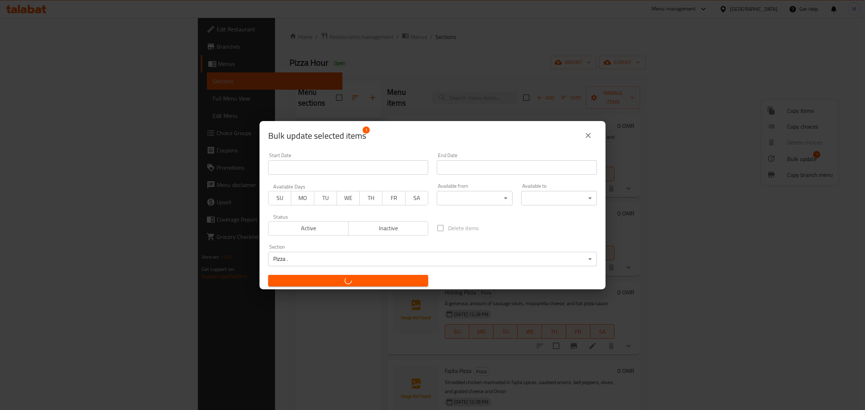
checkbox input "false"
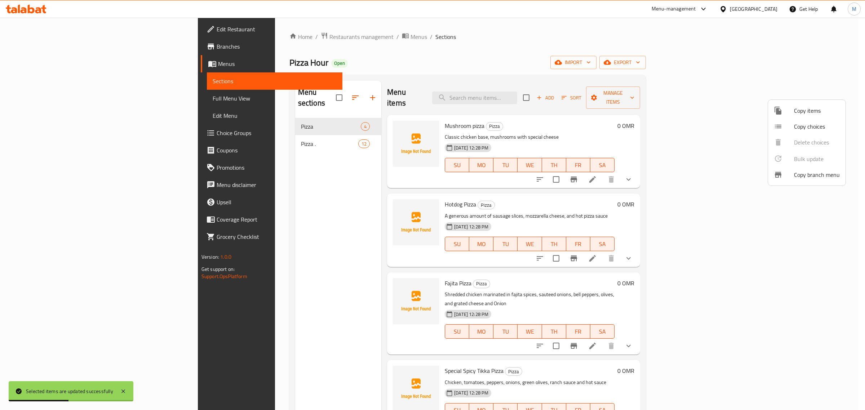
click at [795, 208] on div at bounding box center [432, 205] width 865 height 410
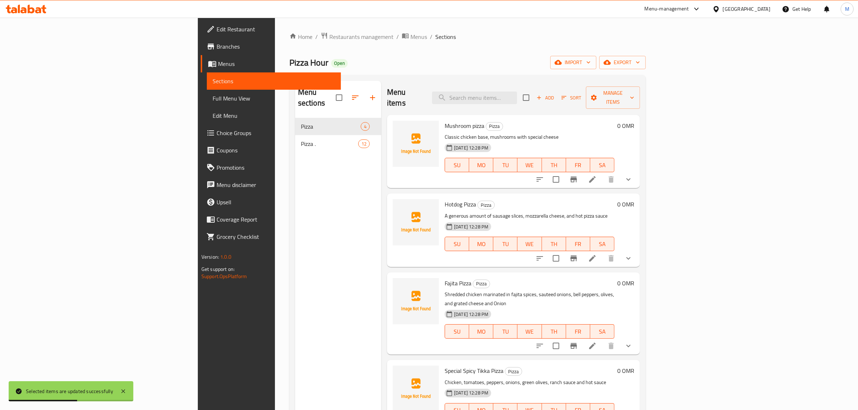
click at [596, 176] on icon at bounding box center [592, 179] width 6 height 6
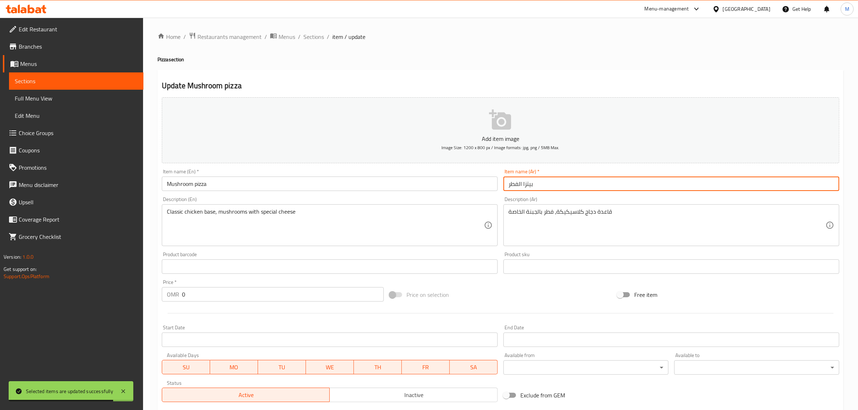
click at [518, 186] on input "بيتزا الفطر" at bounding box center [672, 184] width 336 height 14
type input "بيتزا لحم"
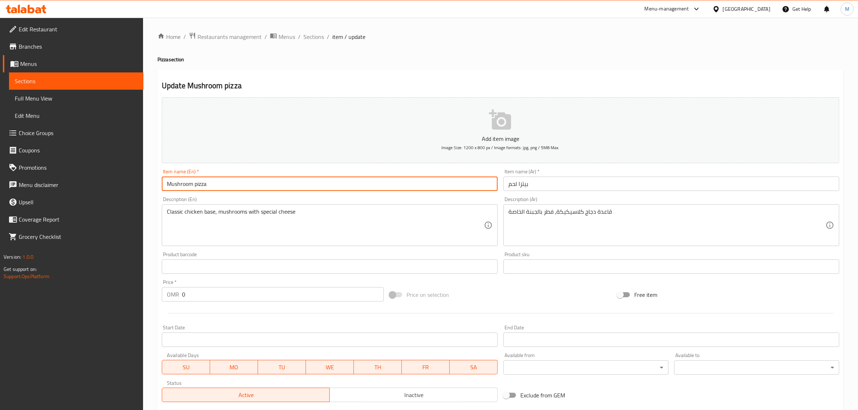
click at [186, 185] on input "Mushroom pizza" at bounding box center [330, 184] width 336 height 14
type input "Beef pizza"
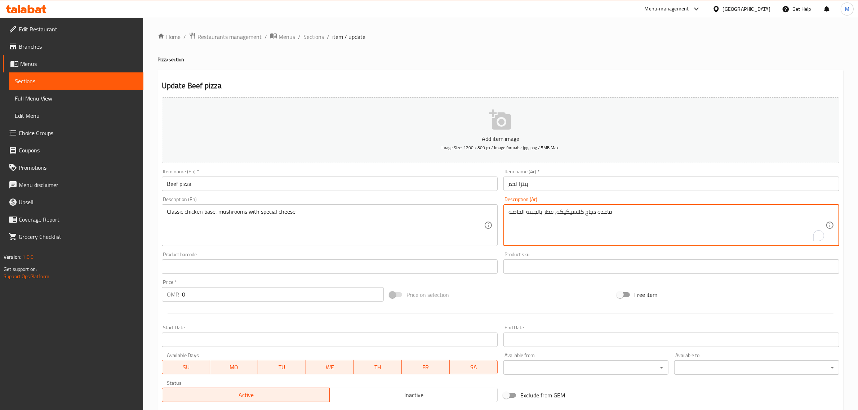
click at [611, 209] on textarea "قاعدة دجاج كلاسيكيكة، فطر بالجبنة الخاصة" at bounding box center [667, 225] width 317 height 34
type textarea "r"
click at [611, 209] on textarea "قطع من اللحم المفروم، الخضار الطازج، ممزوج بالزيتون، صلصة البتزا الفرنسية ، حبن…" at bounding box center [667, 225] width 317 height 34
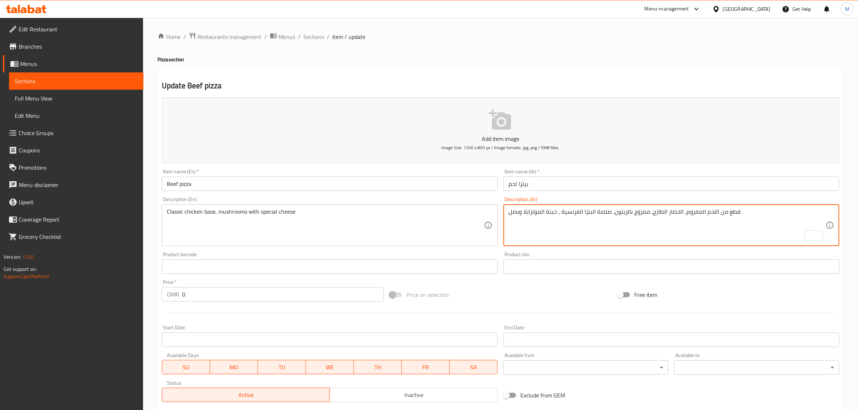
click at [611, 209] on textarea "قطع من اللحم المفروم، الخضار الطازج، ممزوج بالزيتون، صلصة البتزا الفرنسية ، حبن…" at bounding box center [667, 225] width 317 height 34
type textarea "قطع من اللحم المفروم، الخضار الطازج، ممزوج بالزيتون، صلصة البتزا الفرنسية ، حبن…"
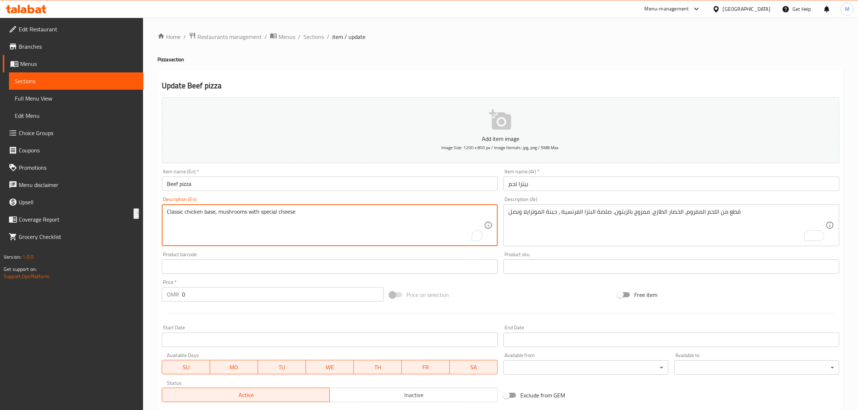
click at [396, 211] on textarea "Classic chicken base, mushrooms with special cheese" at bounding box center [325, 225] width 317 height 34
paste textarea "Pieces of minced meat, with fresh vegetables, mixed with olives, French pizza s…"
type textarea "Pieces of minced meat, with fresh vegetables, mixed with olives, French pizza s…"
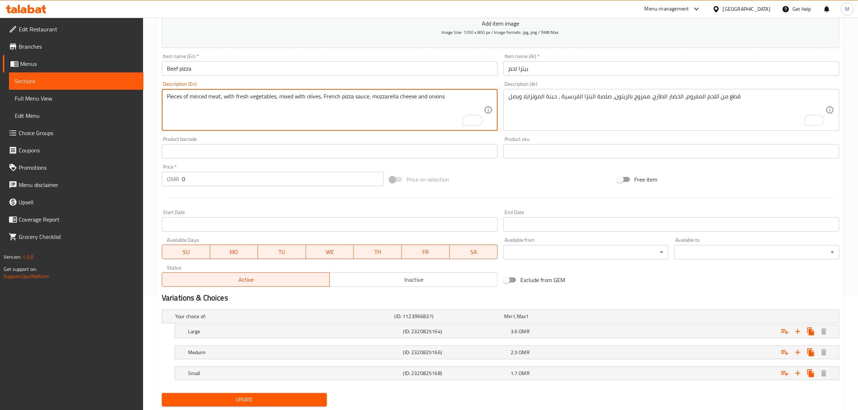
scroll to position [136, 0]
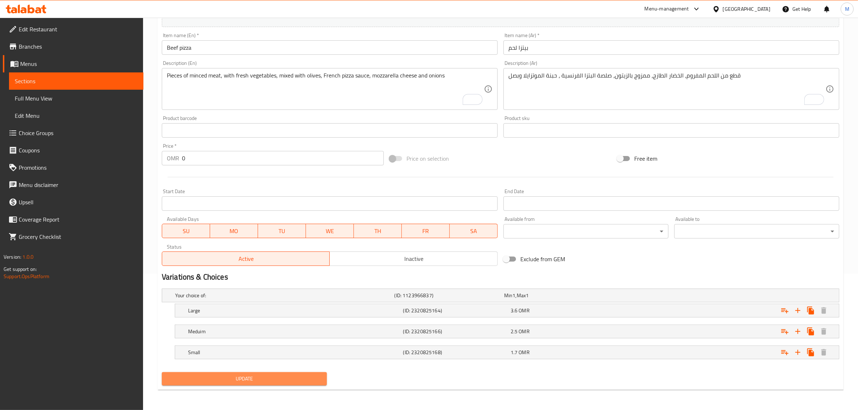
click at [307, 383] on span "Update" at bounding box center [245, 379] width 154 height 9
click at [295, 371] on div "Update" at bounding box center [244, 379] width 171 height 19
click at [296, 377] on span "Update" at bounding box center [245, 379] width 154 height 9
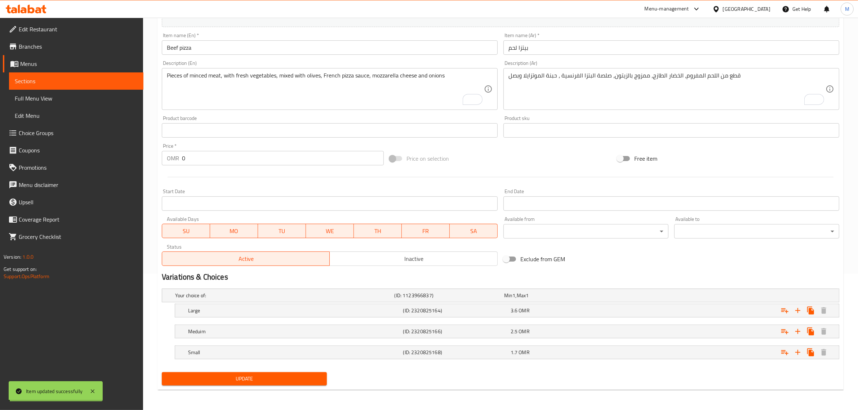
scroll to position [0, 0]
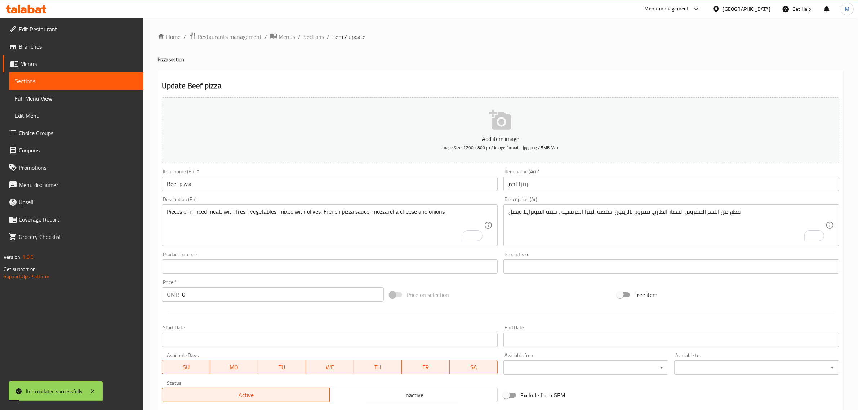
drag, startPoint x: 320, startPoint y: 41, endPoint x: 315, endPoint y: 49, distance: 10.2
click at [320, 41] on span "Sections" at bounding box center [314, 36] width 21 height 9
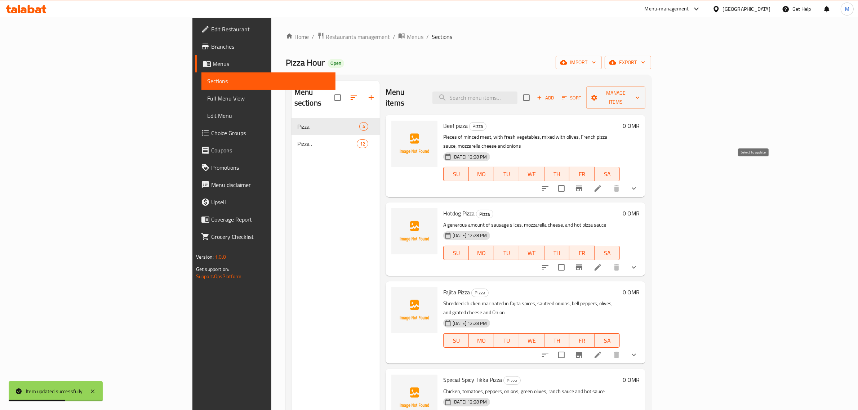
click at [569, 181] on input "checkbox" at bounding box center [561, 188] width 15 height 15
click at [646, 98] on button "Manage items" at bounding box center [616, 98] width 59 height 22
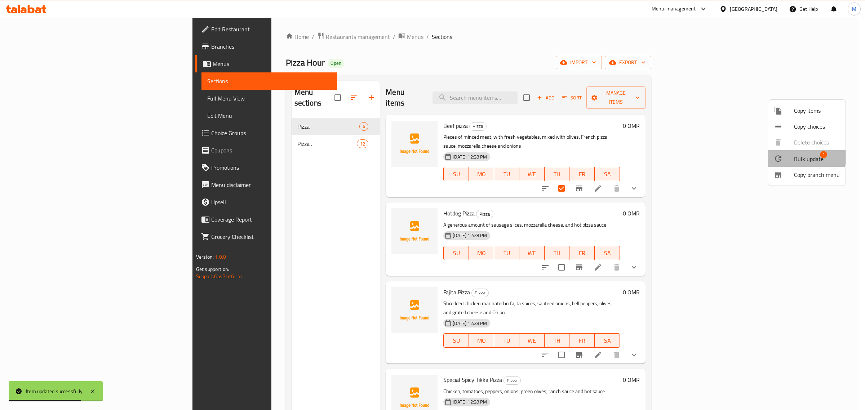
click at [791, 158] on div at bounding box center [784, 158] width 20 height 9
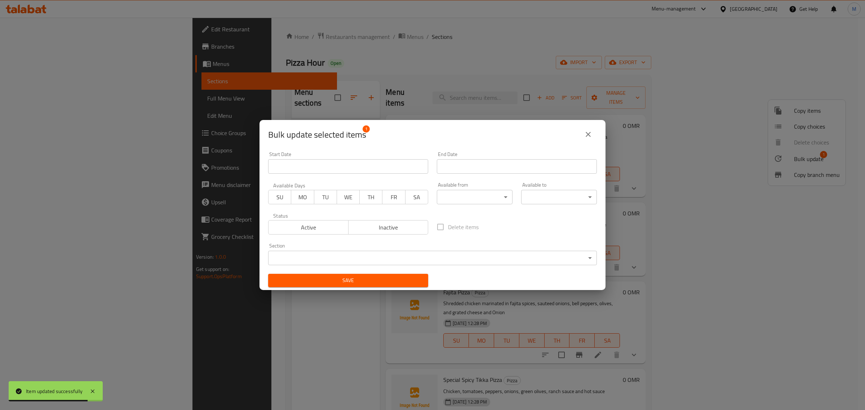
click at [381, 259] on body "Item updated successfully ​ Menu-management [GEOGRAPHIC_DATA] Get Help M Edit R…" at bounding box center [432, 214] width 865 height 393
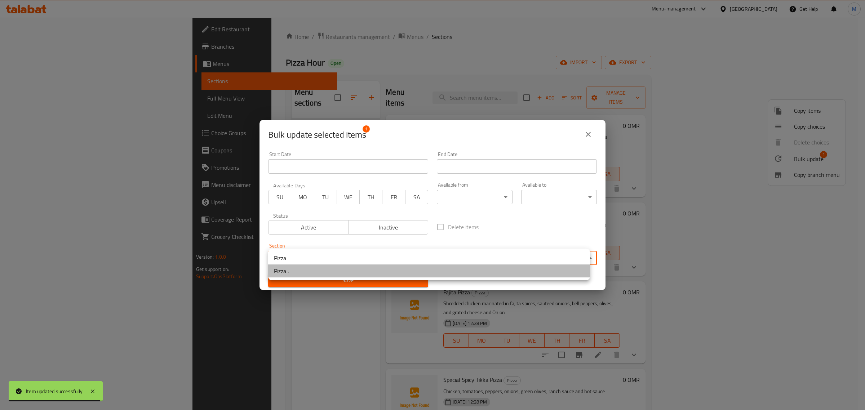
click at [367, 273] on li "Pizza ." at bounding box center [429, 271] width 322 height 13
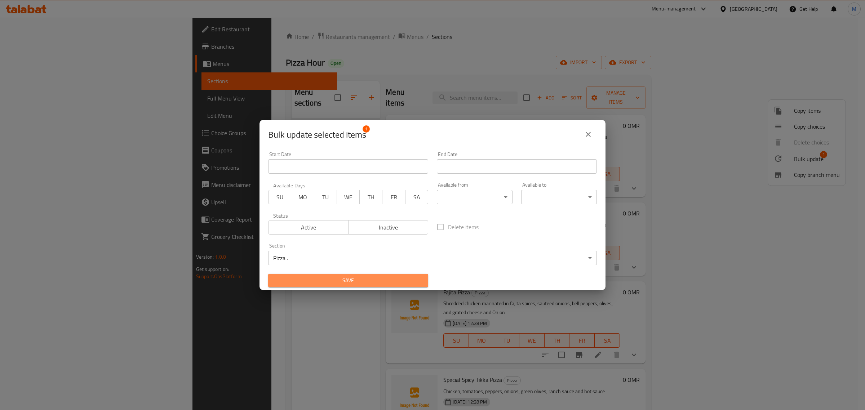
click at [367, 276] on button "Save" at bounding box center [348, 280] width 160 height 13
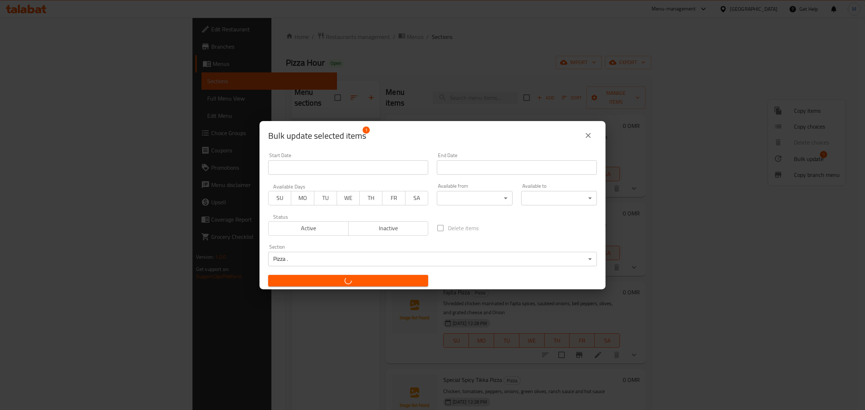
checkbox input "false"
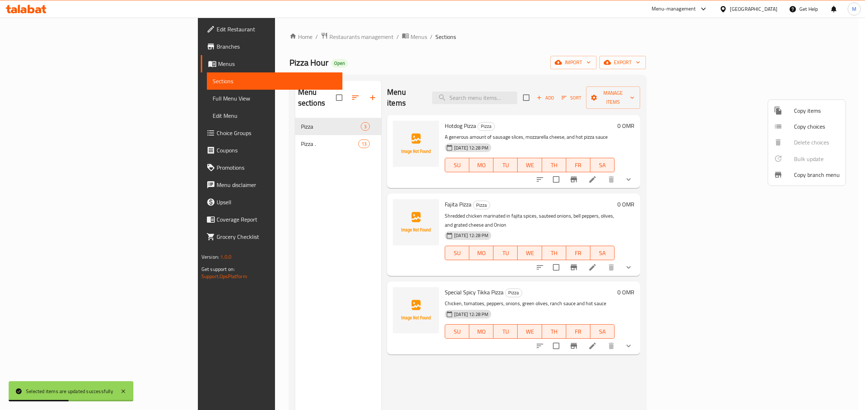
drag, startPoint x: 746, startPoint y: 184, endPoint x: 756, endPoint y: 182, distance: 10.6
click at [745, 184] on div at bounding box center [432, 205] width 865 height 410
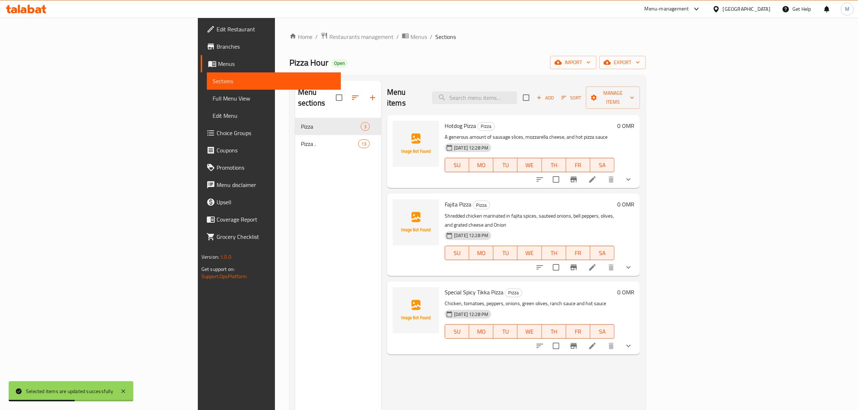
click at [597, 175] on icon at bounding box center [592, 179] width 9 height 9
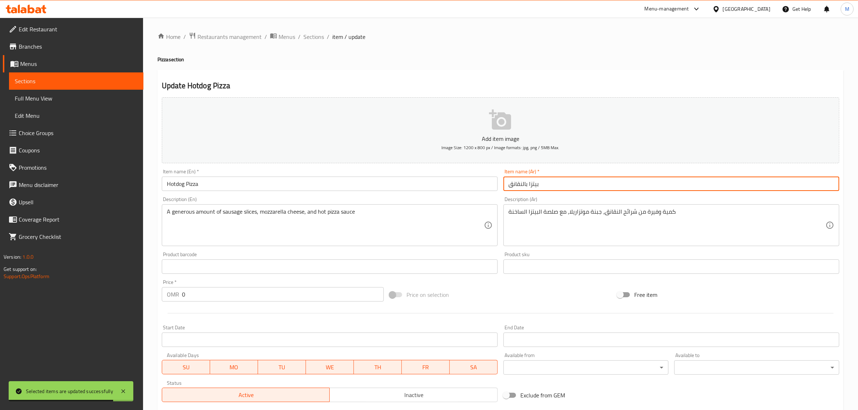
click at [520, 187] on input "بيتزا بالنقانق" at bounding box center [672, 184] width 336 height 14
type input "[PERSON_NAME]"
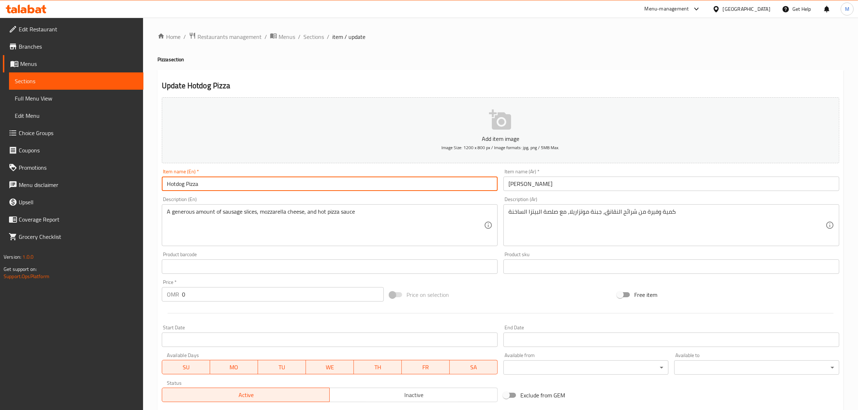
click at [175, 184] on input "Hotdog Pizza" at bounding box center [330, 184] width 336 height 14
type input "Cheese Pizza"
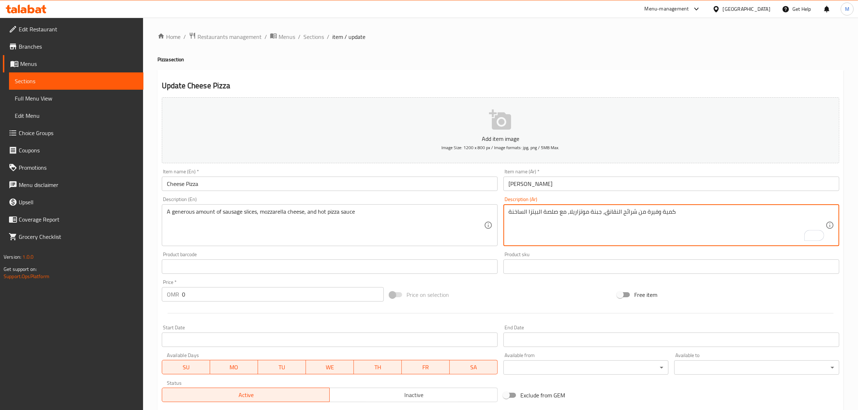
click at [616, 212] on textarea "كمية وفيرة من شرائح النقانق، جبنة موتزاريلا، مع صلصة البيتزا الساخنة" at bounding box center [667, 225] width 317 height 34
click at [617, 212] on textarea "كمية وفيرة من شرائح النقانق، جبنة موتزاريلا، مع صلصة البيتزا الساخنة" at bounding box center [667, 225] width 317 height 34
click at [637, 211] on textarea "كمية وفيرة من شرائح النقانق، جبنة موتزاريلا، مع صلصة البيتزا الساخنة" at bounding box center [667, 225] width 317 height 34
drag, startPoint x: 636, startPoint y: 211, endPoint x: 606, endPoint y: 213, distance: 29.3
click at [606, 213] on textarea "كمية وفيرة من شرائح النقانق، جبنة موتزاريلا، مع صلصة البيتزا الساخنة" at bounding box center [667, 225] width 317 height 34
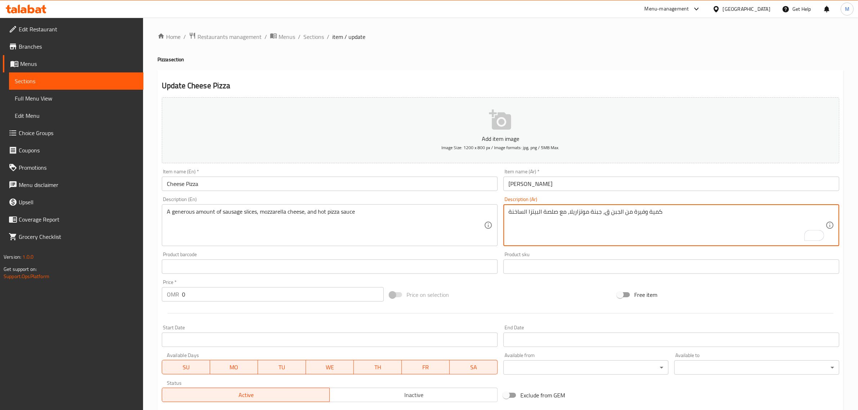
click at [606, 213] on textarea "كمية وفيرة من الجبن ق، جبنة موتزاريلا، مع صلصة البيتزا الساخنة" at bounding box center [667, 225] width 317 height 34
click at [595, 213] on textarea "كمية وفيرة من الجبن ، جبنة موتزاريلا، مع صلصة البيتزا الساخنة" at bounding box center [667, 225] width 317 height 34
click at [601, 213] on textarea "كمية وفيرة من الجبن ، جبنة موتزاريلا، مع صلصة البيتزا الساخنة" at bounding box center [667, 225] width 317 height 34
click at [600, 213] on textarea "كمية وفيرة من الجبن ، جبنة موتزاريلا، مع صلصة البيتزا الساخنة" at bounding box center [667, 225] width 317 height 34
click at [587, 213] on textarea "كمية وفيرة من الجبن ، انواع الجبن موتزاريلا، مع صلصة البيتزا الساخنة" at bounding box center [667, 225] width 317 height 34
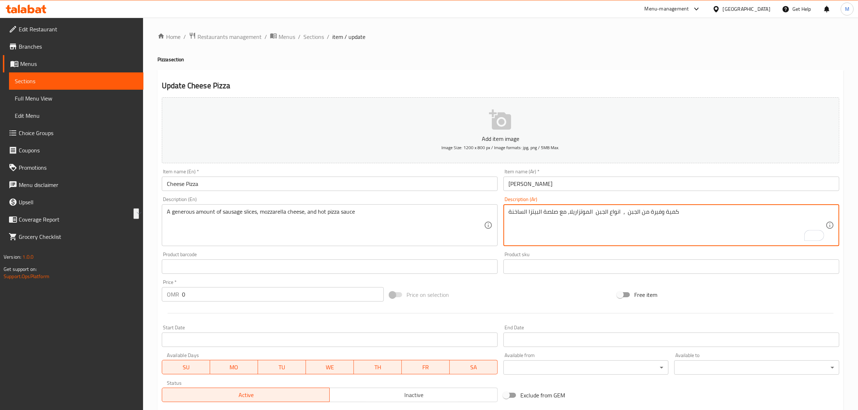
drag, startPoint x: 568, startPoint y: 211, endPoint x: 488, endPoint y: 215, distance: 80.1
click at [488, 215] on div "Add item image Image Size: 1200 x 800 px / Image formats: jpg, png / 5MB Max. I…" at bounding box center [501, 249] width 684 height 311
click at [538, 216] on textarea "كمية وفيرة من الجبن ، انواع الجبن الموتزاريلا المذابة بشكل مثالى" at bounding box center [667, 225] width 317 height 34
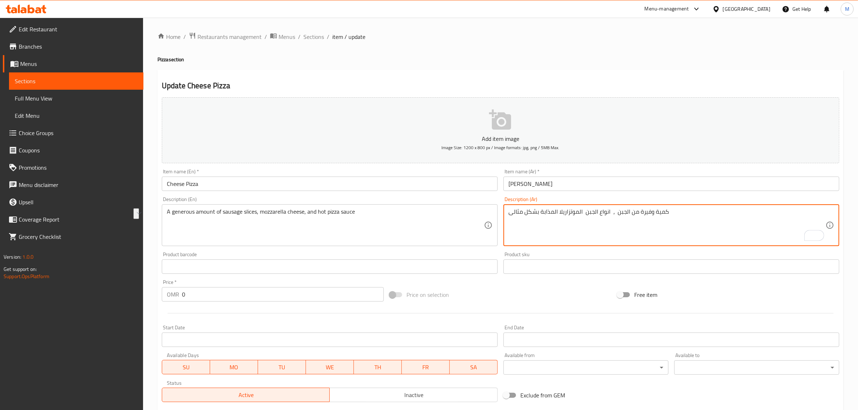
type textarea "كمية وفيرة من الجبن ، انواع الجبن الموتزاريلا المذابة بشكل مثالى"
drag, startPoint x: 372, startPoint y: 197, endPoint x: 377, endPoint y: 202, distance: 7.4
click at [377, 201] on div "Description (En) A generous amount of sausage slices, mozzarella cheese, and ho…" at bounding box center [330, 221] width 336 height 49
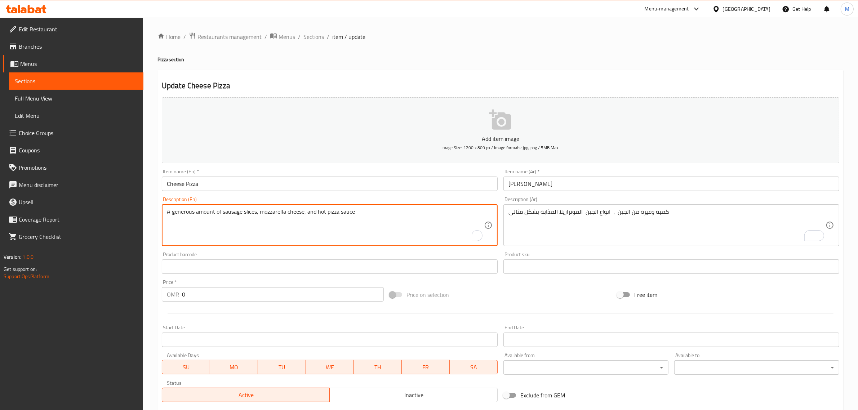
click at [380, 208] on textarea "A generous amount of sausage slices, mozzarella cheese, and hot pizza sauce" at bounding box center [325, 225] width 317 height 34
paste textarea "Generous amount of cheese, perfectly melted mozzarella cheese varieties."
type textarea "Generous amount of cheese, perfectly melted mozzarella cheese varieties."
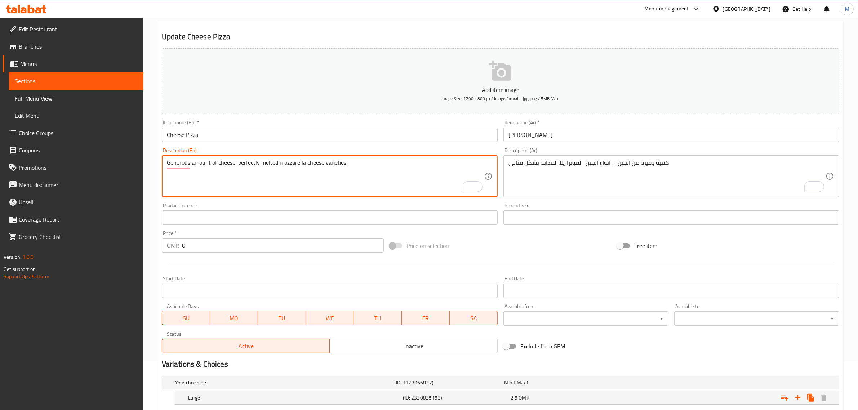
scroll to position [136, 0]
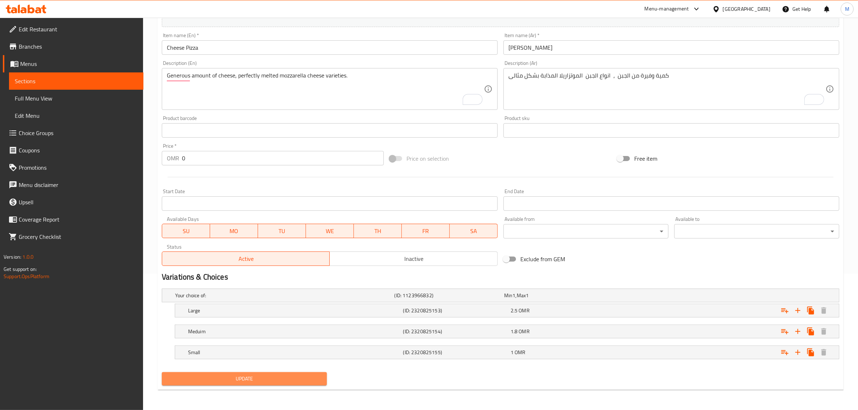
click at [301, 379] on span "Update" at bounding box center [245, 379] width 154 height 9
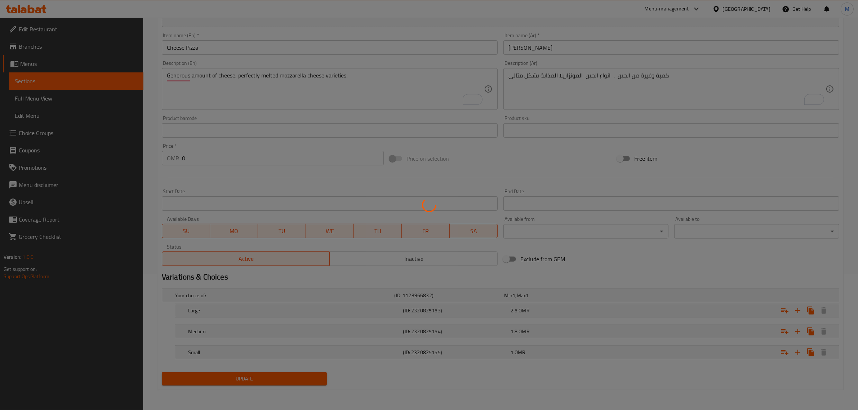
scroll to position [0, 0]
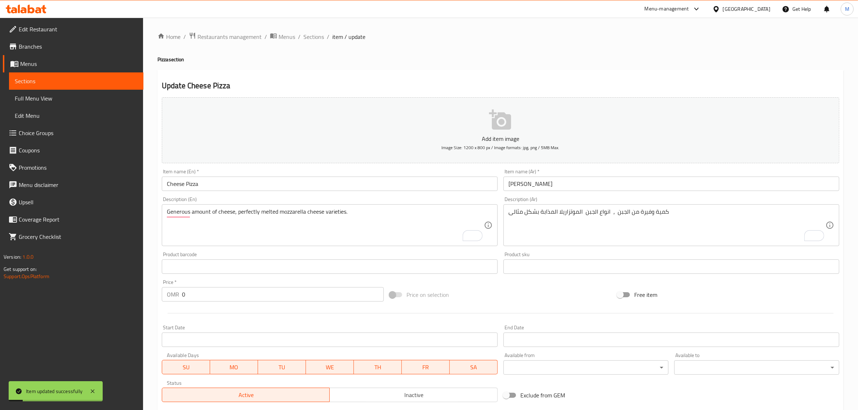
drag, startPoint x: 315, startPoint y: 38, endPoint x: 314, endPoint y: 51, distance: 12.6
click at [315, 38] on span "Sections" at bounding box center [314, 36] width 21 height 9
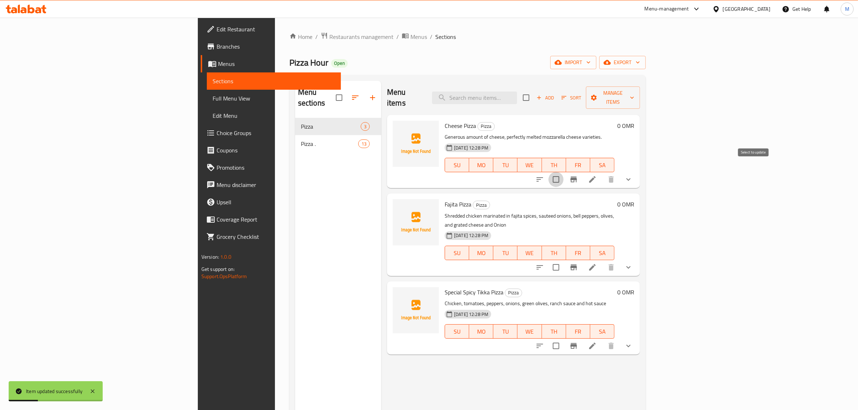
click at [564, 174] on input "checkbox" at bounding box center [556, 179] width 15 height 15
click at [635, 97] on span "Manage items" at bounding box center [613, 98] width 43 height 18
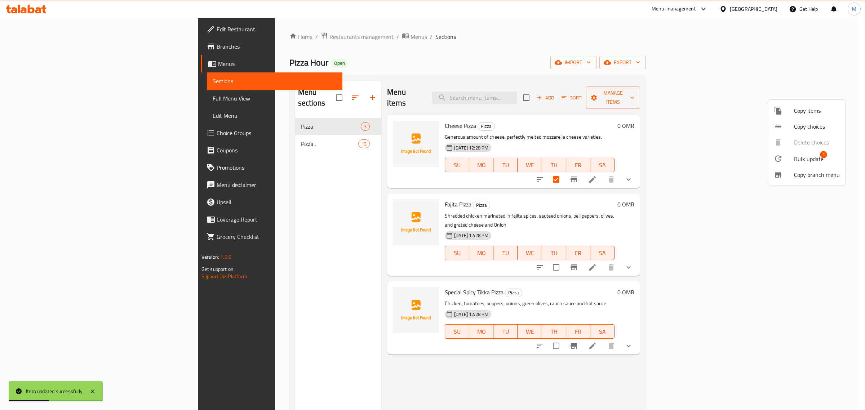
click at [795, 156] on span "Bulk update" at bounding box center [809, 159] width 30 height 9
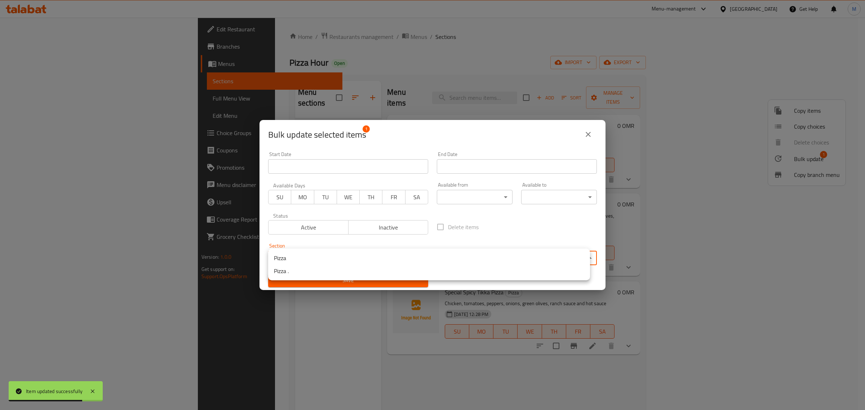
click at [407, 253] on body "Item updated successfully ​ Menu-management [GEOGRAPHIC_DATA] Get Help M Edit R…" at bounding box center [432, 214] width 865 height 393
click at [373, 266] on li "Pizza ." at bounding box center [429, 271] width 322 height 13
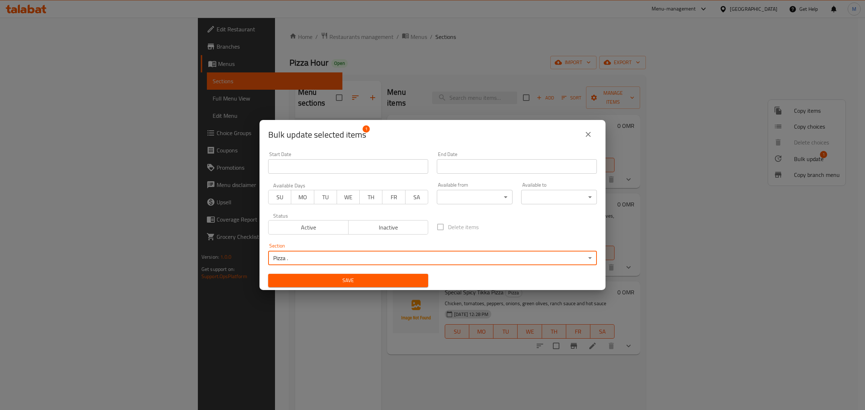
click at [356, 281] on span "Save" at bounding box center [348, 280] width 149 height 9
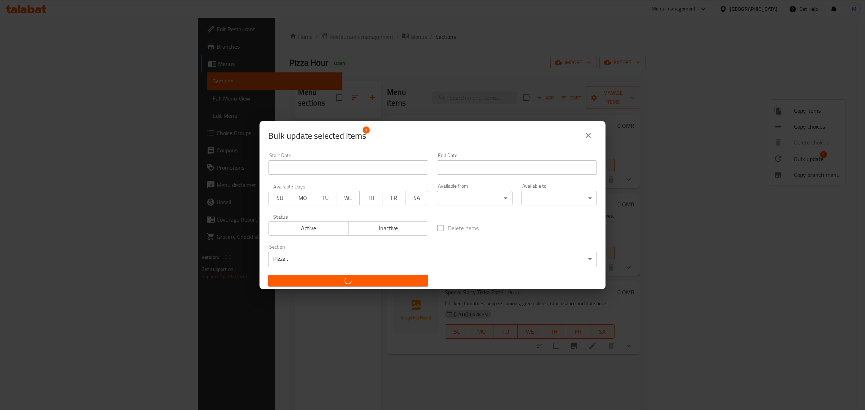
checkbox input "false"
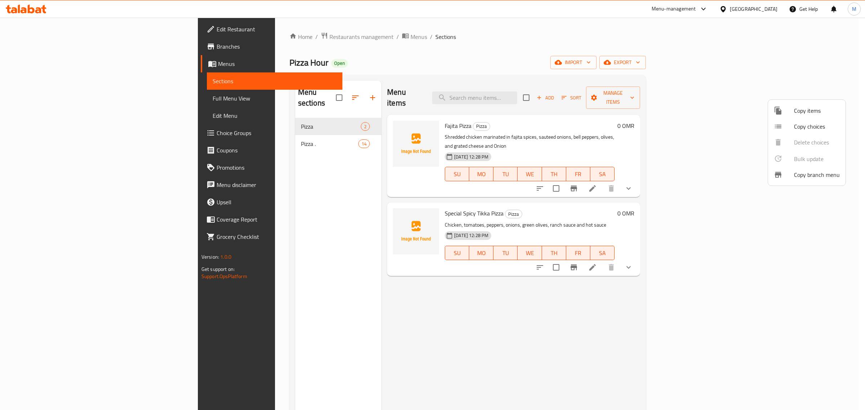
click at [727, 181] on div at bounding box center [432, 205] width 865 height 410
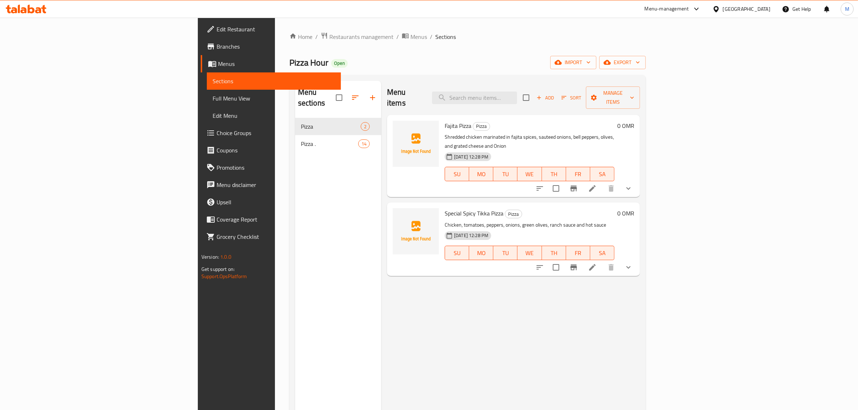
click at [596, 185] on icon at bounding box center [592, 188] width 6 height 6
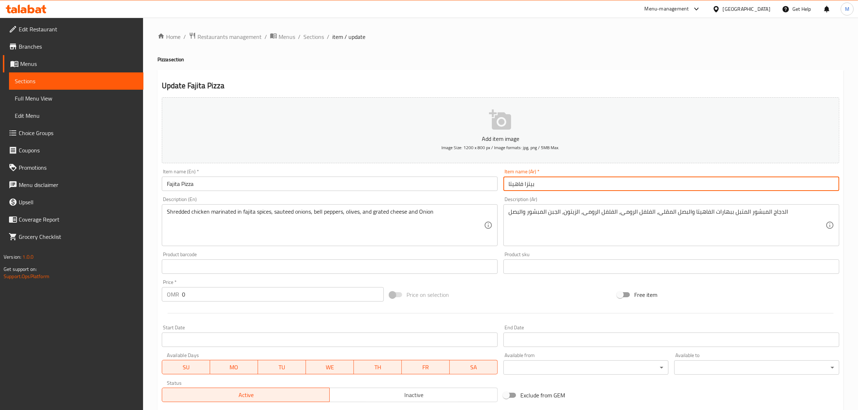
click at [520, 185] on input "بيتزا فاهيتا" at bounding box center [672, 184] width 336 height 14
type input "بيتزا بالروبيان"
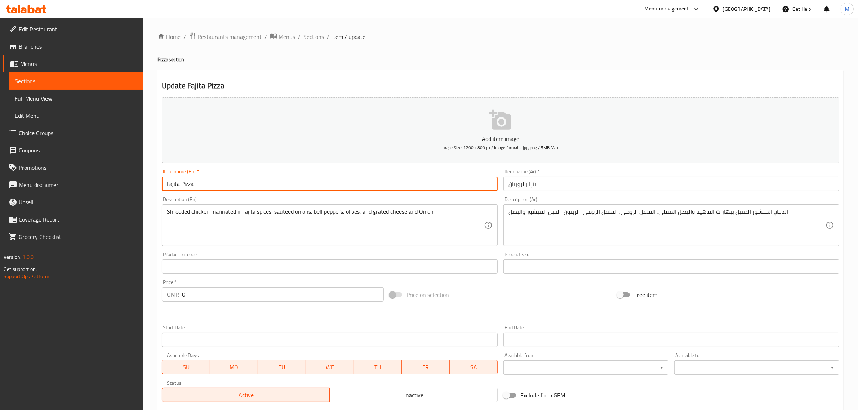
click at [176, 179] on input "Fajita Pizza" at bounding box center [330, 184] width 336 height 14
type input "shrimp Pizza"
click at [745, 206] on div "الدجاج المبشور المتبل ببهارات الفاهيتا والبصل المقلى، الفلفل الرومى، الفلفل الر…" at bounding box center [672, 225] width 336 height 42
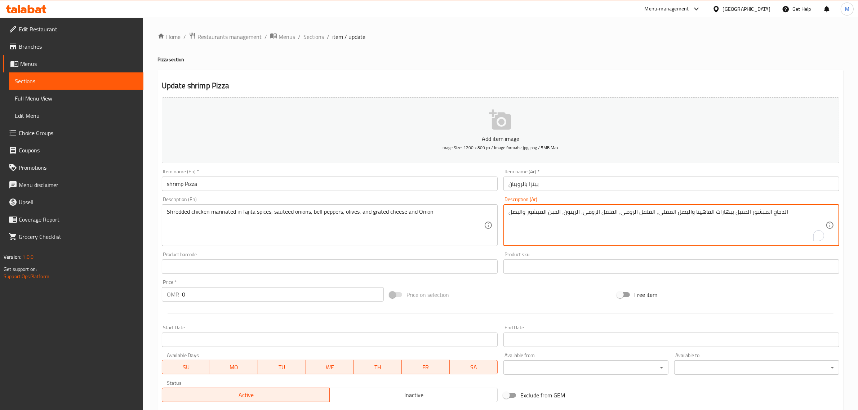
click at [751, 210] on textarea "الدجاج المبشور المتبل ببهارات الفاهيتا والبصل المقلى، الفلفل الرومى، الفلفل الر…" at bounding box center [667, 225] width 317 height 34
type textarea "r"
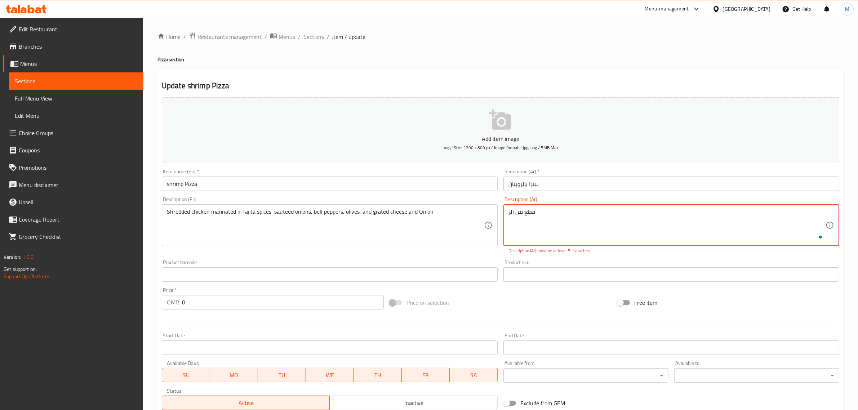
type textarea "قطع من الرو"
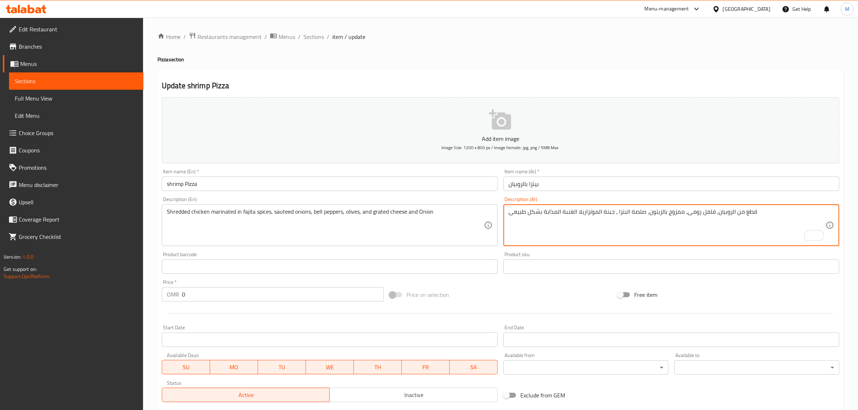
click at [730, 208] on textarea "قطع من الروبيان، فلفل رومى، ممزوج بالزيتون، صلصة البتزا ، جبنة الموتزاريلا الغن…" at bounding box center [667, 225] width 317 height 34
type textarea "قطع من الروبيان، فلفل رومى، ممزوج بالزيتون، صلصة البتزا ، جبنة الموتزاريلا الغن…"
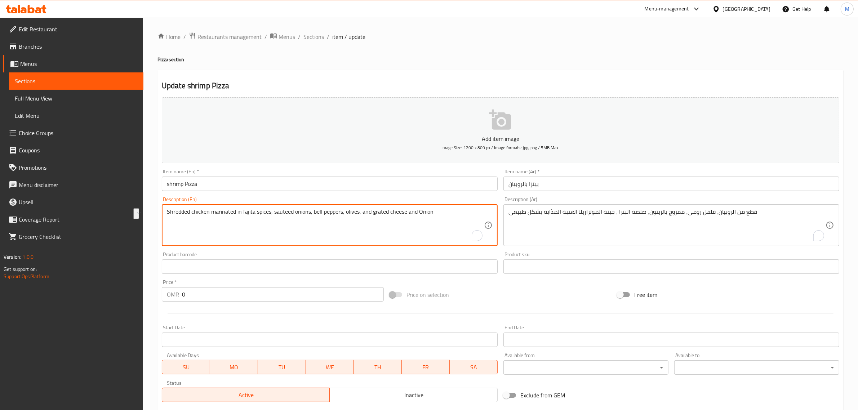
click at [422, 220] on textarea "Shredded chicken marinated in fajita spices, sauteed onions, bell peppers, oliv…" at bounding box center [325, 225] width 317 height 34
paste textarea "imp pieces, bell peppers, mixed with olives, pizza sauce, and naturally melted …"
type textarea "Shrimp pieces, bell peppers, mixed with olives, pizza sauce, and naturally melt…"
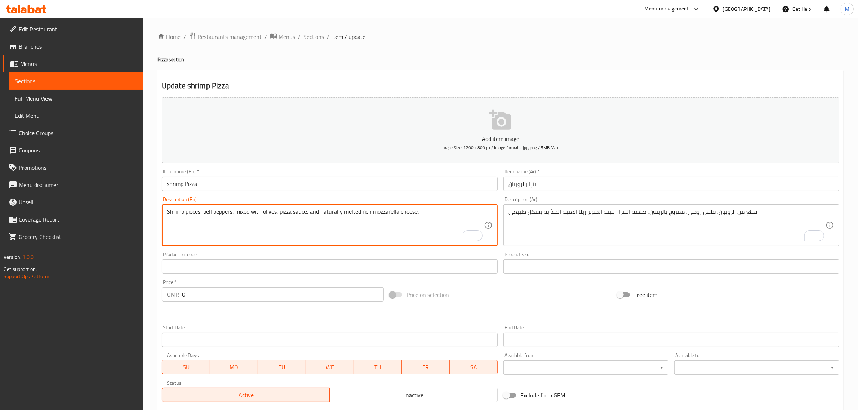
scroll to position [136, 0]
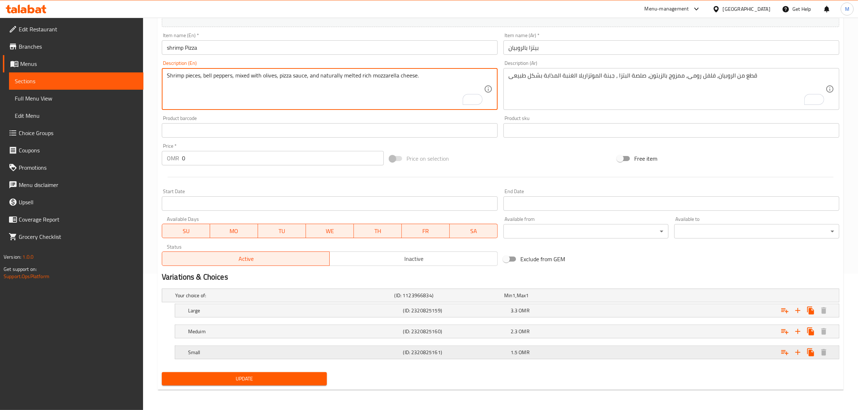
click at [570, 357] on div "1.5 OMR" at bounding box center [562, 353] width 107 height 10
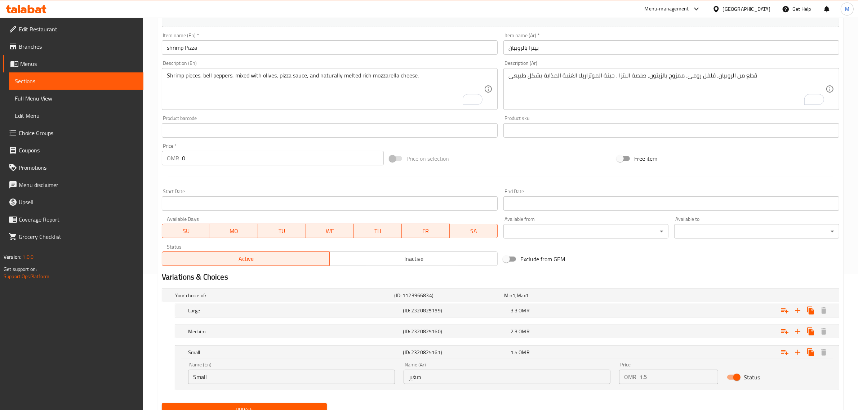
click at [655, 373] on input "1.5" at bounding box center [679, 377] width 79 height 14
type input "2"
click at [628, 335] on div "Expand" at bounding box center [724, 332] width 215 height 16
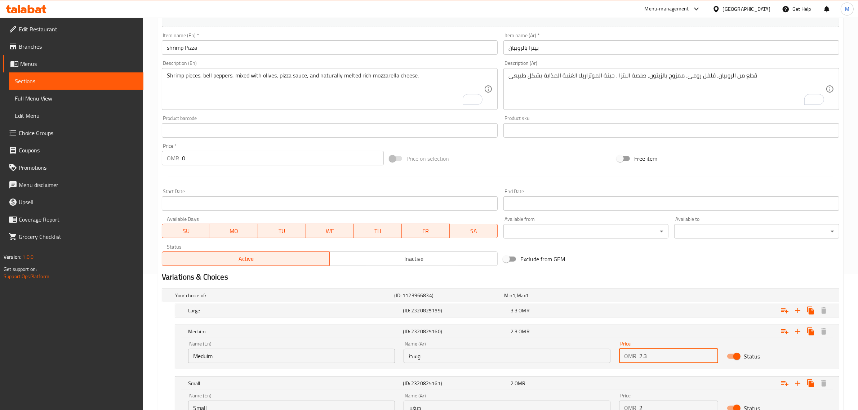
drag, startPoint x: 653, startPoint y: 358, endPoint x: 645, endPoint y: 359, distance: 8.3
click at [645, 359] on input "2.3" at bounding box center [679, 356] width 79 height 14
type input "2.8"
click at [622, 318] on div "Expand" at bounding box center [724, 311] width 215 height 16
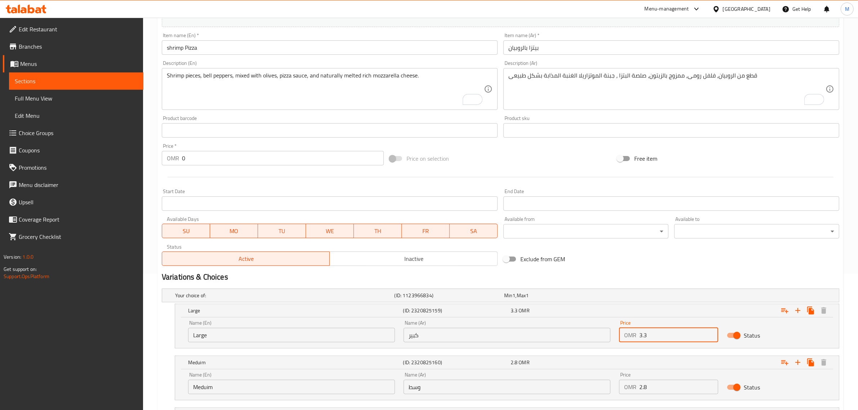
click at [664, 334] on input "3.3" at bounding box center [679, 335] width 79 height 14
type input "4"
click at [637, 277] on h2 "Variations & Choices" at bounding box center [501, 277] width 678 height 11
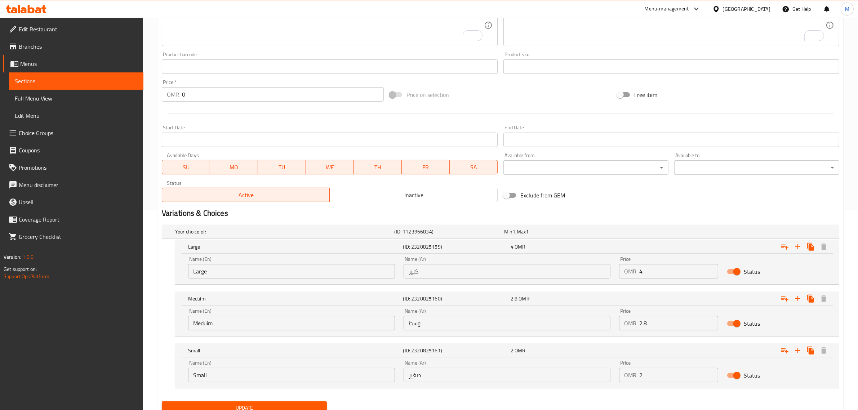
scroll to position [229, 0]
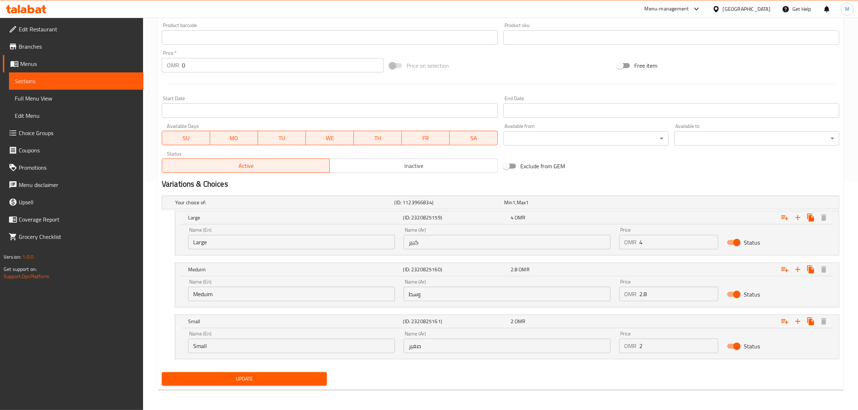
click at [300, 378] on span "Update" at bounding box center [245, 379] width 154 height 9
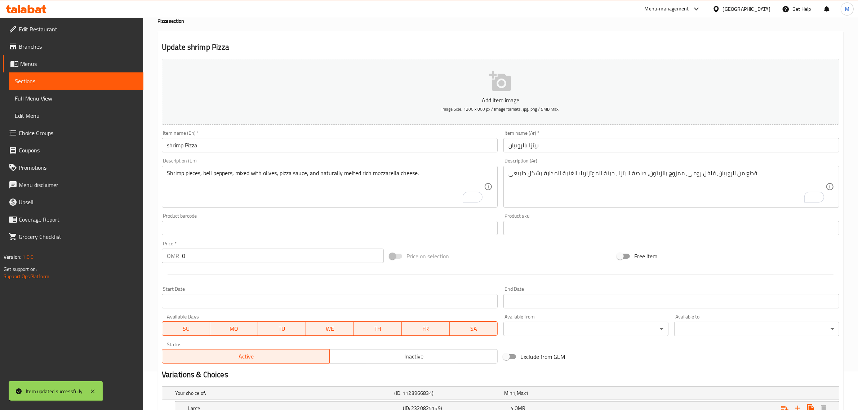
scroll to position [0, 0]
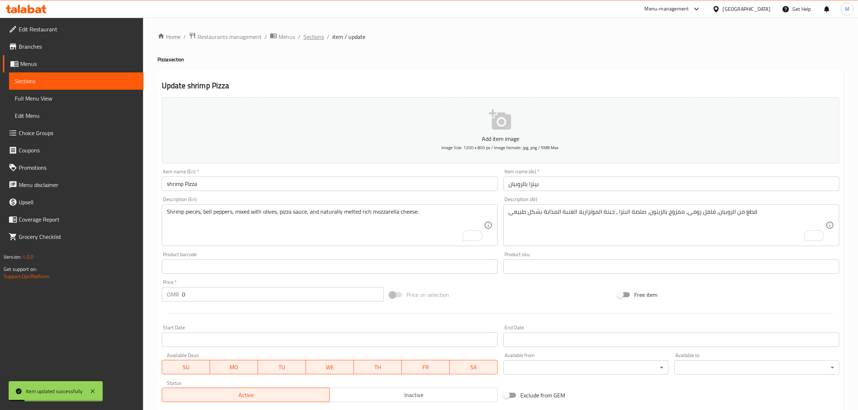
click at [317, 39] on span "Sections" at bounding box center [314, 36] width 21 height 9
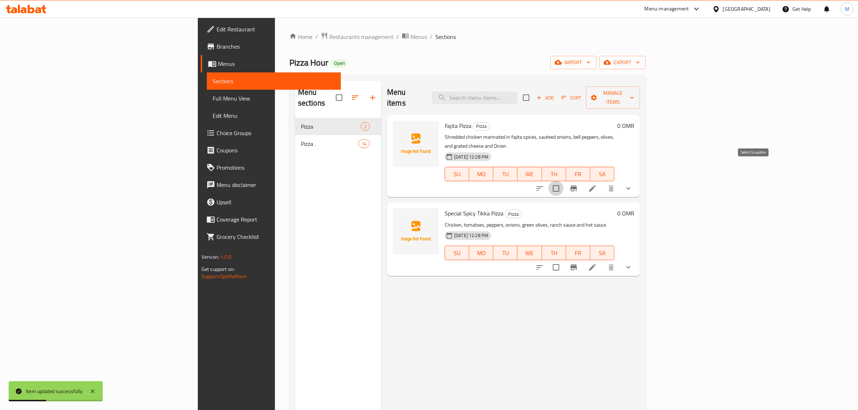
click at [564, 181] on input "checkbox" at bounding box center [556, 188] width 15 height 15
checkbox input "true"
click at [640, 87] on button "Manage items" at bounding box center [613, 98] width 54 height 22
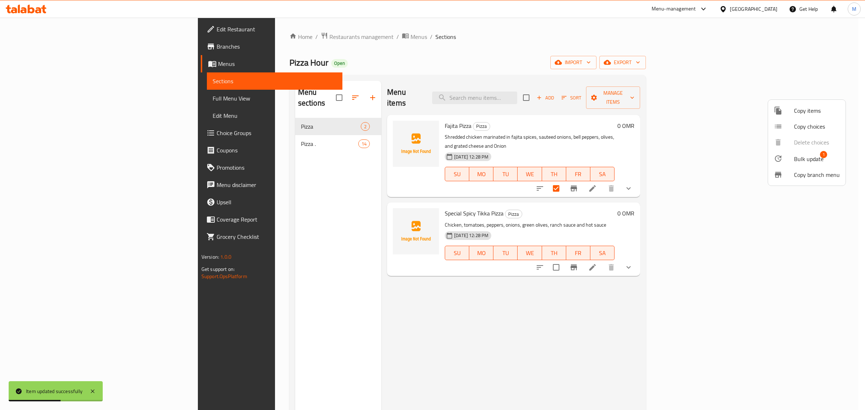
click at [796, 158] on span "Bulk update" at bounding box center [809, 159] width 30 height 9
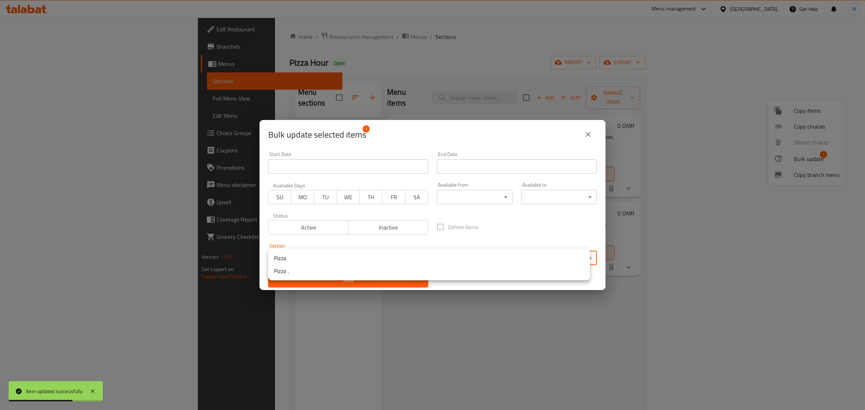
click at [380, 264] on body "Item updated successfully ​ Menu-management [GEOGRAPHIC_DATA] Get Help M Edit R…" at bounding box center [432, 214] width 865 height 393
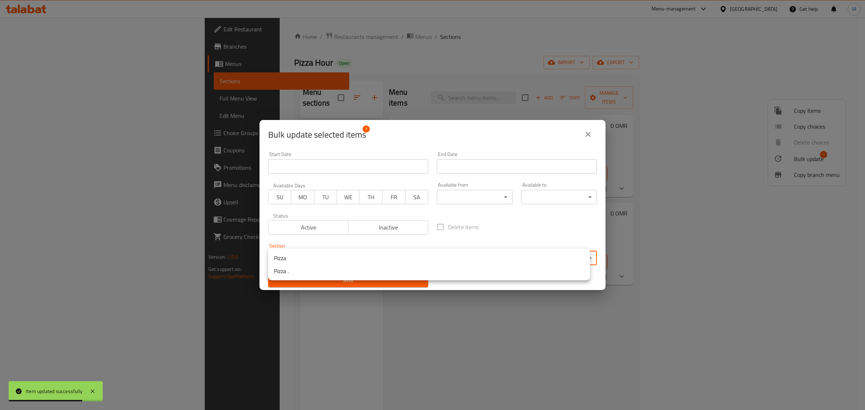
click at [304, 271] on li "Pizza ." at bounding box center [429, 271] width 322 height 13
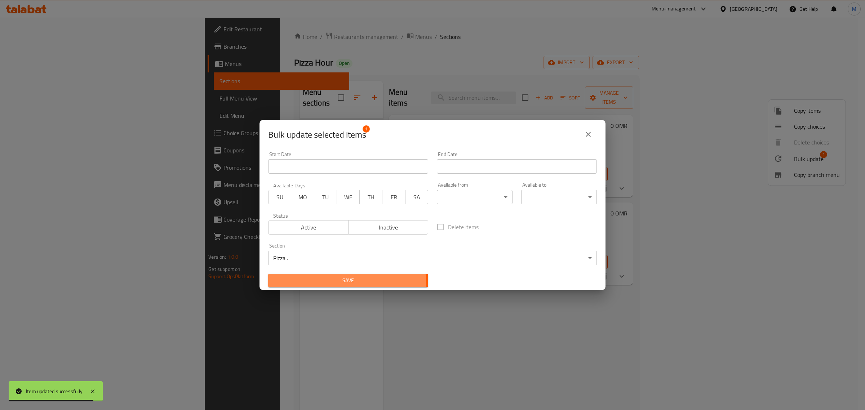
click at [328, 287] on button "Save" at bounding box center [348, 280] width 160 height 13
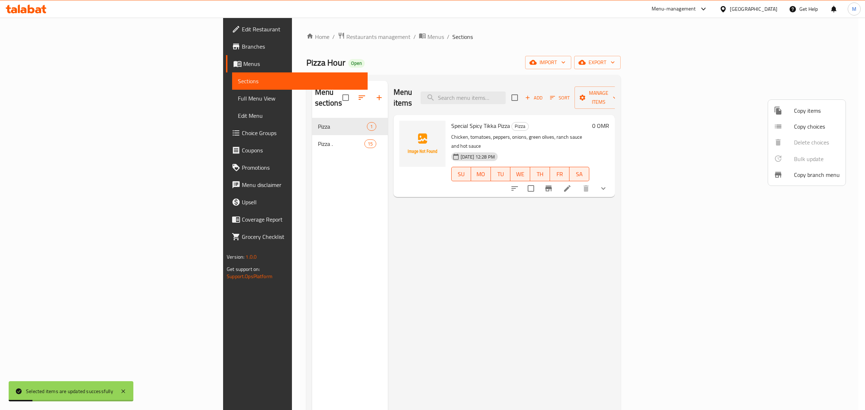
click at [713, 176] on div at bounding box center [432, 205] width 865 height 410
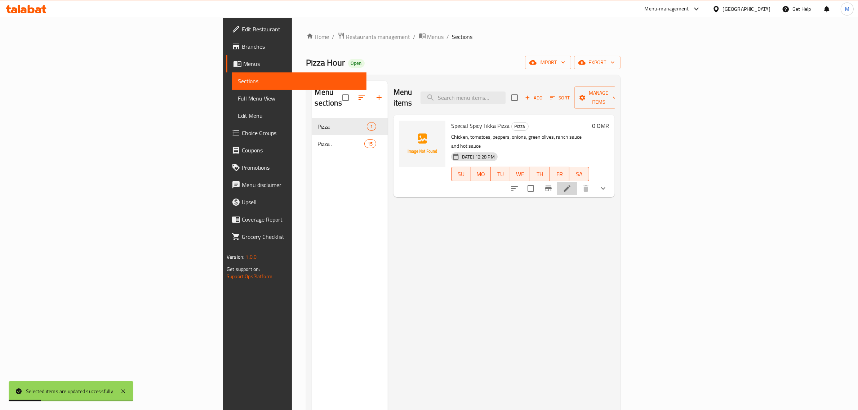
click at [578, 182] on li at bounding box center [567, 188] width 20 height 13
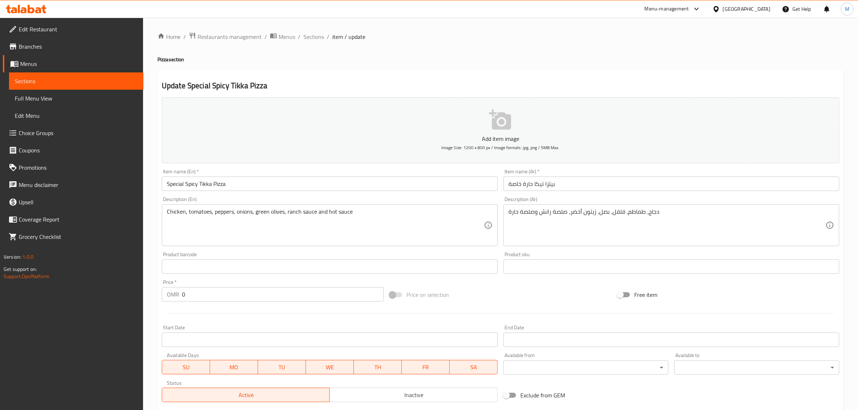
click at [565, 192] on div "Item name (Ar)   * [PERSON_NAME] حارة خاصة Item name (Ar) *" at bounding box center [672, 180] width 342 height 28
drag, startPoint x: 565, startPoint y: 192, endPoint x: 564, endPoint y: 185, distance: 6.9
click at [565, 191] on div "Item name (Ar)   * [PERSON_NAME] حارة خاصة Item name (Ar) *" at bounding box center [672, 180] width 342 height 28
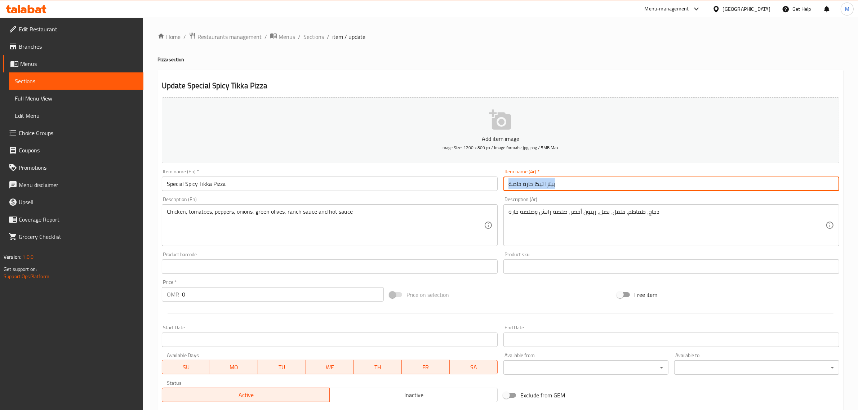
click at [564, 185] on input "بيتزا تيكا حارة خاصة" at bounding box center [672, 184] width 336 height 14
click at [564, 185] on input "بيتزا عربية بالدخان" at bounding box center [672, 184] width 336 height 14
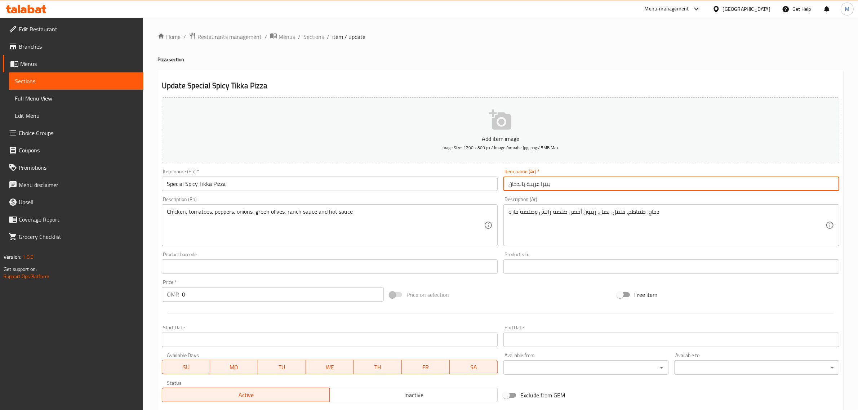
click at [564, 185] on input "بيتزا عربية بالدخان" at bounding box center [672, 184] width 336 height 14
type input "بيتزا عربية بالدخان"
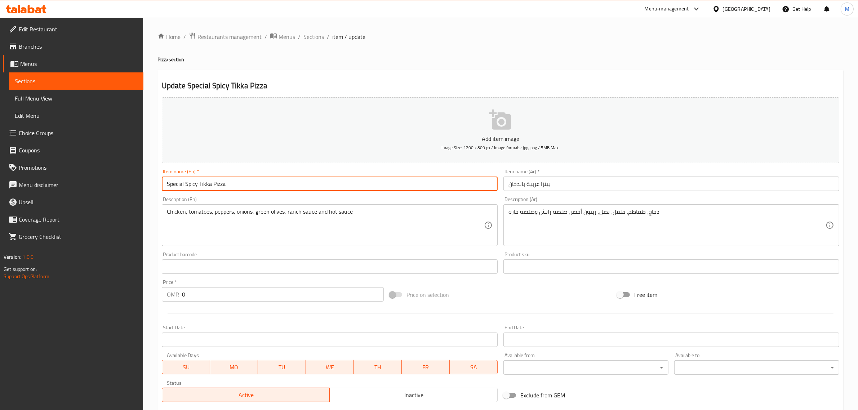
click at [367, 182] on input "Special Spicy Tikka Pizza" at bounding box center [330, 184] width 336 height 14
type input "ٌ"
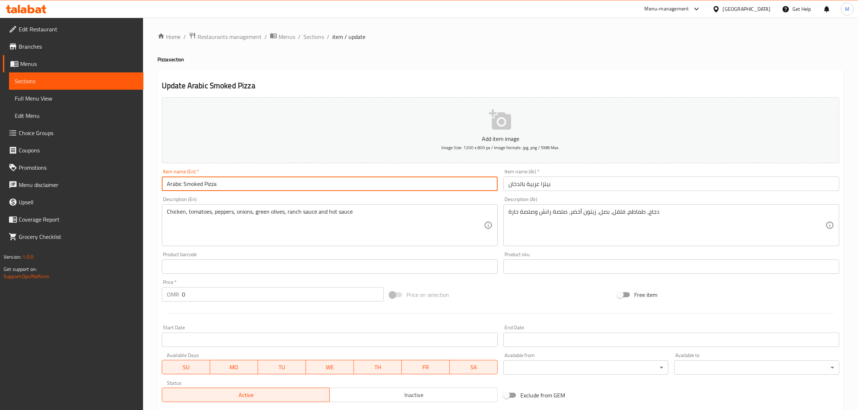
type input "Arabic Smoked Pizza"
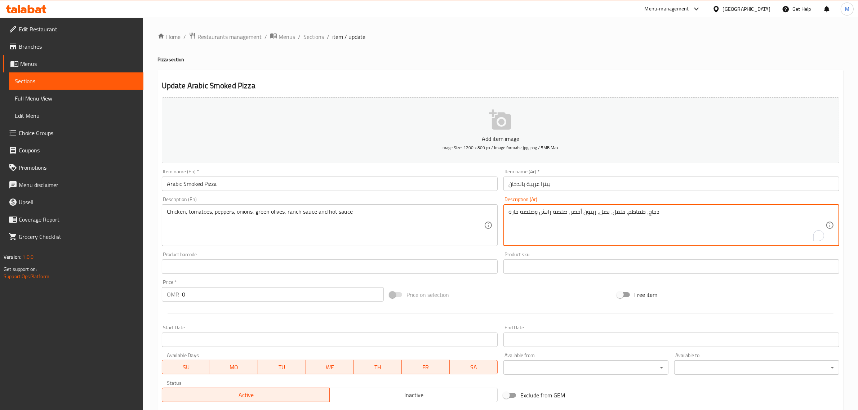
click at [574, 217] on textarea "دجاج، طماطم، فلفل، بصل، زيتون أخضر، صلصة رانش وصلصة حارة" at bounding box center [667, 225] width 317 height 34
type textarea "f"
click at [574, 217] on textarea "بيتزا الدجاج المدخنة، بشرائح الفلفل الرومى، مع الذرة، الممزوجة مع صلصة الباربيك…" at bounding box center [667, 225] width 317 height 34
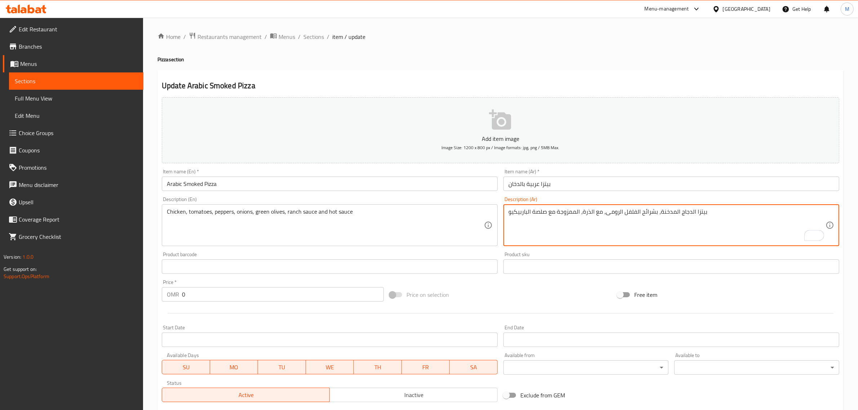
click at [574, 217] on textarea "بيتزا الدجاج المدخنة، بشرائح الفلفل الرومى، مع الذرة، الممزوجة مع صلصة الباربيك…" at bounding box center [667, 225] width 317 height 34
click at [574, 217] on textarea "ؤ" at bounding box center [667, 225] width 317 height 34
click at [545, 224] on textarea "ؤ" at bounding box center [667, 225] width 317 height 34
type textarea "بيتزا الدجاج المدخنة، بشرائح الفلفل الرومى، مع الذرة، الممزوجة مع صلصة الباربيكو"
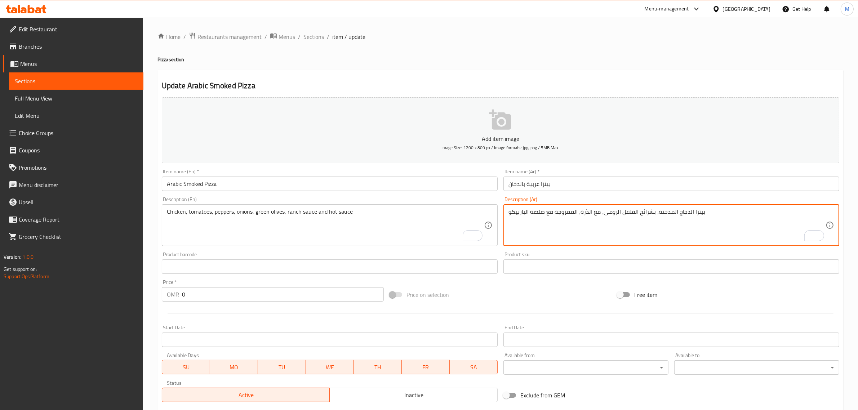
click at [558, 208] on textarea "بيتزا الدجاج المدخنة، بشرائح الفلفل الرومى، مع الذرة، الممزوجة مع صلصة الباربيكو" at bounding box center [667, 225] width 317 height 34
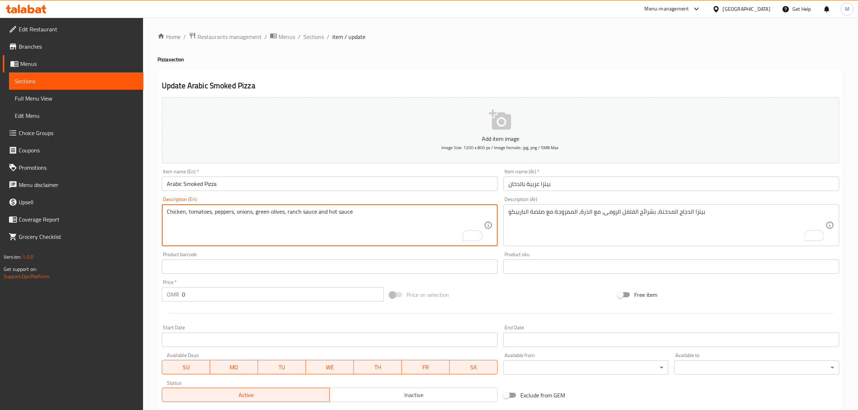
click at [392, 211] on textarea "Chicken, tomatoes, peppers, onions, green olives, ranch sauce and hot sauce" at bounding box center [325, 225] width 317 height 34
paste textarea "Smoked chicken pizza, bell pepper slices, with corn, mixed with barbecue"
type textarea "Smoked chicken pizza, bell pepper slices, with corn, mixed with barbecue sauce"
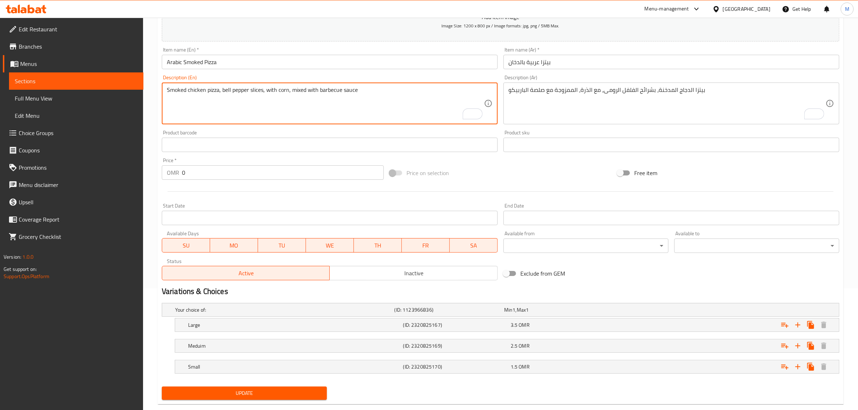
scroll to position [136, 0]
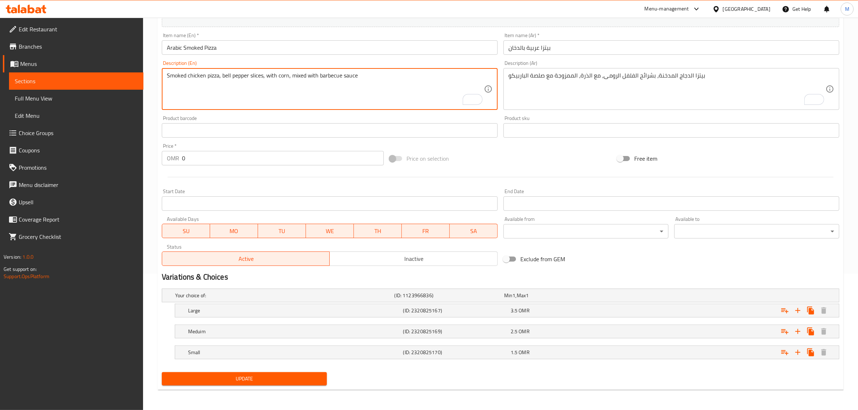
click at [282, 384] on button "Update" at bounding box center [244, 378] width 165 height 13
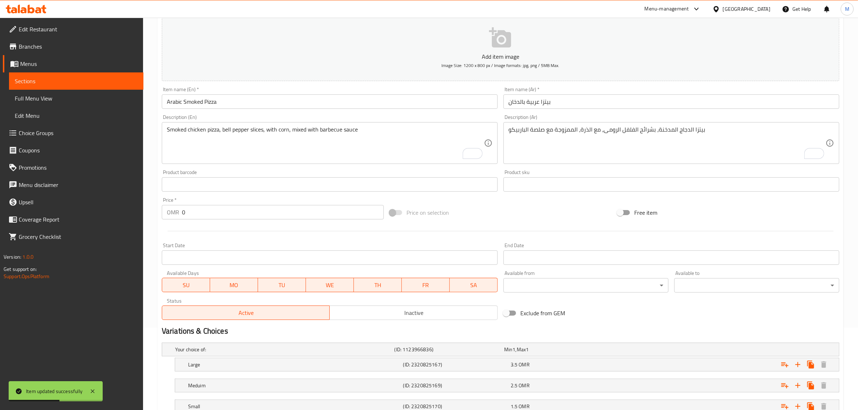
scroll to position [46, 0]
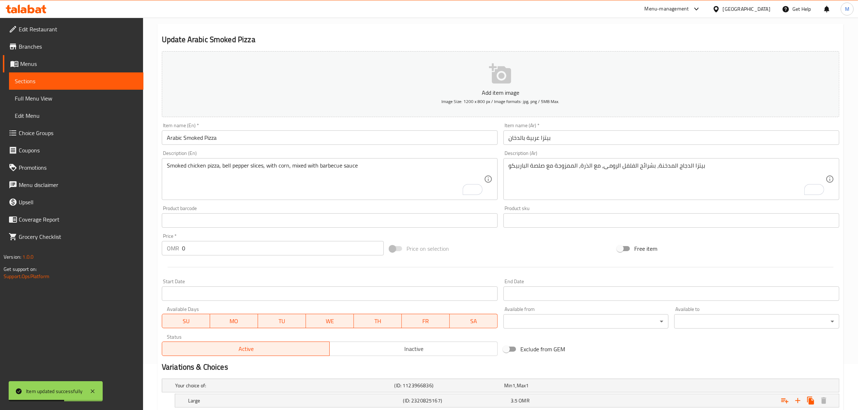
click at [324, 136] on input "Arabic Smoked Pizza" at bounding box center [330, 138] width 336 height 14
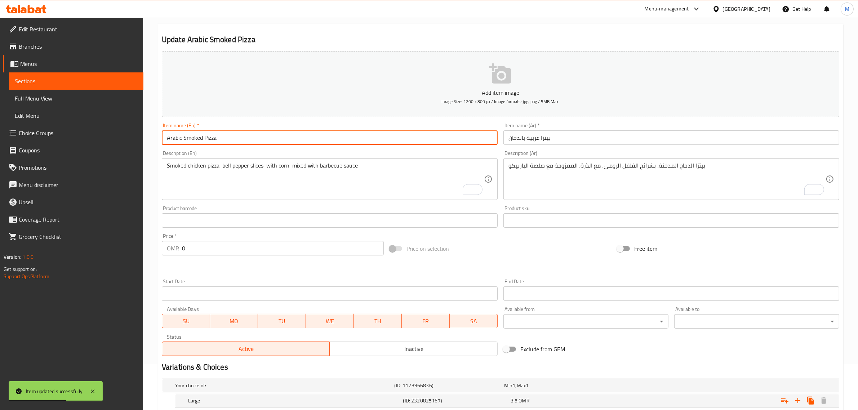
click at [324, 136] on input "Arabic Smoked Pizza" at bounding box center [330, 138] width 336 height 14
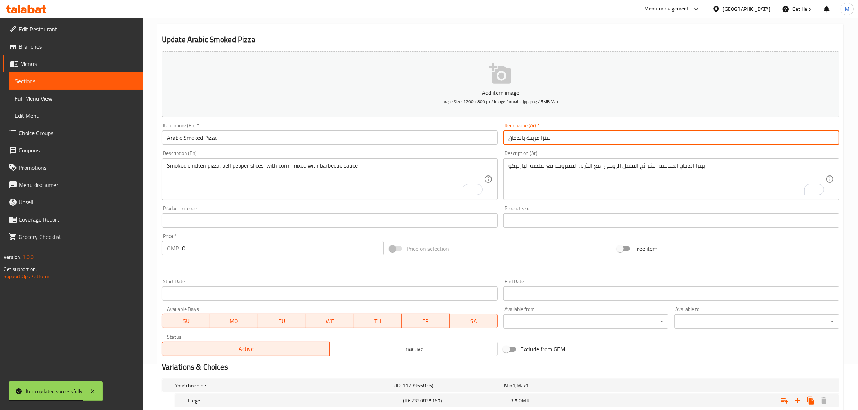
click at [568, 139] on input "بيتزا عربية بالدخان" at bounding box center [672, 138] width 336 height 14
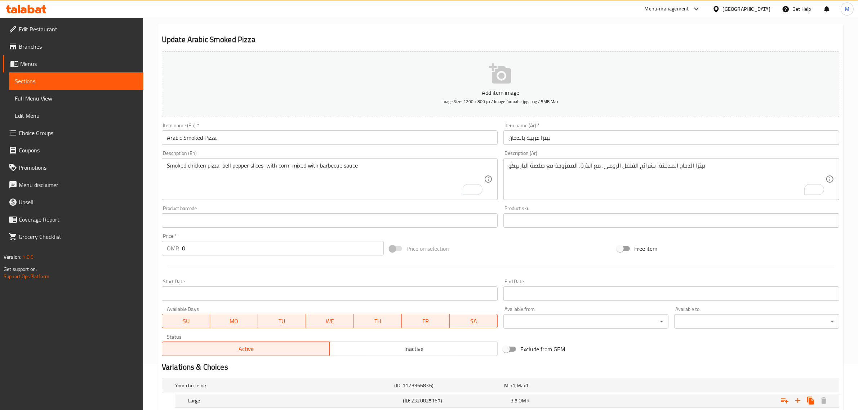
click at [516, 139] on input "بيتزا عربية بالدخان" at bounding box center [672, 138] width 336 height 14
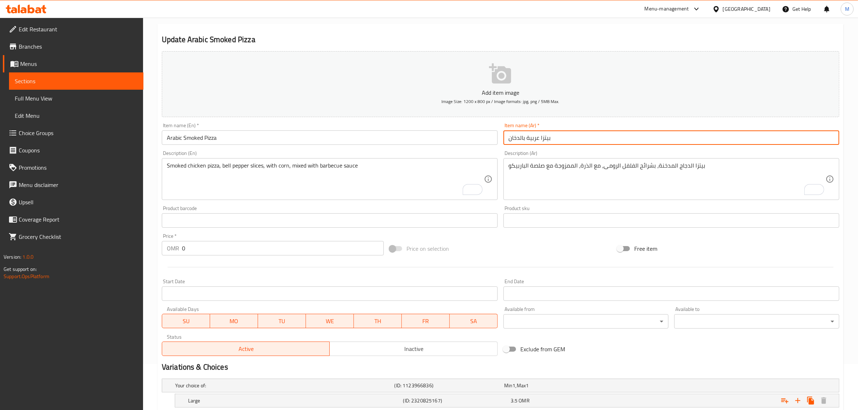
click at [516, 139] on input "بيتزا عربية بالدخان" at bounding box center [672, 138] width 336 height 14
click at [516, 139] on input "بيتزا عربية مدخنة" at bounding box center [672, 138] width 336 height 14
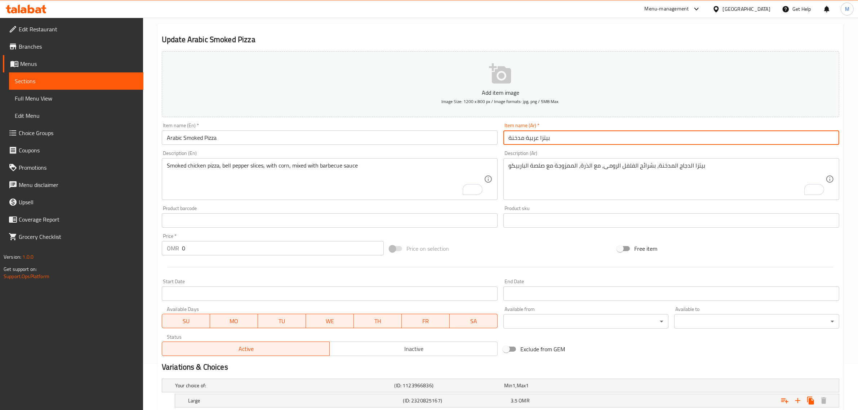
type input "بيتزا عربية مدخنة"
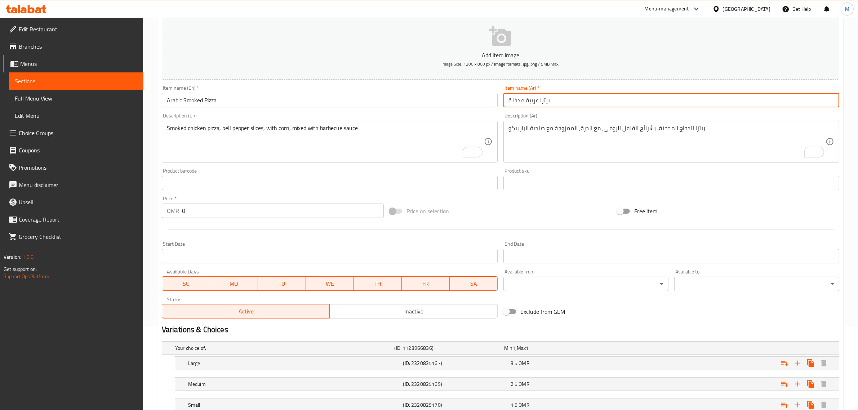
scroll to position [136, 0]
